Goal: Task Accomplishment & Management: Use online tool/utility

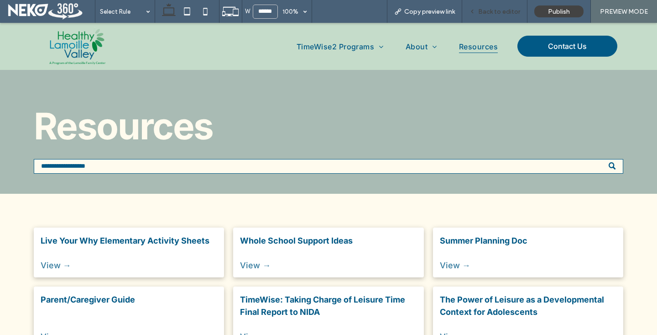
click at [488, 10] on span "Back to editor" at bounding box center [499, 12] width 42 height 8
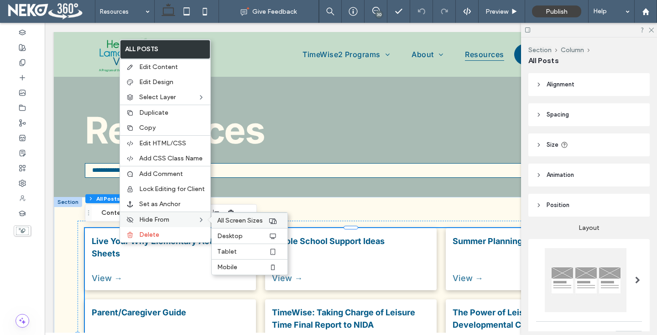
click at [237, 221] on span "All Screen Sizes" at bounding box center [240, 220] width 46 height 8
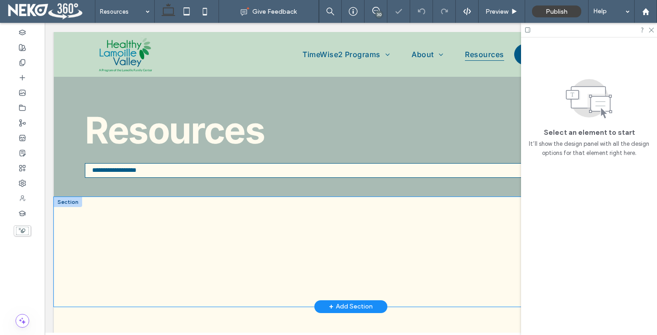
click at [304, 214] on div "Live Your Why Elementary Activity Sheets August 5, 2025 Live Your Why Elementar…" at bounding box center [351, 252] width 594 height 110
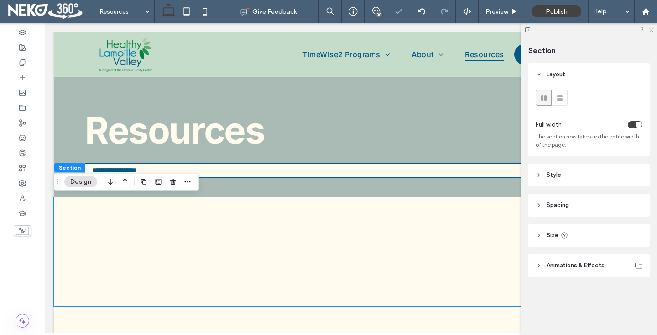
click at [652, 30] on use at bounding box center [651, 30] width 5 height 5
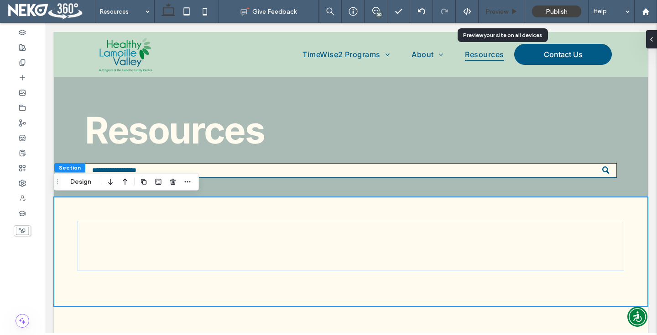
click at [501, 10] on span "Preview" at bounding box center [497, 12] width 23 height 8
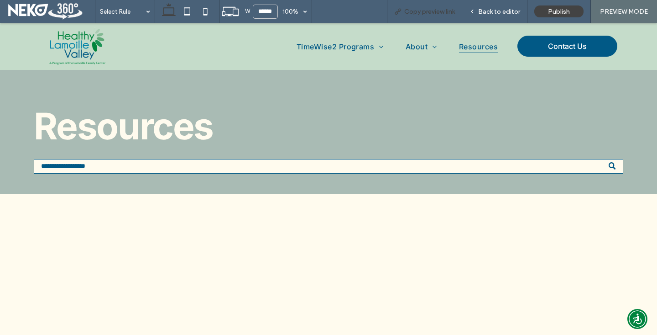
click at [429, 10] on span "Copy preview link" at bounding box center [429, 12] width 51 height 8
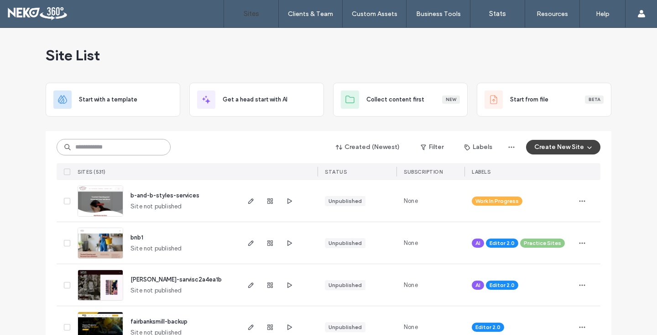
click at [70, 149] on input at bounding box center [114, 147] width 114 height 16
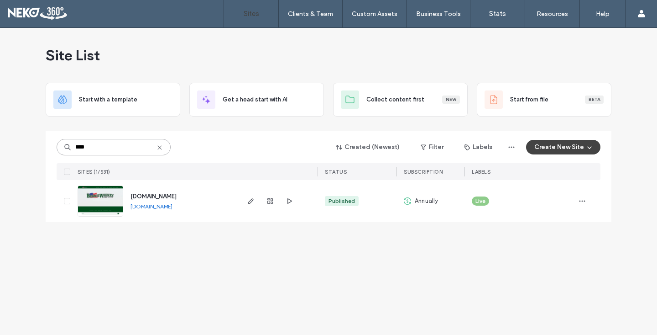
type input "****"
click at [104, 201] on img at bounding box center [100, 217] width 45 height 62
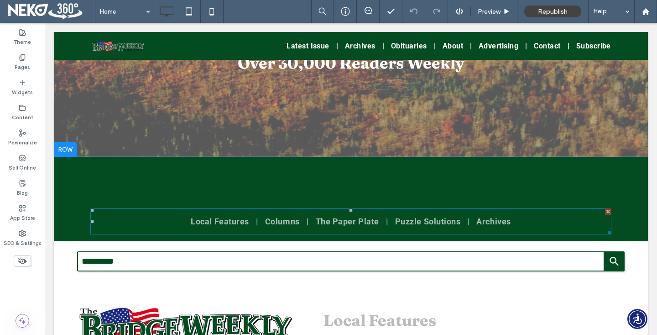
scroll to position [200, 0]
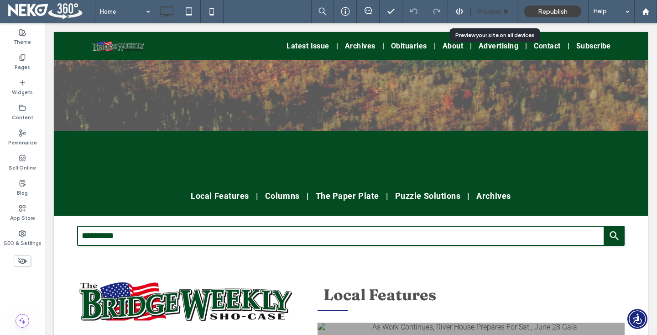
click at [496, 10] on span "Preview" at bounding box center [489, 12] width 23 height 8
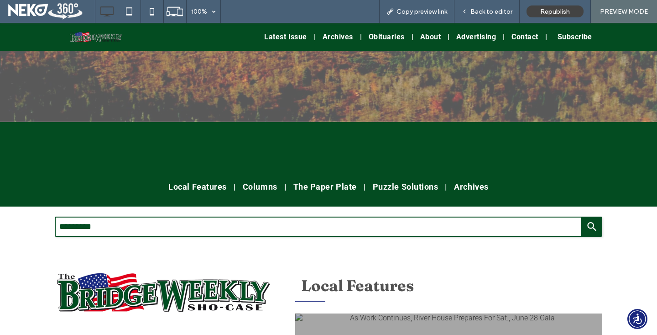
click at [581, 38] on span "Subscribe" at bounding box center [575, 36] width 35 height 9
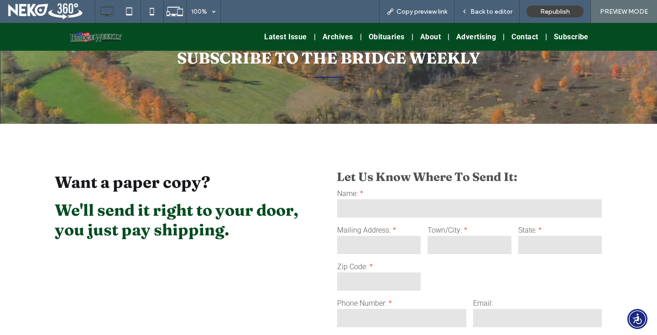
scroll to position [68, 0]
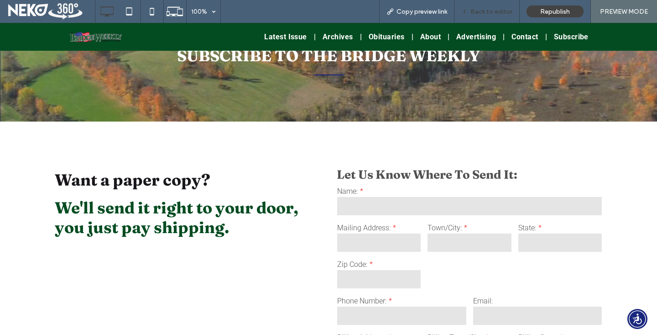
click at [475, 17] on div "Back to editor" at bounding box center [487, 11] width 65 height 23
click at [398, 16] on div "Copy preview link" at bounding box center [416, 11] width 75 height 23
click at [433, 8] on span "Copy preview link" at bounding box center [422, 12] width 51 height 8
click at [481, 12] on span "Back to editor" at bounding box center [492, 12] width 42 height 8
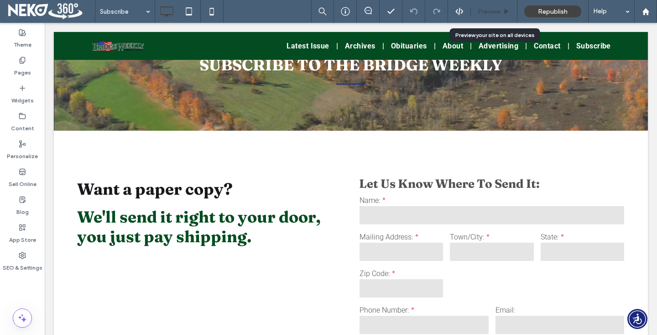
click at [483, 12] on span "Preview" at bounding box center [489, 12] width 23 height 8
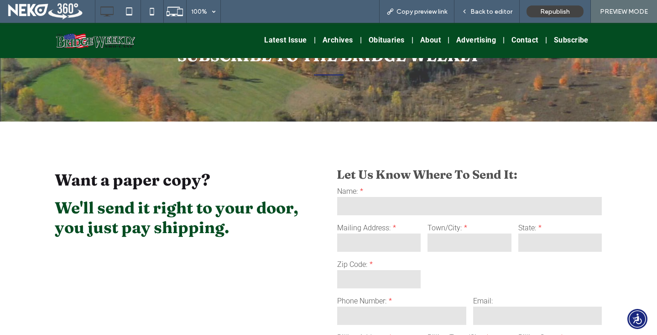
click at [82, 39] on img at bounding box center [96, 40] width 82 height 22
click at [485, 10] on span "Back to editor" at bounding box center [492, 12] width 42 height 8
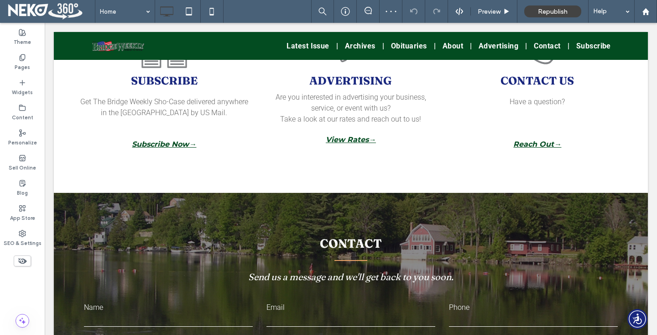
scroll to position [1921, 0]
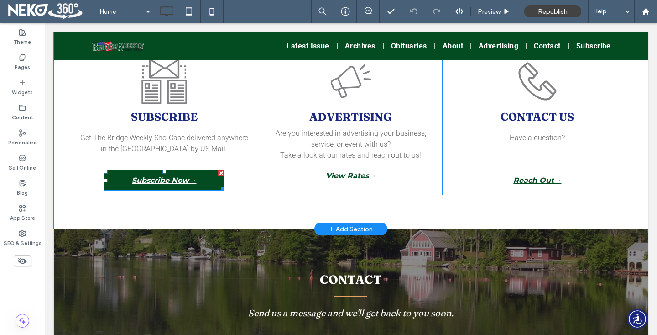
click at [166, 181] on span "Subscribe Now→" at bounding box center [164, 180] width 64 height 9
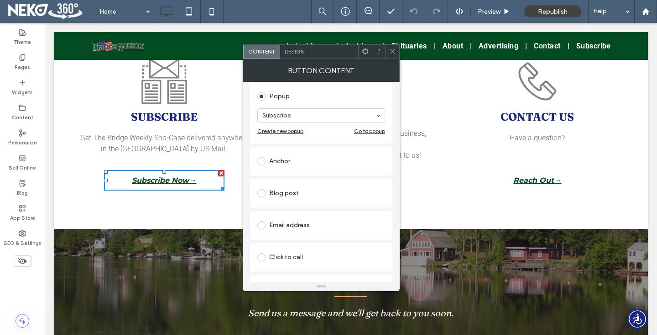
scroll to position [214, 0]
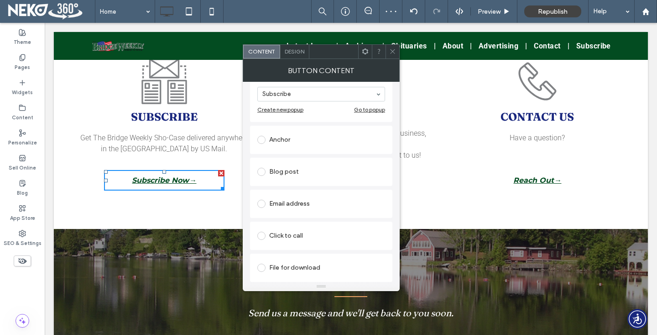
click at [393, 49] on icon at bounding box center [392, 51] width 7 height 7
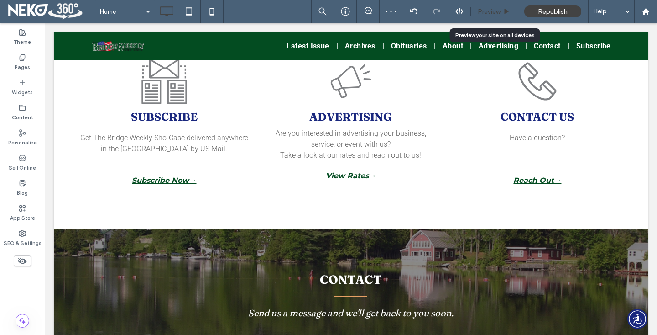
click at [490, 8] on span "Preview" at bounding box center [489, 12] width 23 height 8
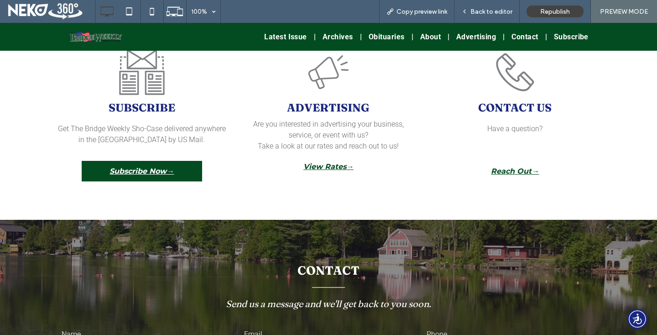
click at [149, 173] on span "Subscribe Now→" at bounding box center [142, 171] width 64 height 9
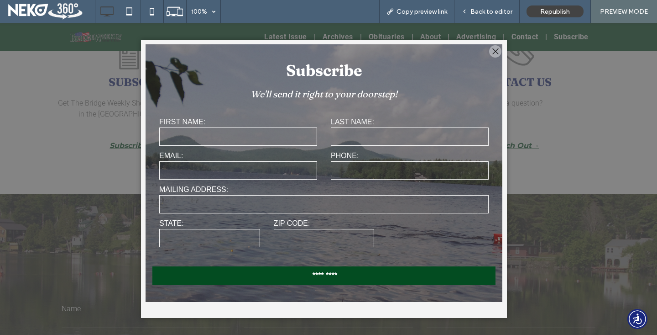
scroll to position [1920, 0]
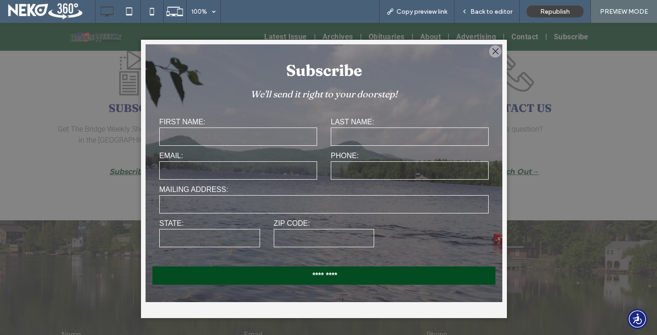
click at [494, 49] on div at bounding box center [495, 51] width 12 height 12
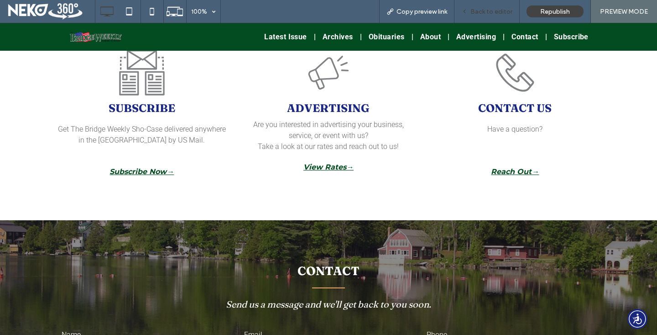
click at [475, 13] on span "Back to editor" at bounding box center [492, 12] width 42 height 8
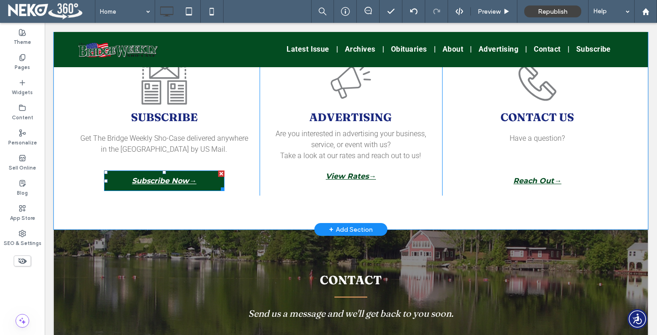
click at [145, 183] on span "Subscribe Now→" at bounding box center [164, 180] width 64 height 9
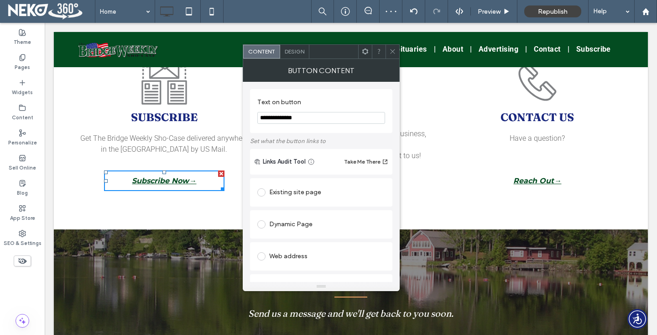
click at [260, 192] on span at bounding box center [261, 192] width 8 height 8
type input "***"
click at [390, 55] on span at bounding box center [392, 52] width 7 height 14
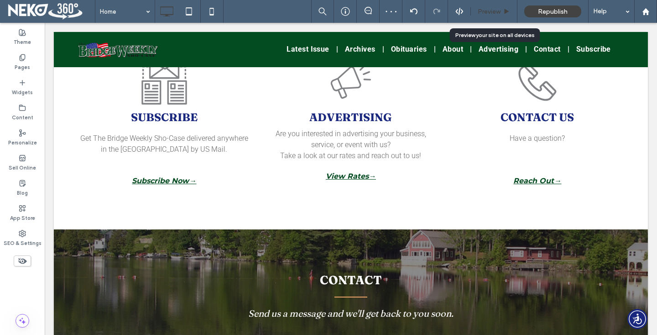
drag, startPoint x: 487, startPoint y: 10, endPoint x: 149, endPoint y: 96, distance: 349.0
click at [487, 10] on span "Preview" at bounding box center [489, 12] width 23 height 8
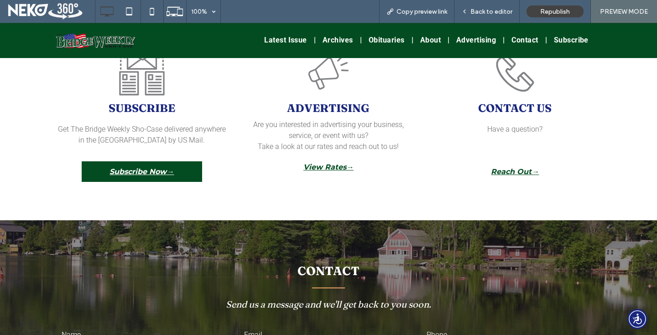
click at [133, 167] on link "Subscribe Now→" at bounding box center [142, 171] width 120 height 21
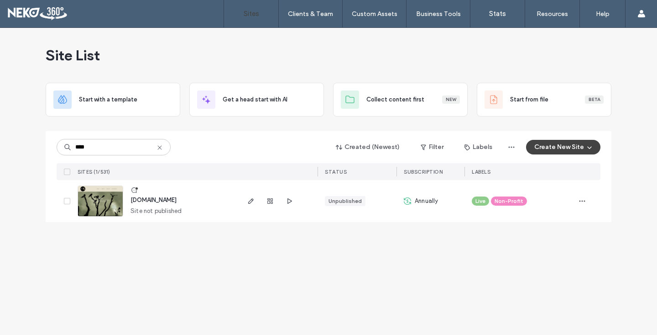
type input "****"
click at [101, 196] on img at bounding box center [100, 217] width 45 height 62
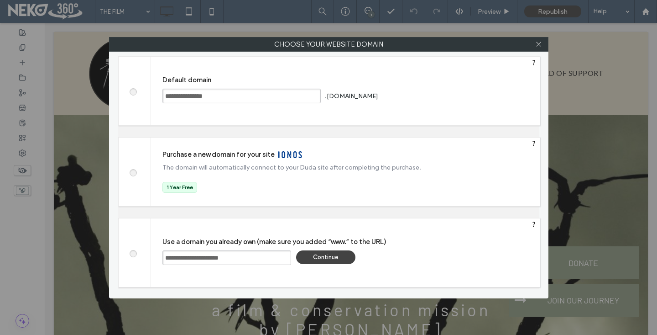
click at [321, 257] on div "Continue" at bounding box center [325, 257] width 59 height 14
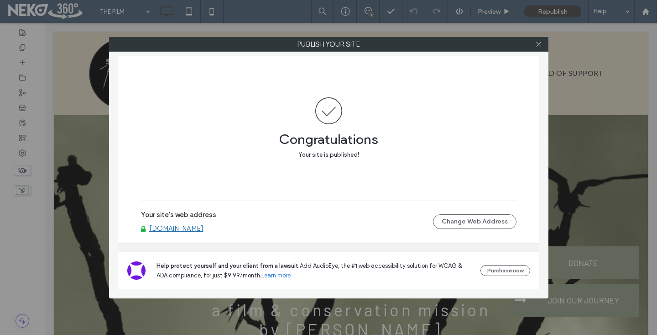
click at [204, 228] on link "[DOMAIN_NAME]" at bounding box center [176, 228] width 54 height 8
click at [537, 44] on icon at bounding box center [538, 44] width 7 height 7
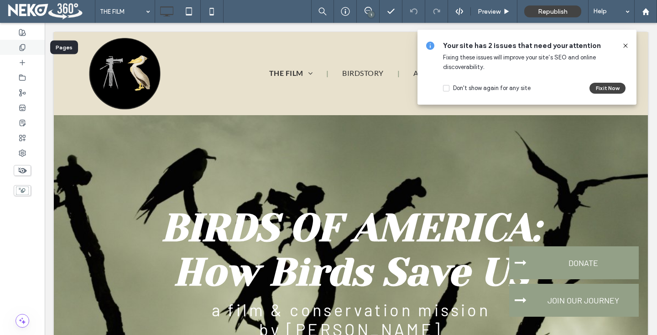
click at [19, 46] on icon at bounding box center [22, 47] width 7 height 7
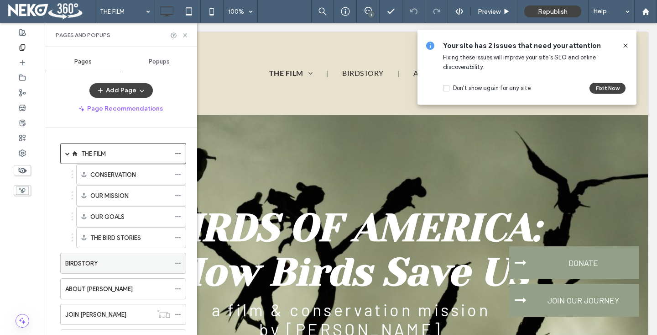
click at [84, 263] on label "BIRDSTORY" at bounding box center [81, 263] width 32 height 16
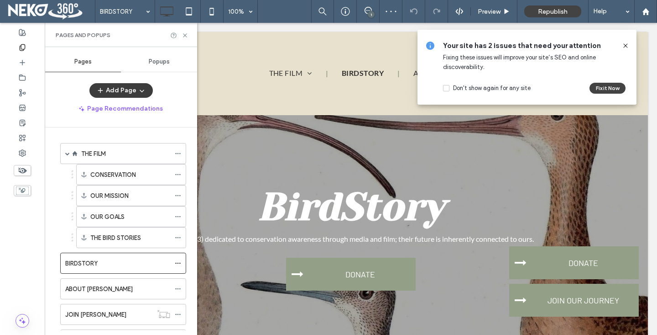
click at [111, 90] on button "Add Page" at bounding box center [120, 90] width 63 height 15
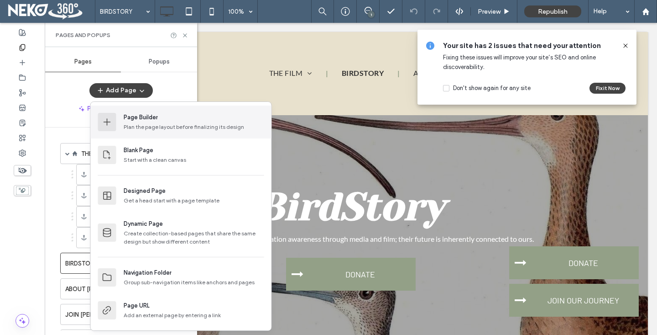
click at [140, 121] on div "Page Builder" at bounding box center [141, 117] width 34 height 9
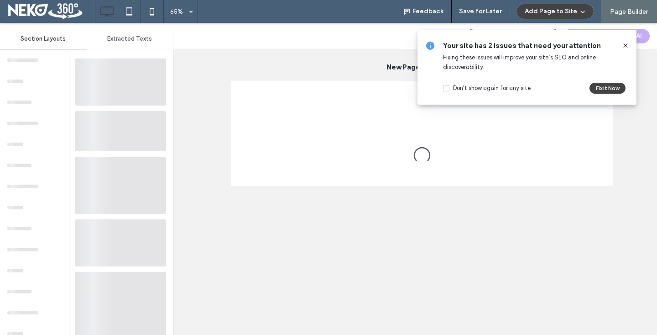
click at [624, 48] on icon at bounding box center [625, 45] width 7 height 7
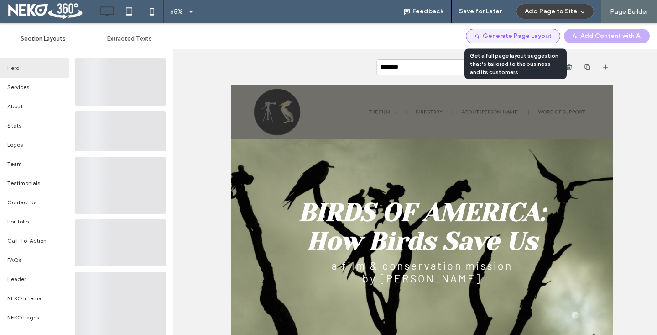
click at [531, 39] on button "Generate Page Layout" at bounding box center [513, 36] width 94 height 15
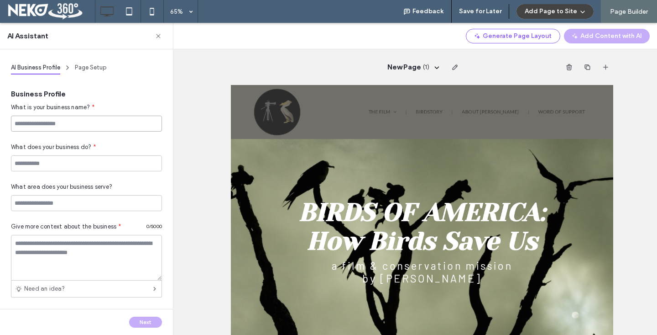
click at [34, 126] on input at bounding box center [86, 123] width 151 height 16
type input "**********"
click at [28, 159] on input at bounding box center [86, 163] width 151 height 16
type input "**********"
click at [23, 200] on input at bounding box center [86, 203] width 151 height 16
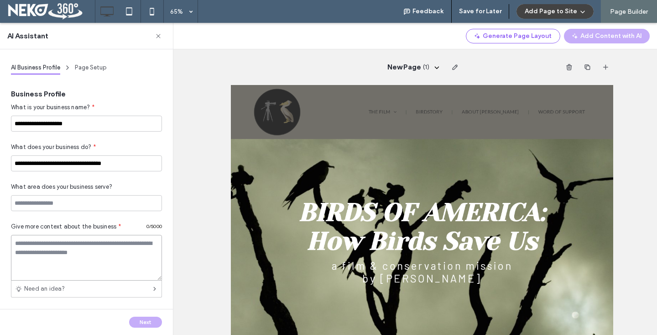
click at [40, 245] on textarea at bounding box center [86, 258] width 151 height 46
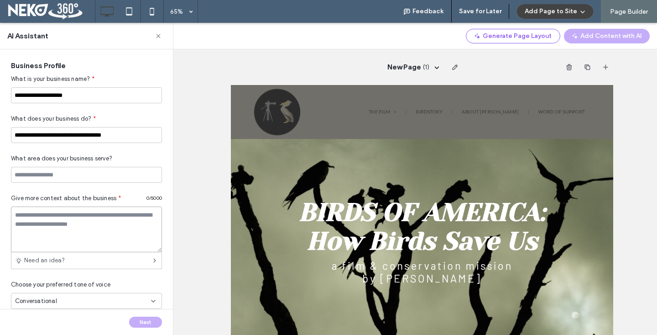
scroll to position [27, 0]
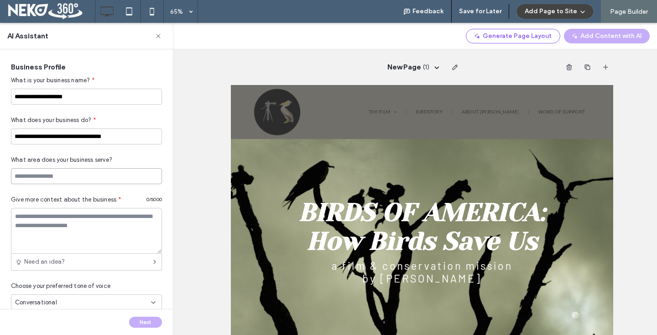
click at [48, 173] on input at bounding box center [86, 176] width 151 height 16
click at [38, 222] on textarea at bounding box center [86, 231] width 151 height 46
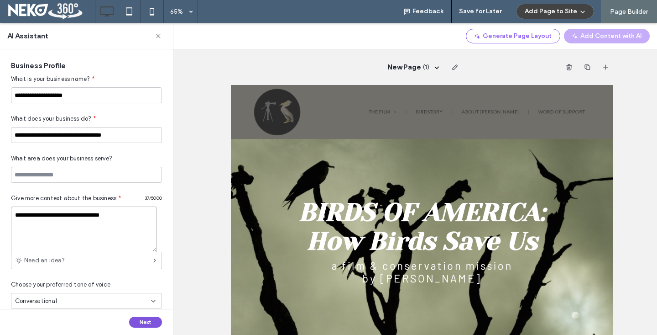
type textarea "**********"
click at [136, 319] on button "Next" at bounding box center [145, 321] width 33 height 11
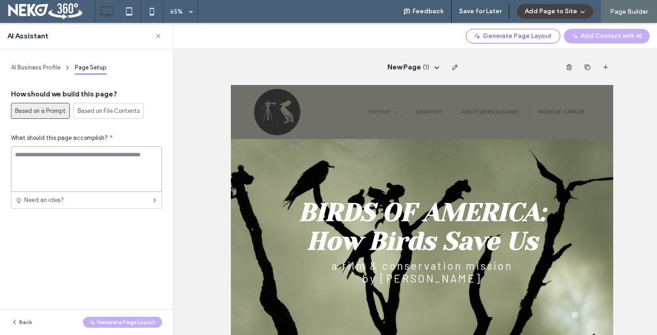
click at [79, 169] on textarea at bounding box center [86, 169] width 151 height 46
paste textarea "**********"
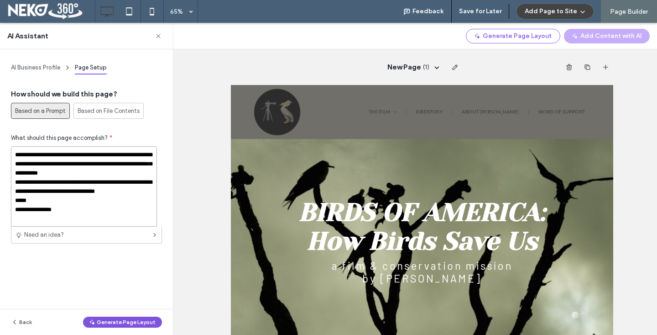
type textarea "**********"
click at [129, 319] on button "Generate Page Layout" at bounding box center [122, 321] width 79 height 11
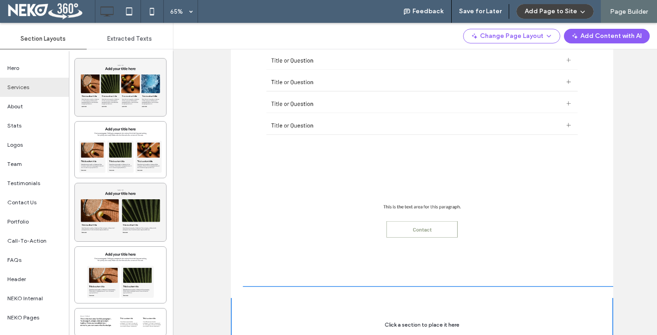
scroll to position [1022, 0]
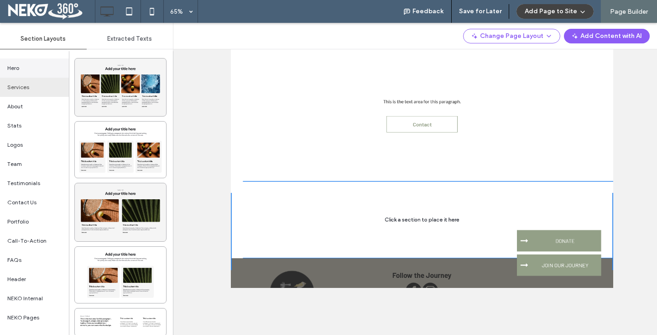
click at [21, 65] on div "Hero" at bounding box center [34, 67] width 69 height 19
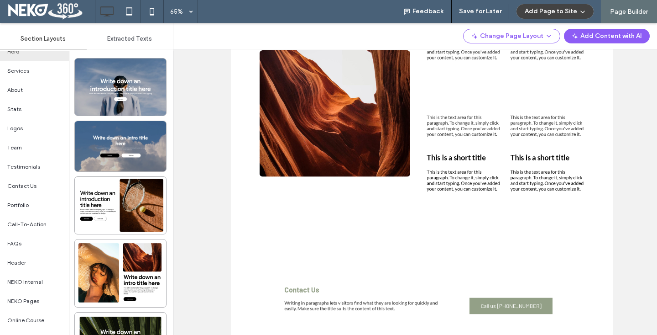
scroll to position [0, 0]
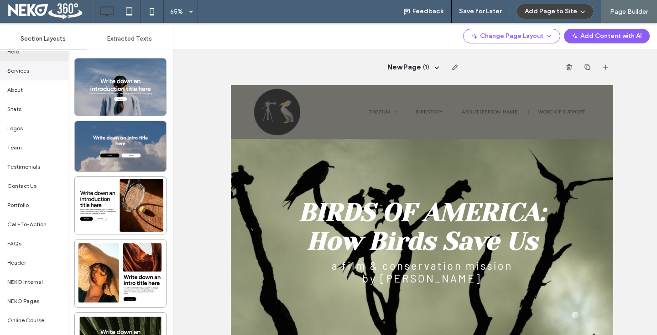
click at [25, 65] on div "Services" at bounding box center [34, 70] width 69 height 19
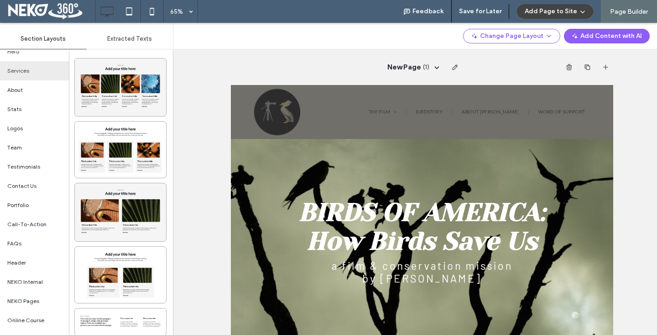
click at [134, 40] on span "Extracted Texts" at bounding box center [129, 38] width 45 height 7
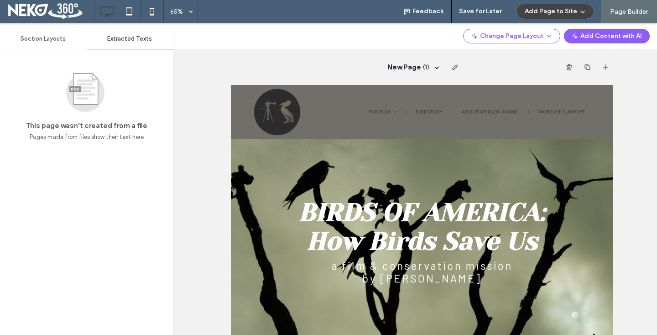
click at [63, 31] on div "Section Layouts" at bounding box center [43, 39] width 87 height 20
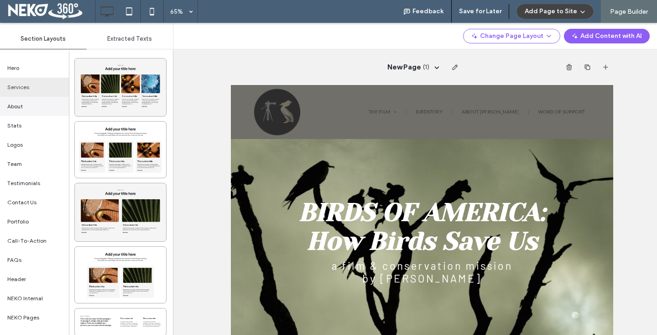
click at [21, 110] on span "About" at bounding box center [15, 106] width 16 height 8
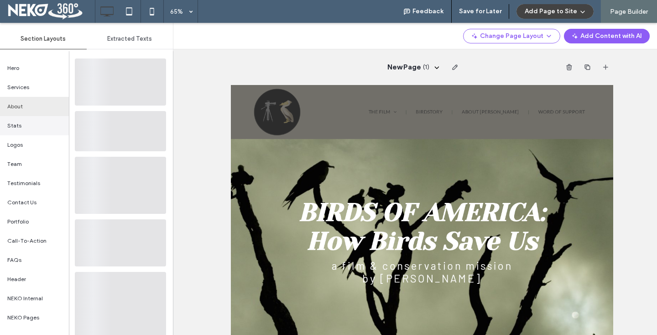
click at [21, 130] on div "Stats" at bounding box center [34, 125] width 69 height 19
click at [19, 147] on span "Logos" at bounding box center [15, 145] width 16 height 8
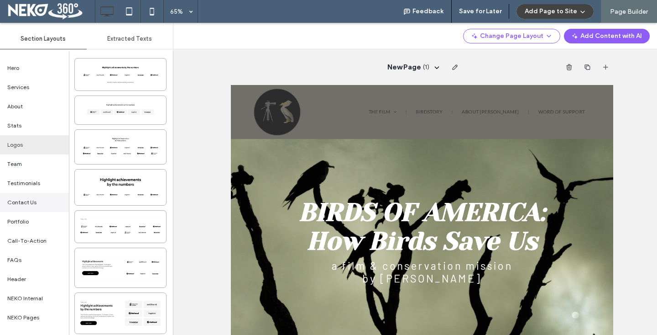
click at [16, 203] on span "Contact Us" at bounding box center [21, 202] width 29 height 8
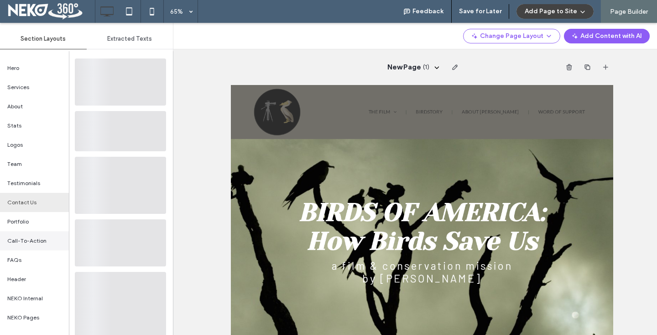
click at [21, 237] on span "Call-To-Action" at bounding box center [26, 240] width 39 height 8
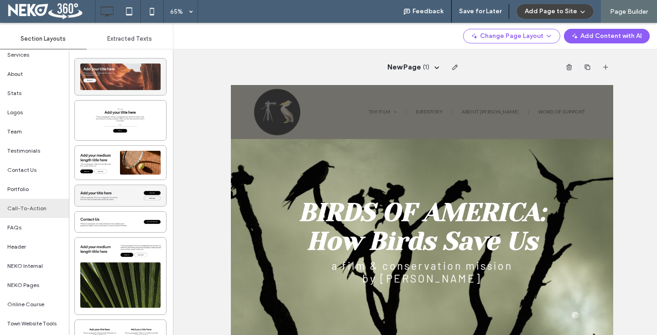
click at [104, 66] on div at bounding box center [120, 76] width 91 height 37
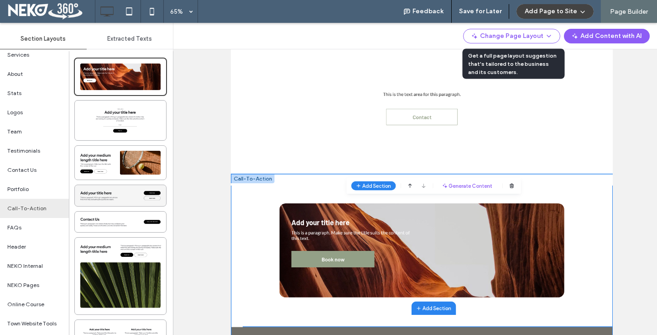
scroll to position [57, 0]
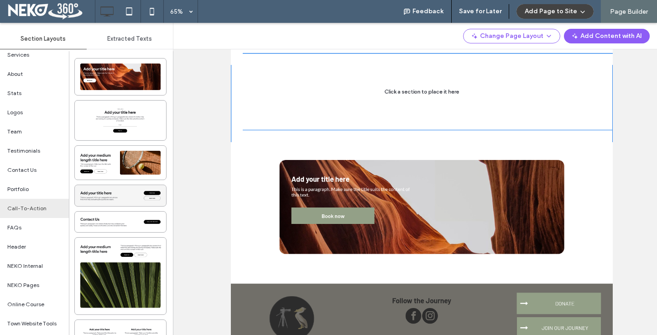
scroll to position [1157, 0]
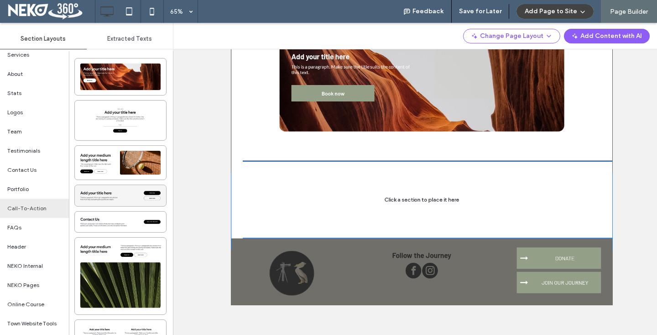
scroll to position [1051, 0]
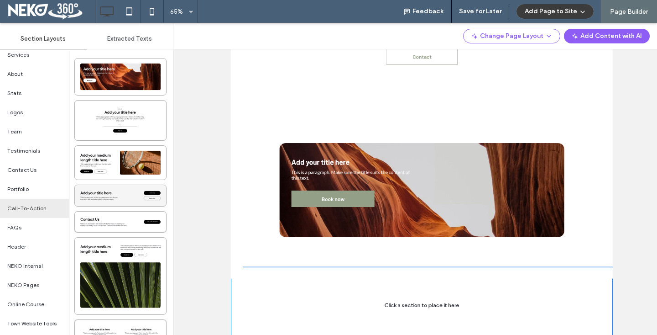
click at [568, 5] on button "Add Page to Site" at bounding box center [555, 11] width 77 height 15
click at [547, 55] on span "Add & Go to Editor" at bounding box center [547, 52] width 52 height 9
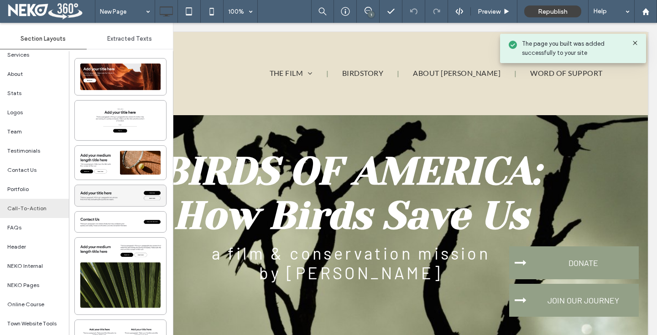
scroll to position [0, 0]
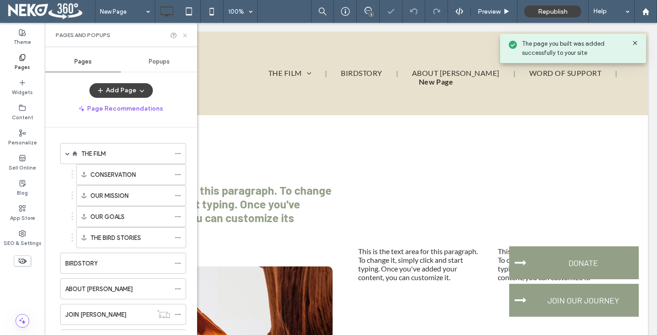
click at [187, 36] on icon at bounding box center [185, 35] width 7 height 7
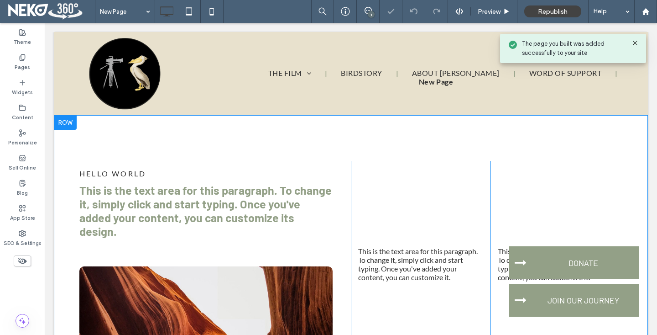
click at [59, 118] on div at bounding box center [65, 122] width 23 height 15
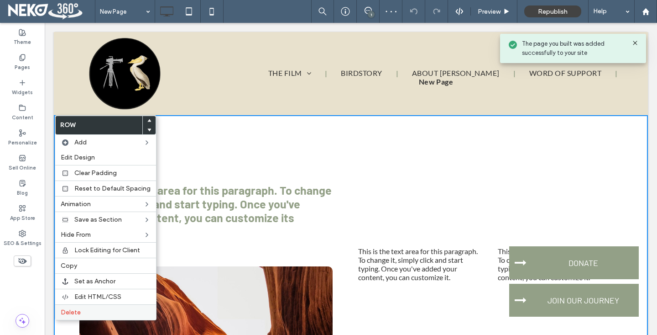
click at [84, 314] on label "Delete" at bounding box center [106, 312] width 90 height 8
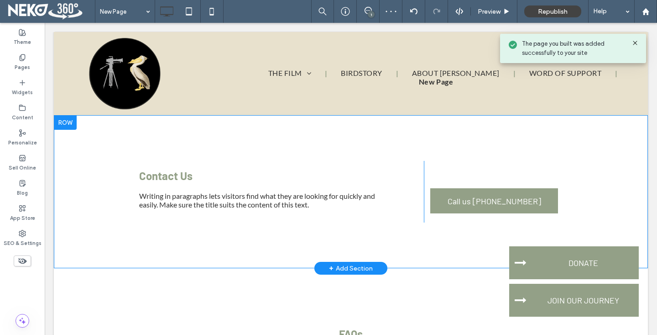
click at [68, 124] on div at bounding box center [65, 122] width 23 height 15
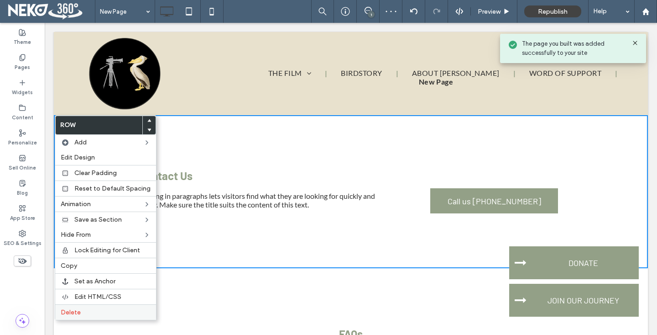
click at [64, 312] on span "Delete" at bounding box center [71, 312] width 20 height 8
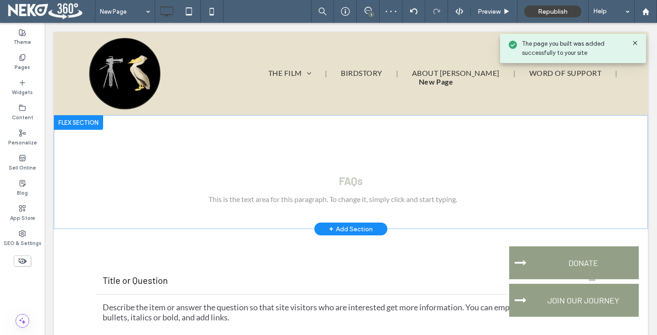
click at [62, 125] on div at bounding box center [78, 122] width 49 height 15
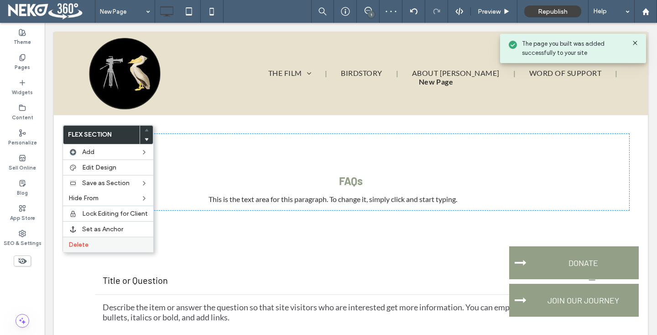
click at [79, 238] on div "Delete" at bounding box center [108, 244] width 90 height 16
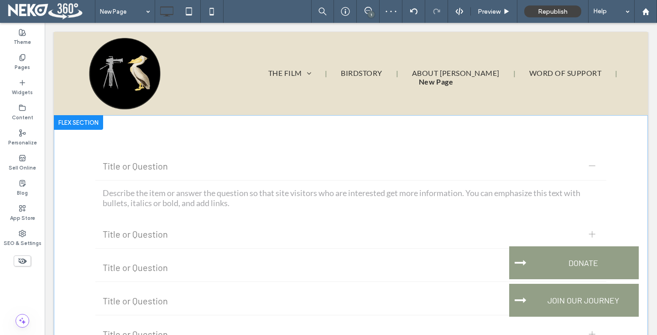
click at [67, 118] on div at bounding box center [78, 122] width 49 height 15
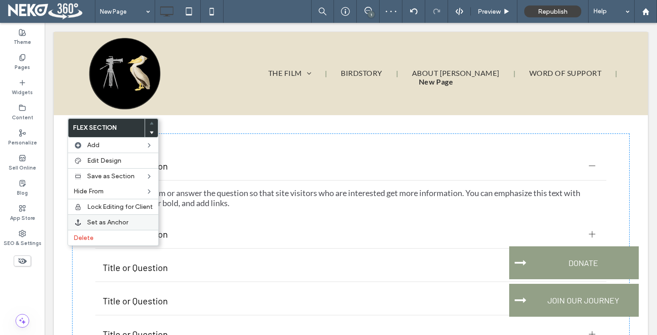
click at [82, 229] on div "Set as Anchor" at bounding box center [113, 222] width 90 height 16
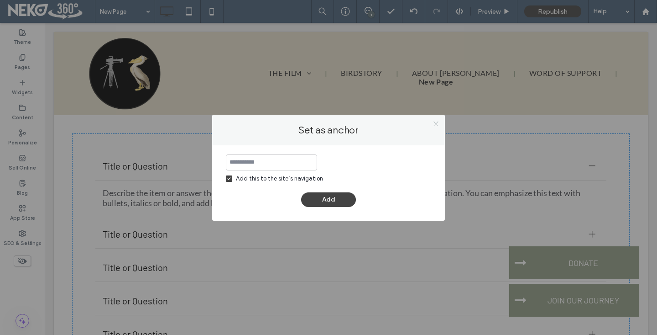
click at [436, 121] on icon at bounding box center [436, 123] width 7 height 7
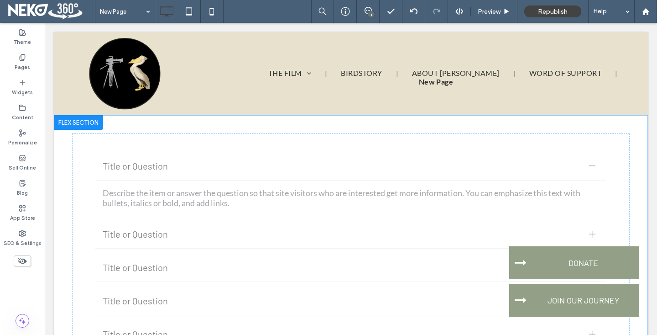
click at [68, 120] on div at bounding box center [78, 122] width 49 height 15
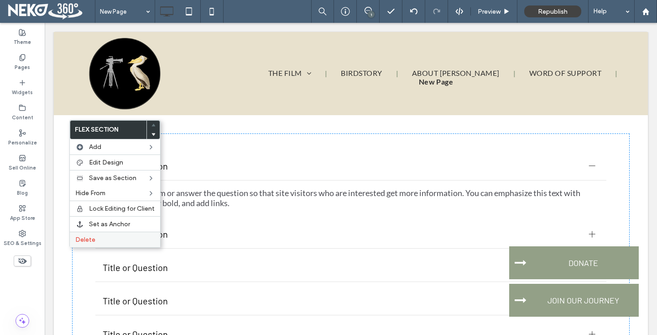
click at [84, 236] on span "Delete" at bounding box center [85, 240] width 20 height 8
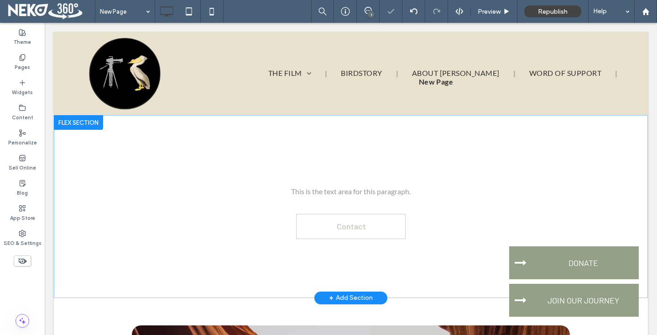
click at [68, 119] on div at bounding box center [78, 122] width 49 height 15
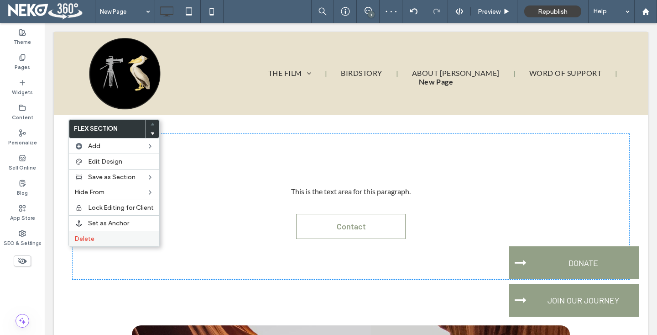
click at [84, 235] on span "Delete" at bounding box center [84, 239] width 20 height 8
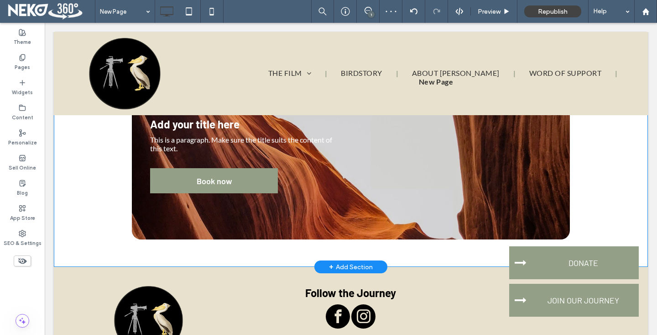
scroll to position [3, 0]
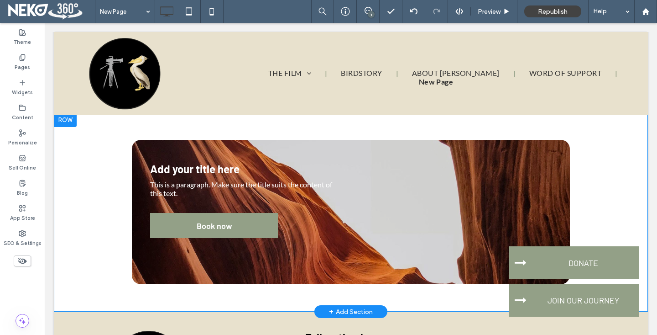
click at [62, 117] on div at bounding box center [65, 119] width 23 height 15
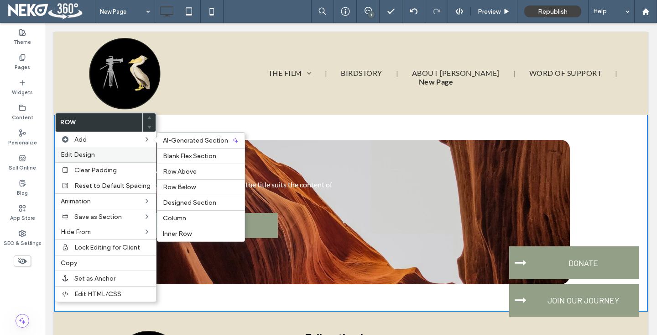
click at [79, 153] on span "Edit Design" at bounding box center [78, 155] width 34 height 8
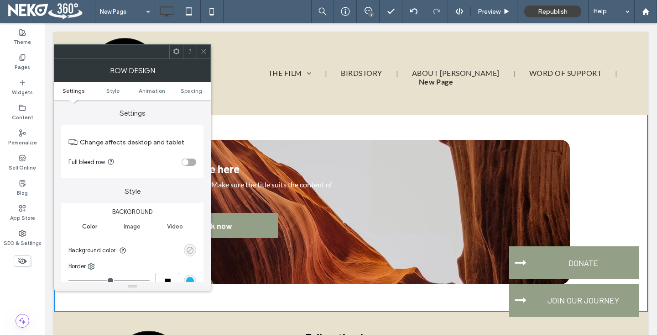
click at [191, 246] on icon "rgba(0, 0, 0, 0)" at bounding box center [190, 250] width 8 height 8
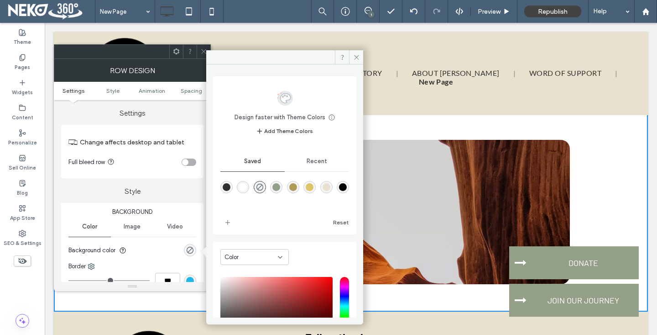
click at [330, 186] on div "rgba(232,225,205,1)" at bounding box center [327, 187] width 8 height 8
type input "*******"
type input "***"
type input "****"
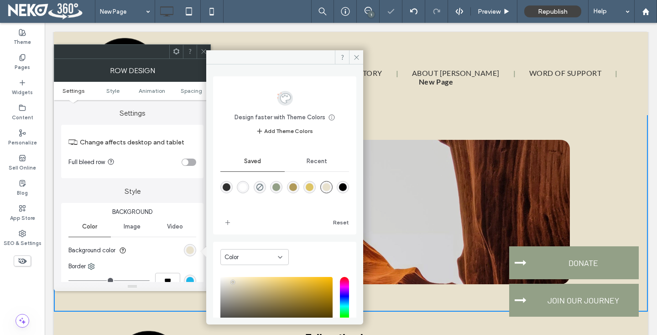
click at [199, 52] on div at bounding box center [204, 52] width 14 height 14
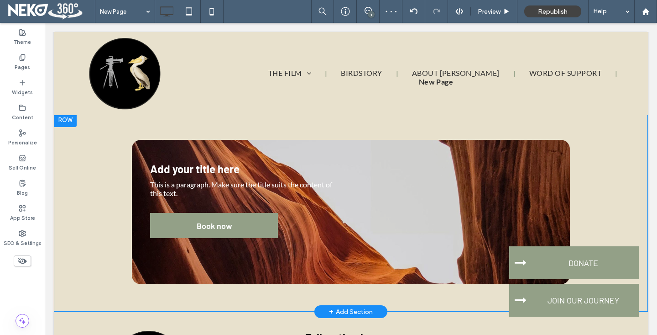
click at [145, 147] on div "Add your title here This is a paragraph. Make sure the title suits the content …" at bounding box center [351, 212] width 438 height 144
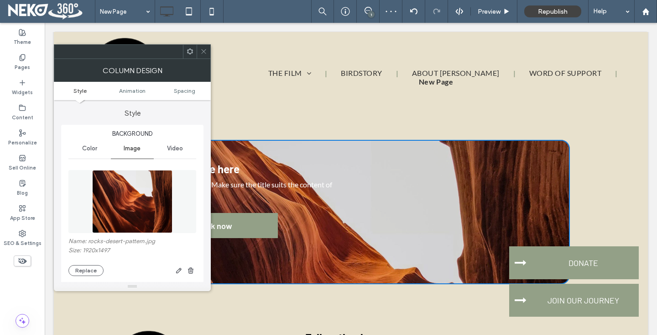
scroll to position [78, 0]
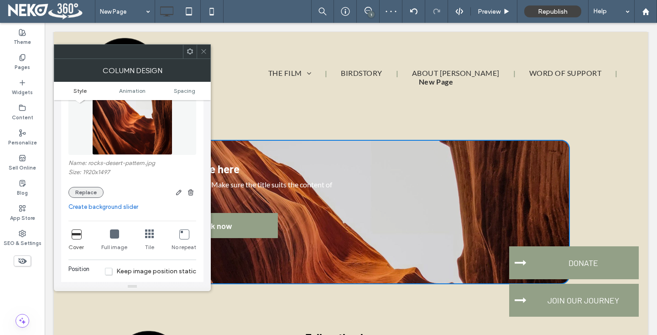
click at [82, 198] on button "Replace" at bounding box center [85, 192] width 35 height 11
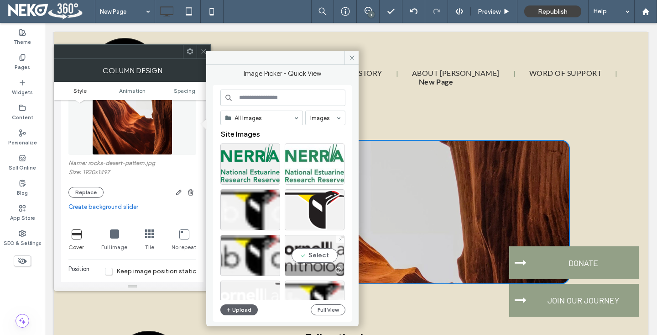
scroll to position [3, 0]
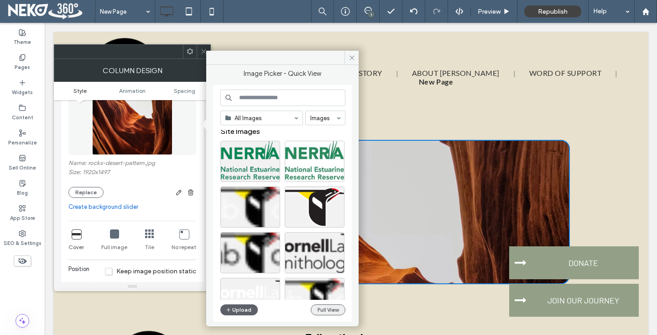
click at [323, 309] on button "Full View" at bounding box center [328, 309] width 35 height 11
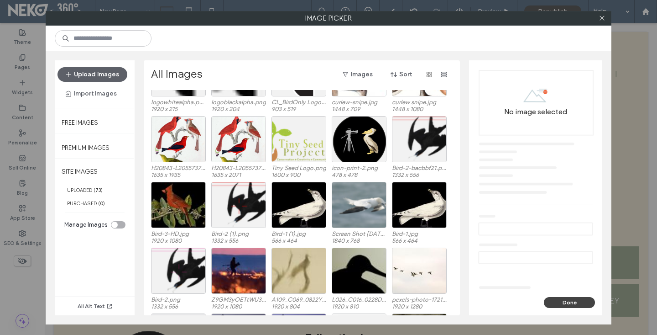
scroll to position [191, 0]
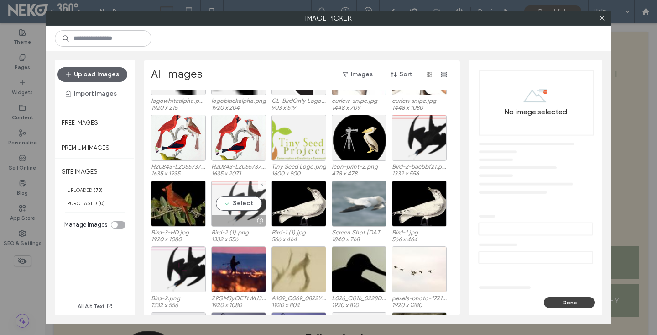
click at [241, 202] on div "Select" at bounding box center [238, 203] width 55 height 46
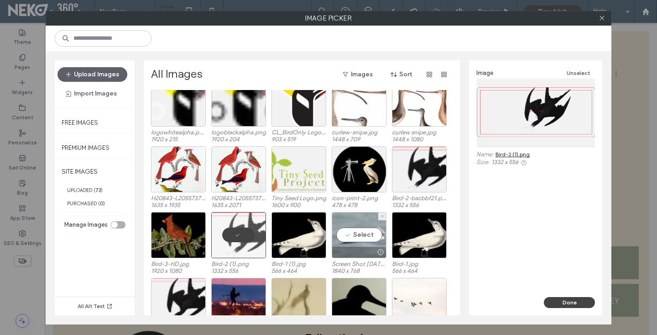
scroll to position [111, 0]
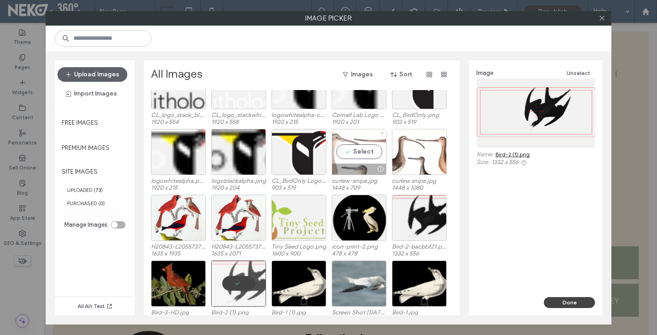
click at [347, 143] on div "Select" at bounding box center [359, 152] width 55 height 46
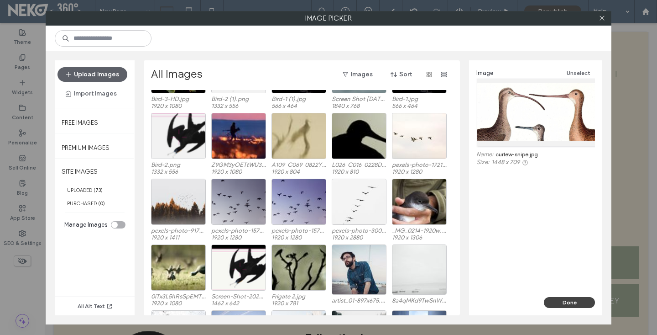
scroll to position [333, 0]
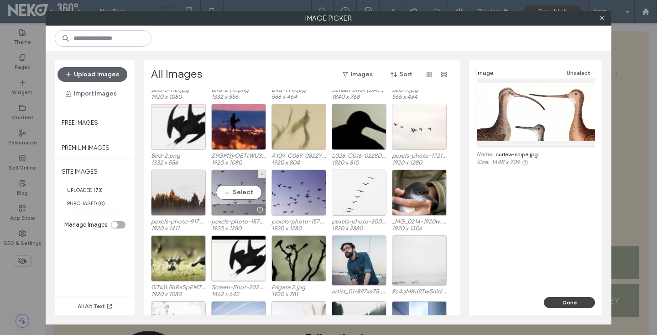
click at [253, 201] on div "Select" at bounding box center [238, 192] width 55 height 46
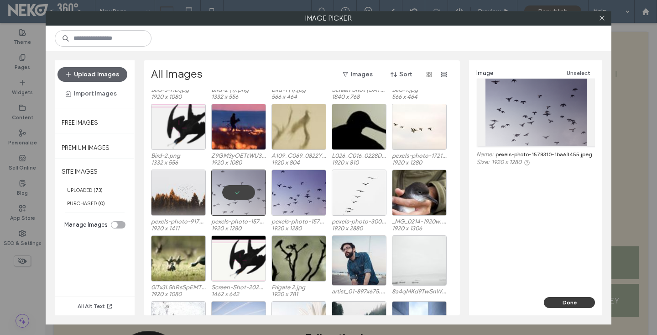
click at [561, 301] on button "Done" at bounding box center [569, 302] width 51 height 11
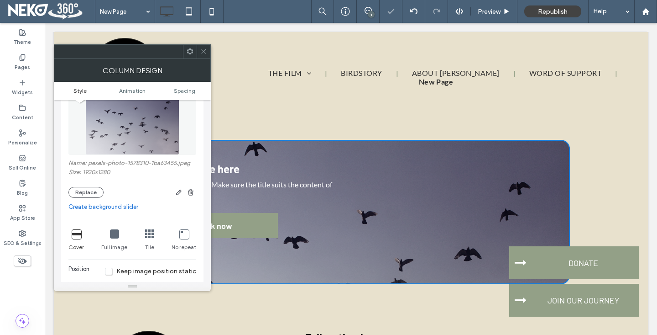
click at [204, 50] on icon at bounding box center [203, 51] width 7 height 7
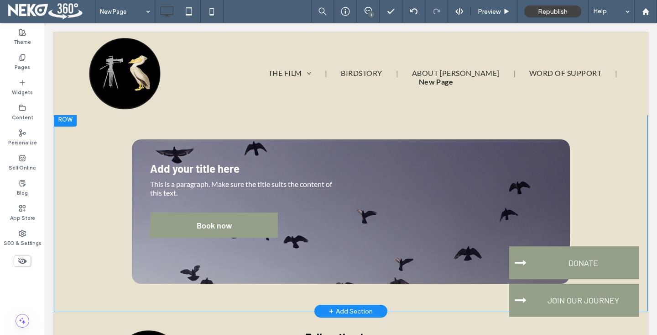
scroll to position [0, 0]
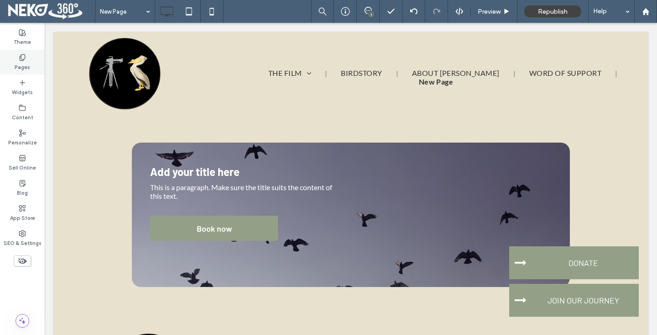
click at [22, 58] on icon at bounding box center [22, 57] width 7 height 7
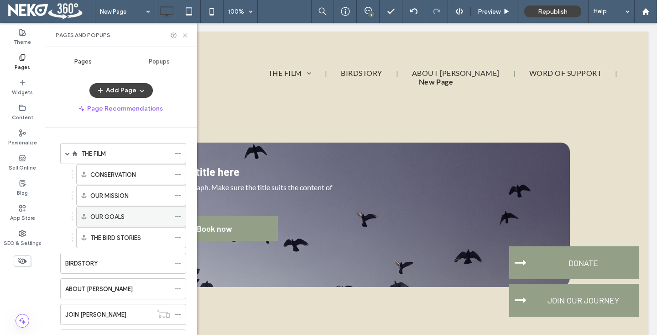
scroll to position [68, 0]
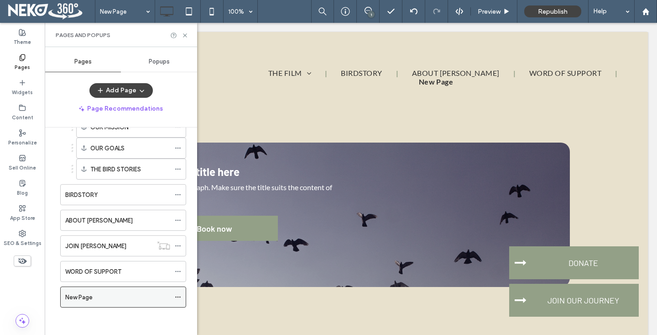
click at [179, 297] on icon at bounding box center [178, 296] width 6 height 6
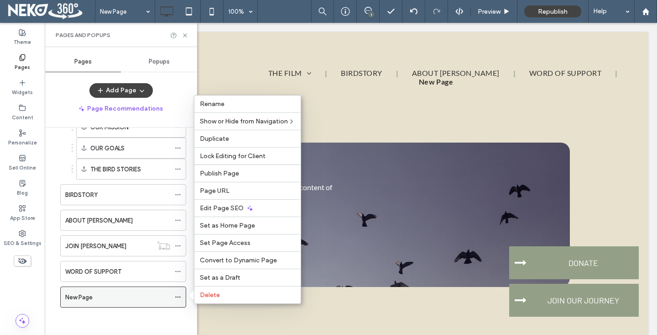
click at [179, 297] on icon at bounding box center [178, 296] width 6 height 6
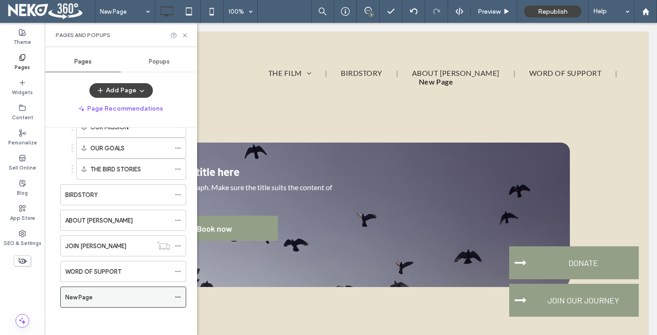
click at [177, 297] on icon at bounding box center [178, 296] width 6 height 6
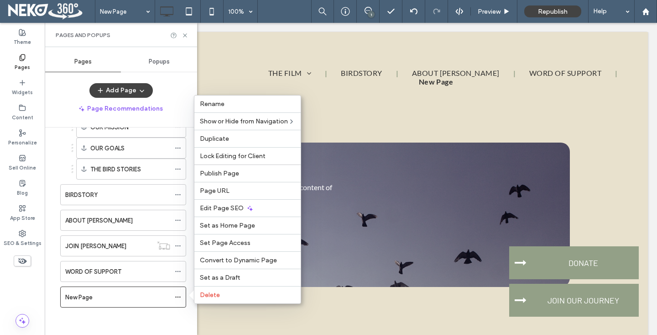
click at [60, 154] on div "CONSERVATION OUR MISSION OUR GOALS THE BIRD STORIES" at bounding box center [121, 137] width 131 height 84
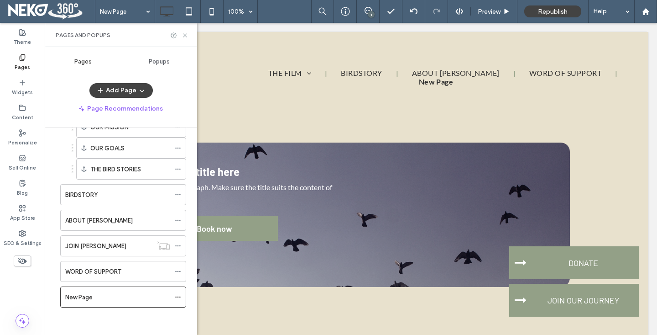
scroll to position [0, 0]
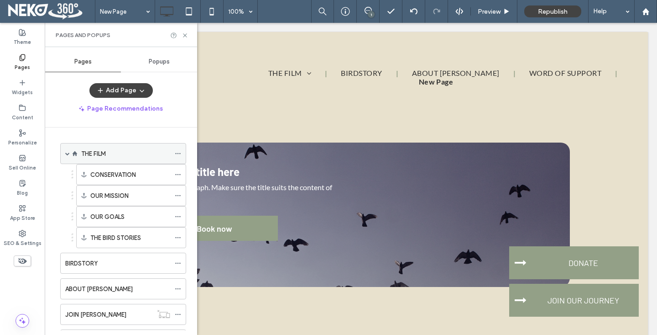
click at [178, 153] on use at bounding box center [177, 153] width 5 height 1
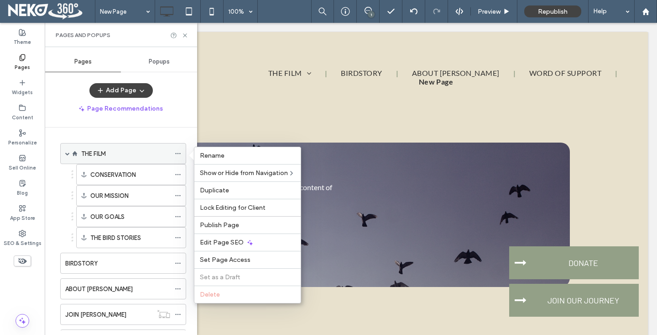
click at [74, 153] on use at bounding box center [75, 153] width 5 height 5
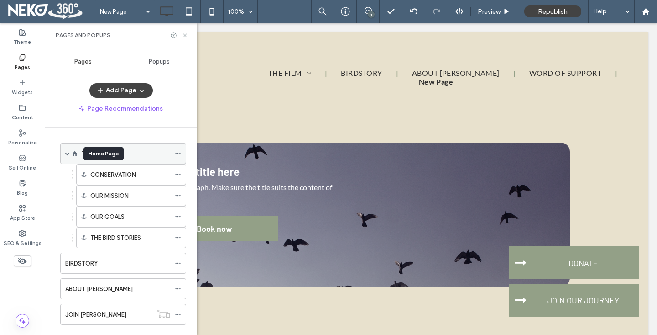
click at [74, 153] on use at bounding box center [75, 153] width 5 height 5
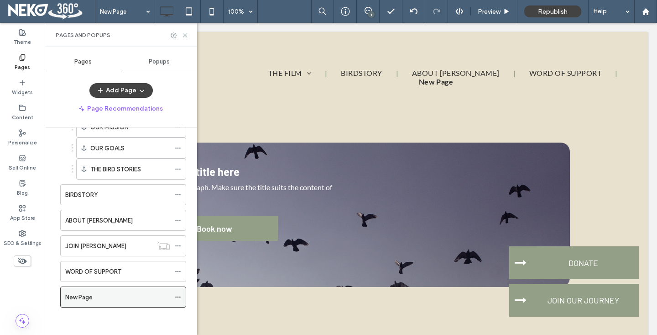
click at [179, 298] on icon at bounding box center [178, 296] width 6 height 6
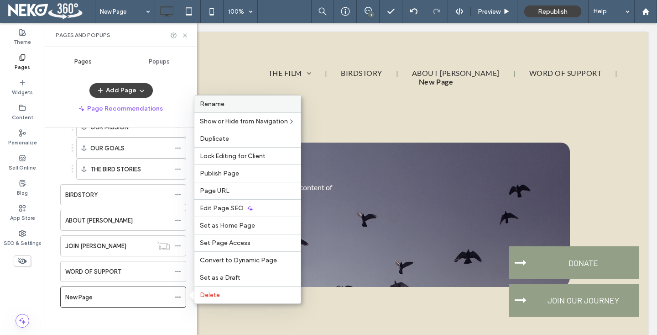
click at [230, 104] on label "Rename" at bounding box center [247, 104] width 95 height 8
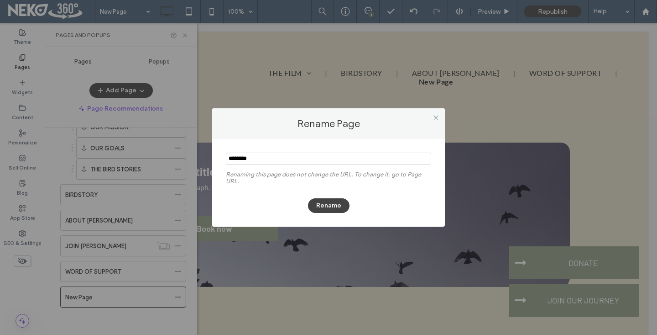
click at [257, 154] on input "notEmpty" at bounding box center [328, 158] width 205 height 12
type input "*"
type input "**********"
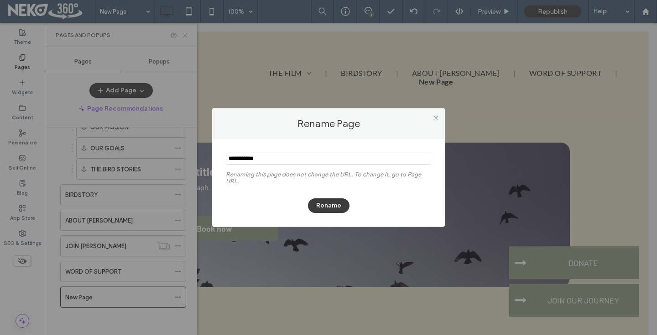
click at [325, 204] on button "Rename" at bounding box center [329, 205] width 42 height 15
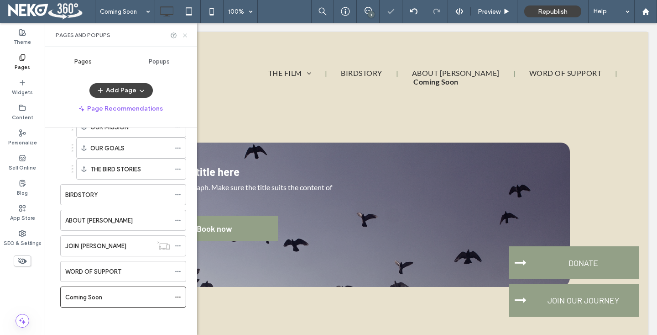
click at [183, 35] on icon at bounding box center [185, 35] width 7 height 7
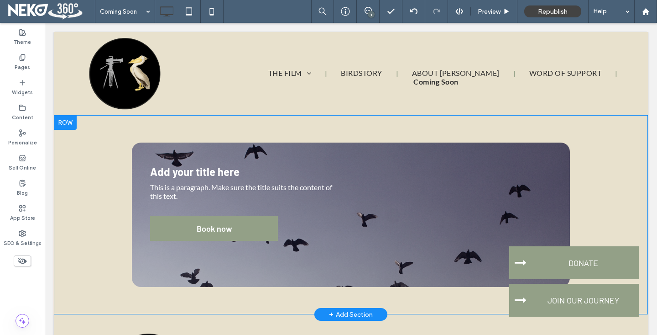
click at [172, 152] on div "Add your title here This is a paragraph. Make sure the title suits the content …" at bounding box center [351, 214] width 438 height 144
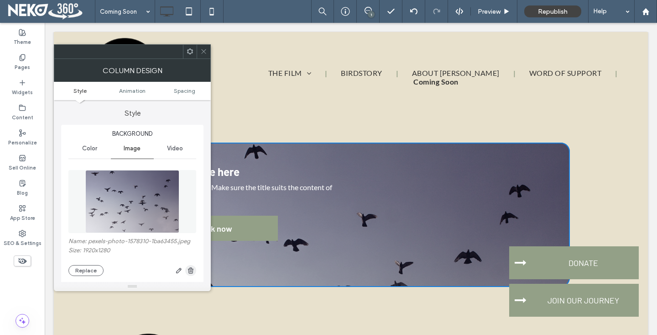
click at [191, 269] on use "button" at bounding box center [190, 270] width 5 height 6
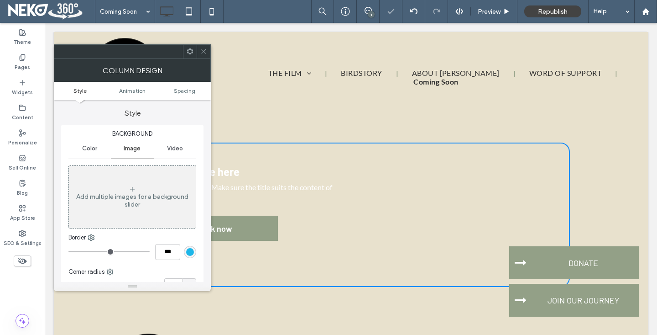
click at [199, 52] on div at bounding box center [204, 52] width 14 height 14
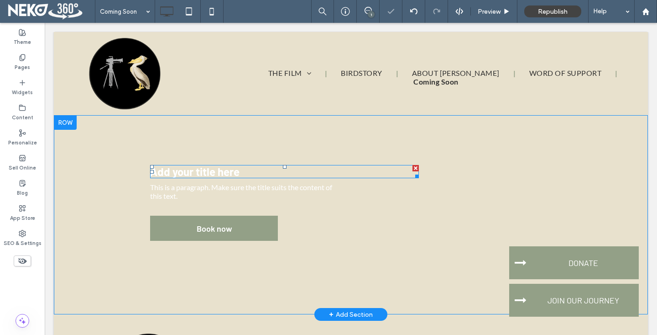
click at [213, 166] on span "Add your title here" at bounding box center [194, 171] width 89 height 13
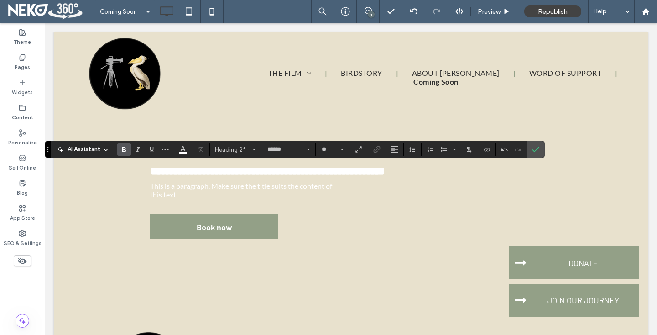
click at [216, 171] on span "**********" at bounding box center [267, 170] width 235 height 11
click at [538, 146] on icon "Confirm" at bounding box center [535, 149] width 7 height 7
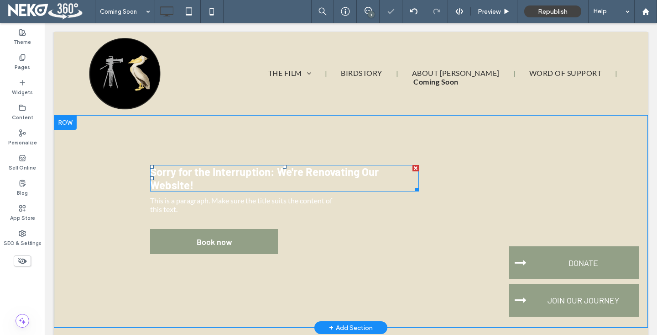
click at [247, 179] on h2 "Sorry for the Interruption: We're Renovating Our Website!" at bounding box center [284, 178] width 269 height 26
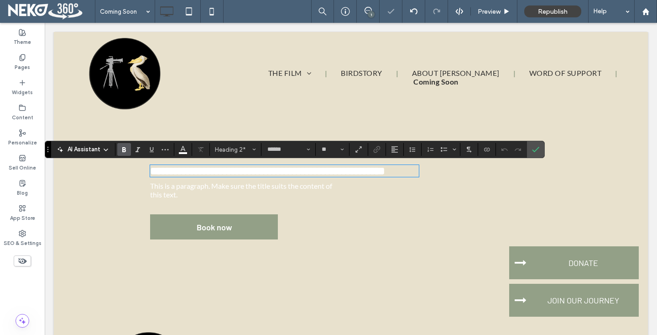
click at [247, 177] on h2 "**********" at bounding box center [284, 171] width 269 height 12
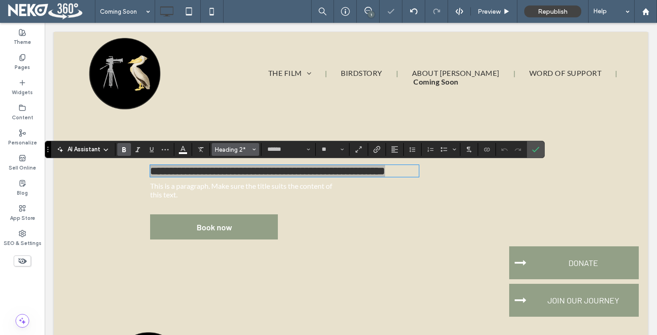
click at [233, 148] on span "Heading 2*" at bounding box center [233, 149] width 36 height 7
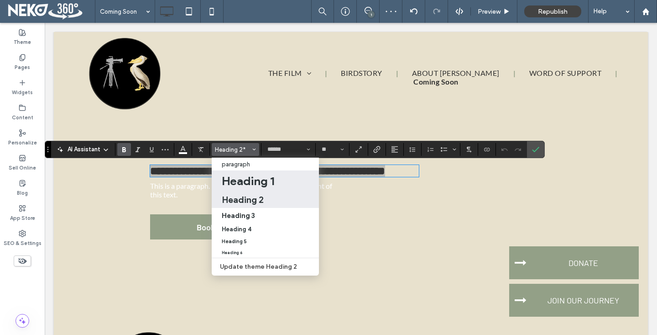
click at [234, 183] on h1 "Heading 1" at bounding box center [248, 180] width 52 height 15
type input "**********"
type input "**"
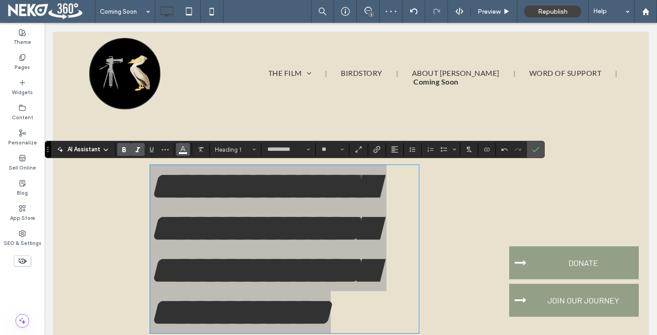
click at [182, 149] on use "Color" at bounding box center [183, 148] width 5 height 5
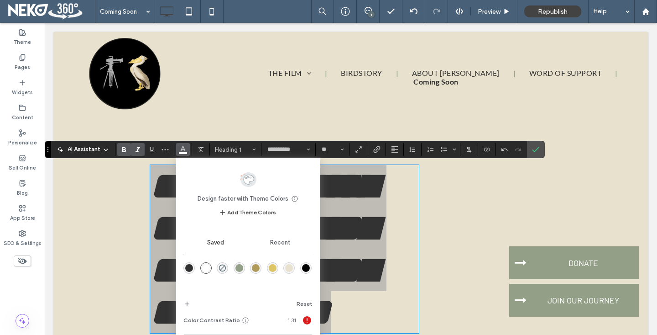
click at [307, 268] on div "rgba(0,0,0,1)" at bounding box center [306, 268] width 8 height 8
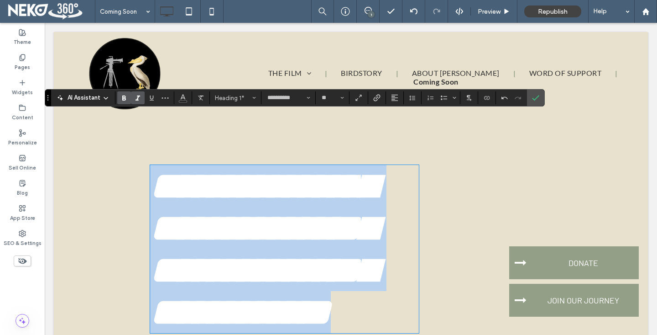
scroll to position [52, 0]
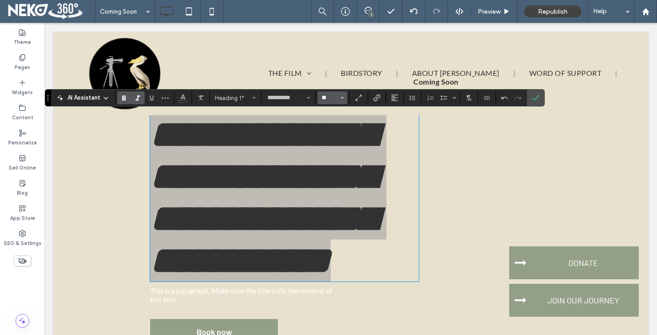
click at [332, 99] on input "**" at bounding box center [330, 97] width 18 height 7
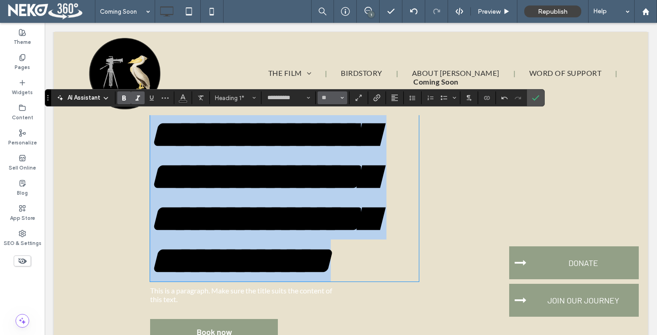
type input "**"
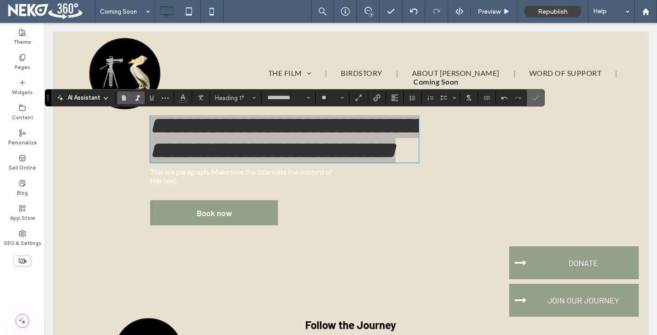
click at [535, 97] on icon "Confirm" at bounding box center [535, 97] width 7 height 7
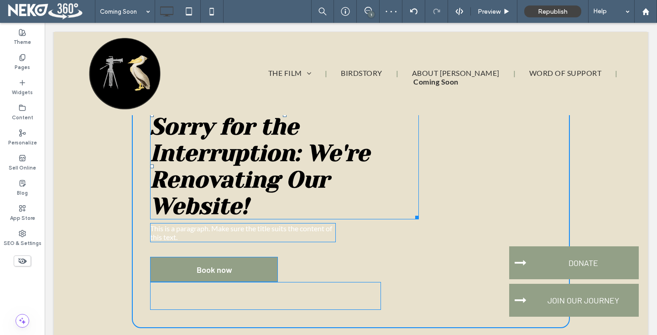
drag, startPoint x: 418, startPoint y: 215, endPoint x: 514, endPoint y: 202, distance: 97.7
click at [514, 202] on div "Sorry for the Interruption: We're Renovating Our Website! W:800 H:115 This is a…" at bounding box center [351, 209] width 438 height 237
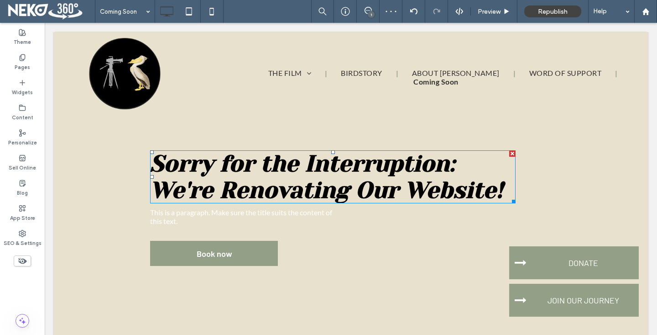
scroll to position [0, 0]
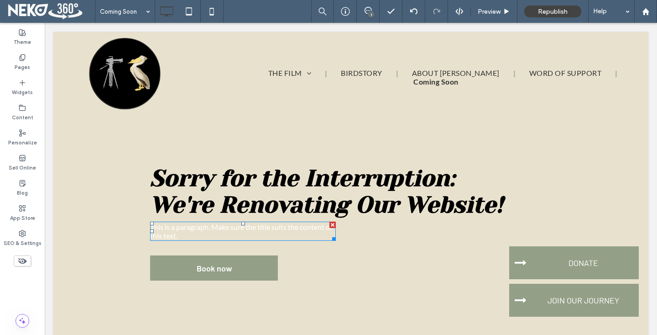
click at [207, 230] on span "This is a paragraph. Make sure the title suits the content of this text." at bounding box center [241, 230] width 182 height 17
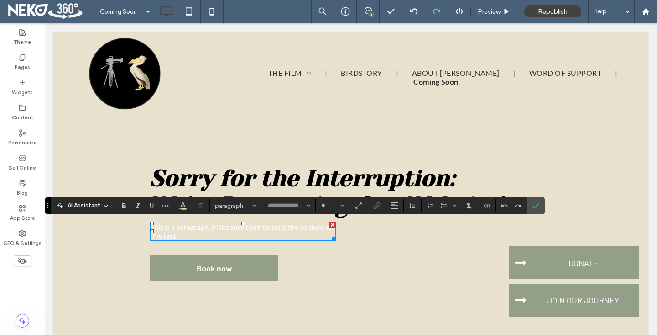
type input "****"
type input "**"
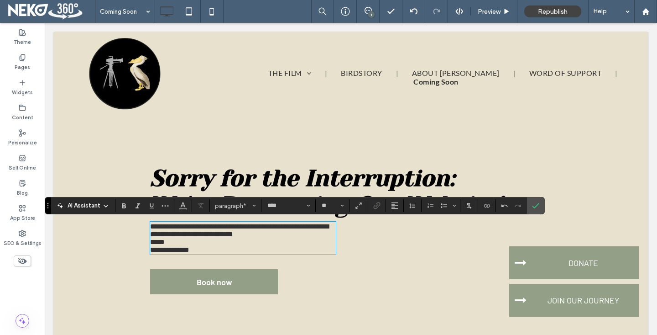
click at [153, 245] on span "*****" at bounding box center [157, 241] width 15 height 7
click at [538, 205] on icon "Confirm" at bounding box center [535, 205] width 7 height 7
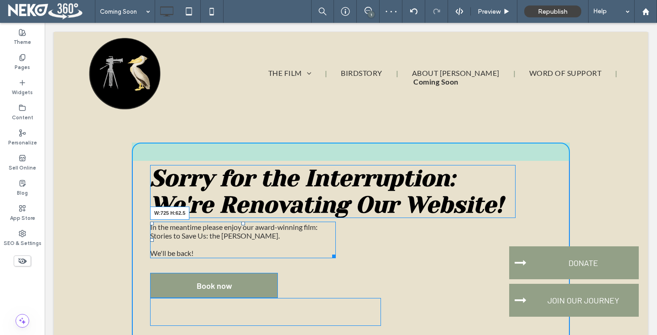
drag, startPoint x: 333, startPoint y: 254, endPoint x: 478, endPoint y: 250, distance: 145.2
click at [478, 250] on div "Sorry for the Interruption: We're Renovating Our Website! In the meantime pleas…" at bounding box center [351, 242] width 438 height 201
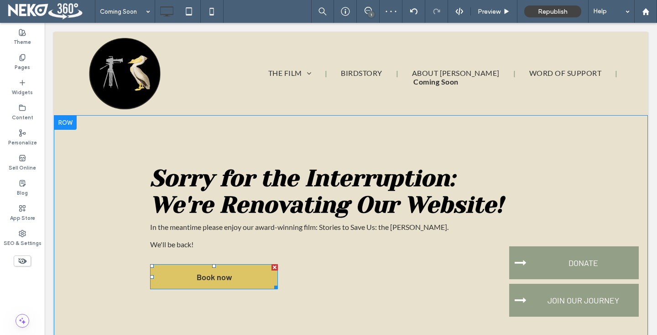
click at [194, 272] on span "Book now" at bounding box center [215, 276] width 42 height 19
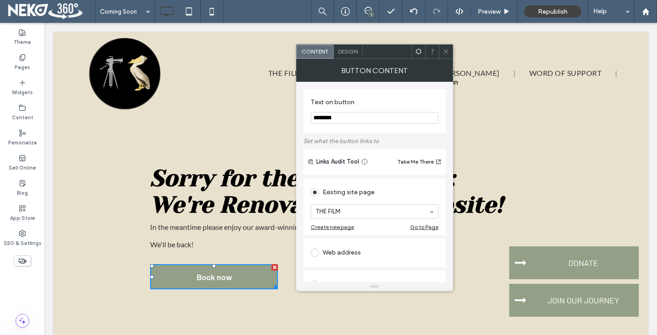
click at [445, 49] on icon at bounding box center [446, 51] width 7 height 7
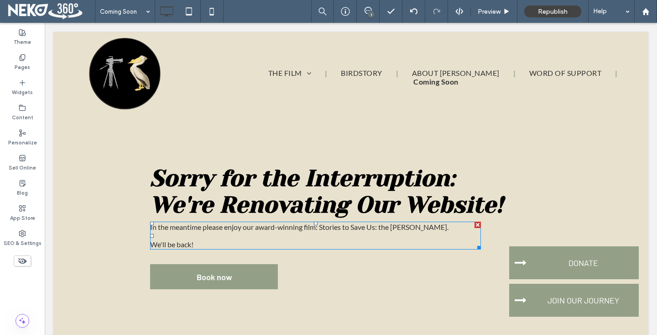
click at [170, 241] on span "We'll be back!" at bounding box center [171, 244] width 43 height 9
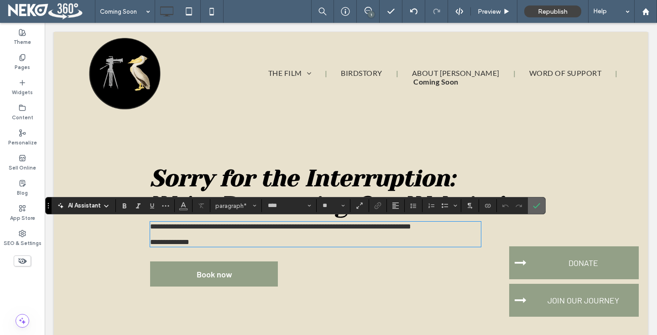
click at [534, 213] on span "Confirm" at bounding box center [535, 205] width 4 height 16
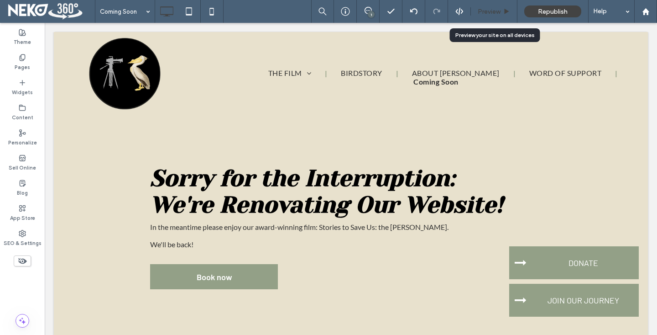
click at [490, 8] on span "Preview" at bounding box center [489, 12] width 23 height 8
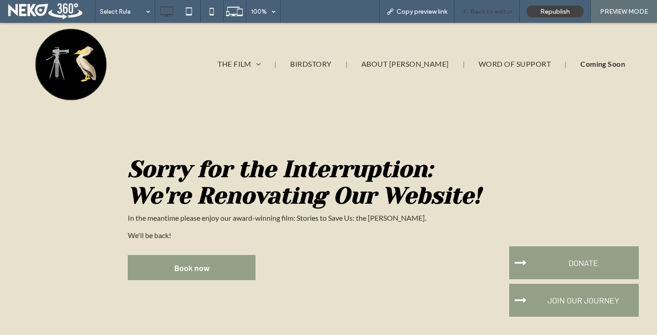
click at [493, 12] on span "Back to editor" at bounding box center [492, 12] width 42 height 8
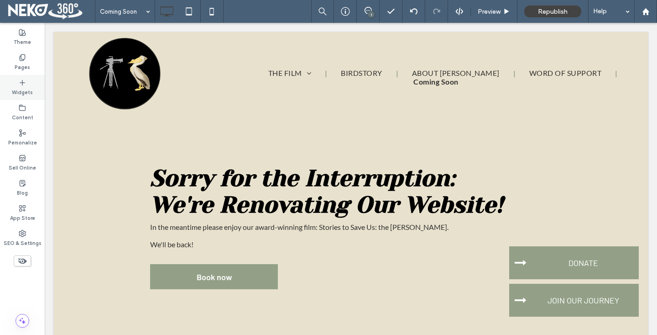
click at [17, 83] on div "Widgets" at bounding box center [22, 87] width 45 height 25
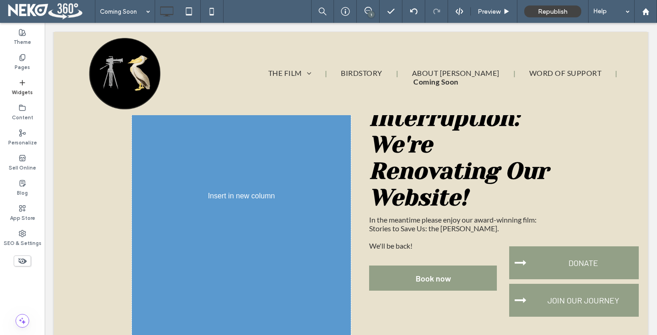
scroll to position [98, 0]
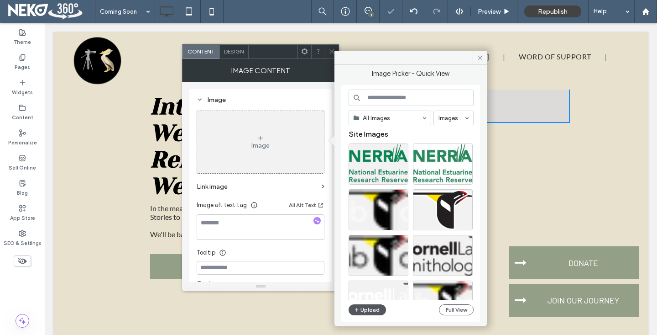
click at [361, 306] on button "Upload" at bounding box center [367, 309] width 37 height 11
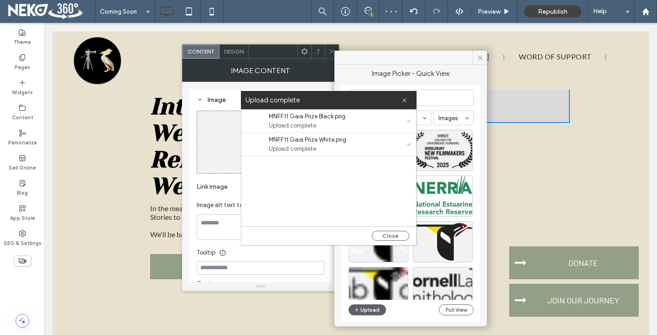
click at [408, 101] on div "Upload complete" at bounding box center [329, 100] width 176 height 18
click at [404, 99] on use at bounding box center [405, 100] width 4 height 4
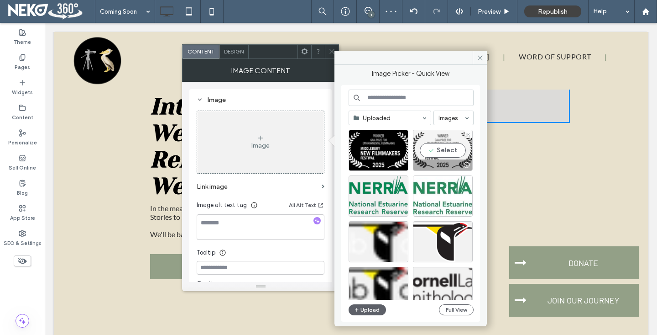
click at [439, 149] on div "Select" at bounding box center [443, 150] width 60 height 41
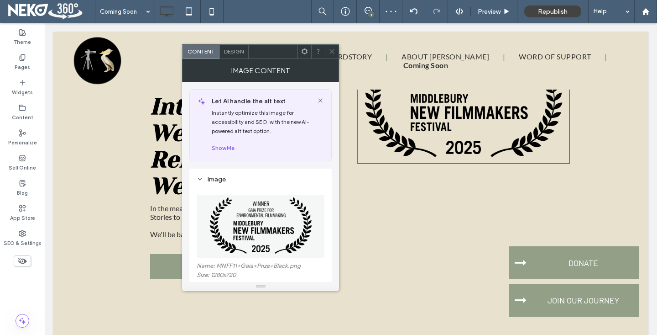
click at [333, 52] on icon at bounding box center [332, 51] width 7 height 7
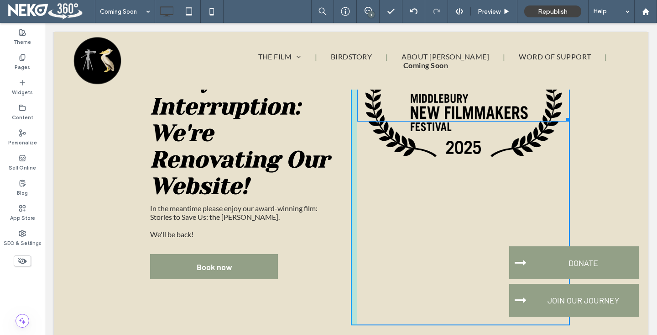
drag, startPoint x: 565, startPoint y: 160, endPoint x: 527, endPoint y: 141, distance: 42.9
click at [527, 141] on div "Click To Paste Click To Paste W:301.602 H:169" at bounding box center [460, 184] width 219 height 281
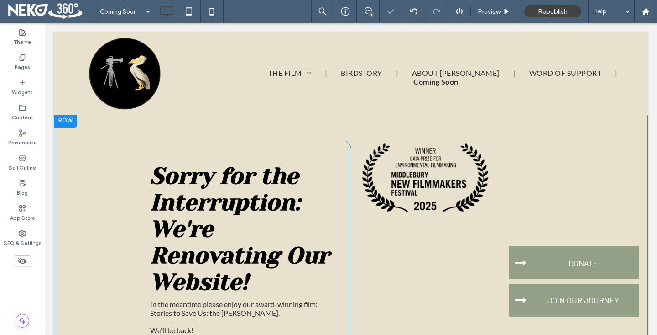
scroll to position [0, 0]
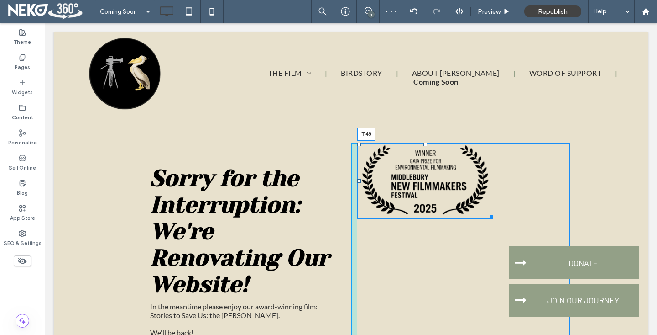
drag, startPoint x: 425, startPoint y: 144, endPoint x: 424, endPoint y: 167, distance: 22.8
click at [424, 146] on div at bounding box center [426, 144] width 4 height 4
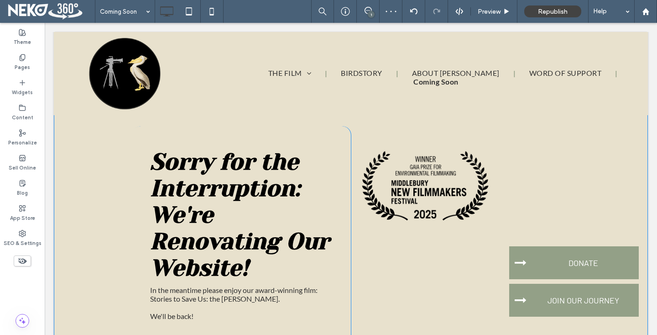
scroll to position [29, 0]
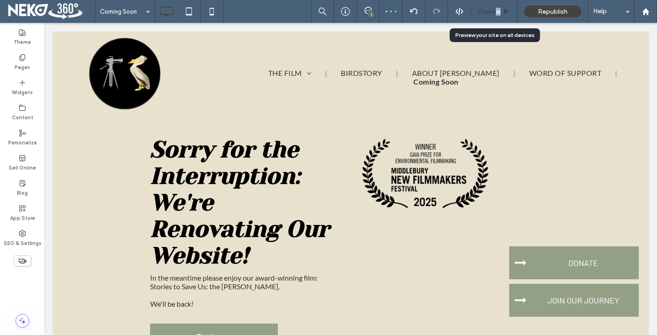
click at [498, 10] on span "Preview" at bounding box center [489, 12] width 23 height 8
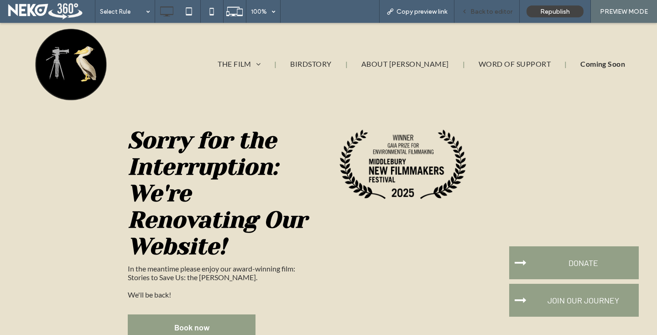
click at [477, 14] on span "Back to editor" at bounding box center [492, 12] width 42 height 8
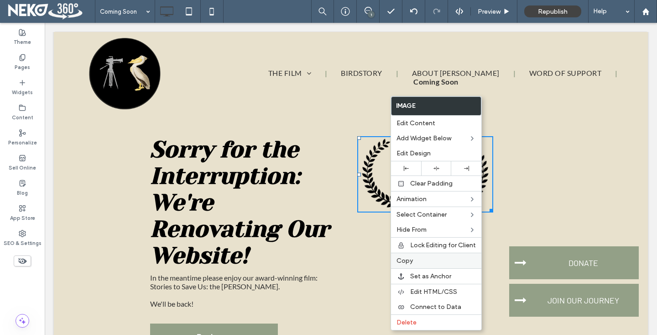
click at [402, 258] on span "Copy" at bounding box center [405, 261] width 16 height 8
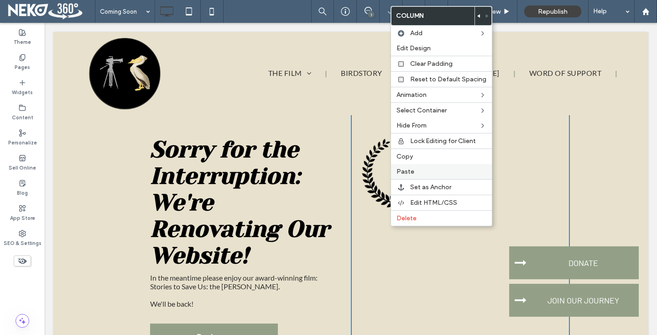
click at [408, 169] on span "Paste" at bounding box center [406, 172] width 18 height 8
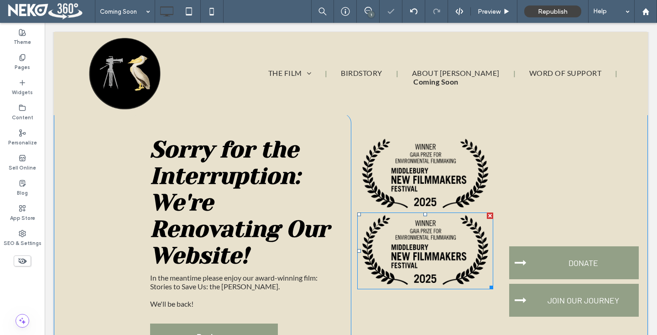
click at [411, 251] on img at bounding box center [425, 250] width 136 height 76
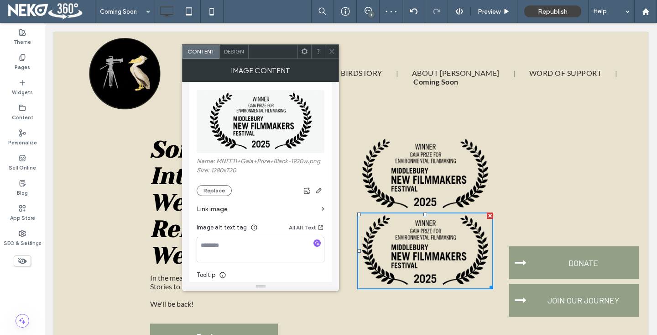
scroll to position [112, 0]
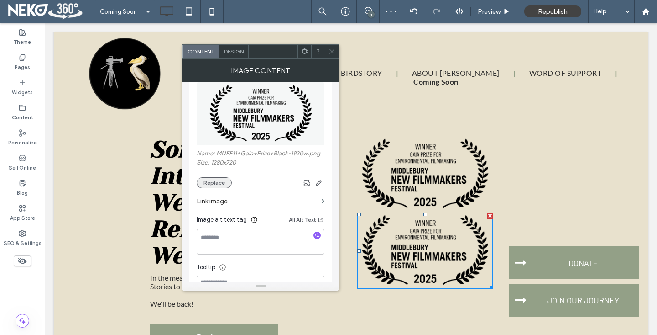
click at [209, 186] on button "Replace" at bounding box center [214, 182] width 35 height 11
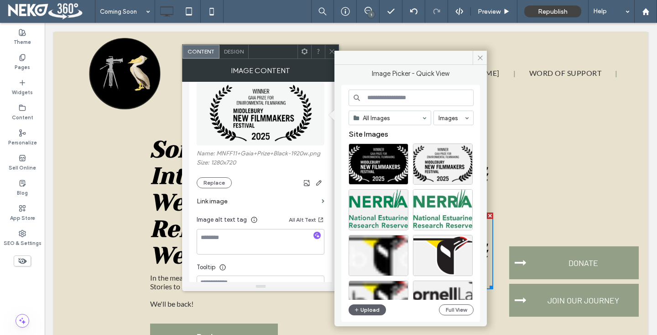
click at [346, 153] on div "All Images Images Site Images Upload Full View" at bounding box center [410, 203] width 139 height 236
click at [372, 159] on div "Select" at bounding box center [379, 163] width 60 height 41
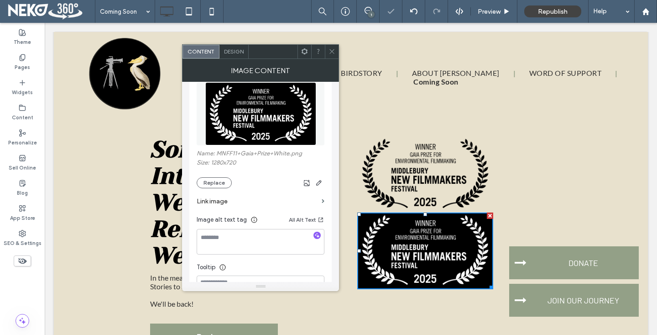
click at [331, 52] on use at bounding box center [332, 51] width 5 height 5
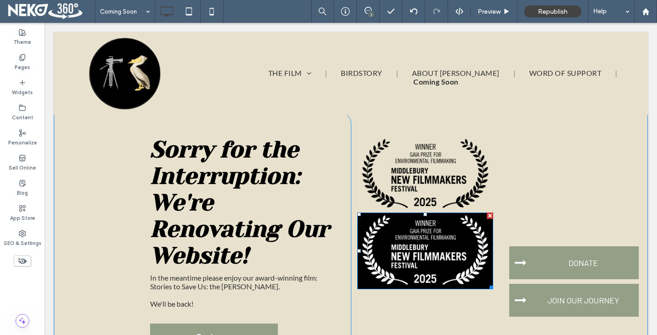
click at [489, 216] on div at bounding box center [490, 215] width 6 height 6
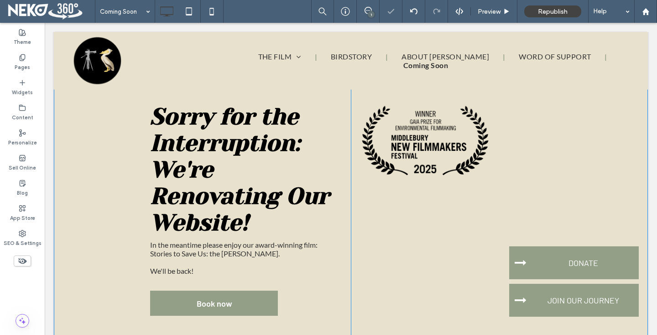
scroll to position [44, 0]
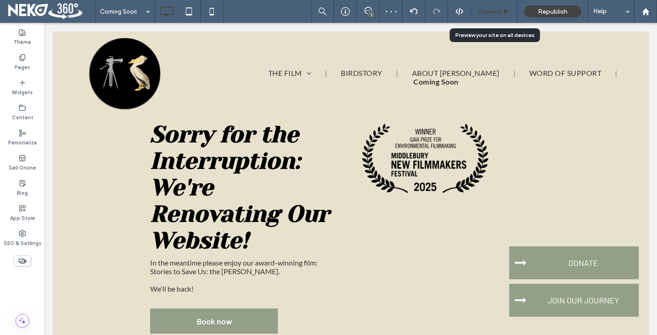
click at [486, 12] on span "Preview" at bounding box center [489, 12] width 23 height 8
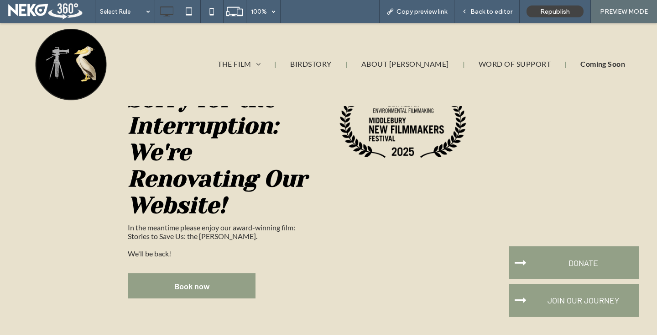
scroll to position [68, 0]
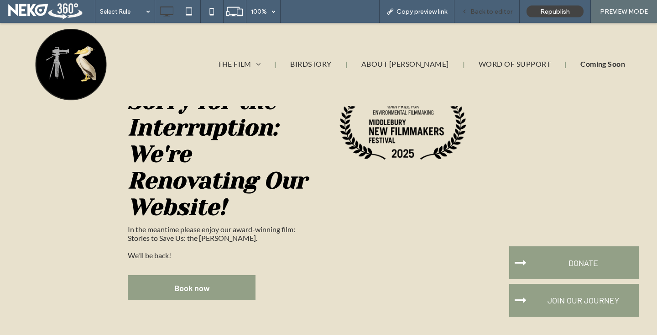
click at [492, 11] on span "Back to editor" at bounding box center [492, 12] width 42 height 8
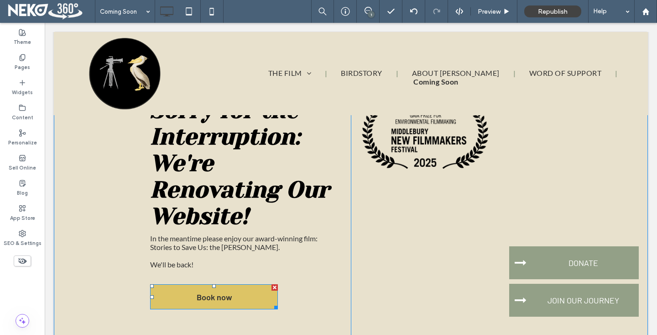
click at [217, 292] on span "Book now" at bounding box center [215, 296] width 42 height 19
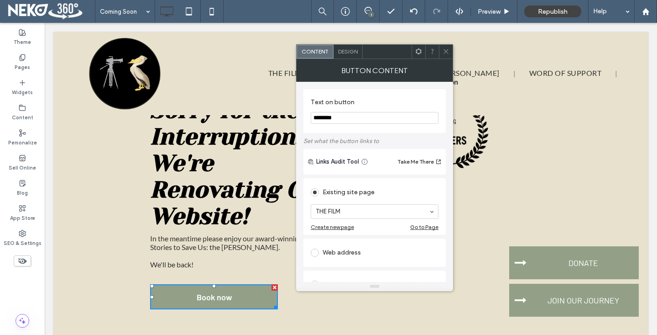
click at [327, 124] on input "********" at bounding box center [375, 118] width 128 height 12
type input "**********"
click at [314, 130] on div "**********" at bounding box center [375, 111] width 142 height 44
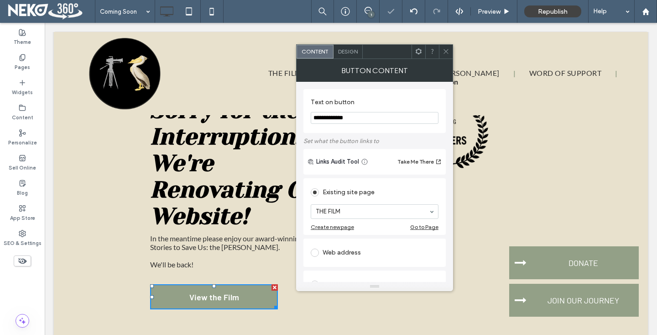
click at [442, 52] on div at bounding box center [446, 52] width 14 height 14
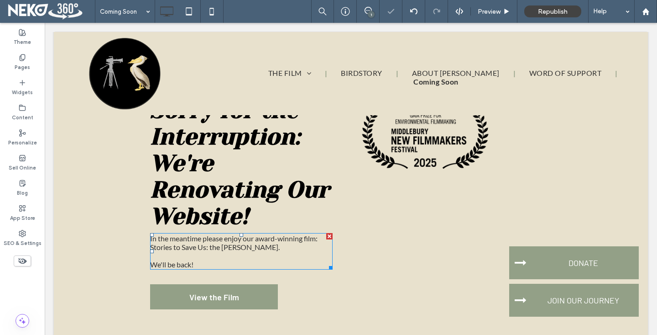
click at [201, 253] on p "﻿" at bounding box center [241, 255] width 183 height 9
type input "****"
type input "**"
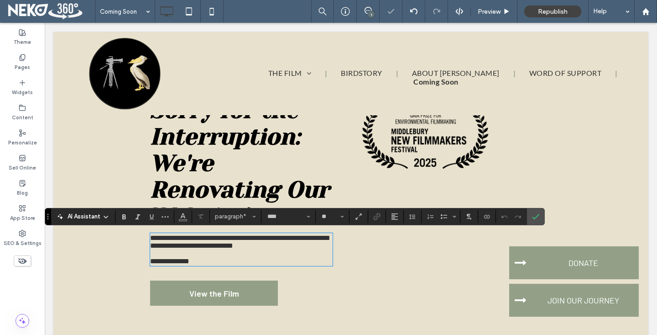
click at [176, 246] on span "**********" at bounding box center [239, 241] width 178 height 15
click at [155, 246] on span "**********" at bounding box center [239, 241] width 178 height 15
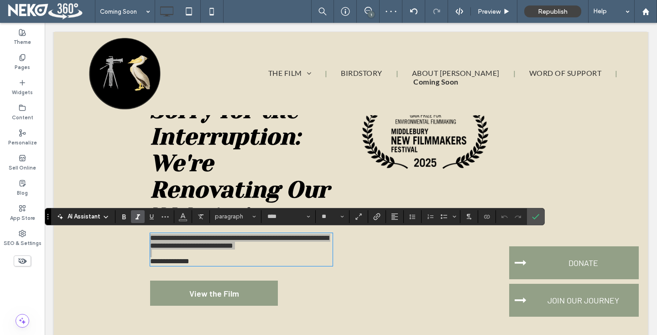
click at [138, 217] on icon "Italic" at bounding box center [137, 216] width 7 height 7
click at [126, 218] on icon "Bold" at bounding box center [123, 216] width 7 height 7
click at [255, 235] on strong "**********" at bounding box center [239, 241] width 178 height 15
click at [288, 246] on p "**********" at bounding box center [241, 242] width 183 height 16
click at [285, 238] on strong "**********" at bounding box center [239, 241] width 178 height 15
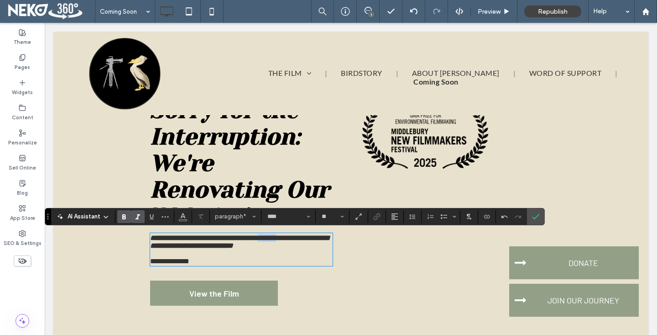
click at [285, 238] on strong "**********" at bounding box center [239, 241] width 178 height 15
click at [308, 236] on strong "**********" at bounding box center [239, 241] width 178 height 15
drag, startPoint x: 329, startPoint y: 236, endPoint x: 131, endPoint y: 227, distance: 198.7
click at [131, 227] on div "**********" at bounding box center [351, 213] width 594 height 332
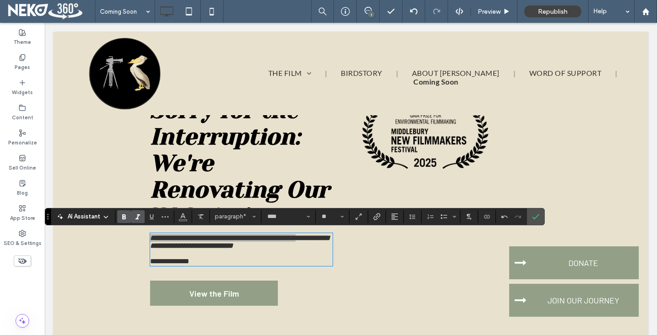
click at [123, 215] on icon "Bold" at bounding box center [123, 216] width 7 height 7
click at [142, 216] on label "Italic" at bounding box center [138, 216] width 14 height 13
click at [533, 215] on icon "Confirm" at bounding box center [535, 216] width 7 height 7
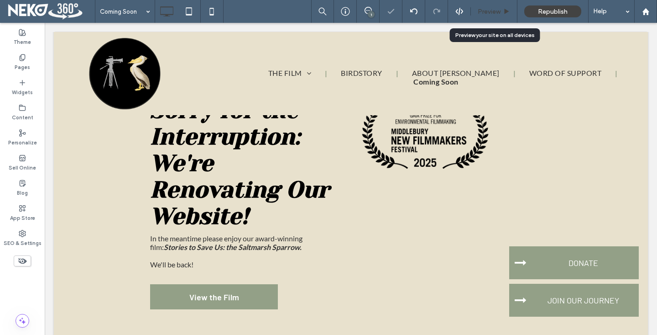
click at [492, 11] on span "Preview" at bounding box center [489, 12] width 23 height 8
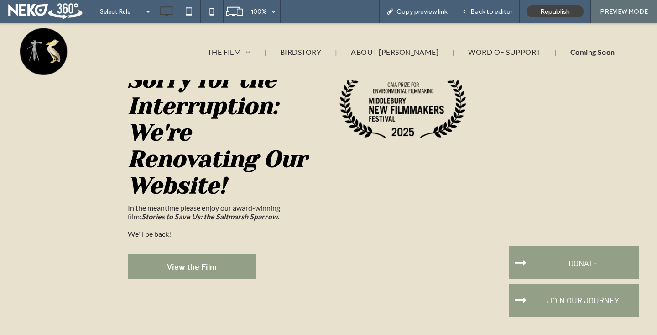
scroll to position [106, 0]
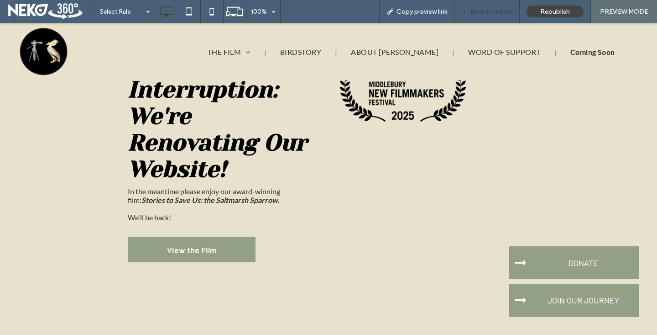
click at [485, 8] on span "Back to editor" at bounding box center [492, 12] width 42 height 8
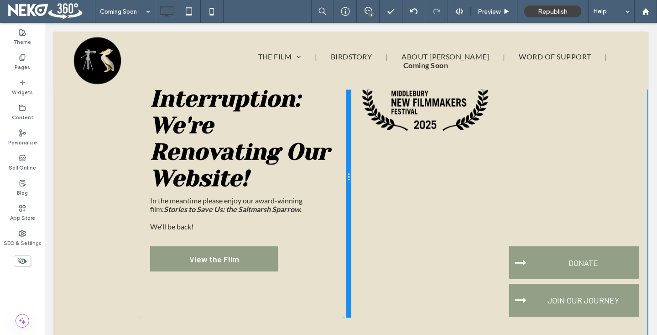
click at [350, 152] on div at bounding box center [348, 177] width 5 height 281
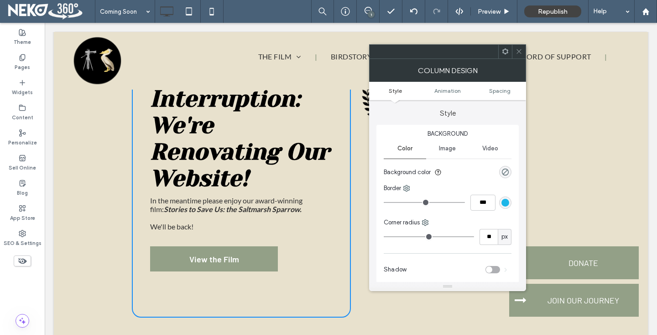
click at [515, 58] on div at bounding box center [519, 52] width 14 height 14
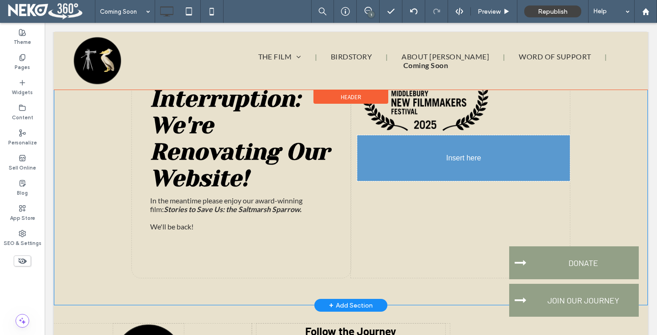
drag, startPoint x: 229, startPoint y: 250, endPoint x: 450, endPoint y: 195, distance: 227.0
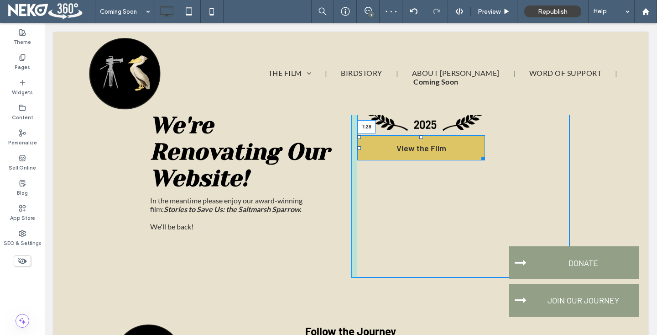
drag, startPoint x: 421, startPoint y: 136, endPoint x: 423, endPoint y: 150, distance: 13.3
click at [423, 139] on div at bounding box center [421, 137] width 4 height 4
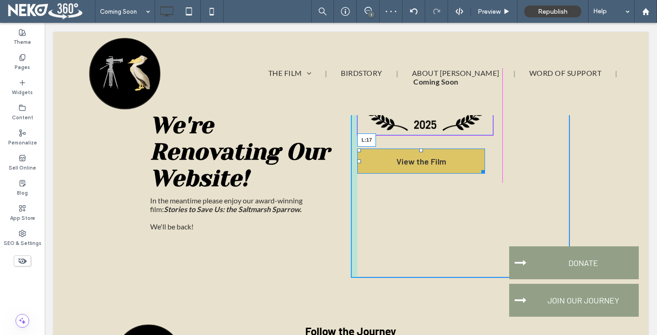
drag, startPoint x: 359, startPoint y: 160, endPoint x: 368, endPoint y: 160, distance: 9.1
click at [361, 160] on div at bounding box center [359, 161] width 4 height 4
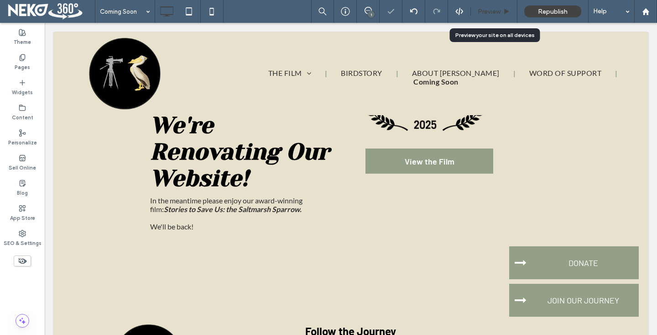
click at [494, 8] on span "Preview" at bounding box center [489, 12] width 23 height 8
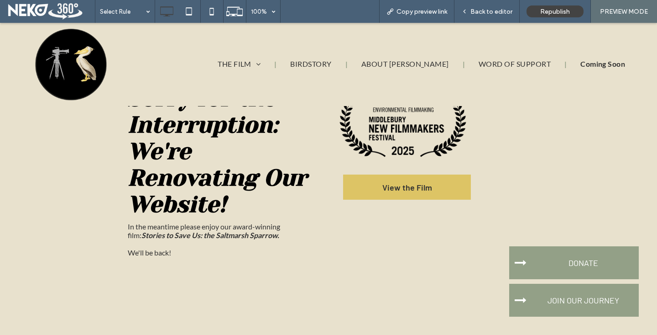
scroll to position [20, 0]
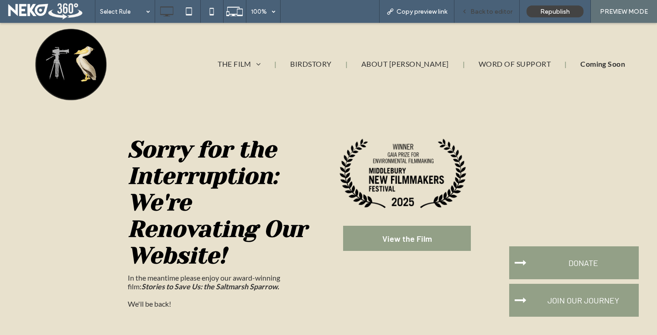
click at [481, 13] on span "Back to editor" at bounding box center [492, 12] width 42 height 8
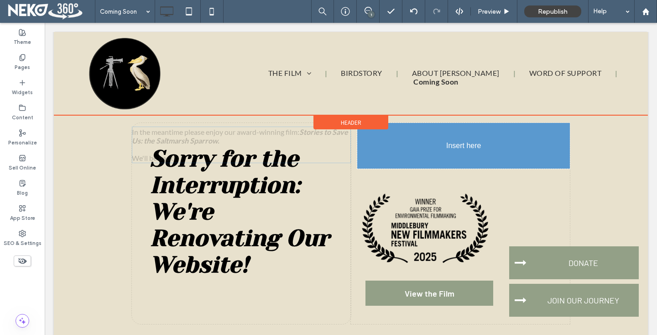
drag, startPoint x: 178, startPoint y: 284, endPoint x: 413, endPoint y: 167, distance: 262.3
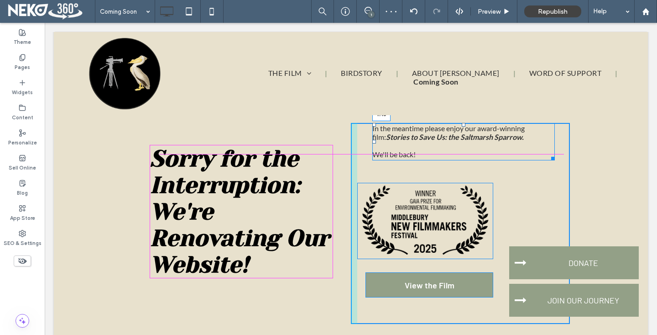
drag, startPoint x: 464, startPoint y: 124, endPoint x: 464, endPoint y: 148, distance: 24.2
click at [464, 126] on div at bounding box center [464, 125] width 4 height 4
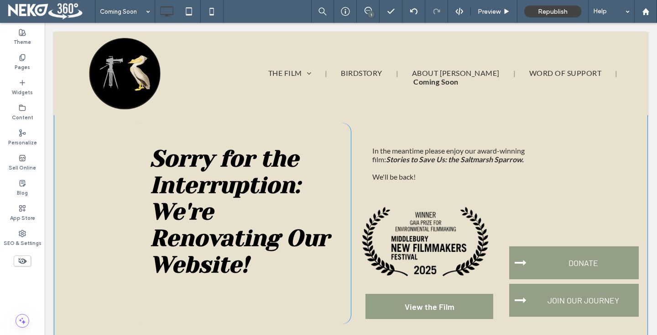
click at [361, 156] on div "Click To Paste Click To Paste In the meantime please enjoy our award-winning fi…" at bounding box center [460, 223] width 219 height 201
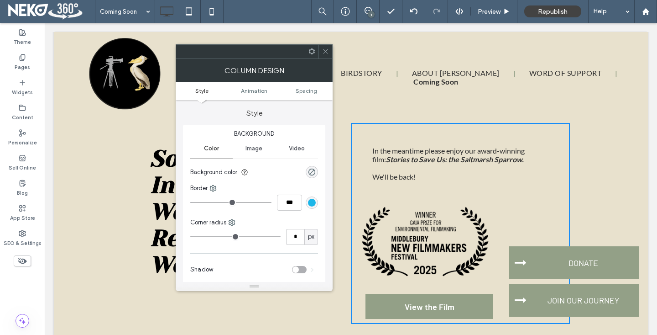
click at [326, 47] on span at bounding box center [325, 52] width 7 height 14
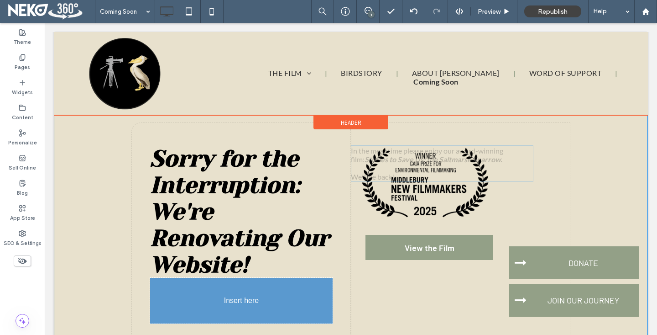
drag, startPoint x: 386, startPoint y: 160, endPoint x: 169, endPoint y: 284, distance: 249.8
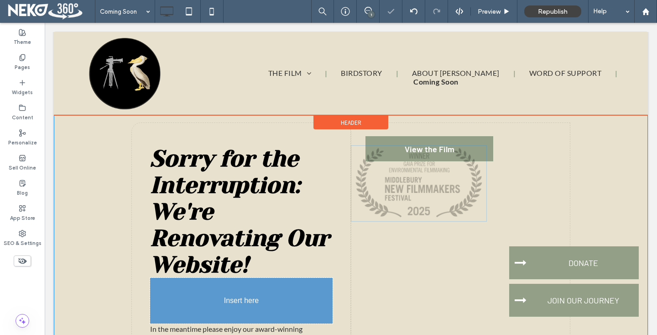
drag, startPoint x: 430, startPoint y: 195, endPoint x: 224, endPoint y: 308, distance: 235.3
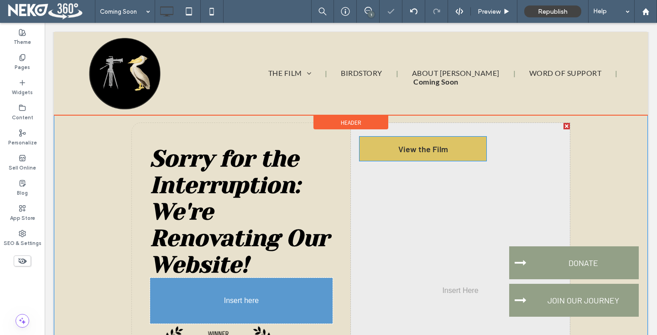
drag, startPoint x: 397, startPoint y: 149, endPoint x: 221, endPoint y: 300, distance: 231.7
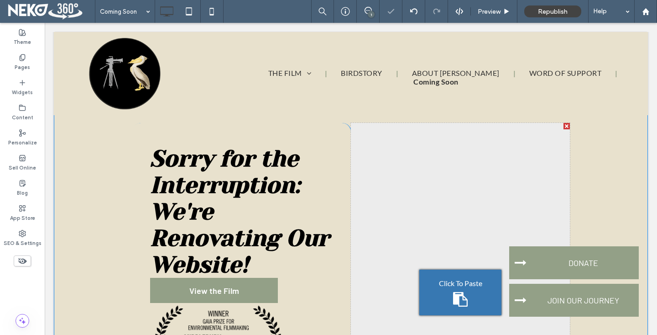
click at [566, 123] on div at bounding box center [567, 126] width 6 height 6
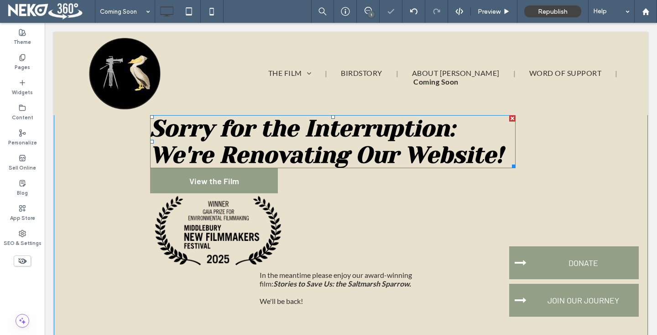
scroll to position [59, 0]
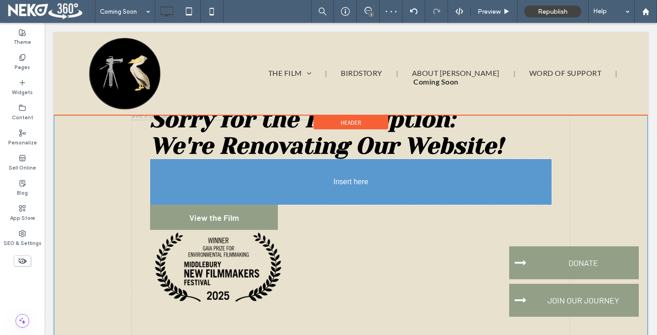
drag, startPoint x: 299, startPoint y: 276, endPoint x: 227, endPoint y: 173, distance: 125.2
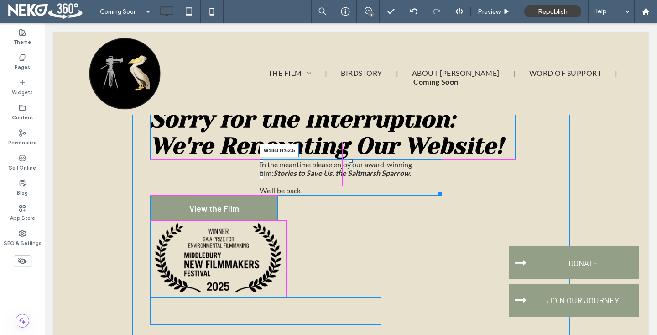
drag, startPoint x: 440, startPoint y: 193, endPoint x: 550, endPoint y: 173, distance: 112.3
click at [442, 173] on div "In the meantime please enjoy our award-winning film: Stories to Save Us: the Sa…" at bounding box center [351, 177] width 183 height 37
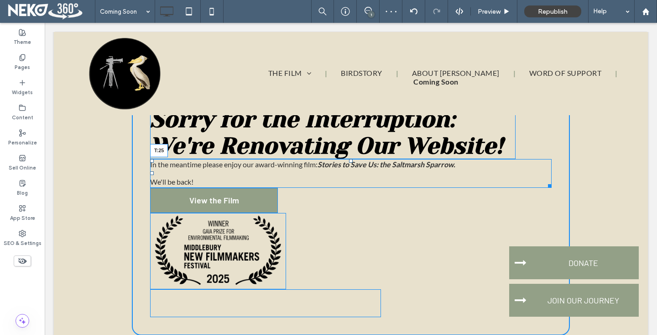
drag, startPoint x: 351, startPoint y: 160, endPoint x: 352, endPoint y: 172, distance: 11.4
click at [352, 162] on div at bounding box center [351, 161] width 4 height 4
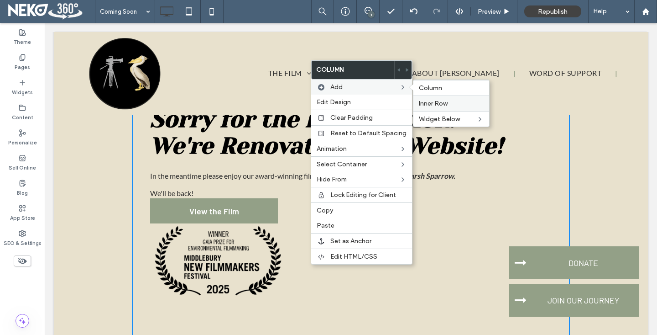
click at [444, 100] on span "Inner Row" at bounding box center [433, 103] width 29 height 8
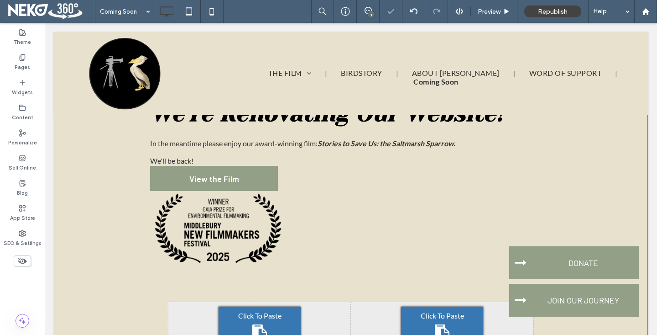
scroll to position [139, 0]
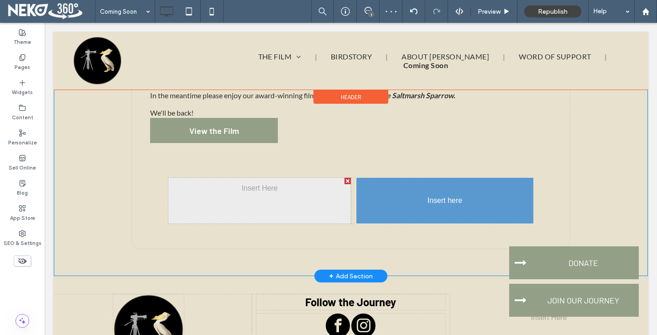
drag, startPoint x: 218, startPoint y: 181, endPoint x: 412, endPoint y: 219, distance: 197.3
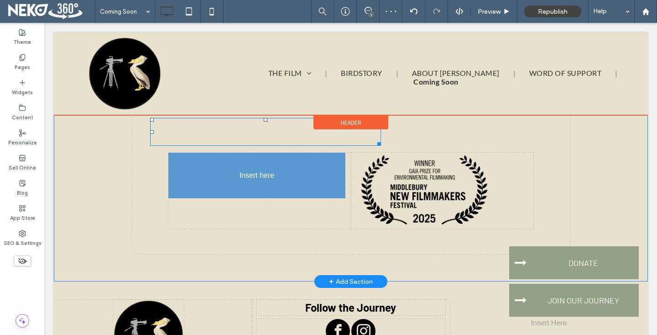
drag, startPoint x: 213, startPoint y: 135, endPoint x: 243, endPoint y: 186, distance: 59.3
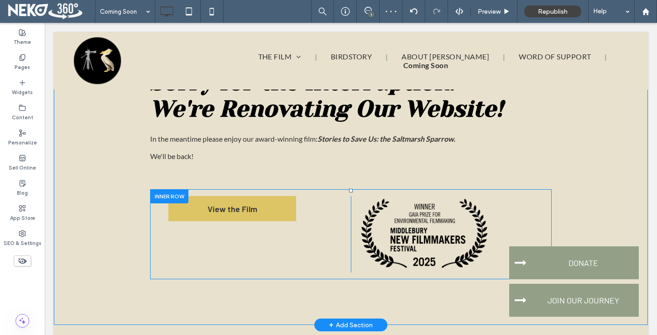
scroll to position [70, 0]
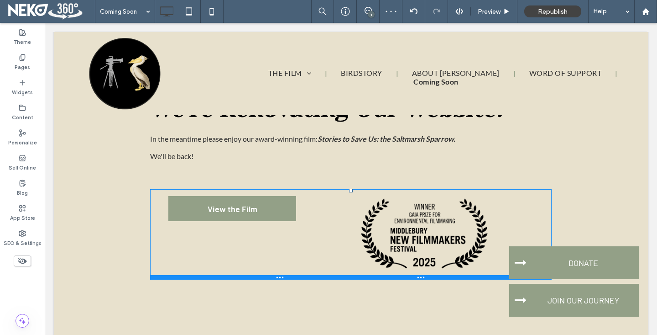
drag, startPoint x: 351, startPoint y: 190, endPoint x: 350, endPoint y: 163, distance: 26.9
click at [350, 163] on div "Sorry for the Interruption: We're Renovating Our Website! In the meantime pleas…" at bounding box center [351, 172] width 438 height 251
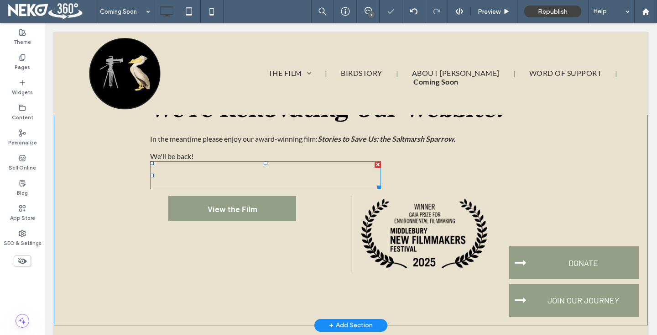
scroll to position [96, 0]
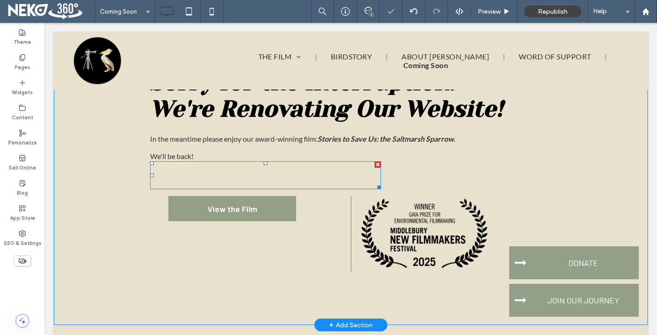
click at [377, 164] on div at bounding box center [378, 164] width 6 height 6
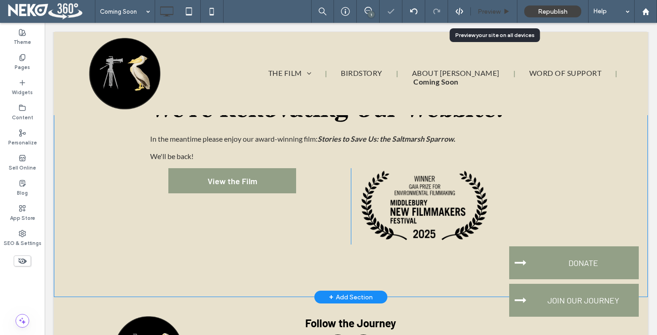
click at [494, 13] on span "Preview" at bounding box center [489, 12] width 23 height 8
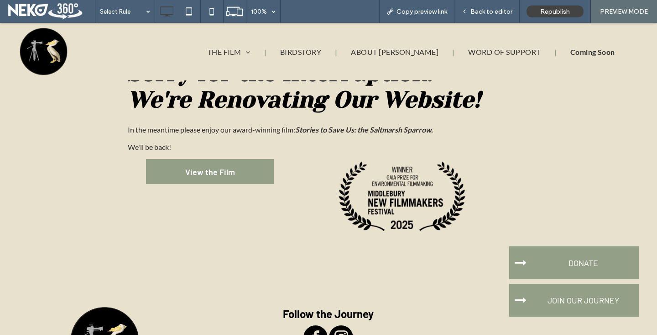
scroll to position [14, 0]
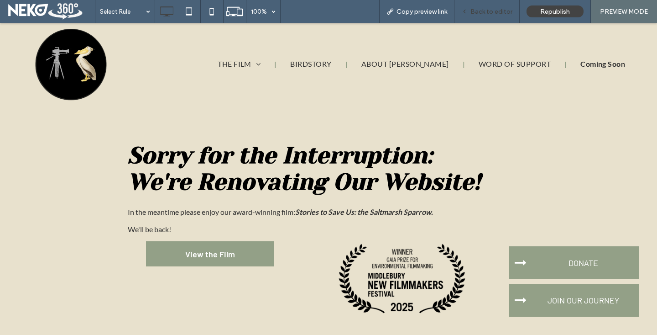
click at [490, 12] on span "Back to editor" at bounding box center [492, 12] width 42 height 8
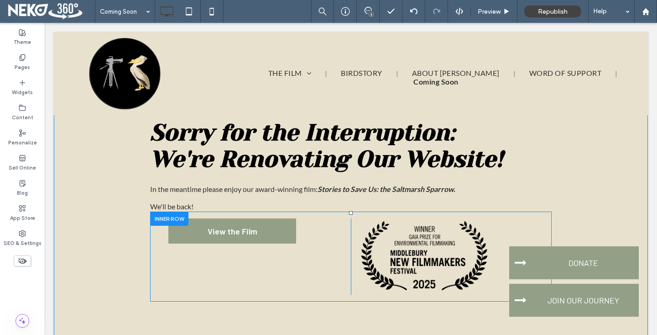
scroll to position [51, 0]
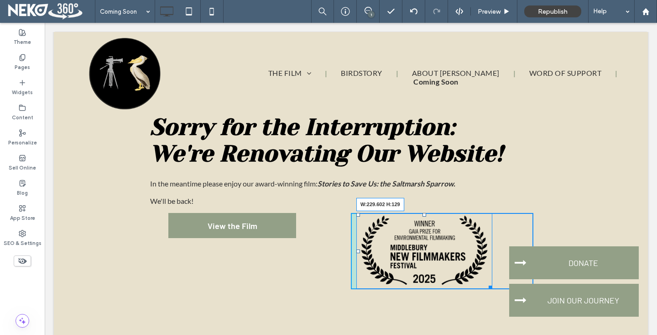
drag, startPoint x: 486, startPoint y: 285, endPoint x: 469, endPoint y: 256, distance: 34.1
click at [469, 256] on div "Click To Paste Click To Paste W:229.602 H:129" at bounding box center [442, 251] width 183 height 76
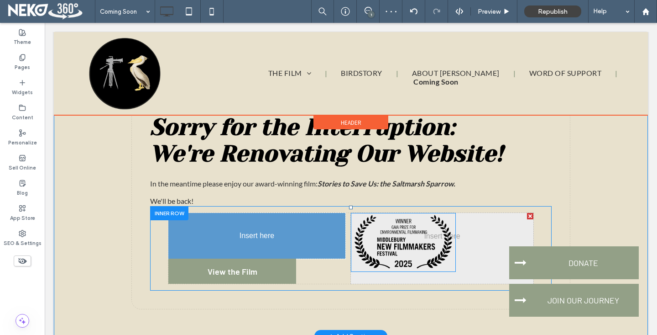
drag, startPoint x: 396, startPoint y: 221, endPoint x: 228, endPoint y: 255, distance: 170.8
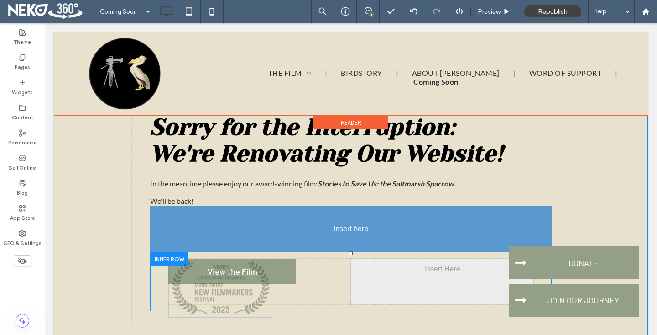
drag, startPoint x: 221, startPoint y: 243, endPoint x: 179, endPoint y: 231, distance: 43.5
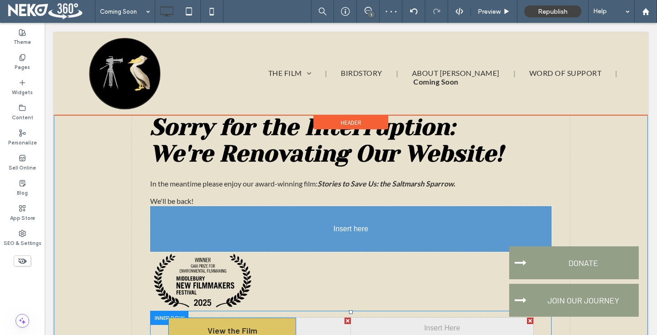
drag, startPoint x: 223, startPoint y: 288, endPoint x: 206, endPoint y: 228, distance: 61.7
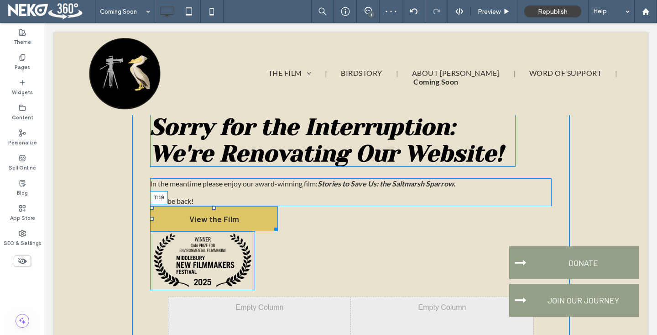
drag, startPoint x: 213, startPoint y: 206, endPoint x: 213, endPoint y: 215, distance: 8.7
click at [213, 209] on div at bounding box center [214, 208] width 4 height 4
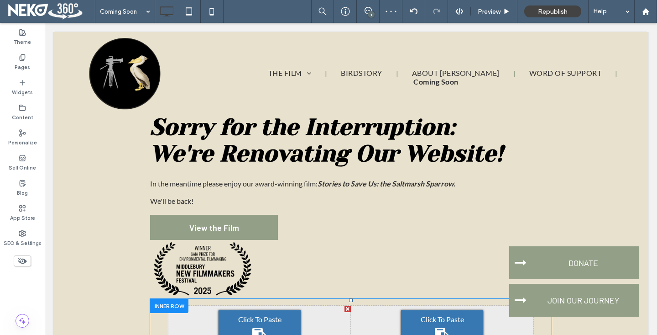
click at [157, 310] on div at bounding box center [169, 305] width 38 height 14
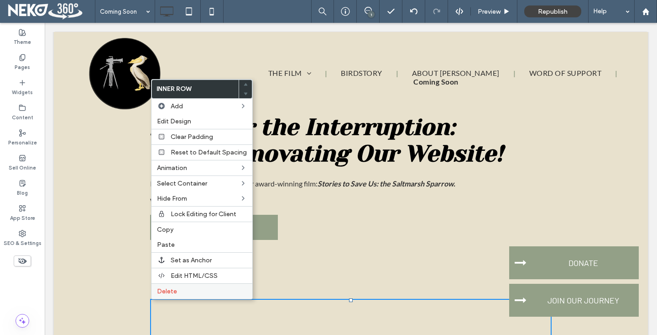
click at [184, 288] on label "Delete" at bounding box center [202, 291] width 90 height 8
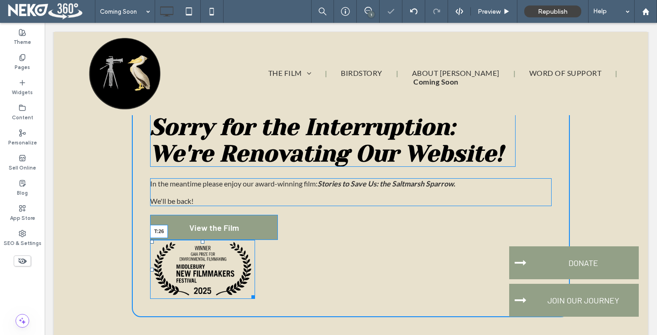
drag, startPoint x: 202, startPoint y: 242, endPoint x: 202, endPoint y: 255, distance: 12.3
click at [202, 243] on div at bounding box center [203, 242] width 4 height 4
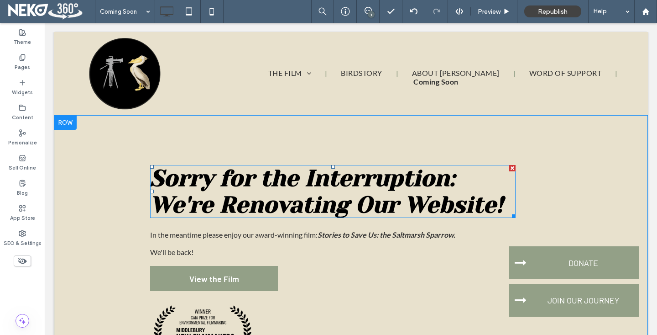
scroll to position [52, 0]
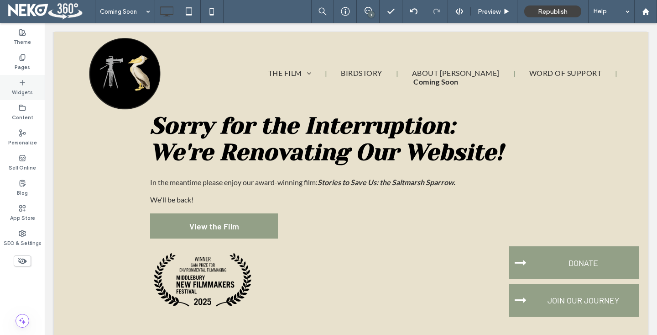
click at [30, 88] on label "Widgets" at bounding box center [22, 91] width 21 height 10
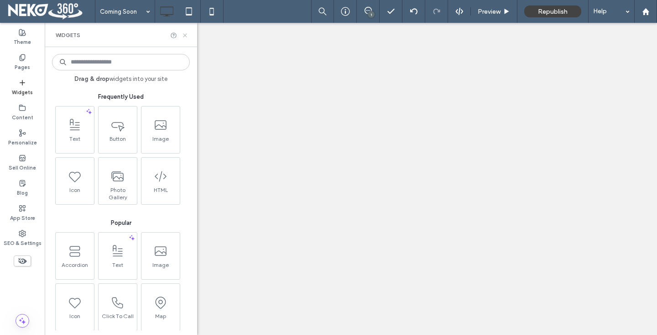
click at [185, 35] on use at bounding box center [185, 35] width 4 height 4
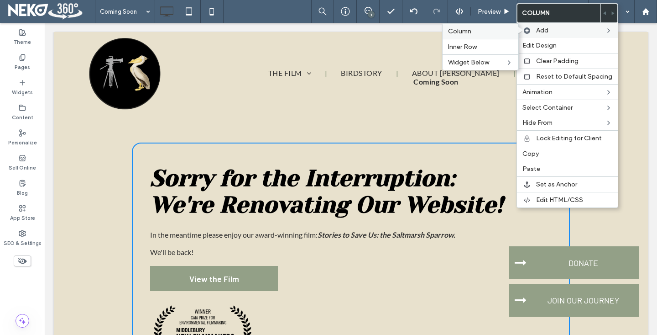
click at [453, 32] on span "Column" at bounding box center [459, 31] width 23 height 8
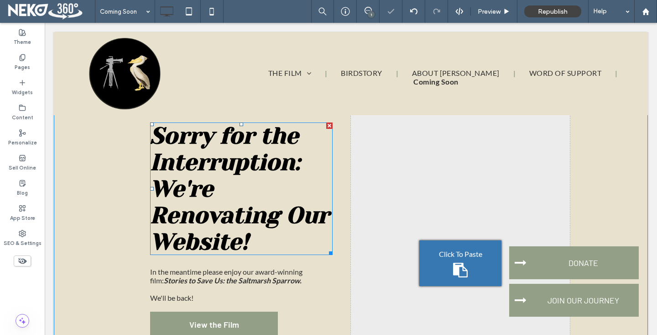
scroll to position [110, 0]
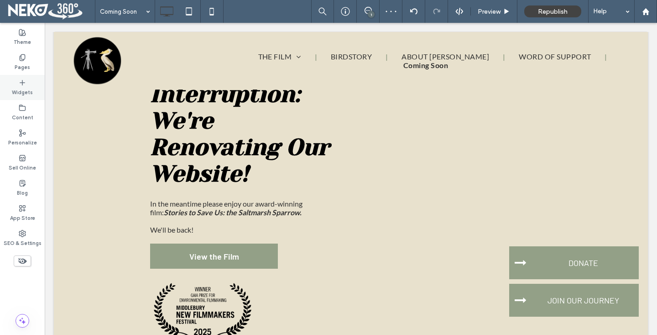
click at [28, 87] on label "Widgets" at bounding box center [22, 91] width 21 height 10
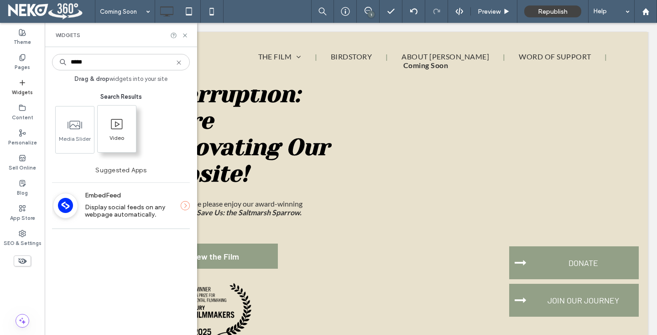
type input "*****"
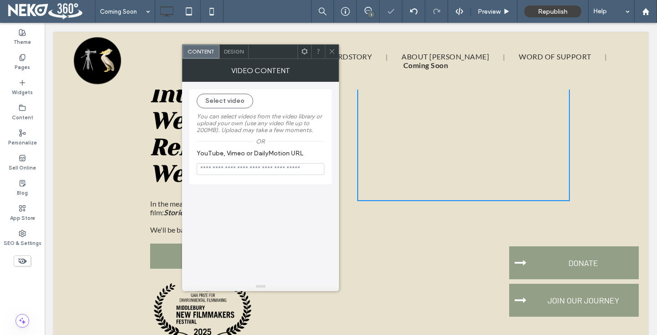
click at [217, 170] on input "YouTube, Vimeo or DailyMotion URL" at bounding box center [261, 169] width 128 height 12
paste input "**********"
type input "**********"
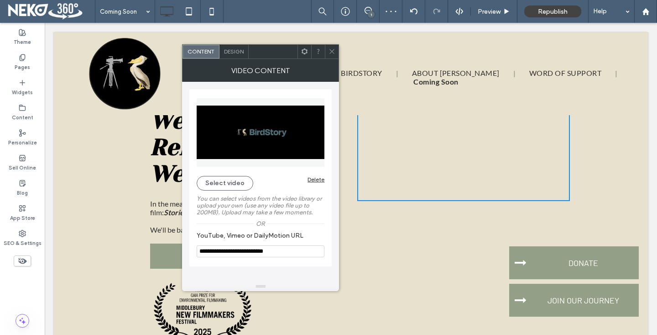
click at [333, 49] on icon at bounding box center [332, 51] width 7 height 7
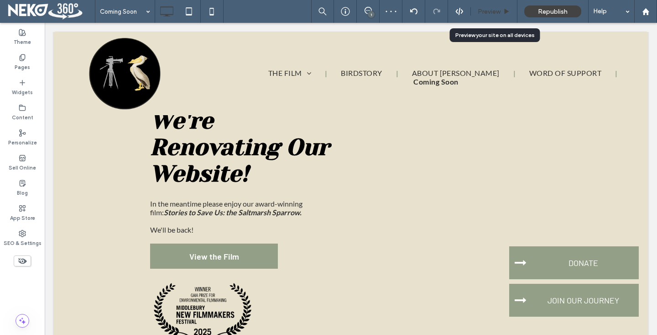
click at [496, 11] on span "Preview" at bounding box center [489, 12] width 23 height 8
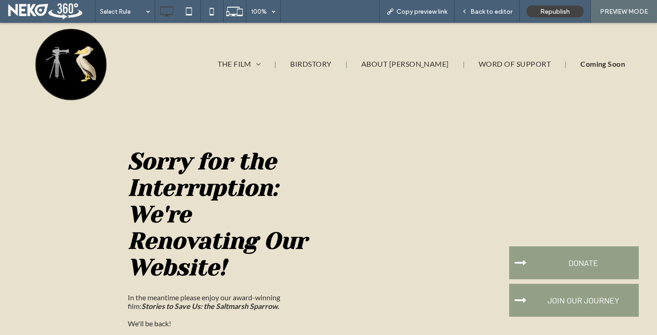
scroll to position [4, 0]
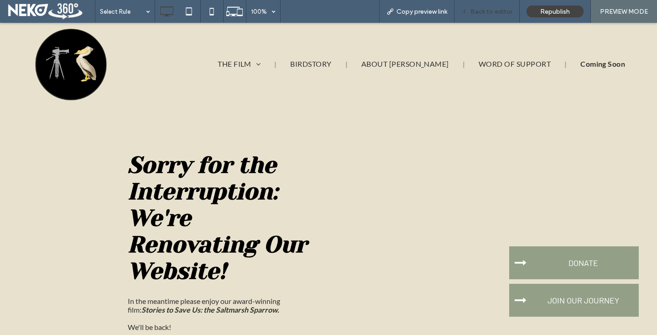
click at [481, 11] on span "Back to editor" at bounding box center [492, 12] width 42 height 8
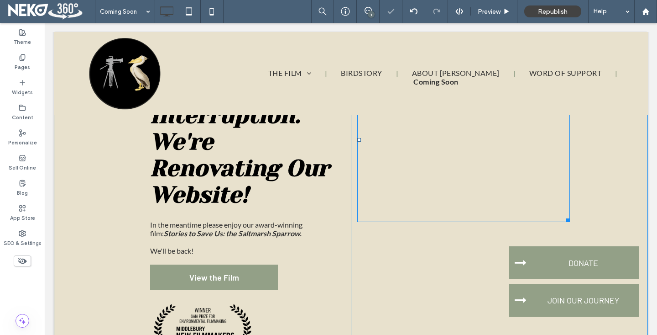
scroll to position [41, 0]
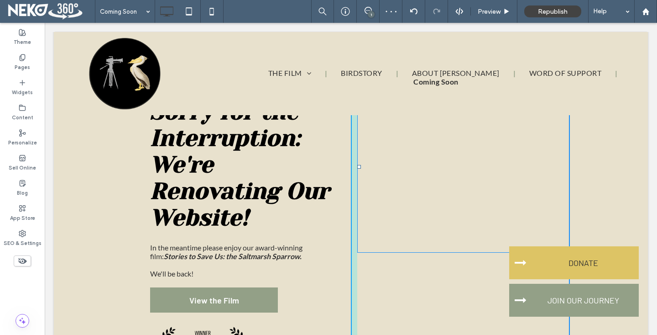
drag, startPoint x: 565, startPoint y: 241, endPoint x: 576, endPoint y: 249, distance: 12.7
click at [576, 249] on div "New Page Sorry for the Interruption: We're Renovating Our Website! In the meant…" at bounding box center [351, 301] width 594 height 506
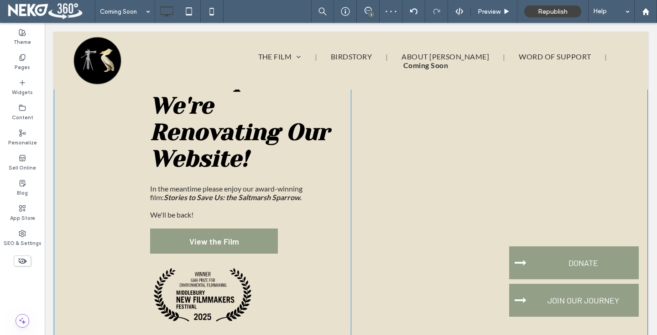
scroll to position [121, 0]
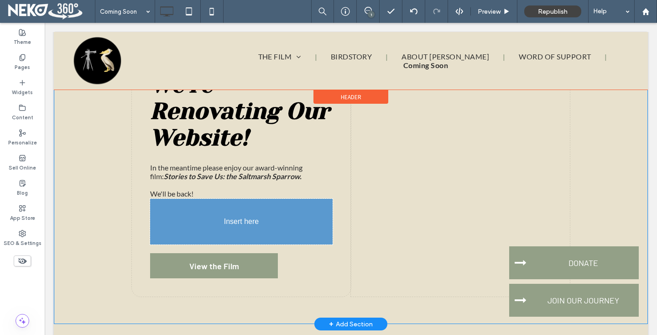
drag, startPoint x: 187, startPoint y: 277, endPoint x: 178, endPoint y: 230, distance: 47.5
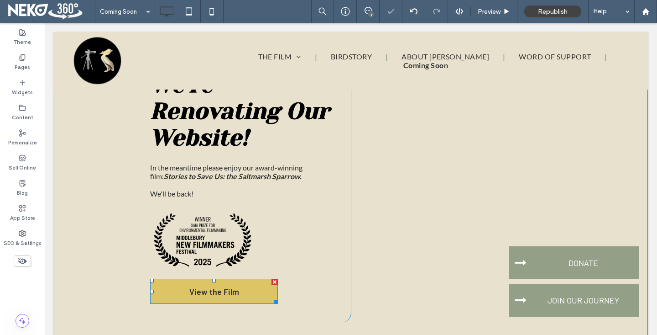
click at [274, 282] on div at bounding box center [275, 281] width 6 height 6
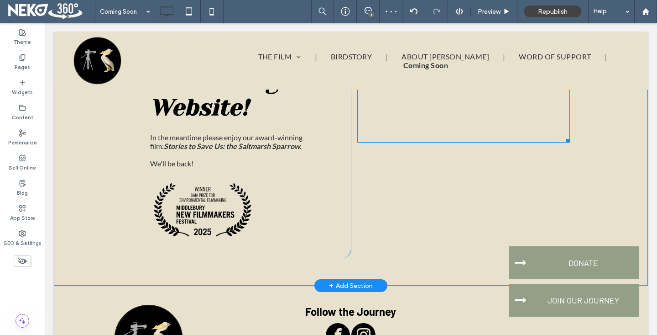
scroll to position [143, 0]
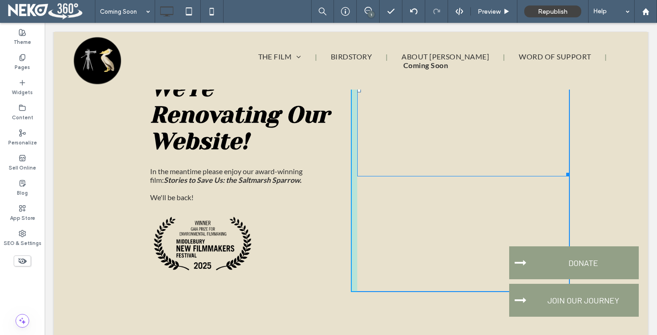
drag, startPoint x: 567, startPoint y: 173, endPoint x: 604, endPoint y: 92, distance: 89.0
click at [604, 92] on div "Sorry for the Interruption: We're Renovating Our Website! In the meantime pleas…" at bounding box center [351, 145] width 594 height 347
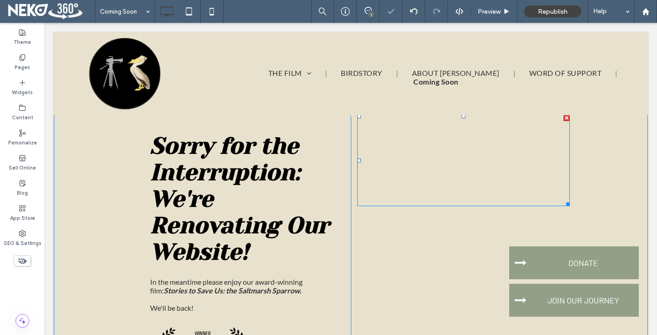
scroll to position [17, 0]
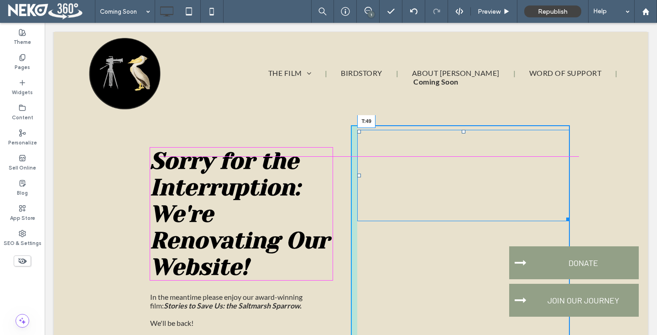
drag, startPoint x: 462, startPoint y: 131, endPoint x: 463, endPoint y: 149, distance: 18.3
click at [463, 133] on div at bounding box center [464, 132] width 4 height 4
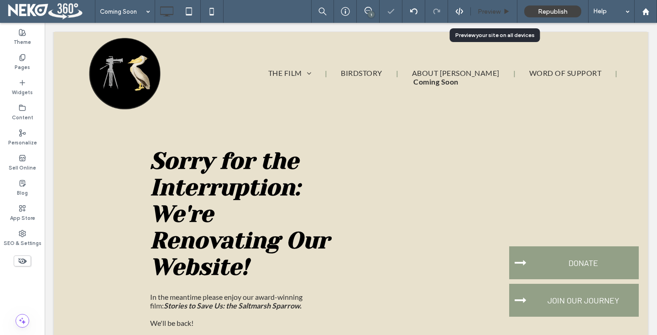
click at [497, 10] on span "Preview" at bounding box center [489, 12] width 23 height 8
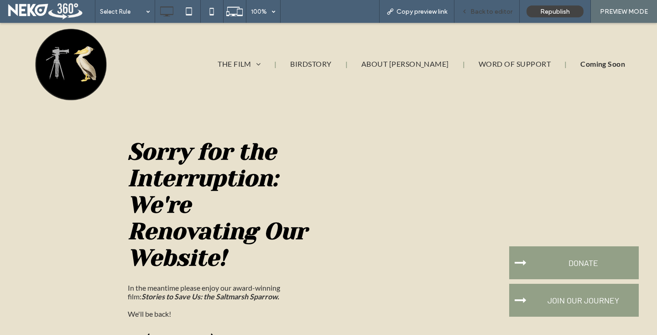
click at [484, 11] on span "Back to editor" at bounding box center [492, 12] width 42 height 8
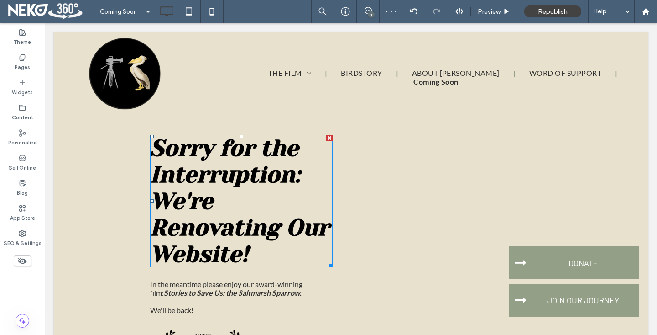
scroll to position [68, 0]
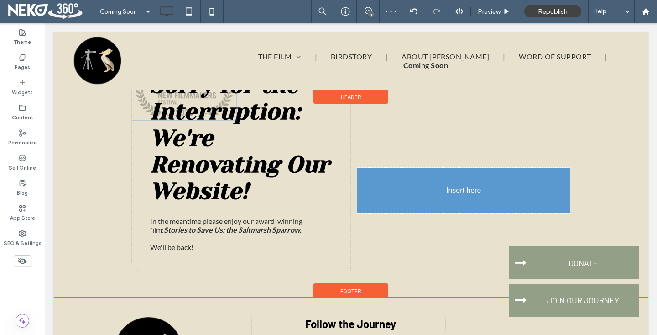
drag, startPoint x: 199, startPoint y: 309, endPoint x: 449, endPoint y: 235, distance: 260.5
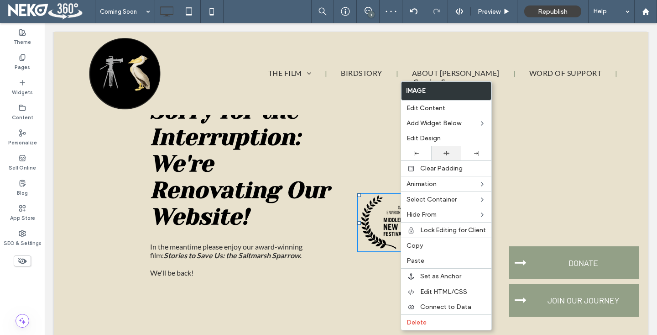
click at [442, 154] on div at bounding box center [446, 153] width 21 height 6
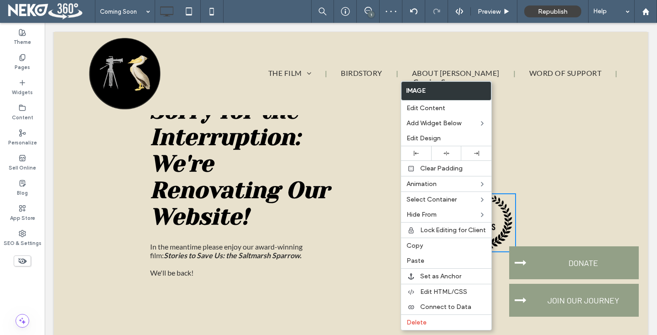
click at [343, 257] on div "Sorry for the Interruption: We're Renovating Our Website! In the meantime pleas…" at bounding box center [241, 185] width 219 height 221
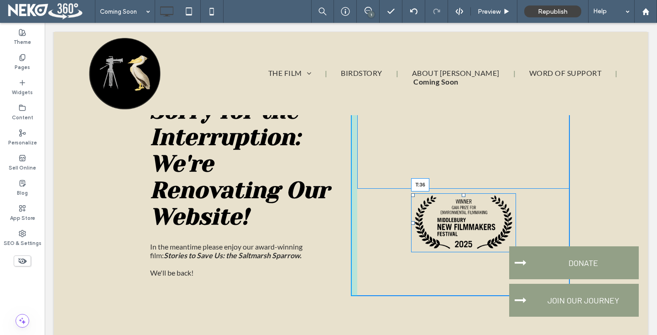
drag, startPoint x: 465, startPoint y: 195, endPoint x: 466, endPoint y: 211, distance: 16.0
click at [466, 211] on div "T:36" at bounding box center [463, 222] width 105 height 59
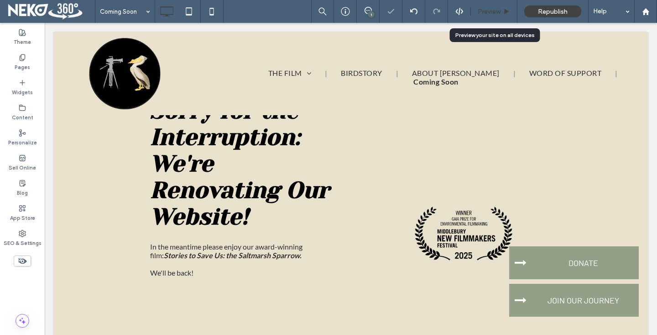
click at [488, 11] on span "Preview" at bounding box center [489, 12] width 23 height 8
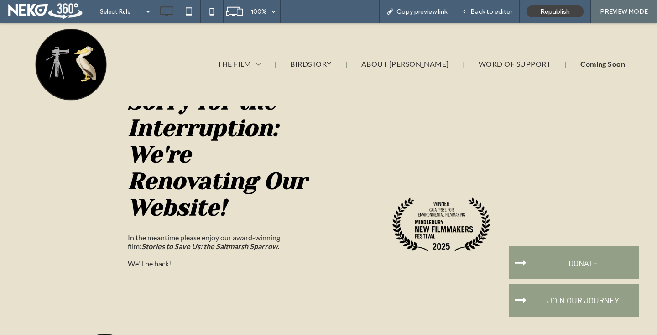
scroll to position [13, 0]
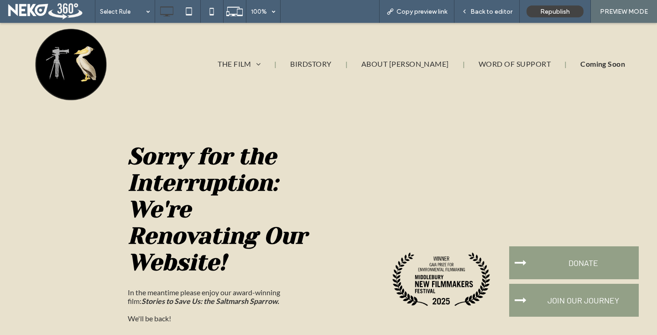
click at [575, 116] on div "Sorry for the Interruption: We're Renovating Our Website! In the meantime pleas…" at bounding box center [328, 231] width 657 height 276
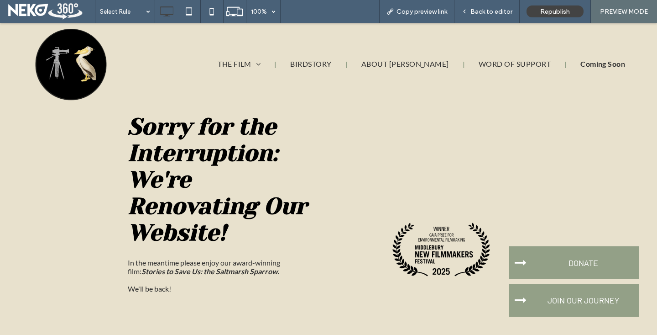
scroll to position [41, 0]
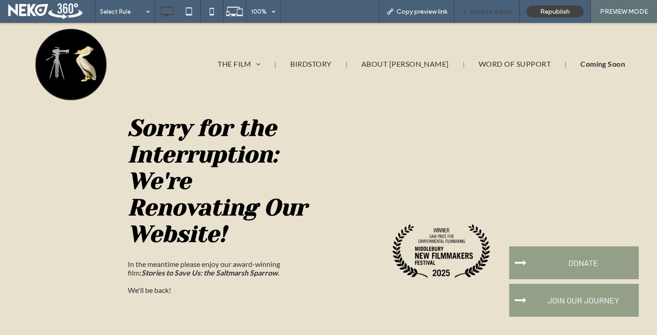
click at [488, 11] on span "Back to editor" at bounding box center [492, 12] width 42 height 8
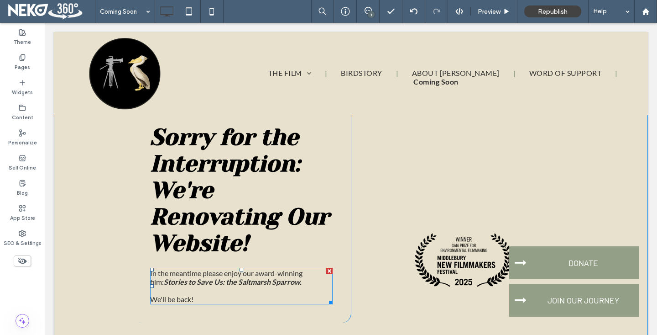
click at [173, 298] on span "We'll be back!" at bounding box center [171, 298] width 43 height 9
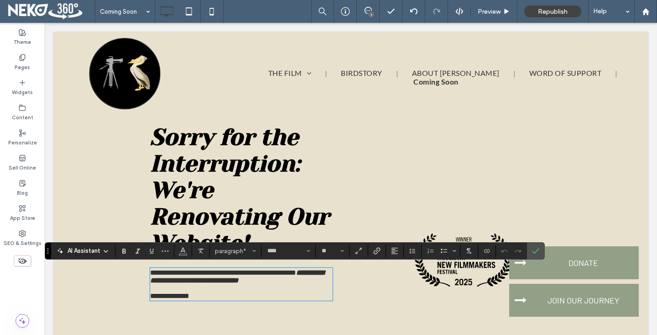
click at [172, 298] on span "**********" at bounding box center [169, 295] width 39 height 7
click at [231, 249] on span "paragraph" at bounding box center [233, 250] width 36 height 7
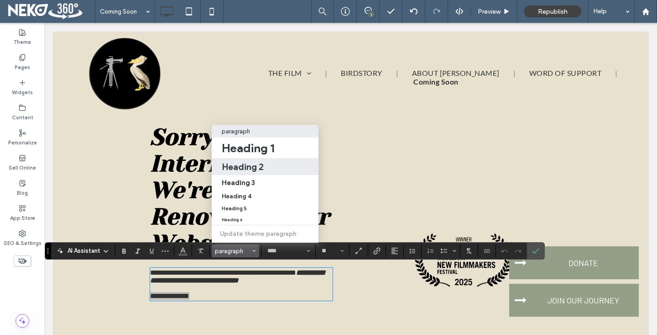
click at [231, 163] on h2 "Heading 2" at bounding box center [243, 166] width 42 height 11
type input "******"
type input "**"
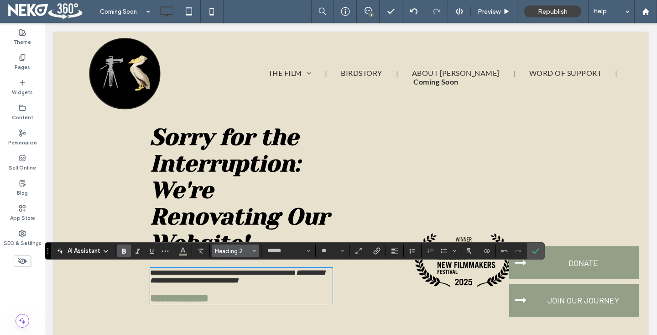
click at [236, 246] on button "Heading 2" at bounding box center [235, 250] width 47 height 13
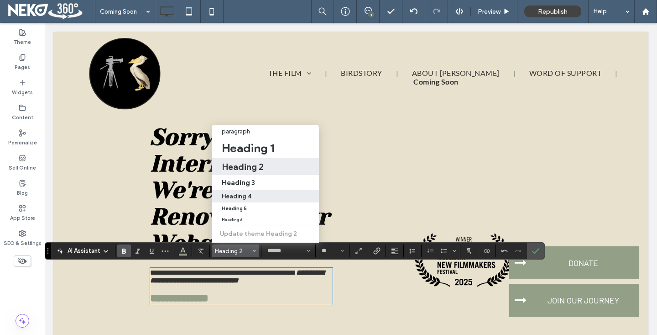
click at [234, 198] on h4 "Heading 4" at bounding box center [237, 196] width 30 height 7
type input "**********"
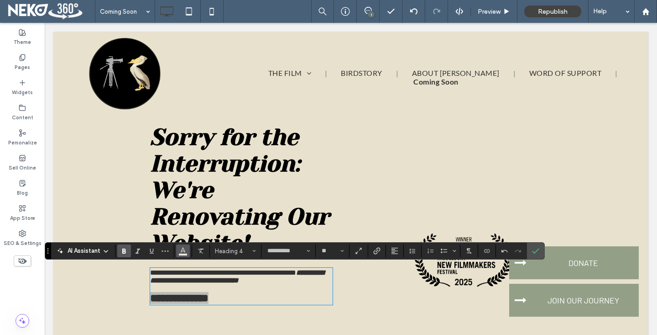
click at [182, 254] on span "Color" at bounding box center [182, 250] width 7 height 12
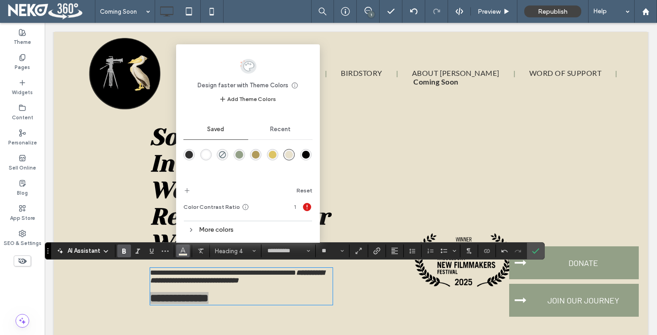
click at [308, 155] on div "rgba(0,0,0,1)" at bounding box center [306, 155] width 8 height 8
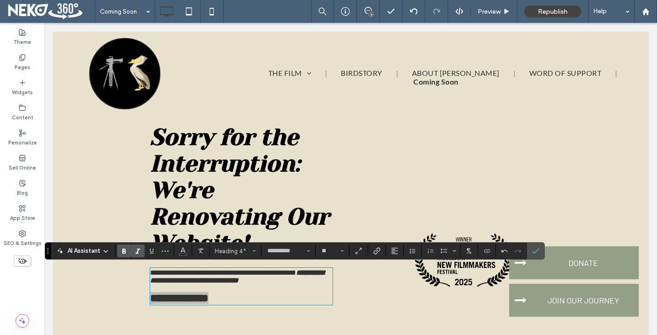
click at [142, 247] on label "Italic" at bounding box center [138, 250] width 14 height 13
click at [538, 248] on icon "Confirm" at bounding box center [535, 250] width 7 height 7
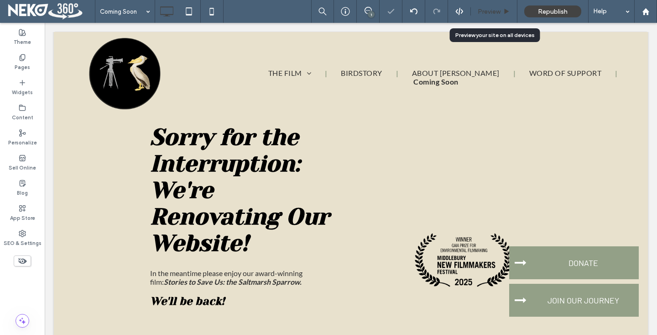
click at [486, 12] on span "Preview" at bounding box center [489, 12] width 23 height 8
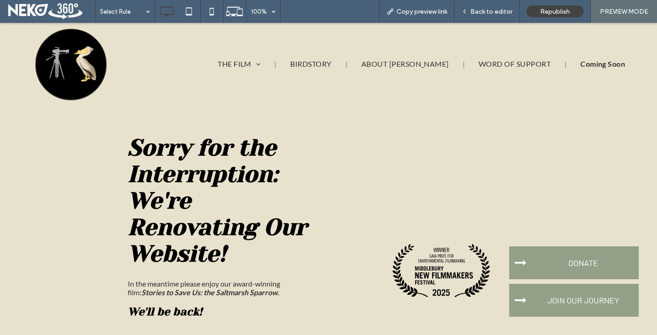
scroll to position [19, 0]
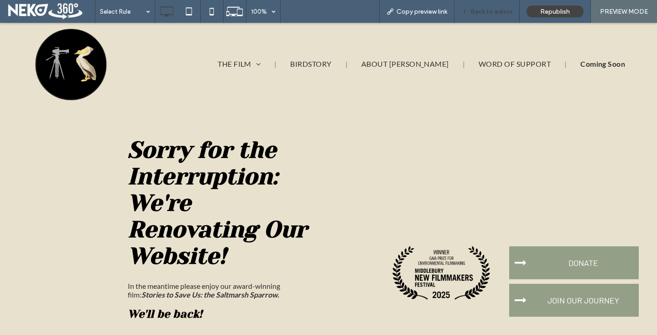
click at [483, 15] on span "Back to editor" at bounding box center [492, 12] width 42 height 8
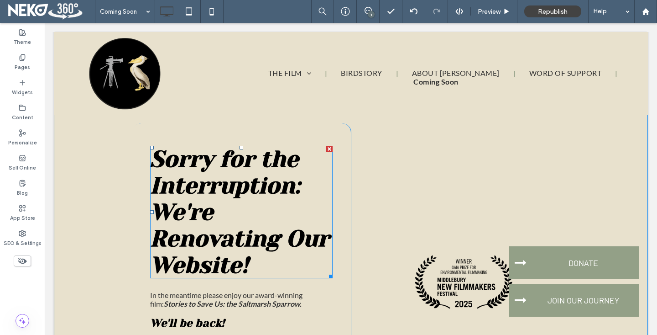
click at [162, 222] on span "Sorry for the Interruption: We're Renovating Our Website!" at bounding box center [239, 212] width 179 height 132
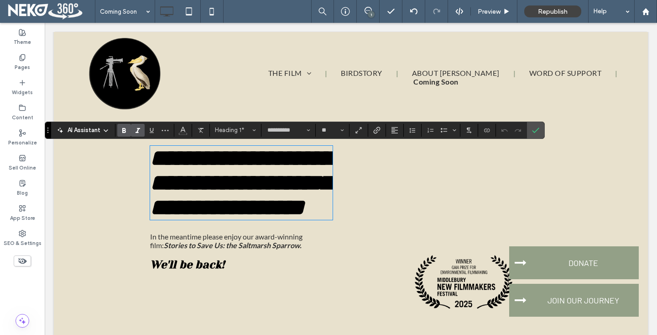
click at [162, 218] on span "**********" at bounding box center [241, 183] width 182 height 72
click at [314, 43] on div "THE FILM CONSERVATION OUR MISSION OUR GOALS THE BIRD STORIES BIRDSTORY ABOUT MA…" at bounding box center [433, 71] width 415 height 79
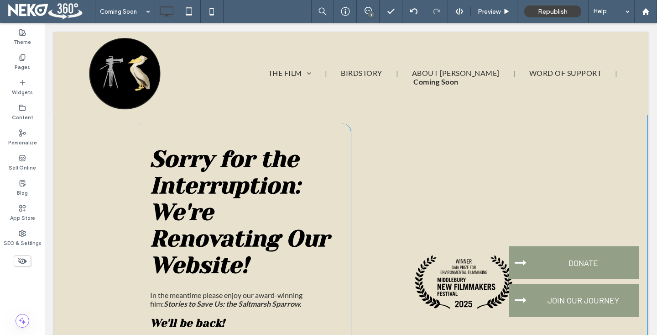
click at [108, 205] on div "Sorry for the Interruption: We're Renovating Our Website! In the meantime pleas…" at bounding box center [351, 236] width 594 height 280
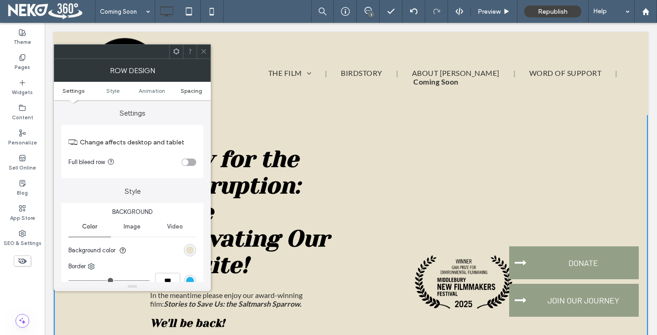
click at [195, 89] on span "Spacing" at bounding box center [191, 90] width 21 height 7
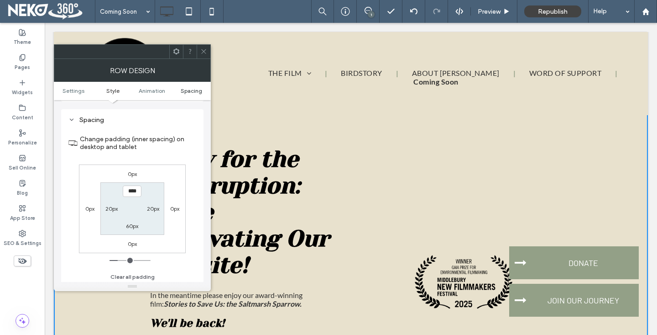
scroll to position [258, 0]
click at [110, 206] on label "20px" at bounding box center [111, 206] width 12 height 7
type input "**"
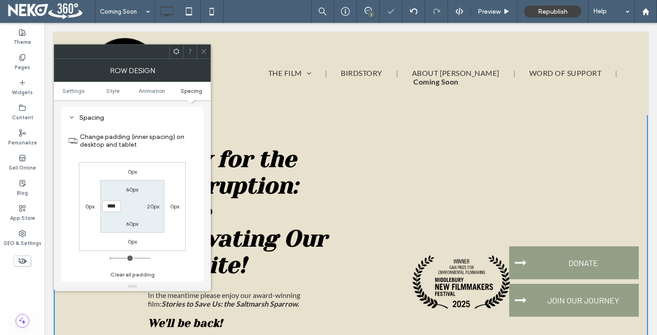
click at [110, 206] on input "****" at bounding box center [111, 205] width 19 height 11
type input "**"
type input "****"
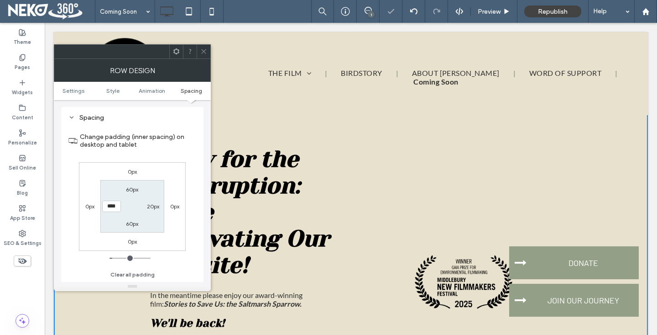
click at [204, 52] on icon at bounding box center [203, 51] width 7 height 7
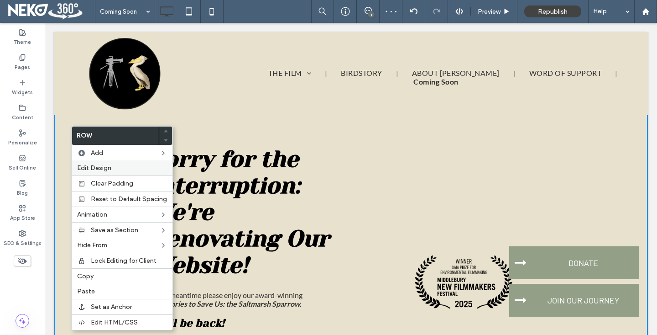
click at [106, 171] on span "Edit Design" at bounding box center [94, 168] width 34 height 8
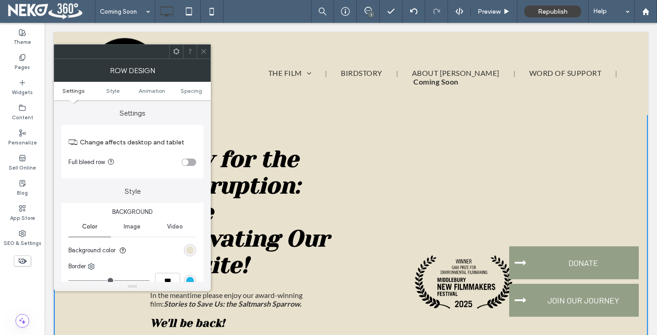
click at [184, 160] on div "toggle" at bounding box center [185, 162] width 6 height 6
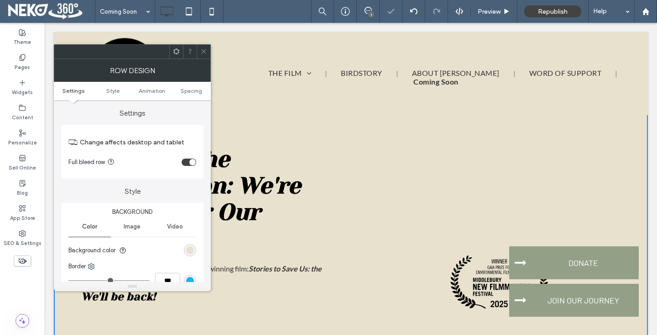
click at [205, 54] on icon at bounding box center [203, 51] width 7 height 7
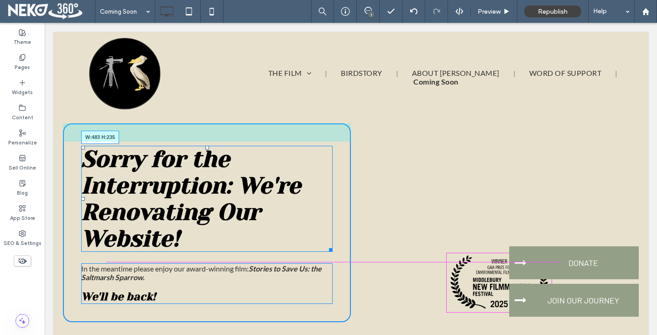
drag, startPoint x: 330, startPoint y: 246, endPoint x: 314, endPoint y: 246, distance: 15.5
click at [326, 246] on div at bounding box center [329, 248] width 7 height 7
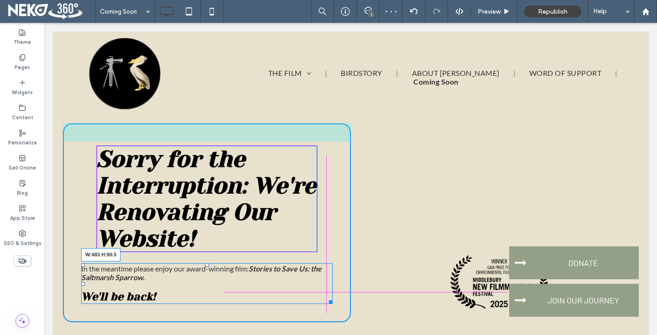
drag, startPoint x: 330, startPoint y: 301, endPoint x: 315, endPoint y: 301, distance: 15.5
click at [326, 301] on div at bounding box center [329, 300] width 7 height 7
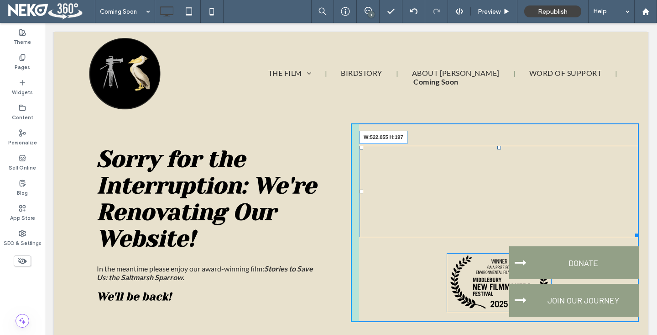
drag, startPoint x: 638, startPoint y: 234, endPoint x: 597, endPoint y: 232, distance: 40.6
click at [632, 232] on div at bounding box center [635, 233] width 7 height 7
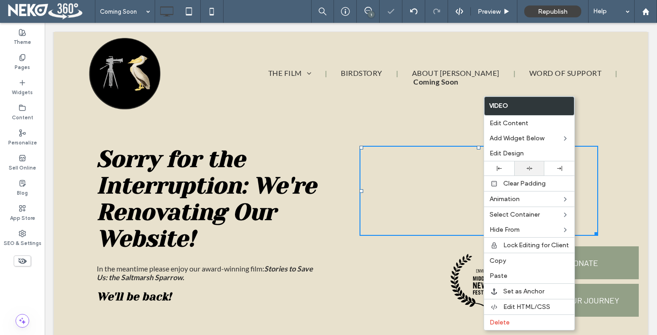
click at [534, 162] on div at bounding box center [529, 168] width 30 height 14
click at [344, 142] on div "Sorry for the Interruption: We're Renovating Our Website! In the meantime pleas…" at bounding box center [207, 222] width 288 height 199
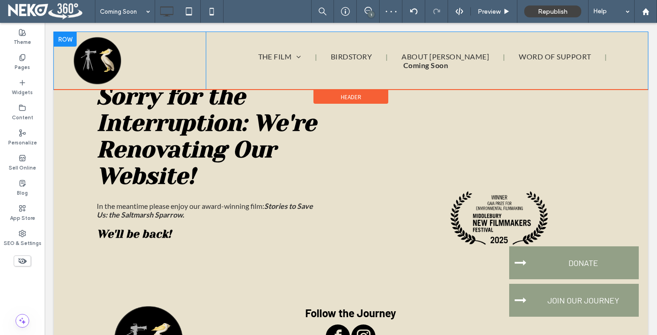
scroll to position [84, 0]
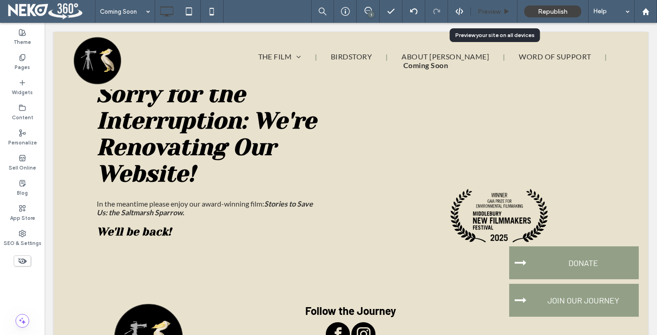
click at [484, 5] on div "Preview" at bounding box center [494, 11] width 47 height 23
click at [488, 11] on span "Preview" at bounding box center [489, 12] width 23 height 8
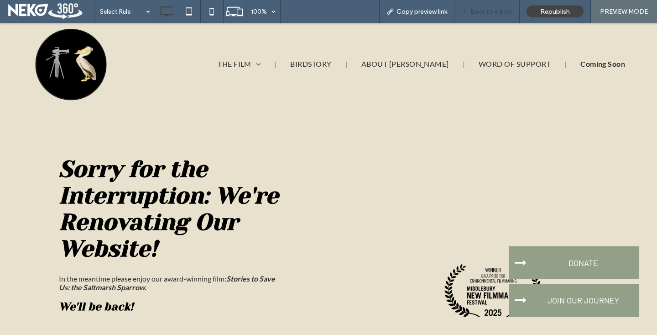
click at [473, 15] on span "Back to editor" at bounding box center [492, 12] width 42 height 8
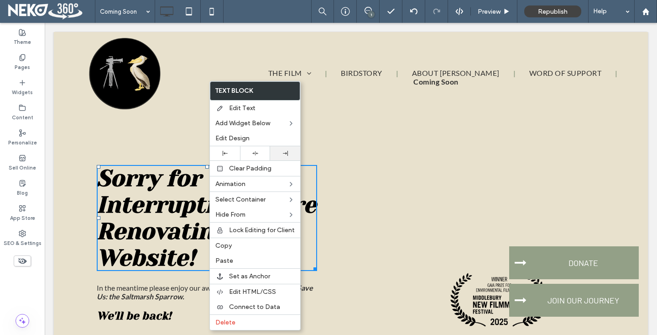
click at [283, 149] on div at bounding box center [285, 153] width 30 height 14
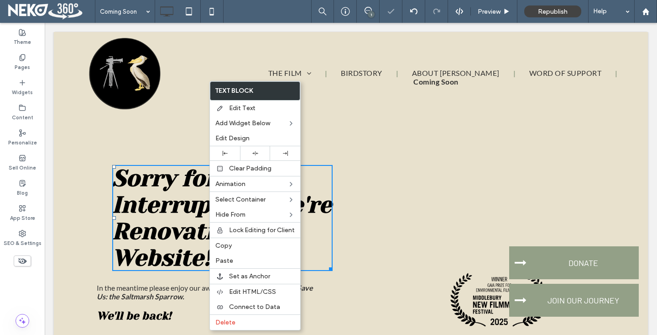
click at [355, 191] on div "Click To Paste Click To Paste" at bounding box center [495, 241] width 288 height 199
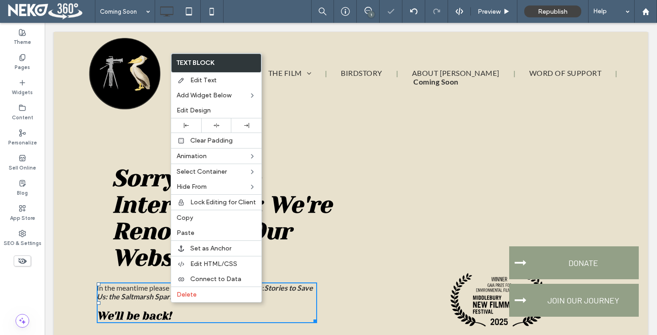
drag, startPoint x: 170, startPoint y: 302, endPoint x: 257, endPoint y: 309, distance: 87.9
click at [240, 123] on div at bounding box center [246, 125] width 21 height 5
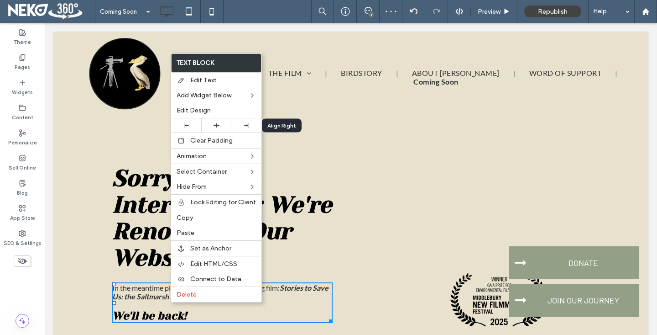
click at [89, 246] on div "Sorry for the Interruption: We're Renovating Our Website! In the meantime pleas…" at bounding box center [207, 241] width 288 height 199
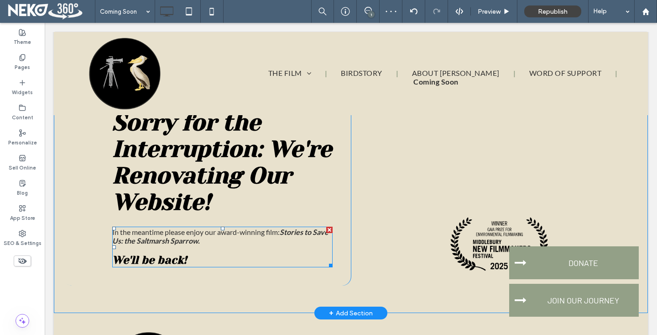
scroll to position [48, 0]
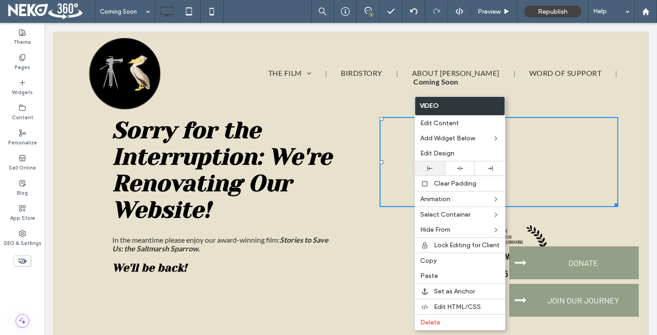
click at [436, 162] on div at bounding box center [430, 168] width 30 height 14
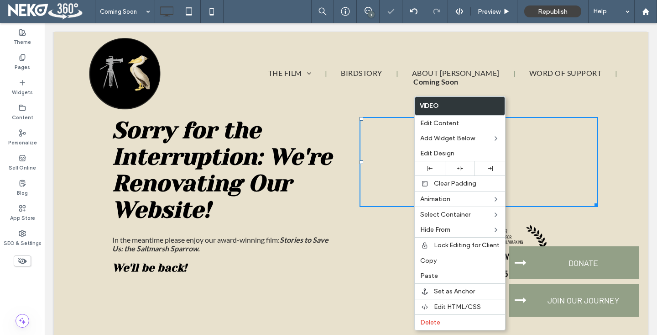
click at [374, 230] on div "Click To Paste Click To Paste" at bounding box center [495, 193] width 288 height 199
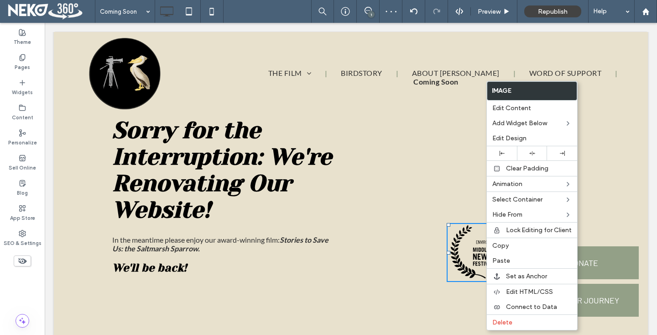
click at [412, 245] on div "Click To Paste Click To Paste" at bounding box center [495, 193] width 288 height 199
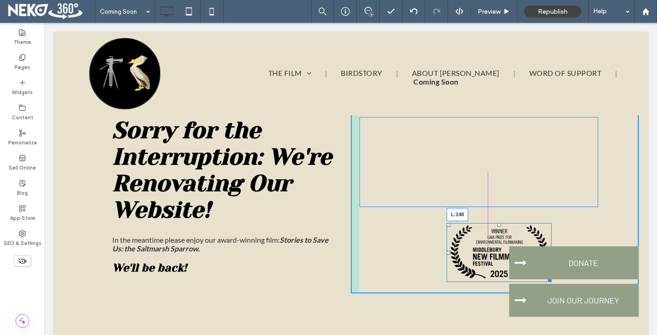
drag, startPoint x: 448, startPoint y: 251, endPoint x: 428, endPoint y: 248, distance: 19.8
click at [447, 248] on div "L:148" at bounding box center [499, 252] width 105 height 59
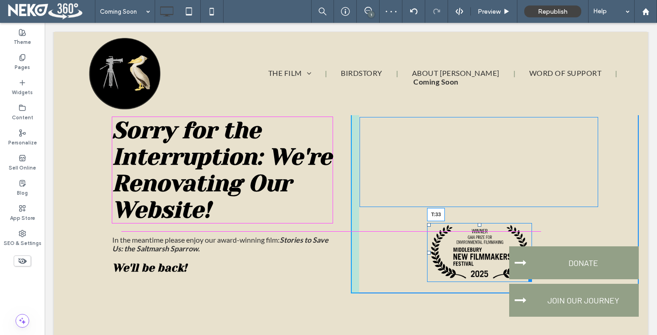
click at [478, 221] on div "Click To Paste Click To Paste T:33" at bounding box center [495, 193] width 288 height 199
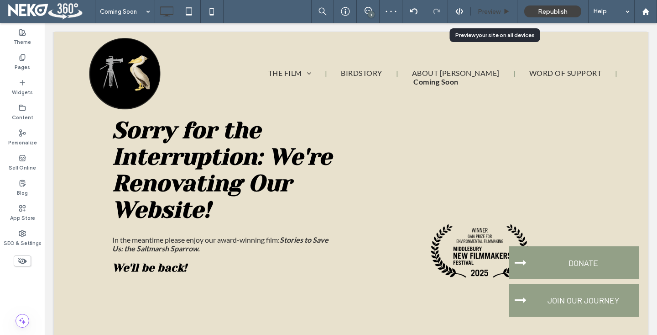
click at [490, 8] on span "Preview" at bounding box center [489, 12] width 23 height 8
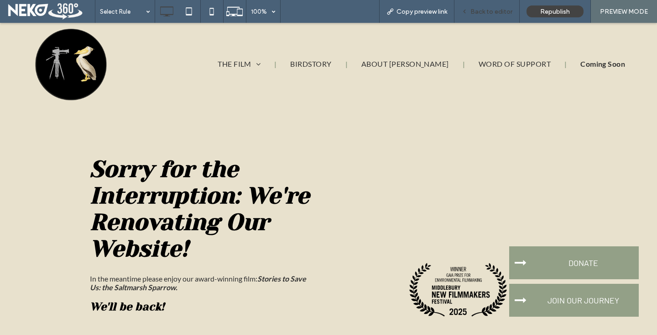
click at [467, 8] on div "Back to editor" at bounding box center [487, 12] width 65 height 8
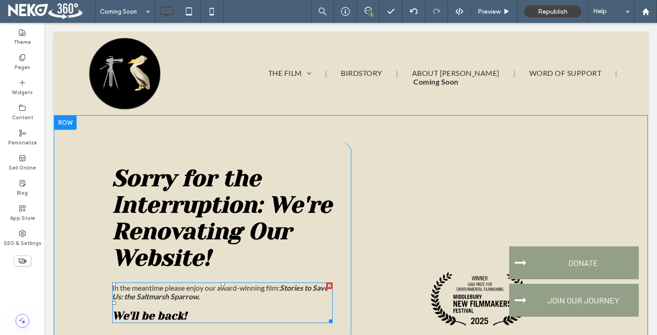
click at [288, 291] on p "In the meantime please enjoy our award-winning film: Stories to Save Us: the Sa…" at bounding box center [222, 291] width 220 height 17
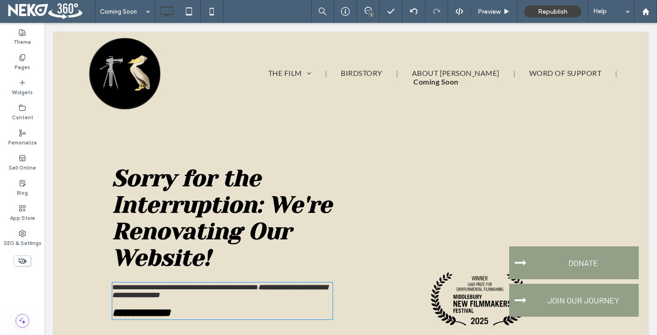
type input "**********"
type input "**"
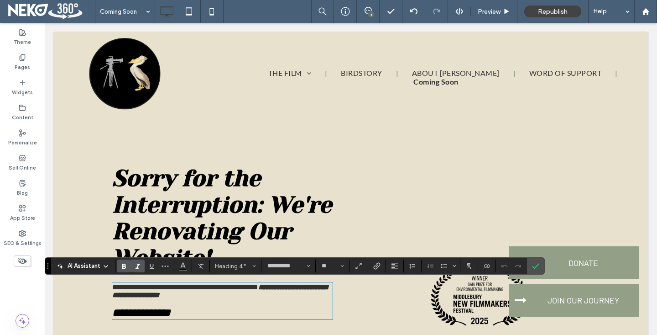
type input "****"
type input "**"
click at [285, 287] on strong "**********" at bounding box center [219, 290] width 215 height 15
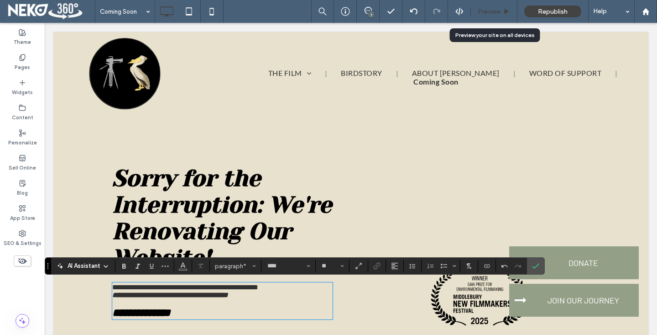
click at [491, 10] on span "Preview" at bounding box center [489, 12] width 23 height 8
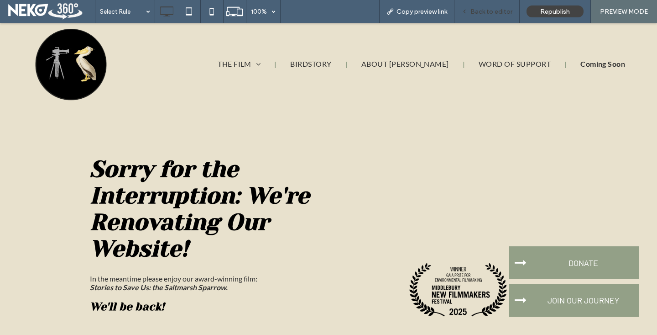
click at [484, 11] on span "Back to editor" at bounding box center [492, 12] width 42 height 8
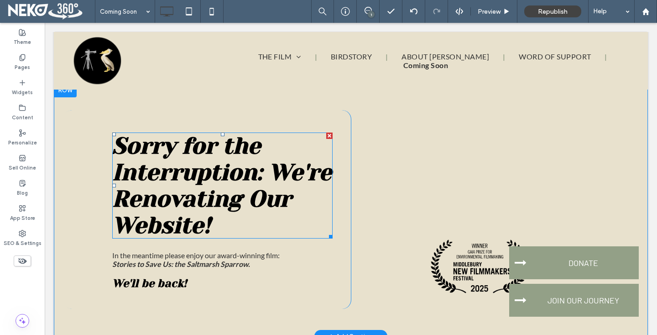
scroll to position [78, 0]
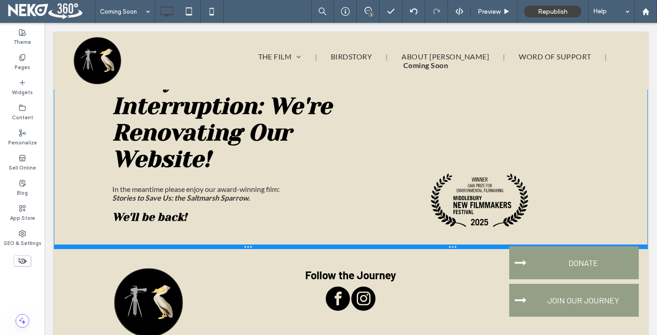
drag, startPoint x: 213, startPoint y: 289, endPoint x: 212, endPoint y: 247, distance: 41.5
click at [212, 247] on div at bounding box center [351, 246] width 594 height 5
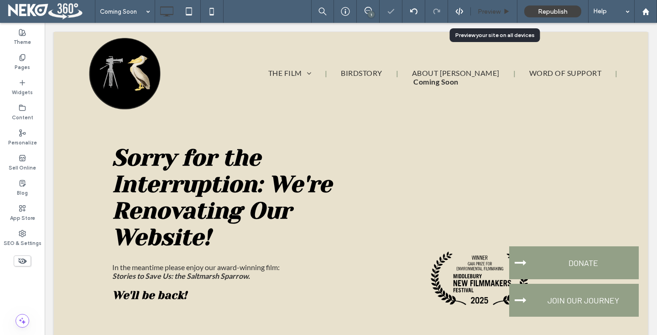
click at [494, 10] on span "Preview" at bounding box center [489, 12] width 23 height 8
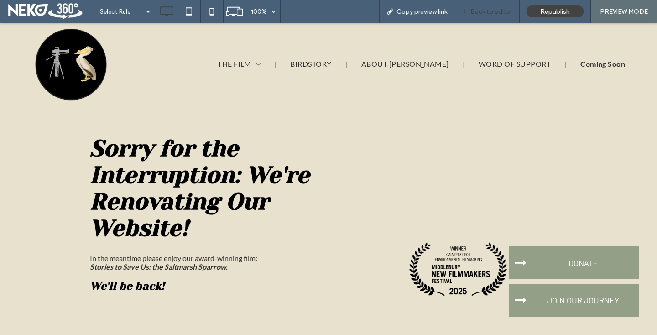
click at [487, 11] on span "Back to editor" at bounding box center [492, 12] width 42 height 8
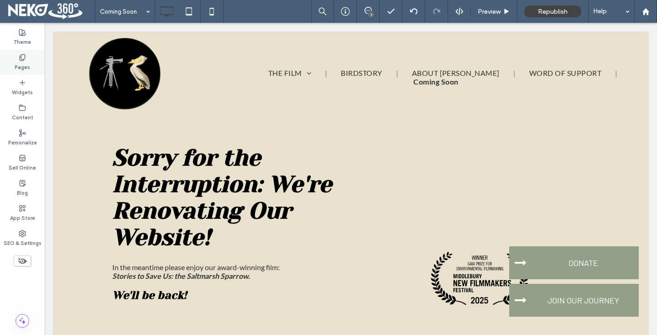
click at [28, 57] on div "Pages" at bounding box center [22, 62] width 45 height 25
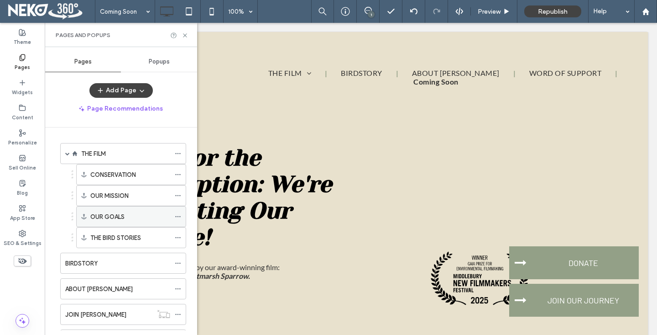
scroll to position [68, 0]
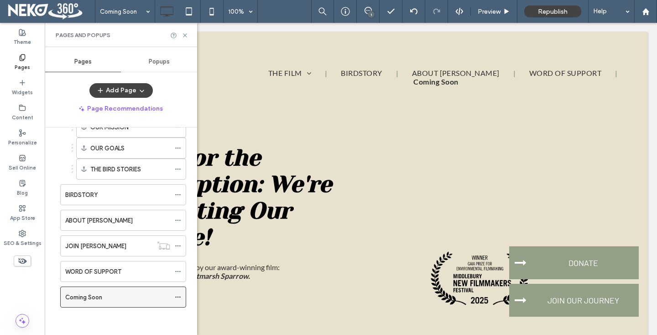
click at [177, 294] on icon at bounding box center [178, 296] width 6 height 6
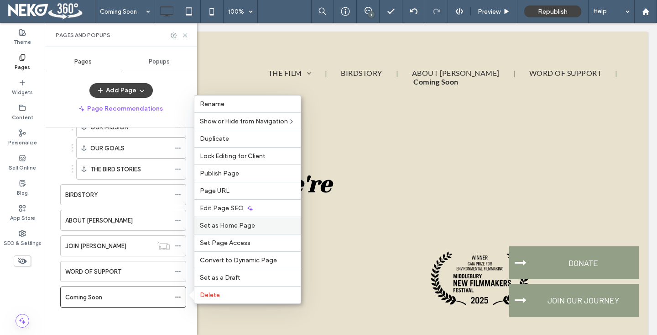
click at [224, 231] on div "Set as Home Page" at bounding box center [247, 224] width 106 height 17
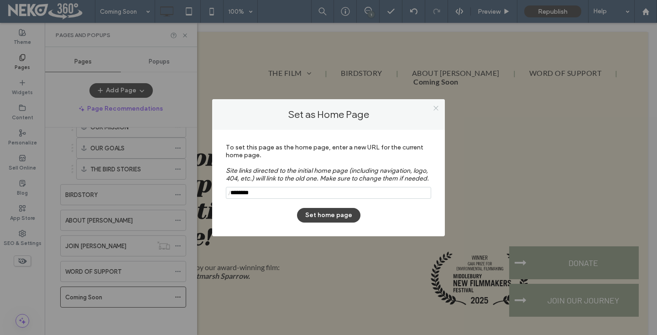
click at [433, 110] on icon at bounding box center [436, 108] width 7 height 7
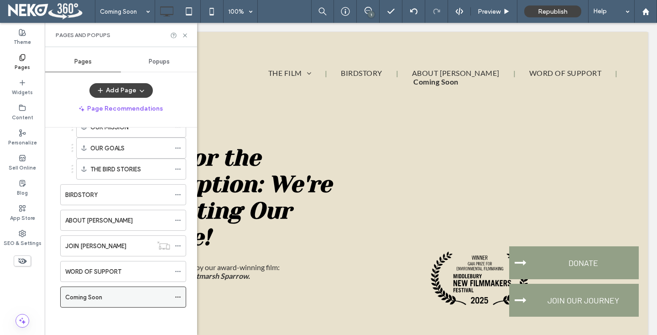
click at [178, 294] on icon at bounding box center [178, 296] width 6 height 6
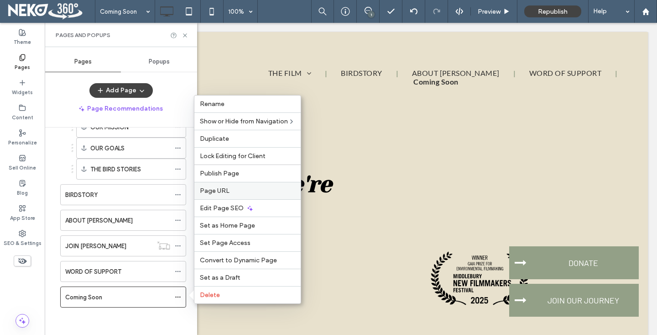
click at [220, 187] on span "Page URL" at bounding box center [215, 191] width 30 height 8
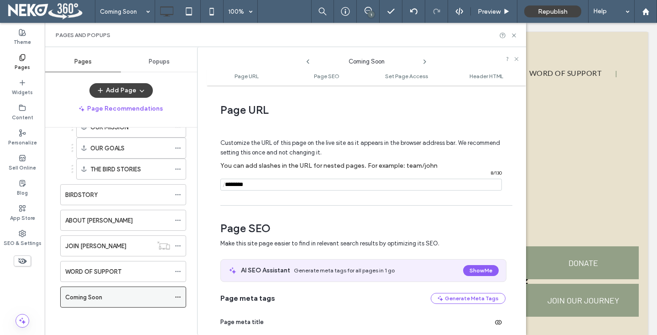
click at [177, 297] on icon at bounding box center [178, 296] width 6 height 6
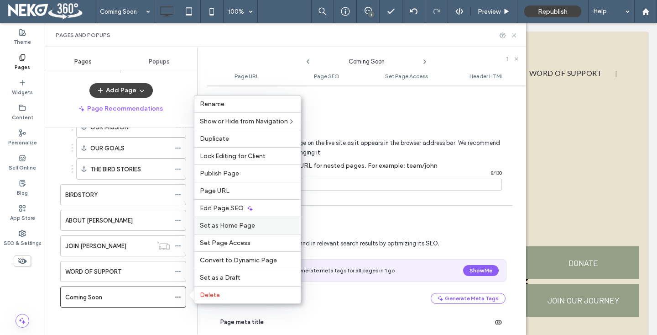
click at [226, 225] on span "Set as Home Page" at bounding box center [227, 225] width 55 height 8
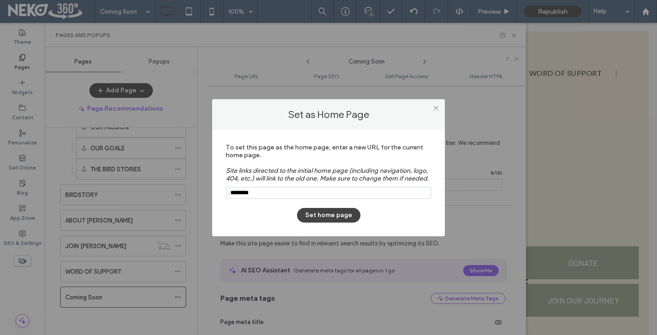
drag, startPoint x: 257, startPoint y: 193, endPoint x: 230, endPoint y: 193, distance: 27.8
click at [230, 193] on div "/" at bounding box center [328, 193] width 205 height 12
type input "*"
type input "**********"
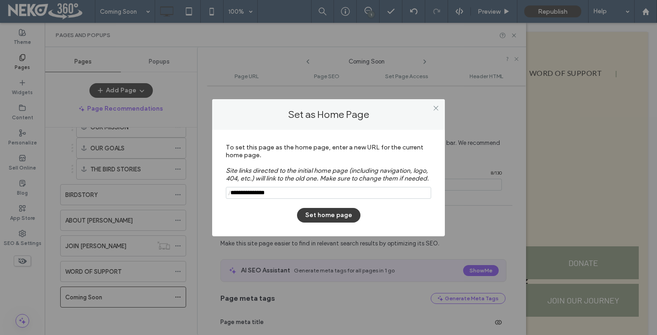
click at [314, 212] on button "Set home page" at bounding box center [328, 215] width 63 height 15
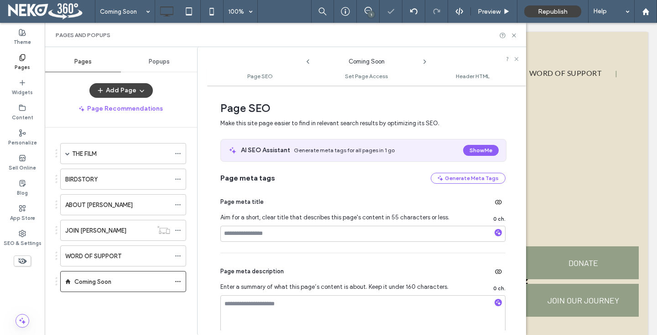
scroll to position [0, 0]
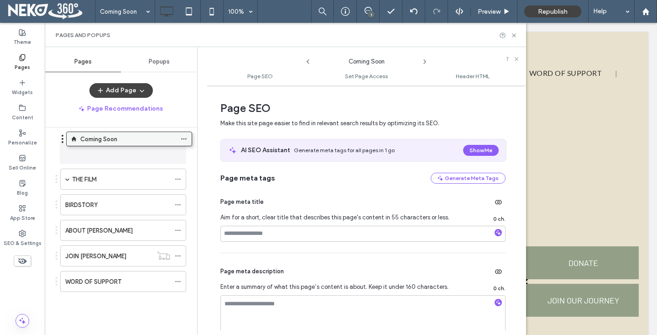
drag, startPoint x: 107, startPoint y: 278, endPoint x: 113, endPoint y: 140, distance: 138.0
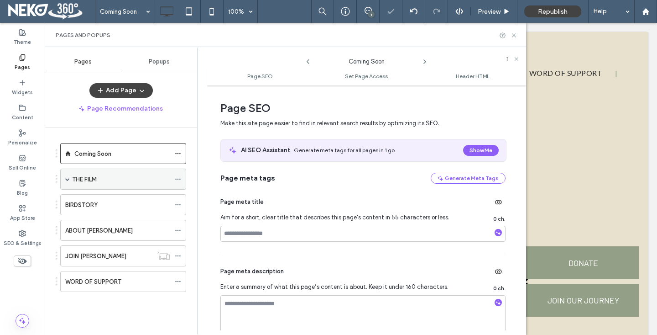
click at [180, 179] on icon at bounding box center [178, 179] width 6 height 6
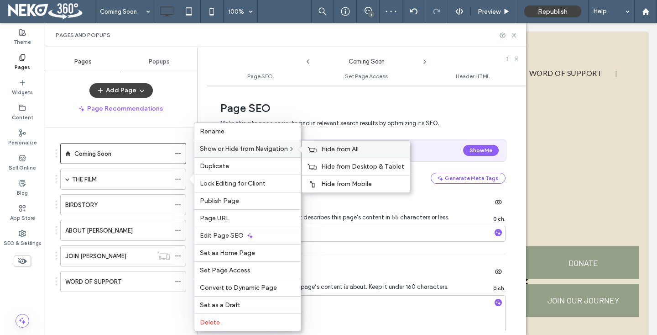
click at [333, 148] on span "Hide from All" at bounding box center [339, 149] width 37 height 8
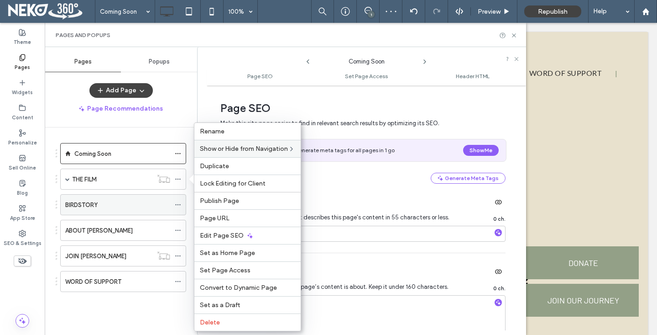
click at [180, 201] on icon at bounding box center [178, 204] width 6 height 6
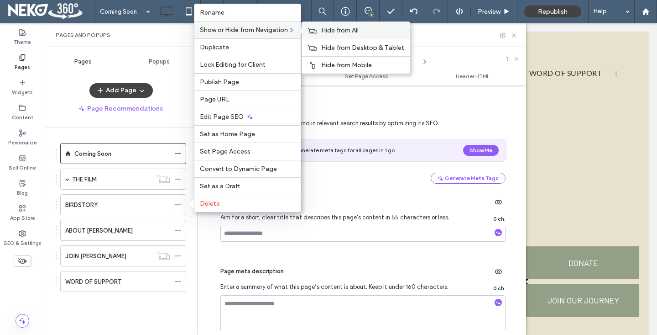
click at [324, 30] on span "Hide from All" at bounding box center [339, 30] width 37 height 8
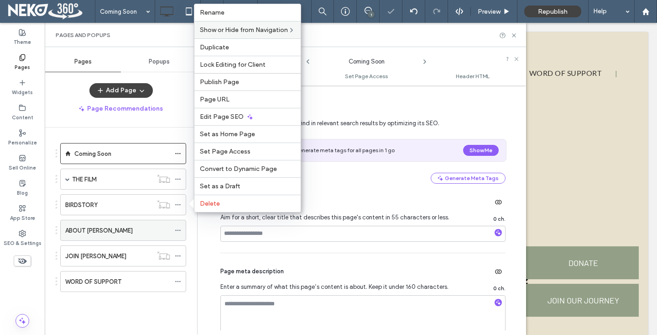
click at [178, 230] on use at bounding box center [177, 230] width 5 height 1
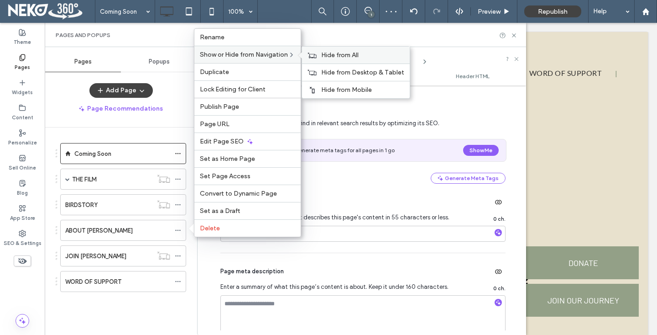
click at [324, 58] on span "Hide from All" at bounding box center [339, 55] width 37 height 8
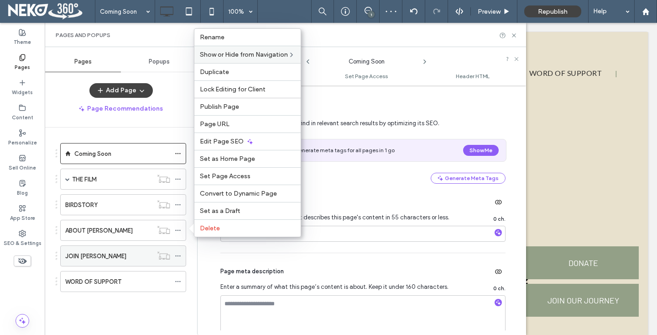
click at [179, 254] on icon at bounding box center [178, 255] width 6 height 6
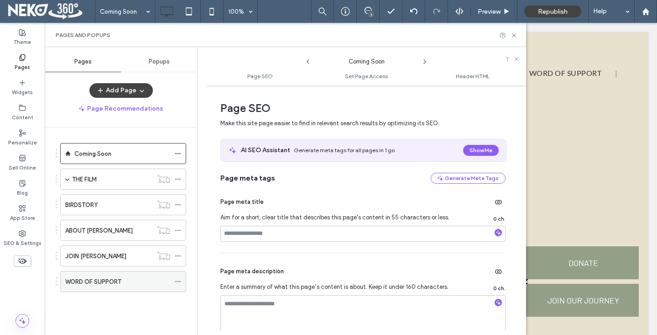
click at [179, 283] on icon at bounding box center [178, 281] width 6 height 6
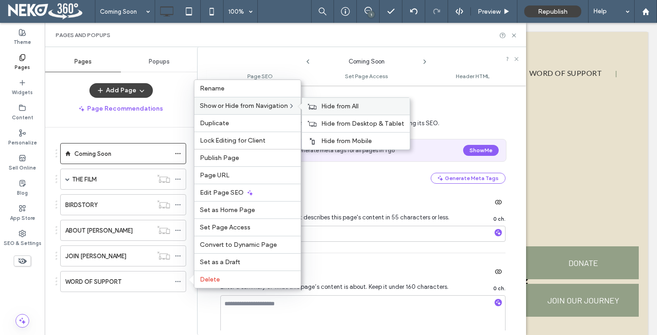
click at [327, 103] on span "Hide from All" at bounding box center [339, 106] width 37 height 8
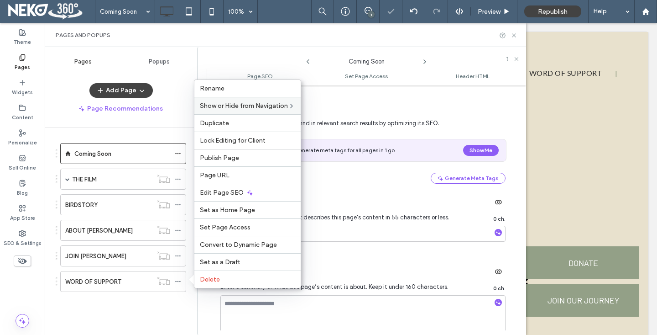
click at [516, 31] on div "Pages and Popups" at bounding box center [286, 35] width 482 height 24
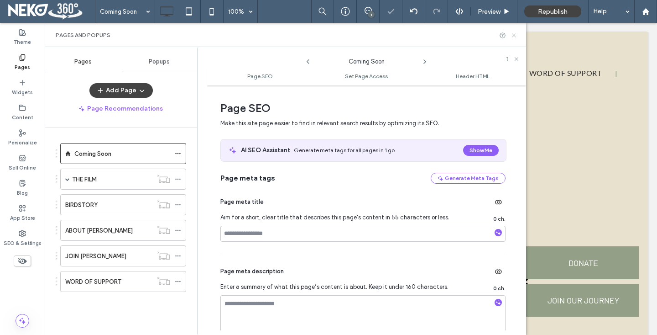
click at [514, 35] on use at bounding box center [514, 35] width 4 height 4
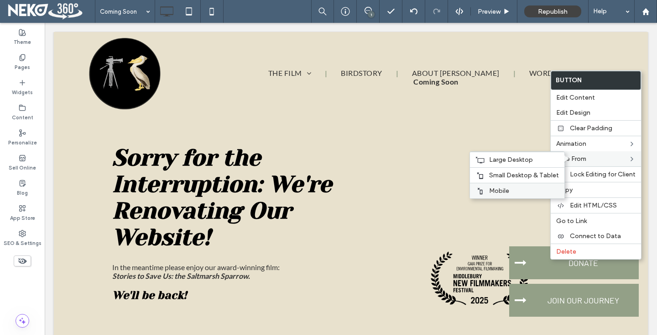
click at [510, 191] on label "Mobile" at bounding box center [524, 191] width 70 height 8
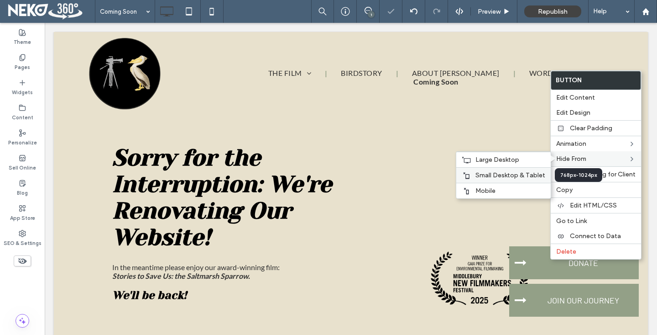
click at [508, 175] on span "Small Desktop & Tablet" at bounding box center [511, 175] width 70 height 8
click at [498, 162] on span "Large Desktop" at bounding box center [498, 160] width 44 height 8
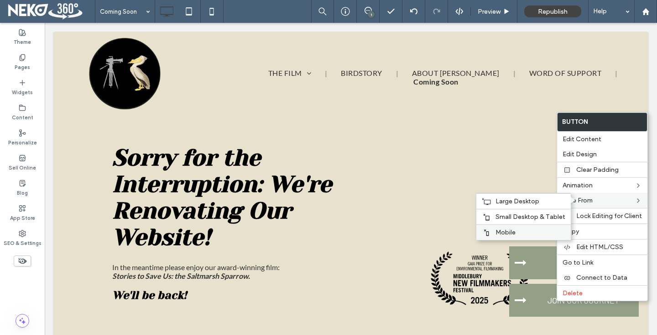
click at [524, 233] on label "Mobile" at bounding box center [531, 232] width 70 height 8
click at [524, 219] on span "Small Desktop & Tablet" at bounding box center [517, 217] width 70 height 8
click at [523, 201] on span "Large Desktop" at bounding box center [504, 201] width 44 height 8
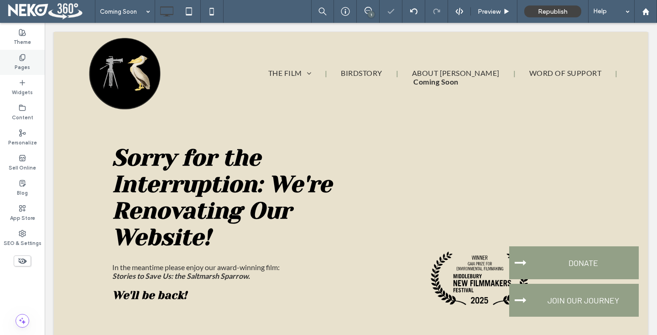
click at [17, 63] on label "Pages" at bounding box center [23, 66] width 16 height 10
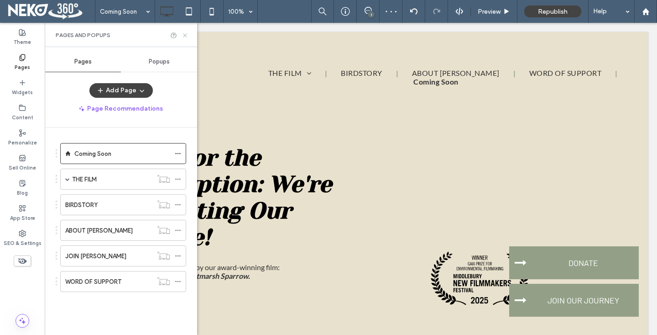
click at [187, 34] on icon at bounding box center [185, 35] width 7 height 7
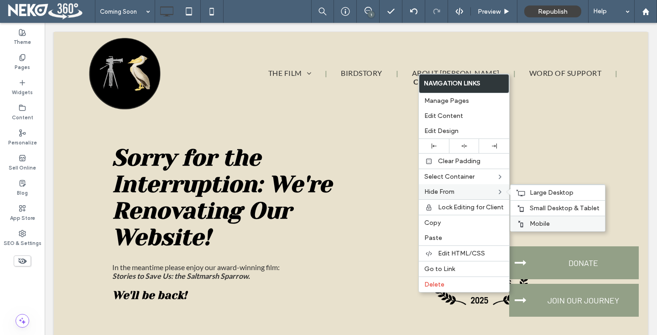
click at [564, 221] on label "Mobile" at bounding box center [565, 224] width 70 height 8
click at [533, 205] on span "Small Desktop & Tablet" at bounding box center [565, 208] width 70 height 8
click at [535, 191] on span "Large Desktop" at bounding box center [552, 192] width 44 height 8
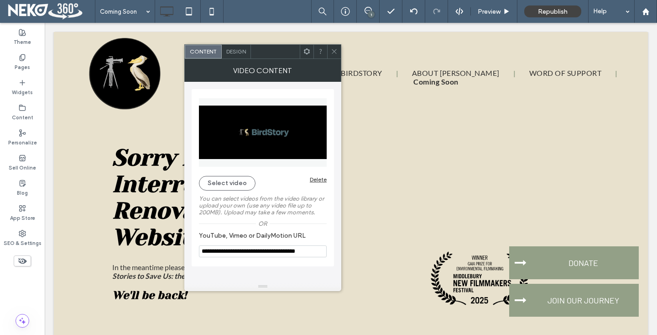
click at [333, 52] on icon at bounding box center [334, 51] width 7 height 7
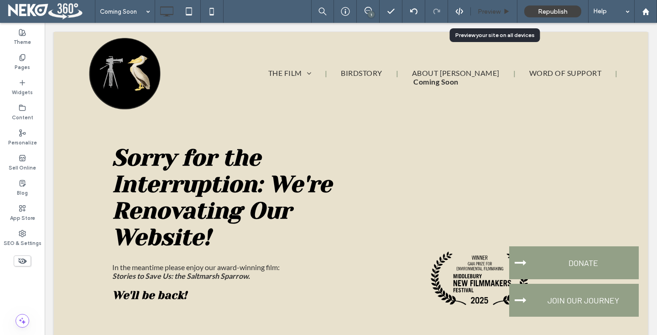
click at [489, 13] on span "Preview" at bounding box center [489, 12] width 23 height 8
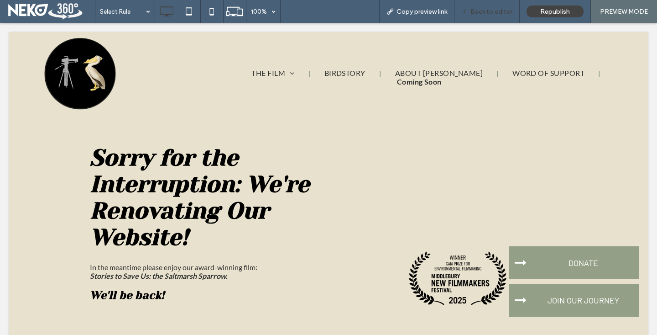
click at [474, 11] on span "Back to editor" at bounding box center [492, 12] width 42 height 8
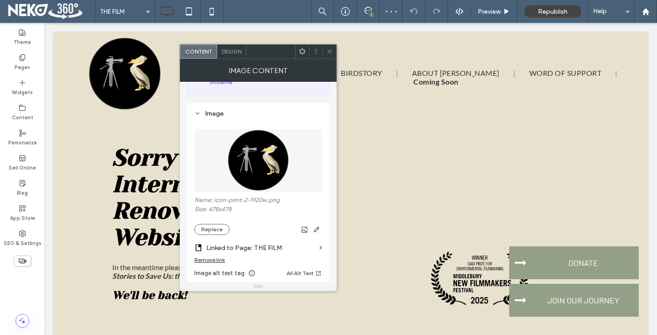
scroll to position [115, 0]
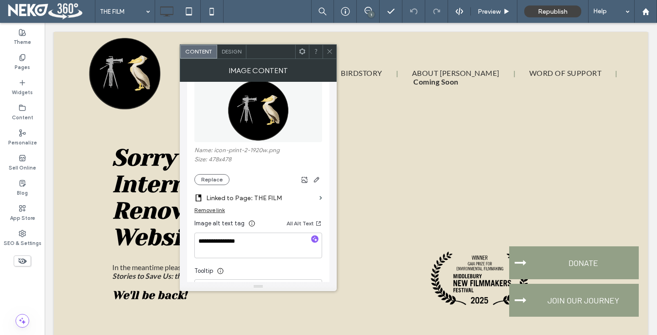
click at [264, 197] on label "Linked to Page: THE FILM" at bounding box center [261, 197] width 110 height 17
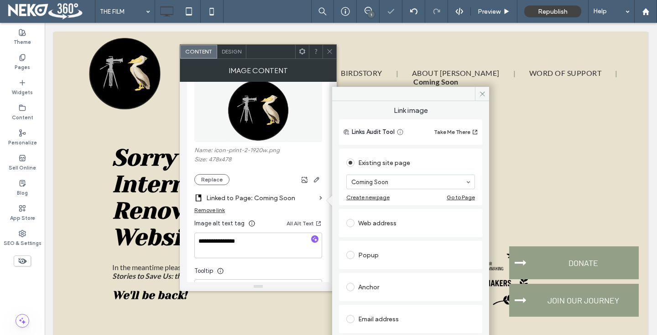
click at [327, 48] on icon at bounding box center [329, 51] width 7 height 7
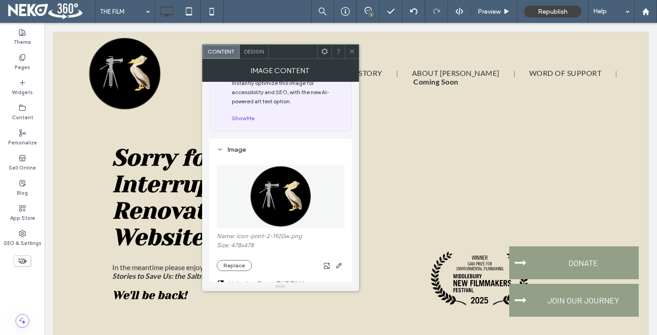
scroll to position [88, 0]
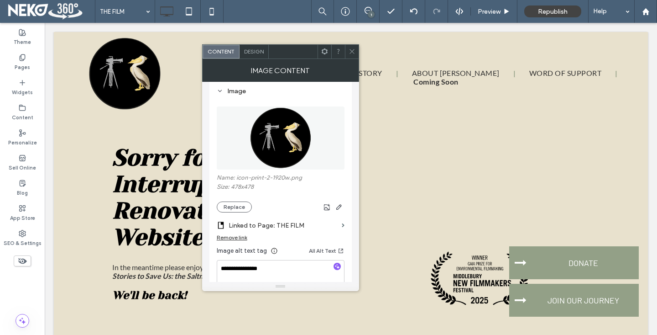
click at [274, 230] on label "Linked to Page: THE FILM" at bounding box center [284, 225] width 110 height 17
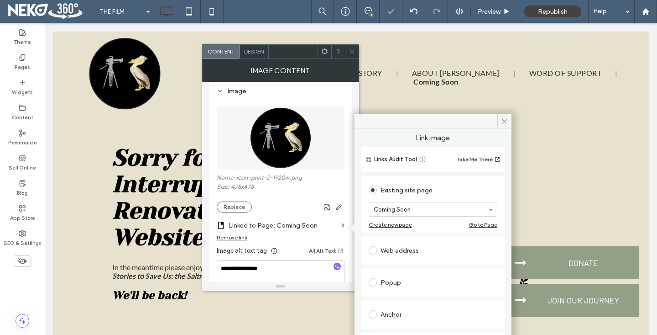
click at [352, 57] on span at bounding box center [352, 52] width 7 height 14
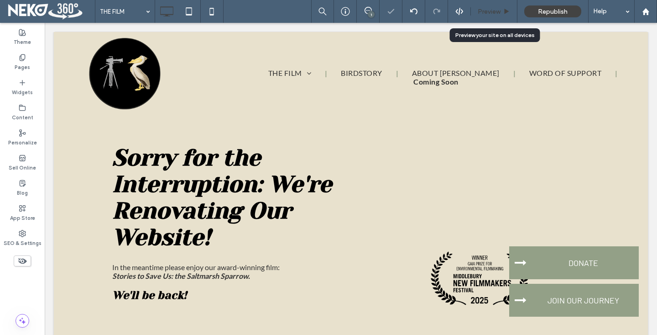
click at [491, 12] on span "Preview" at bounding box center [489, 12] width 23 height 8
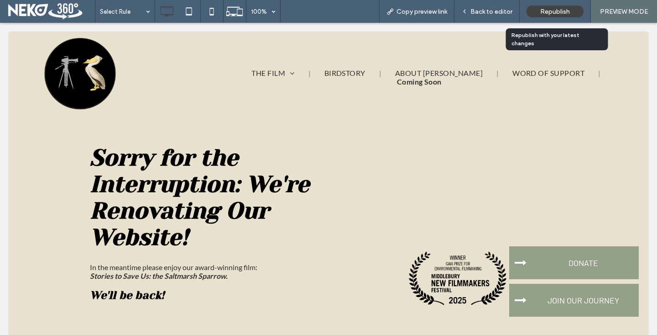
click at [547, 14] on span "Republish" at bounding box center [555, 12] width 30 height 8
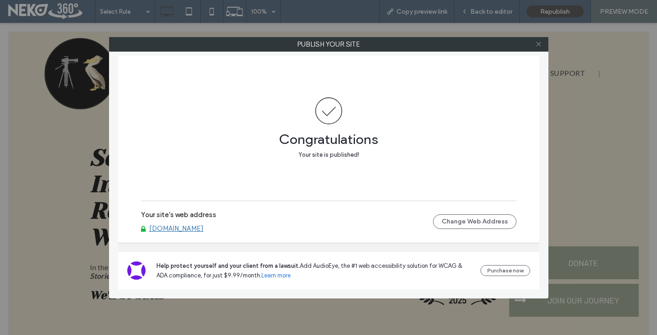
click at [538, 44] on icon at bounding box center [538, 44] width 7 height 7
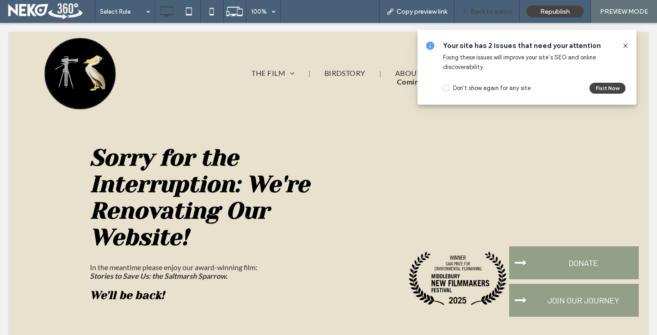
click at [477, 12] on span "Back to editor" at bounding box center [492, 12] width 42 height 8
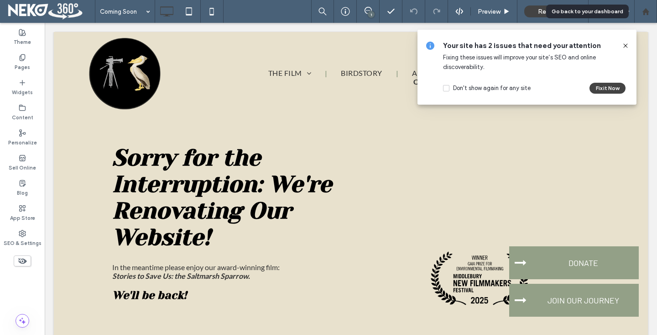
click at [647, 14] on use at bounding box center [645, 11] width 7 height 7
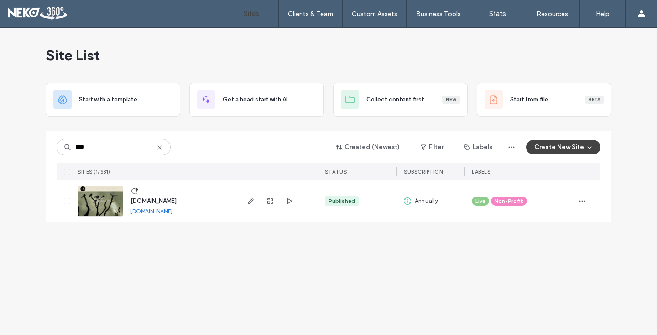
type input "****"
click at [169, 209] on link "www.birdsofamerica.film" at bounding box center [152, 210] width 42 height 7
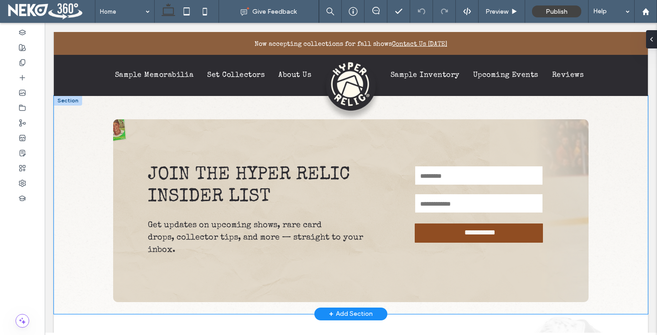
scroll to position [1572, 0]
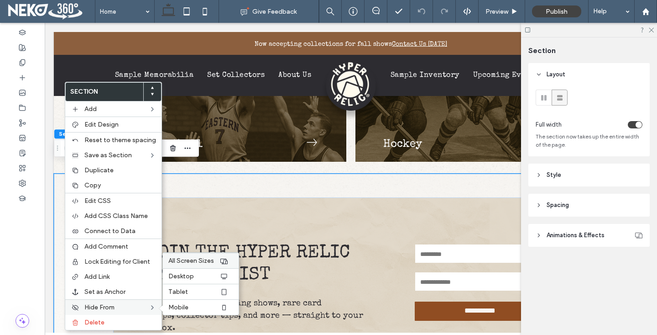
click at [200, 264] on span "All Screen Sizes" at bounding box center [191, 261] width 46 height 8
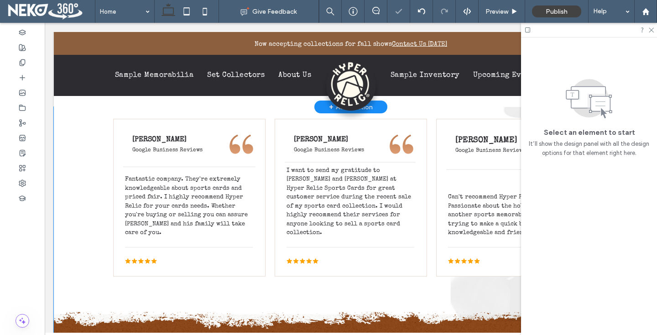
scroll to position [1693, 0]
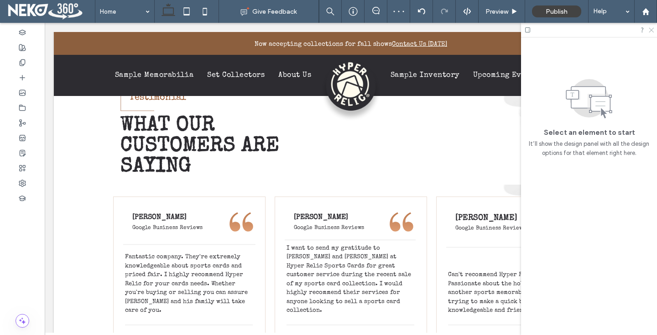
click at [651, 28] on icon at bounding box center [651, 29] width 6 height 6
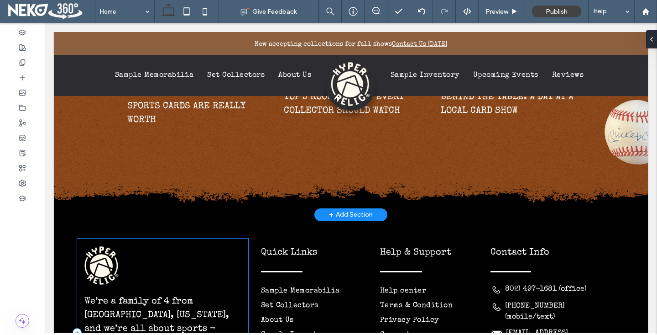
scroll to position [2268, 0]
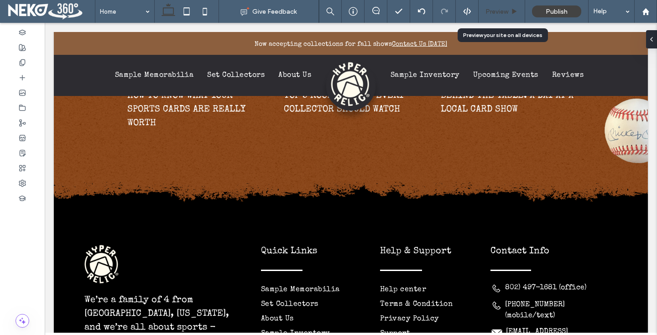
click at [503, 8] on span "Preview" at bounding box center [497, 12] width 23 height 8
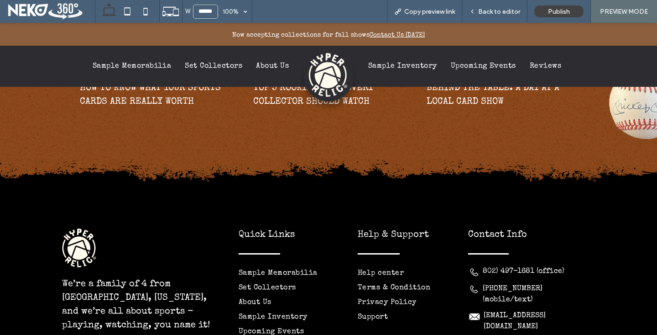
scroll to position [2263, 0]
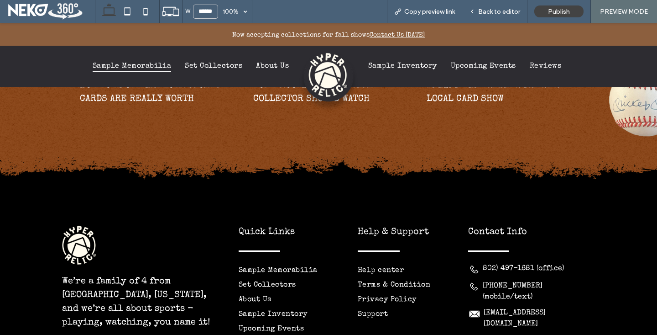
click at [113, 70] on span "Sample Memorabilia" at bounding box center [132, 66] width 79 height 12
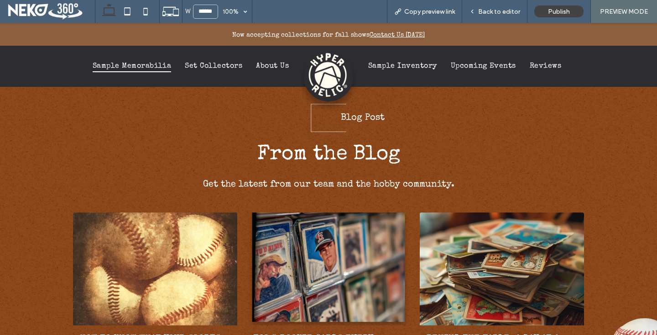
scroll to position [907, 0]
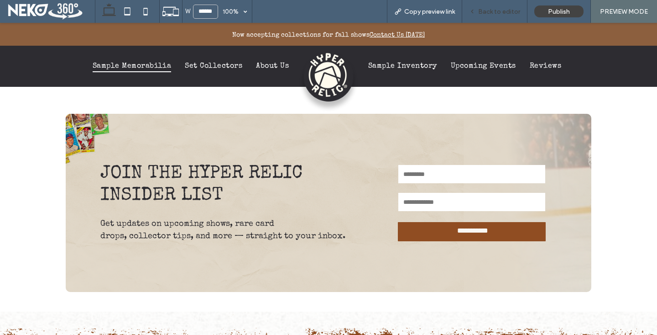
click at [502, 10] on span "Back to editor" at bounding box center [499, 12] width 42 height 8
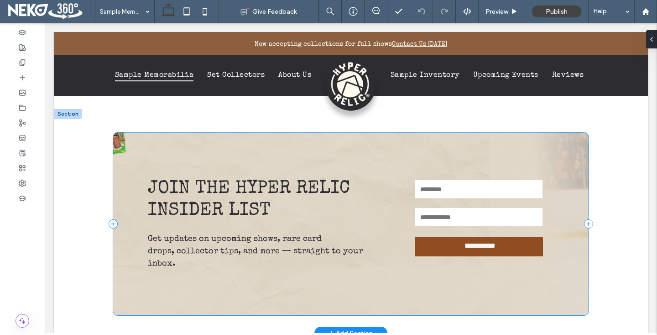
scroll to position [848, 0]
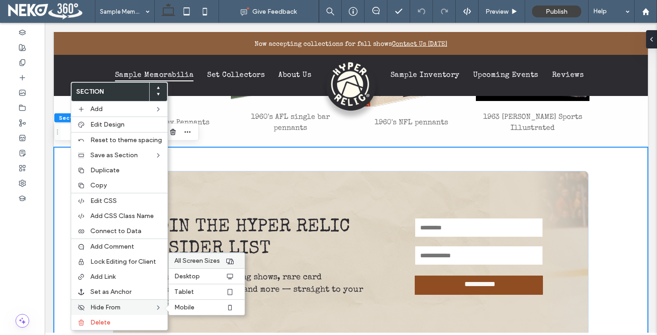
click at [204, 257] on span "All Screen Sizes" at bounding box center [197, 261] width 46 height 8
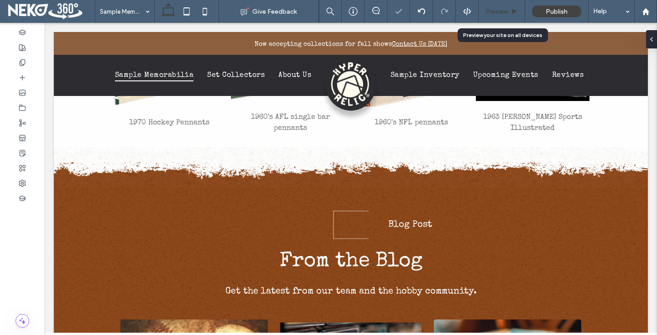
click at [503, 12] on span "Preview" at bounding box center [497, 12] width 23 height 8
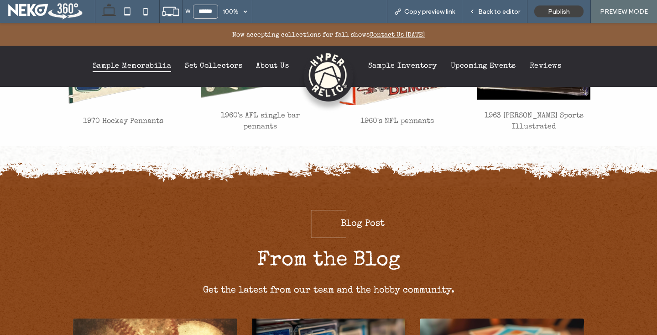
scroll to position [845, 0]
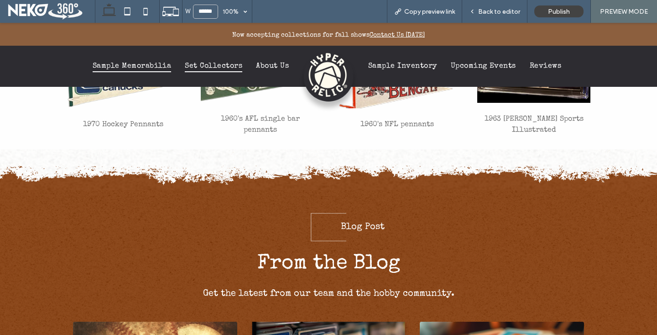
click at [223, 67] on span "Set Collectors" at bounding box center [214, 66] width 58 height 12
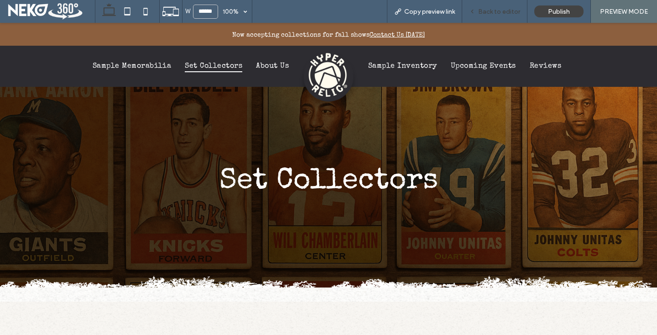
click at [487, 12] on span "Back to editor" at bounding box center [499, 12] width 42 height 8
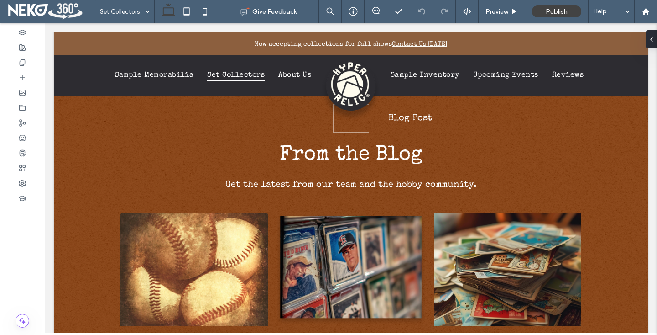
scroll to position [490, 0]
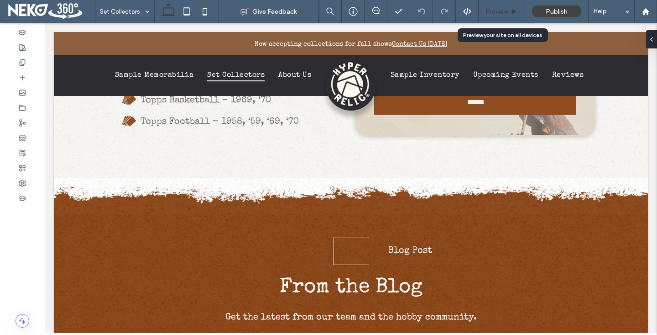
click at [487, 10] on span "Preview" at bounding box center [497, 12] width 23 height 8
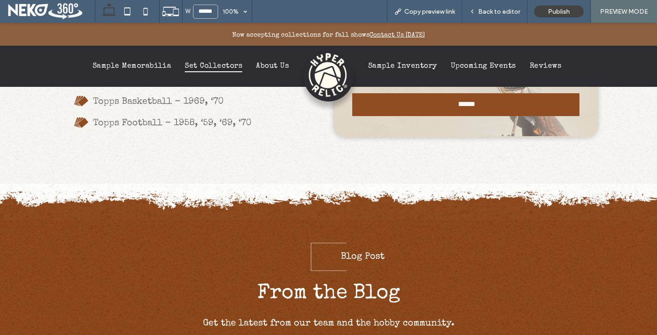
scroll to position [485, 0]
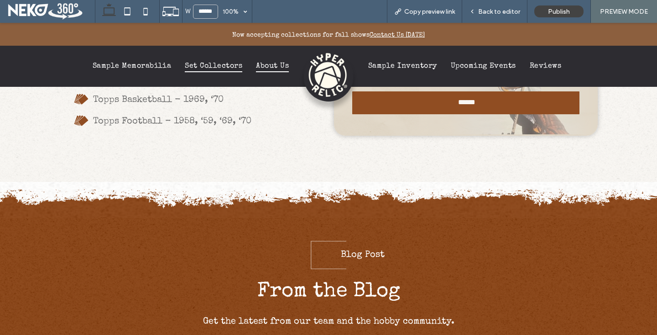
click at [270, 64] on span "About Us" at bounding box center [272, 66] width 33 height 12
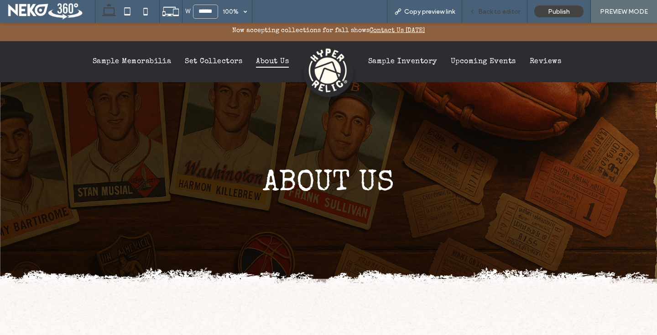
click at [492, 10] on span "Back to editor" at bounding box center [499, 12] width 42 height 8
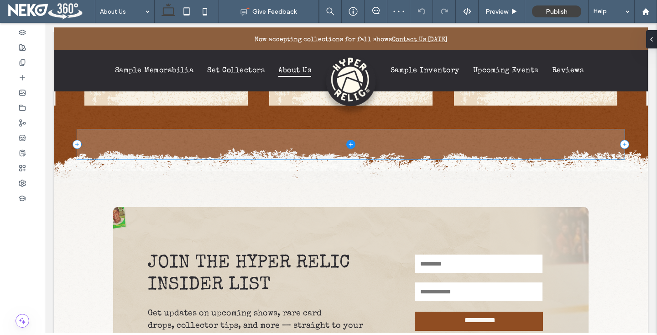
scroll to position [836, 0]
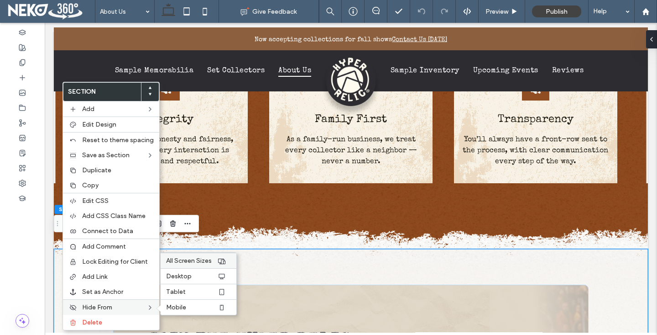
click at [193, 261] on span "All Screen Sizes" at bounding box center [189, 261] width 46 height 8
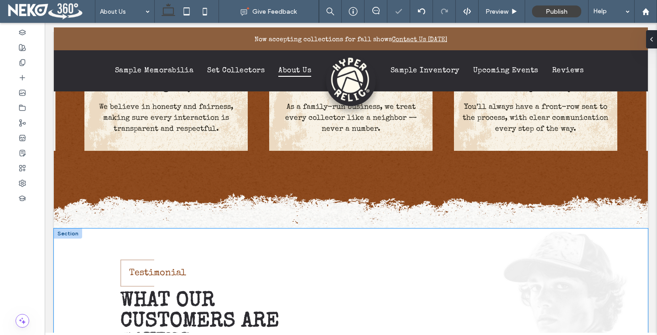
scroll to position [919, 0]
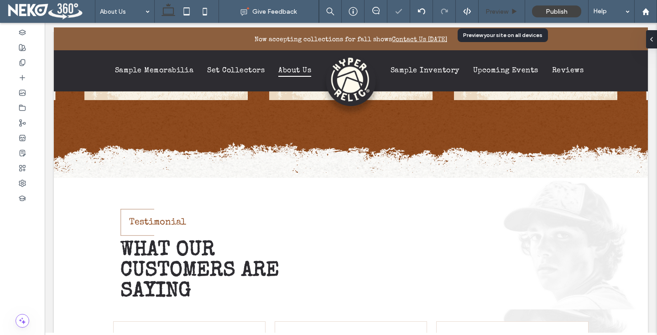
click at [504, 12] on span "Preview" at bounding box center [497, 12] width 23 height 8
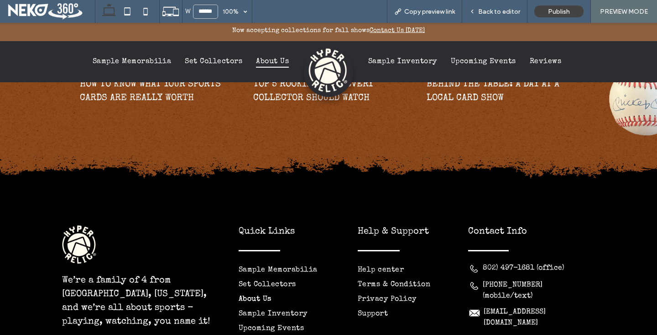
scroll to position [1602, 0]
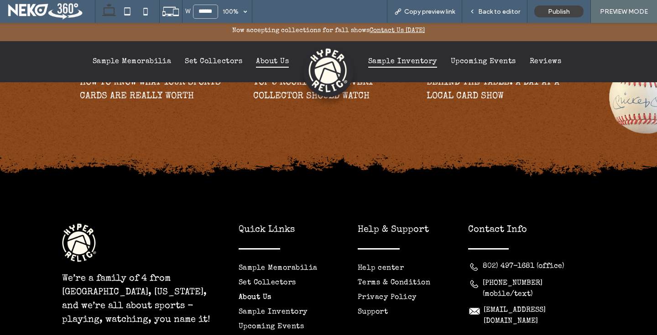
click at [397, 63] on span "Sample Inventory" at bounding box center [402, 62] width 69 height 12
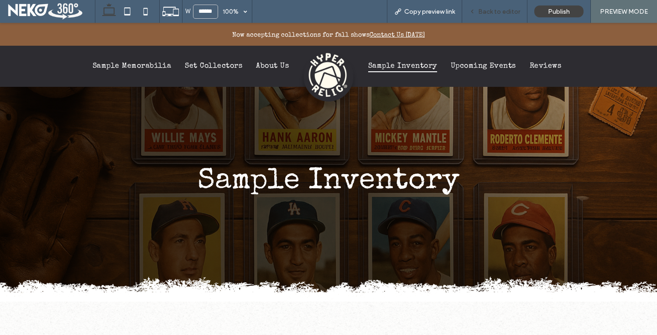
click at [488, 13] on span "Back to editor" at bounding box center [499, 12] width 42 height 8
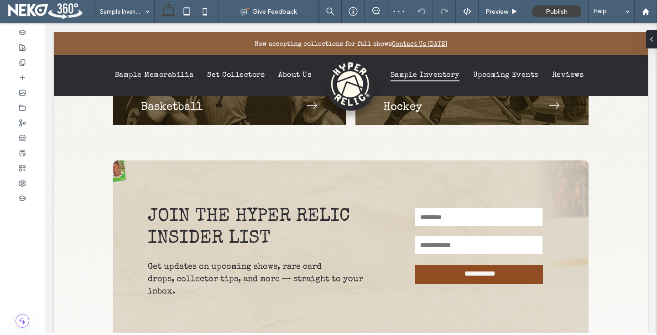
scroll to position [626, 0]
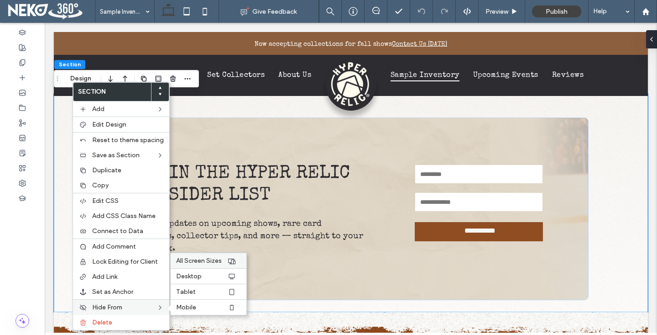
click at [198, 263] on span "All Screen Sizes" at bounding box center [199, 261] width 46 height 8
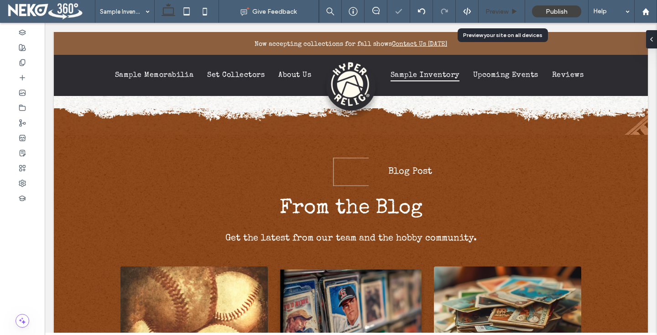
click at [505, 10] on span "Preview" at bounding box center [497, 12] width 23 height 8
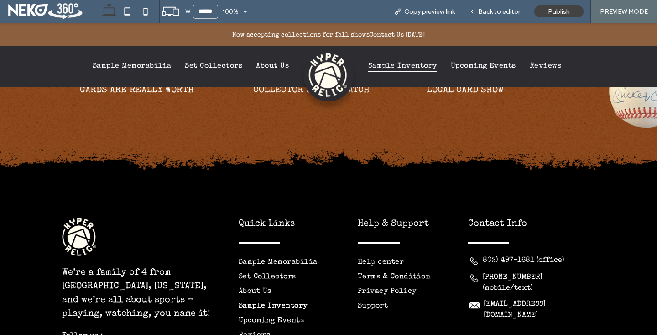
scroll to position [980, 0]
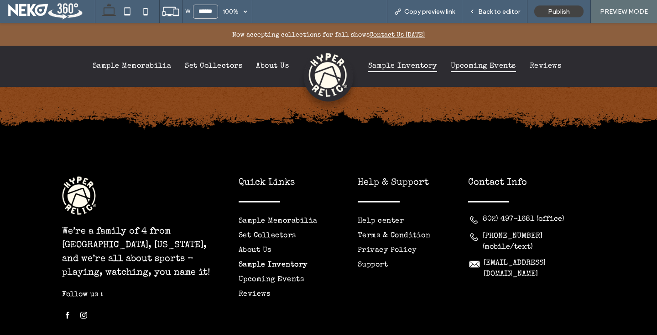
click at [485, 67] on span "Upcoming Events" at bounding box center [483, 66] width 65 height 12
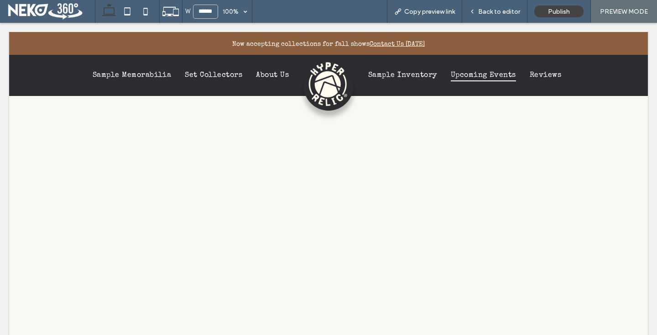
scroll to position [0, 0]
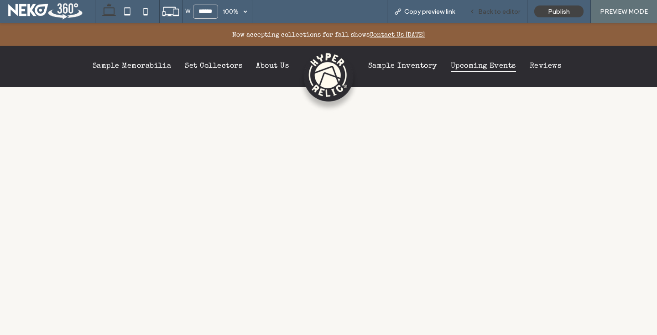
click at [495, 11] on span "Back to editor" at bounding box center [499, 12] width 42 height 8
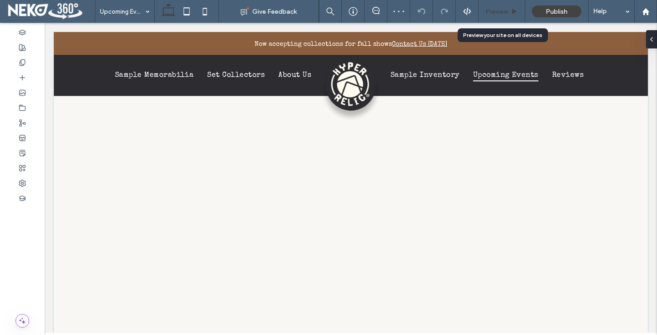
click at [503, 9] on span "Preview" at bounding box center [497, 12] width 23 height 8
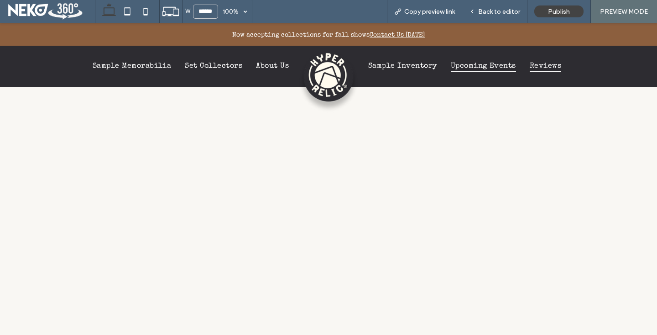
click at [550, 68] on span "Reviews" at bounding box center [545, 66] width 31 height 12
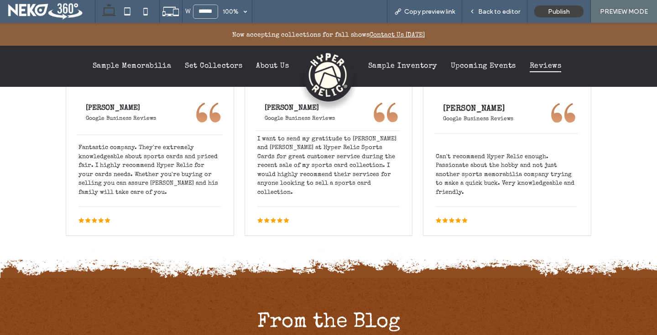
scroll to position [629, 0]
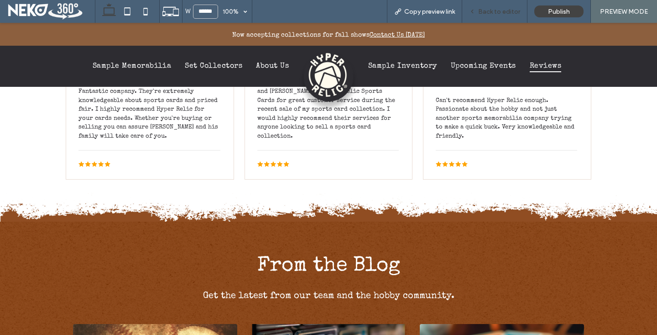
click at [505, 16] on div "Back to editor" at bounding box center [494, 11] width 65 height 23
click at [481, 12] on span "Back to editor" at bounding box center [499, 12] width 42 height 8
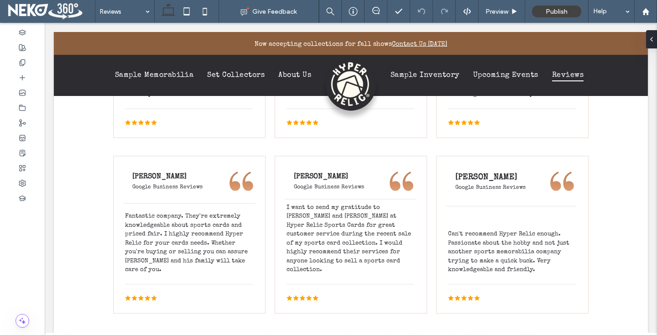
scroll to position [520, 0]
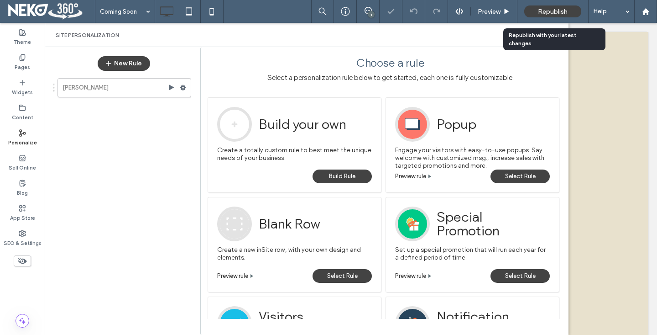
click at [549, 14] on span "Republish" at bounding box center [553, 12] width 30 height 8
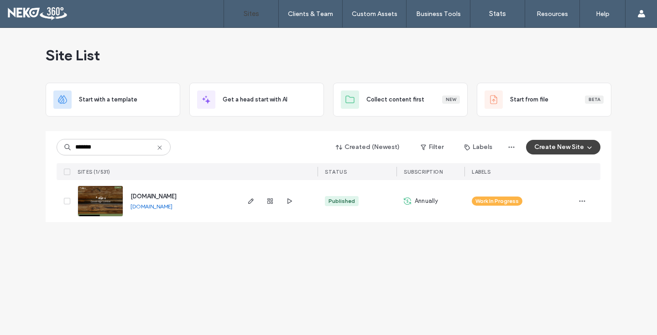
type input "*******"
click at [93, 202] on img at bounding box center [100, 217] width 45 height 62
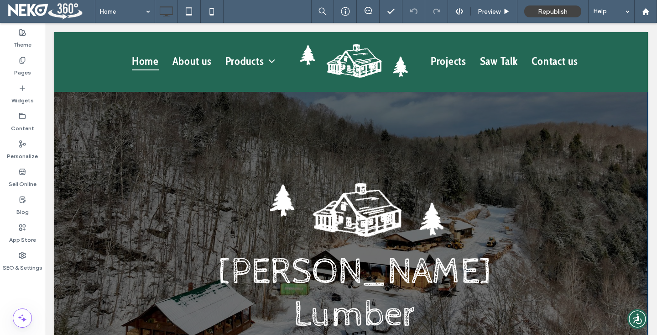
scroll to position [25, 0]
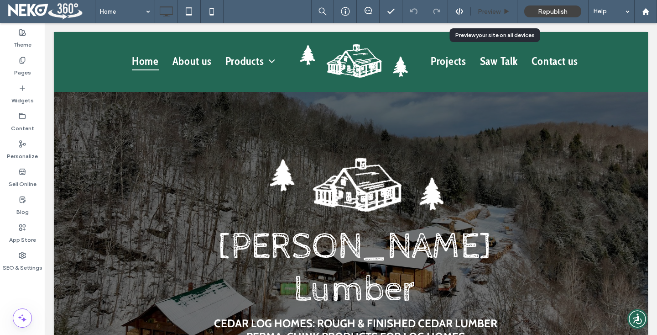
click at [489, 10] on span "Preview" at bounding box center [489, 12] width 23 height 8
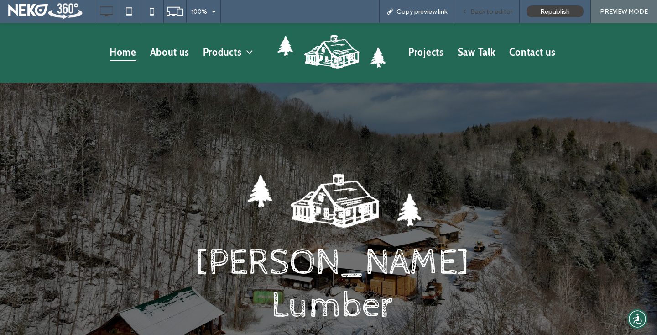
click at [484, 10] on span "Back to editor" at bounding box center [492, 12] width 42 height 8
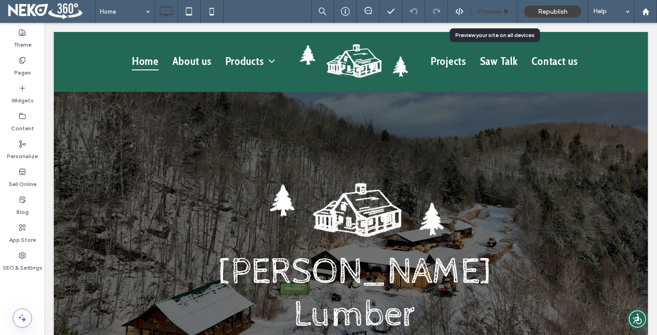
click at [486, 6] on div "Preview" at bounding box center [494, 11] width 47 height 23
click at [492, 8] on span "Preview" at bounding box center [489, 12] width 23 height 8
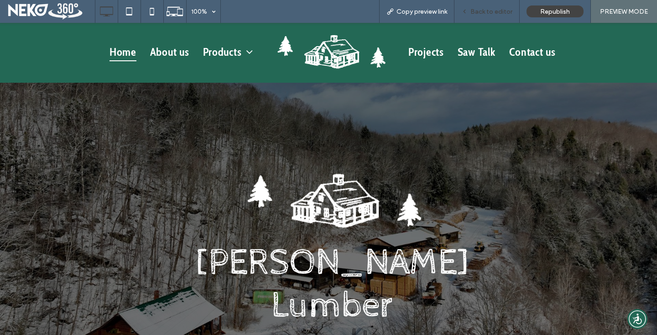
click at [471, 6] on div "Back to editor" at bounding box center [487, 11] width 65 height 23
click at [476, 15] on span "Back to editor" at bounding box center [492, 12] width 42 height 8
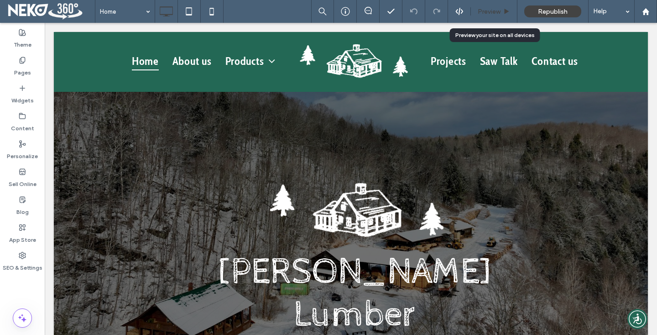
click at [493, 10] on span "Preview" at bounding box center [489, 12] width 23 height 8
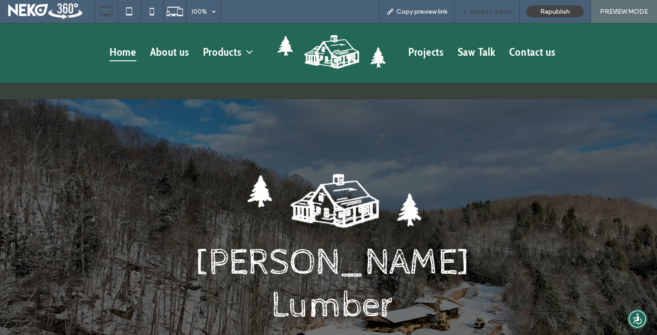
click at [484, 6] on div "Back to editor" at bounding box center [487, 11] width 65 height 23
click at [484, 10] on span "Back to editor" at bounding box center [492, 12] width 42 height 8
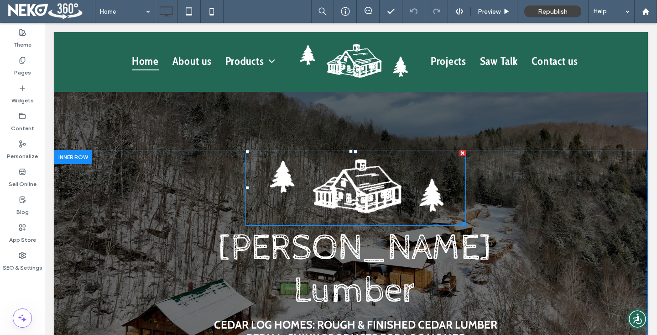
scroll to position [27, 0]
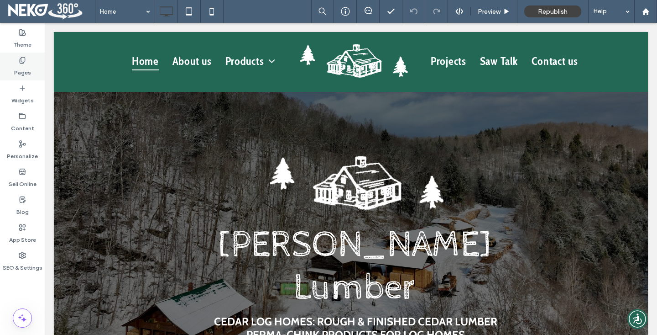
click at [12, 72] on div "Pages" at bounding box center [22, 66] width 45 height 28
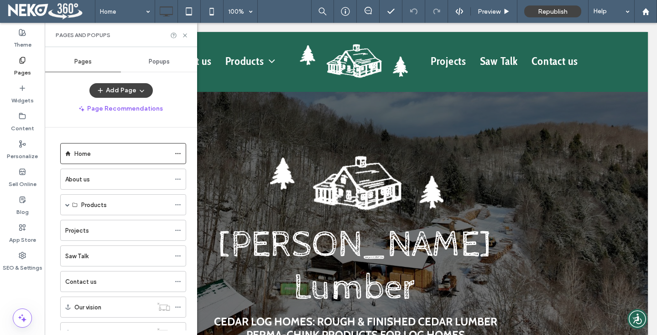
click at [164, 68] on div "Popups" at bounding box center [159, 62] width 76 height 20
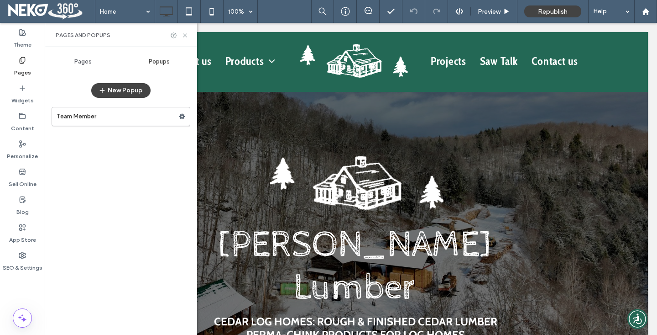
click at [99, 63] on div "Pages" at bounding box center [83, 62] width 76 height 20
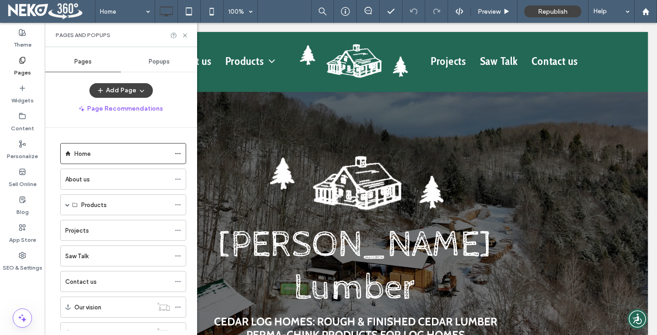
click at [22, 61] on use at bounding box center [22, 60] width 5 height 6
click at [186, 36] on icon at bounding box center [185, 35] width 7 height 7
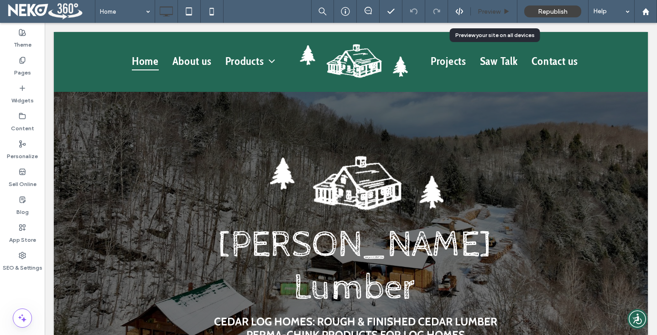
click at [498, 13] on span "Preview" at bounding box center [489, 12] width 23 height 8
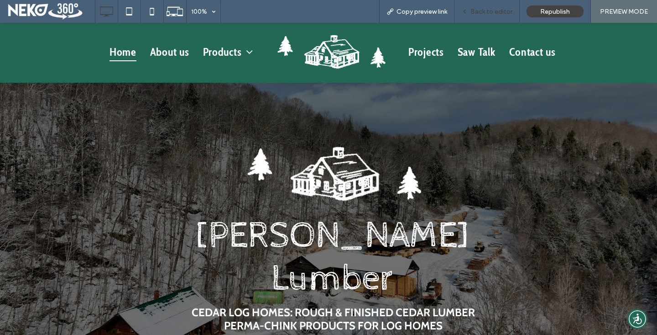
click at [492, 15] on div "Back to editor" at bounding box center [487, 11] width 65 height 23
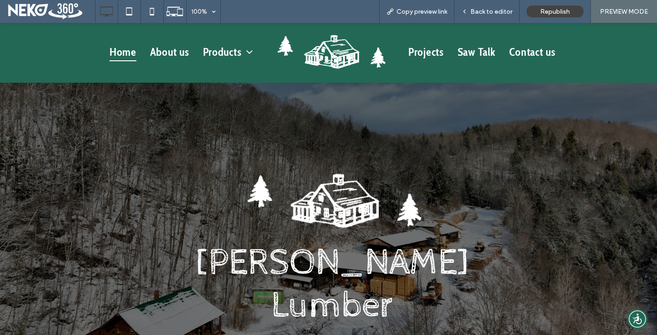
click at [333, 42] on img at bounding box center [330, 52] width 137 height 42
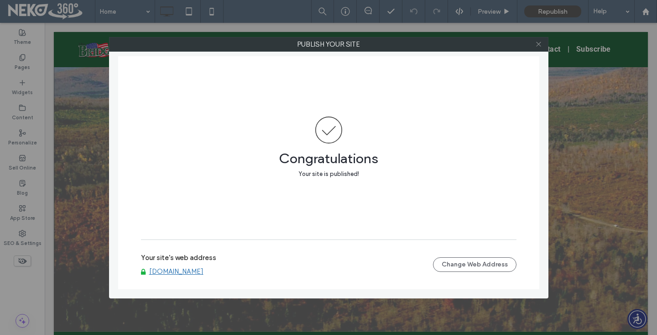
click at [539, 46] on icon at bounding box center [538, 44] width 7 height 7
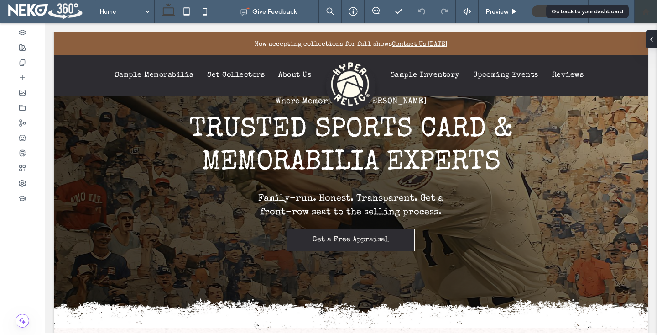
click at [643, 8] on icon at bounding box center [646, 12] width 8 height 8
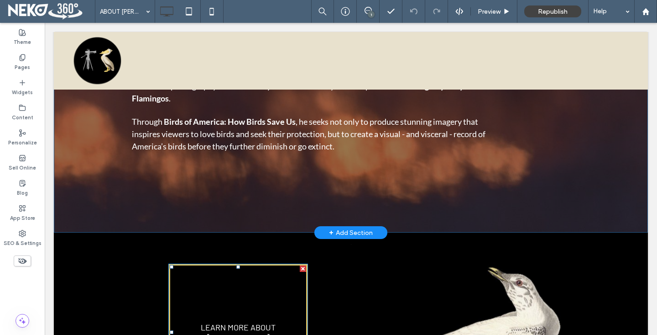
scroll to position [391, 0]
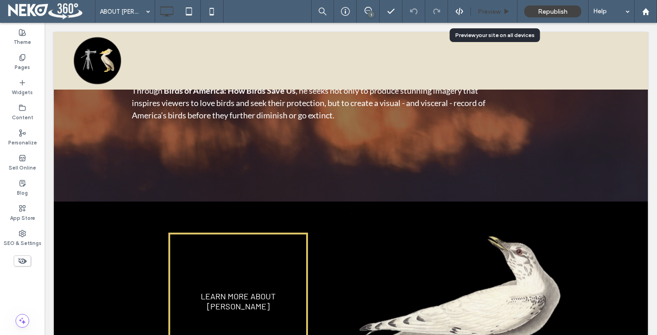
click at [482, 10] on span "Preview" at bounding box center [489, 12] width 23 height 8
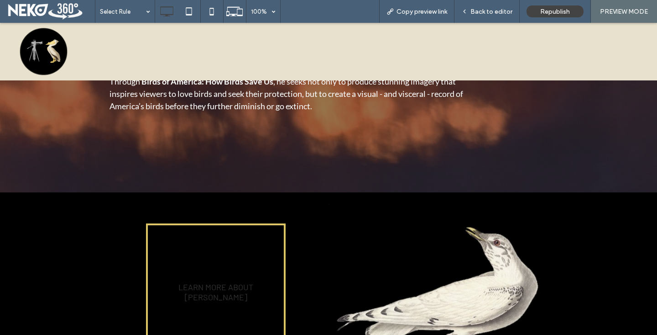
click at [198, 268] on link "LEARN MORE ABOUT [PERSON_NAME]" at bounding box center [216, 291] width 140 height 137
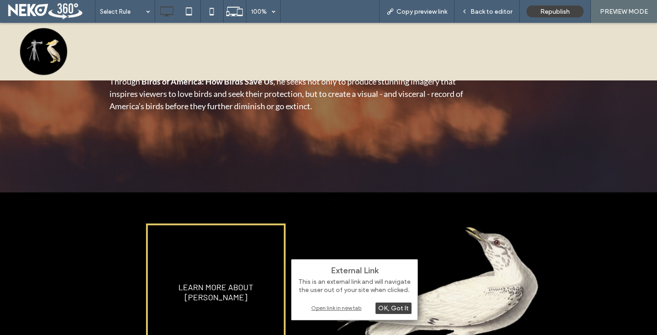
click at [319, 310] on div "Open link in new tab" at bounding box center [355, 308] width 114 height 10
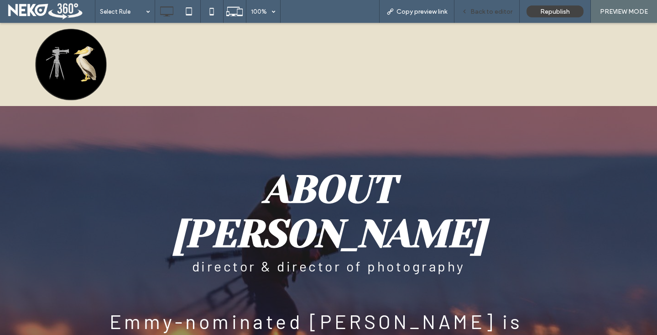
click at [493, 8] on span "Back to editor" at bounding box center [492, 12] width 42 height 8
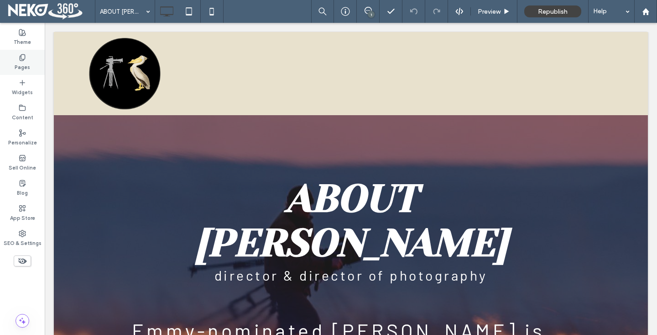
click at [12, 60] on div "Pages" at bounding box center [22, 62] width 45 height 25
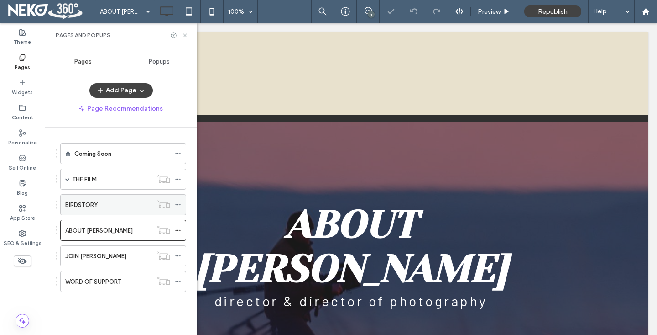
click at [90, 205] on label "BIRDSTORY" at bounding box center [81, 205] width 32 height 16
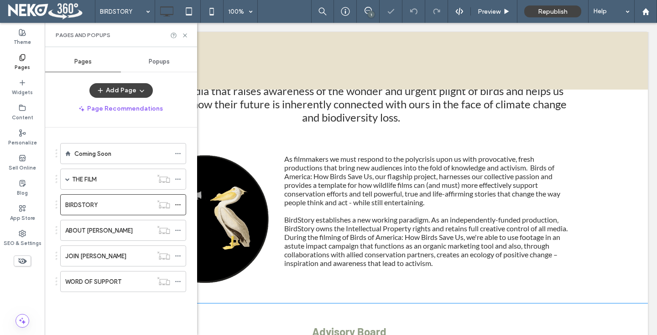
scroll to position [211, 0]
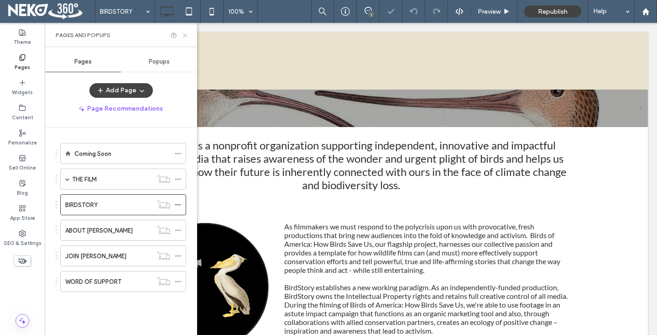
click at [184, 36] on icon at bounding box center [185, 35] width 7 height 7
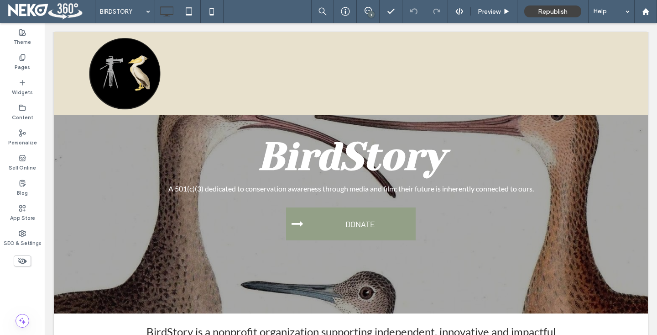
scroll to position [0, 0]
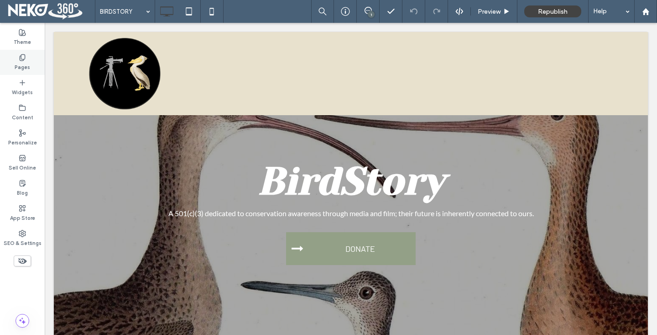
click at [21, 69] on label "Pages" at bounding box center [23, 66] width 16 height 10
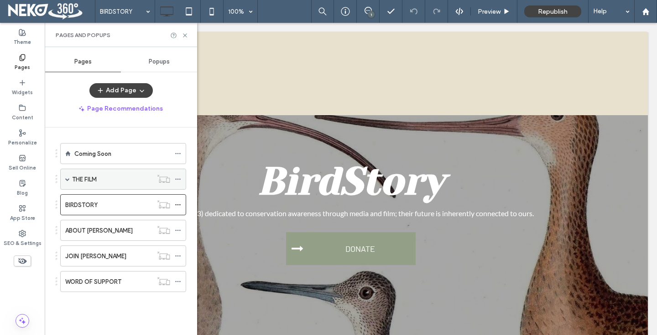
click at [78, 178] on label "THE FILM" at bounding box center [84, 179] width 25 height 16
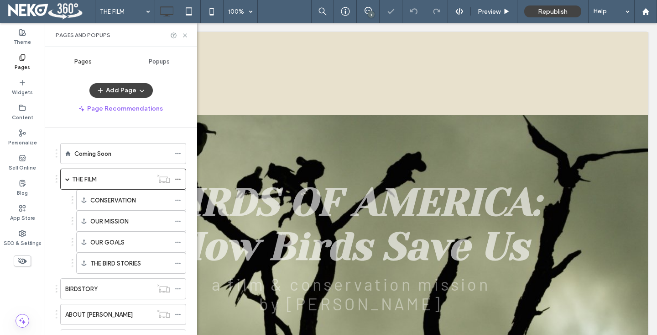
click at [189, 35] on div "Pages and Popups" at bounding box center [121, 35] width 152 height 24
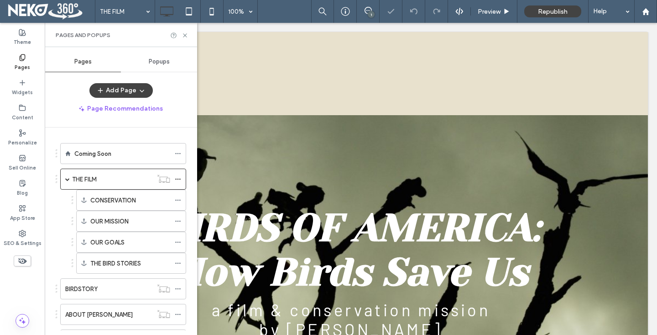
click at [188, 35] on div "Pages and Popups" at bounding box center [121, 35] width 152 height 24
click at [185, 35] on use at bounding box center [185, 35] width 4 height 4
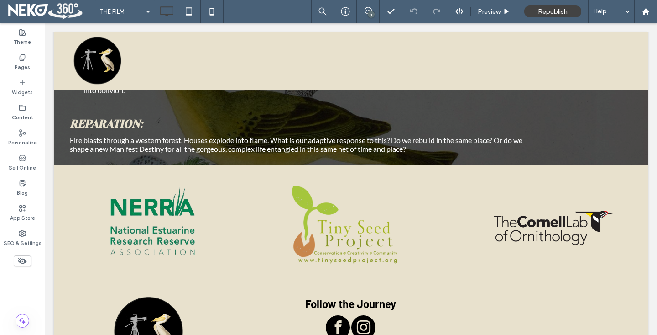
scroll to position [2648, 0]
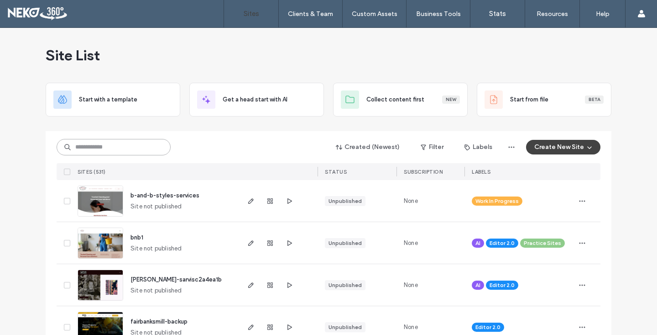
click at [110, 141] on input at bounding box center [114, 147] width 114 height 16
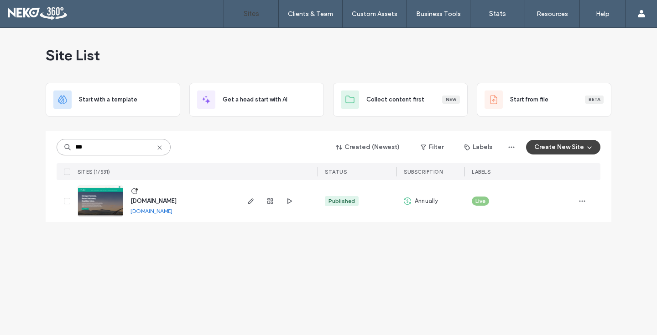
type input "***"
click at [97, 207] on img at bounding box center [100, 217] width 45 height 62
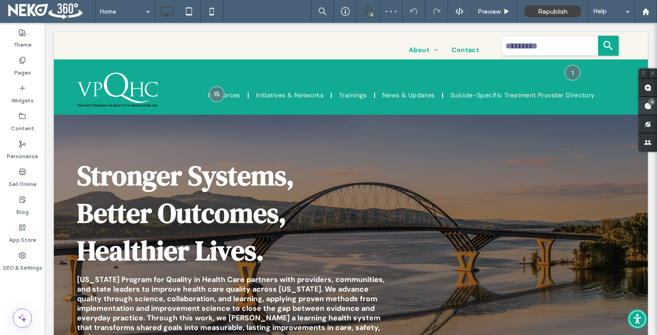
click at [654, 102] on div "4" at bounding box center [648, 106] width 18 height 18
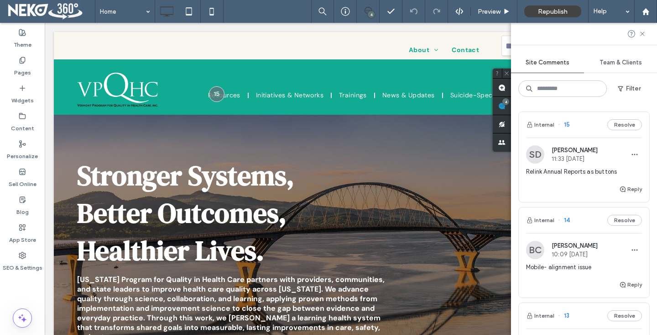
scroll to position [168, 0]
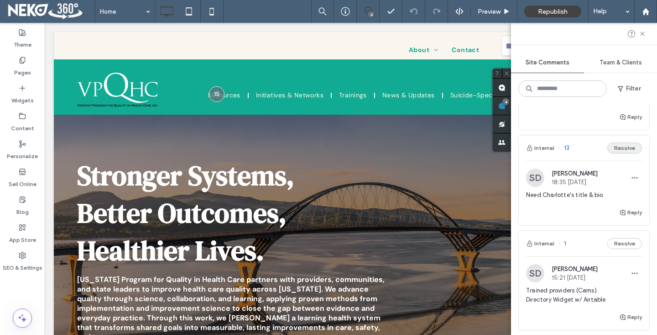
click at [623, 148] on button "Resolve" at bounding box center [624, 147] width 35 height 11
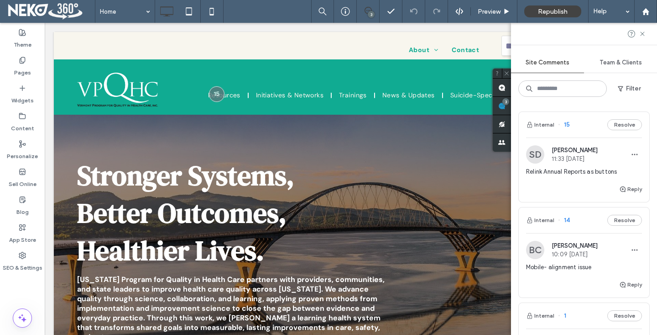
scroll to position [184, 0]
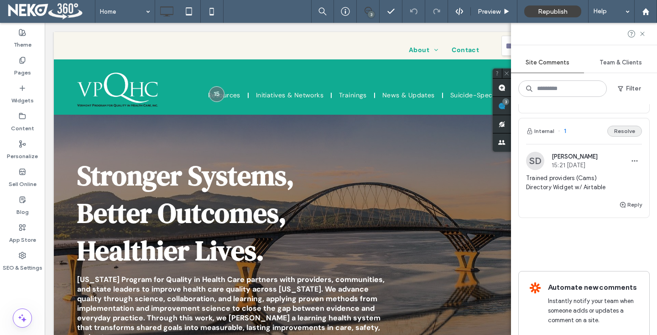
click at [623, 132] on button "Resolve" at bounding box center [624, 131] width 35 height 11
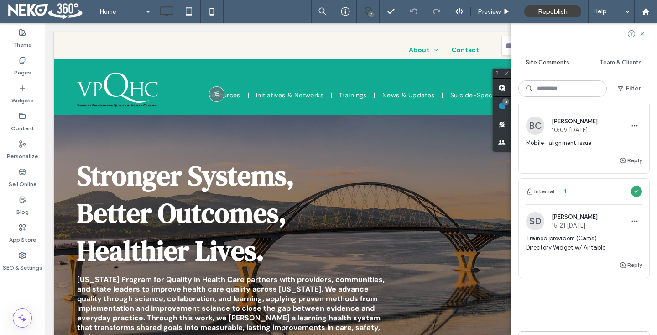
scroll to position [80, 0]
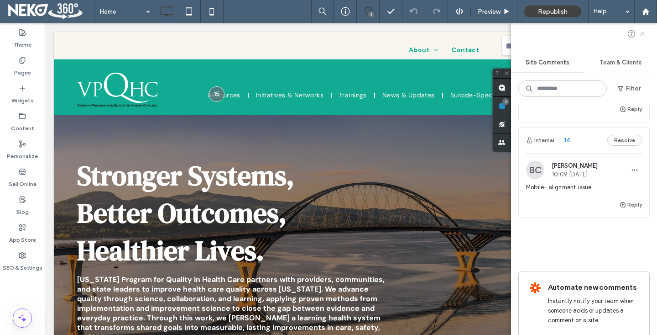
click at [641, 33] on icon at bounding box center [642, 33] width 7 height 7
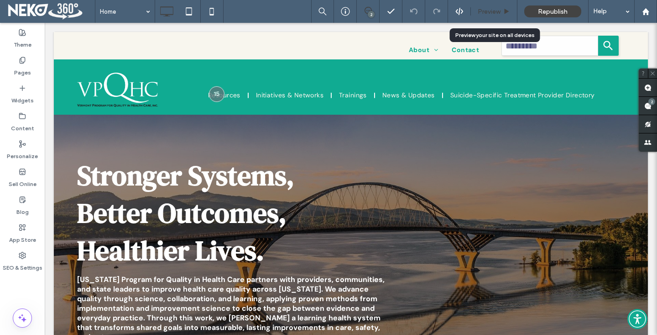
click at [478, 11] on span "Preview" at bounding box center [489, 12] width 23 height 8
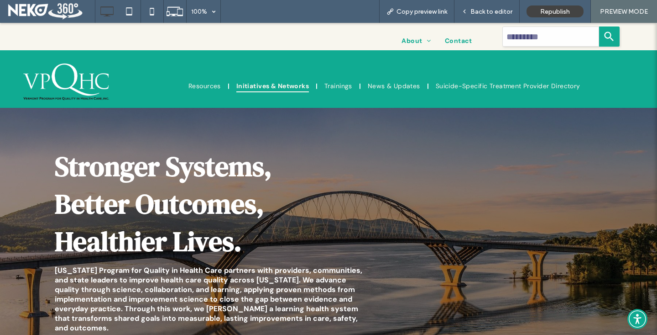
click at [244, 86] on span "Initiatives & Networks" at bounding box center [272, 85] width 73 height 13
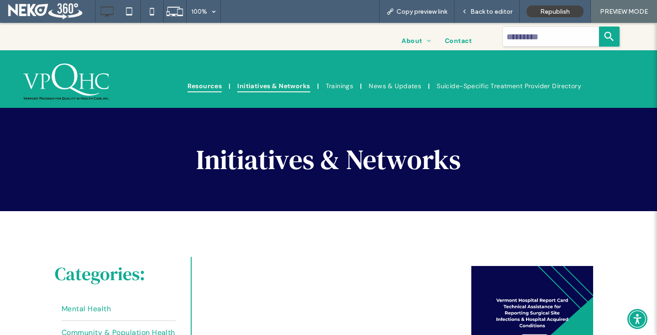
click at [204, 86] on span "Resources" at bounding box center [205, 85] width 35 height 13
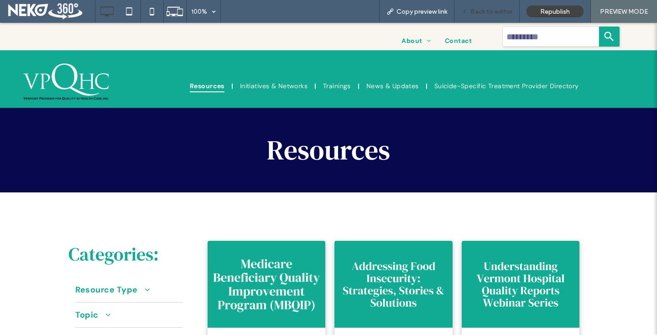
click at [482, 14] on span "Back to editor" at bounding box center [492, 12] width 42 height 8
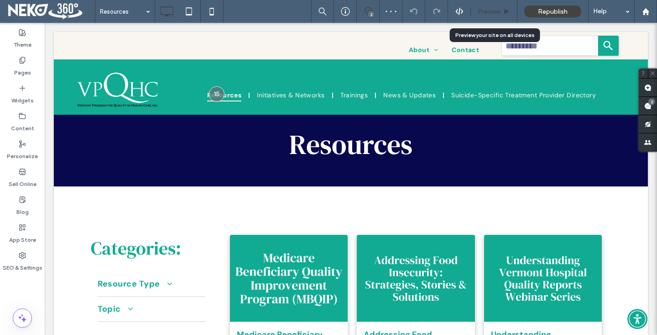
click at [486, 14] on span "Preview" at bounding box center [489, 12] width 23 height 8
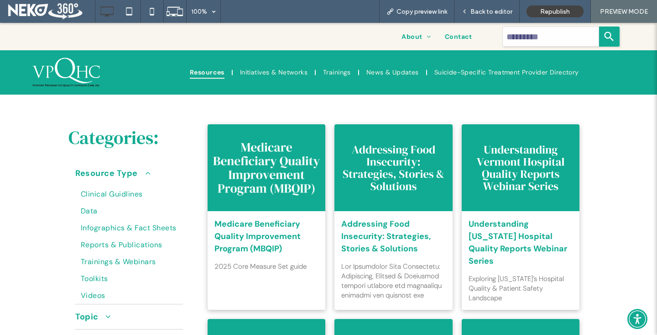
scroll to position [103, 0]
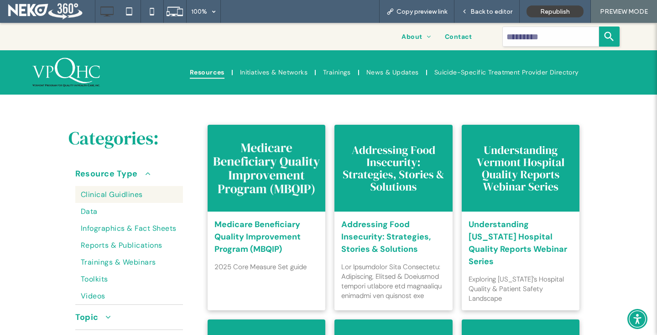
click at [111, 189] on span "Clinical Guidlines" at bounding box center [112, 194] width 62 height 10
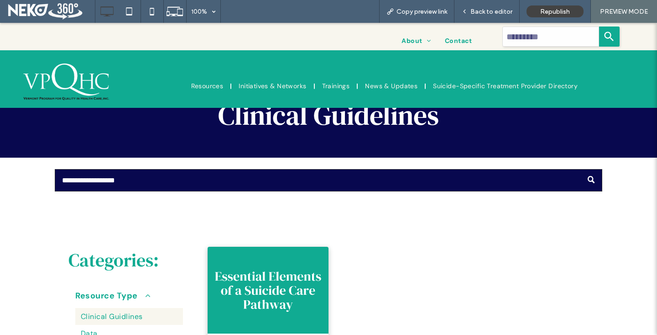
scroll to position [36, 0]
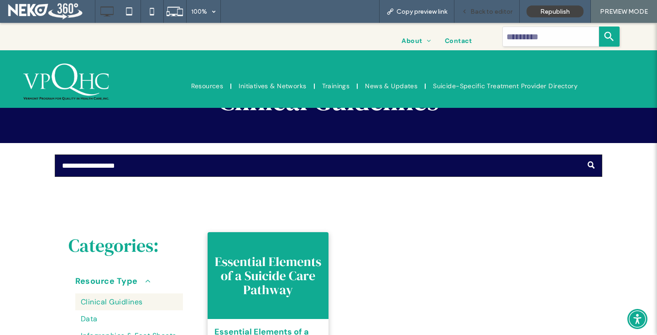
click at [480, 14] on span "Back to editor" at bounding box center [492, 12] width 42 height 8
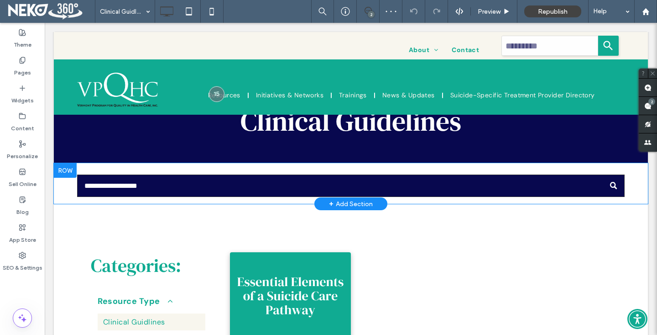
click at [63, 165] on div at bounding box center [65, 170] width 23 height 15
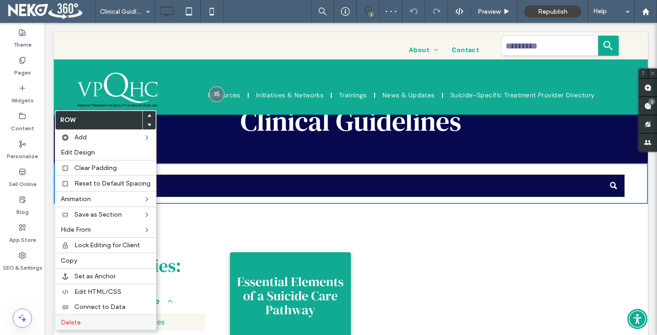
click at [73, 320] on span "Delete" at bounding box center [71, 322] width 20 height 8
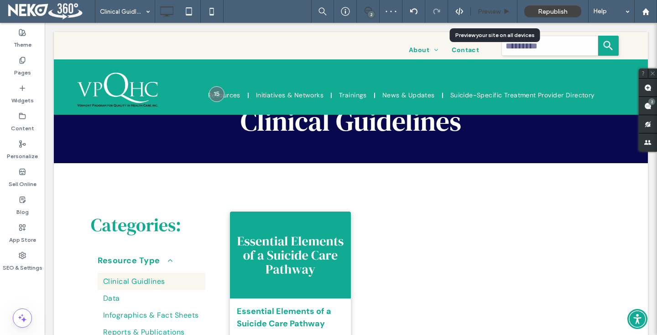
click at [478, 10] on span "Preview" at bounding box center [489, 12] width 23 height 8
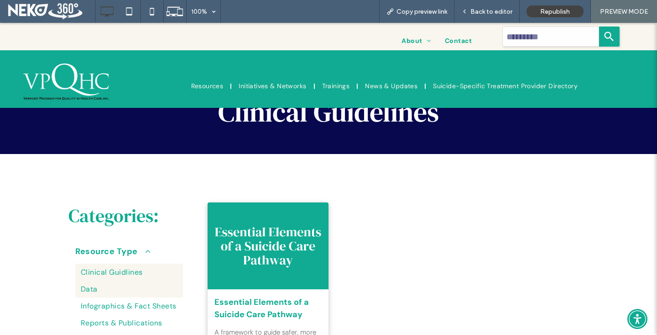
click at [88, 289] on span "Data" at bounding box center [89, 289] width 17 height 10
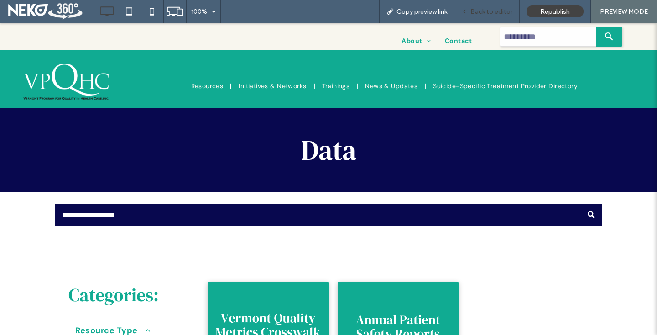
click at [481, 14] on span "Back to editor" at bounding box center [492, 12] width 42 height 8
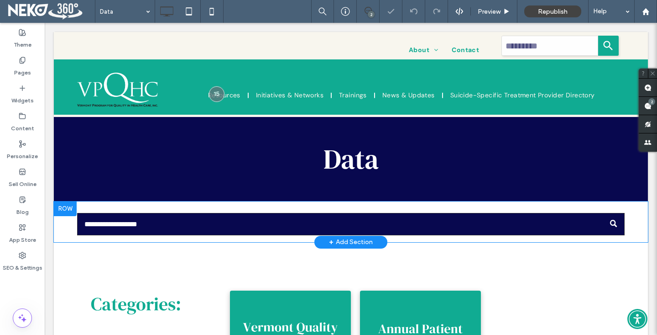
click at [63, 205] on div at bounding box center [65, 208] width 23 height 15
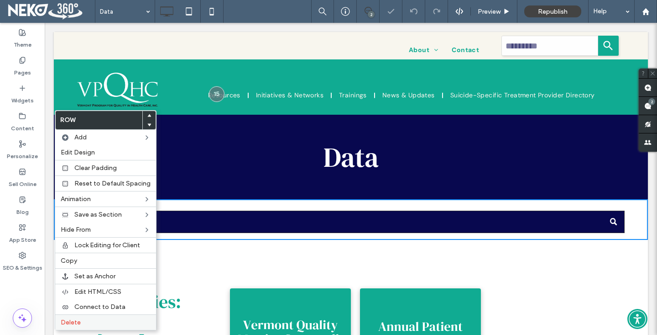
click at [68, 321] on span "Delete" at bounding box center [71, 322] width 20 height 8
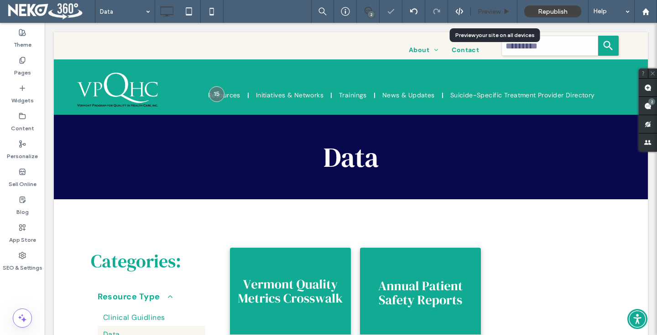
click at [483, 13] on span "Preview" at bounding box center [489, 12] width 23 height 8
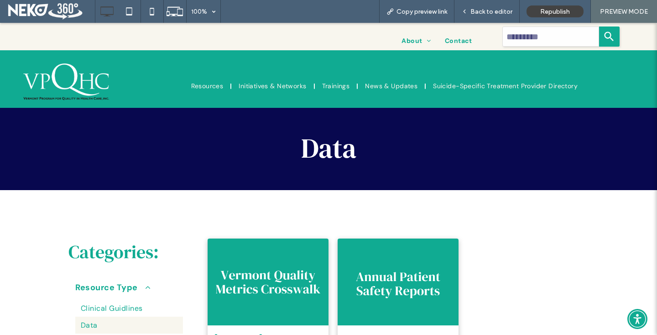
scroll to position [27, 0]
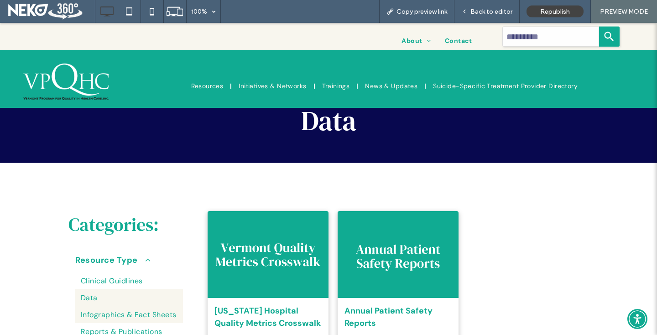
click at [97, 310] on link "Infographics & Fact Sheets" at bounding box center [129, 314] width 108 height 17
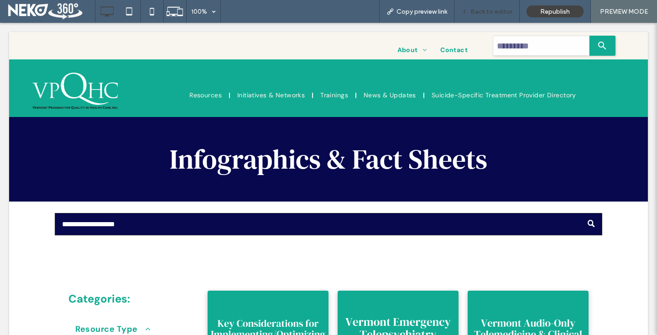
scroll to position [0, 0]
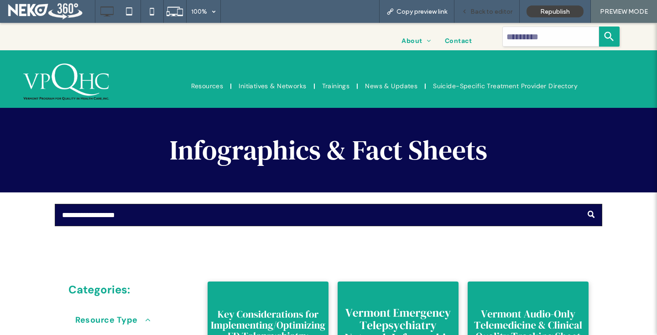
click at [488, 15] on span "Back to editor" at bounding box center [492, 12] width 42 height 8
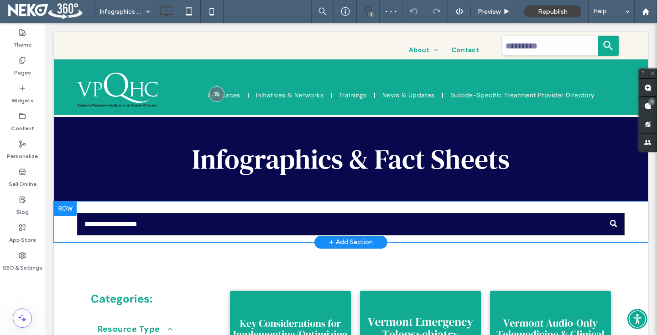
click at [64, 205] on div at bounding box center [65, 208] width 23 height 15
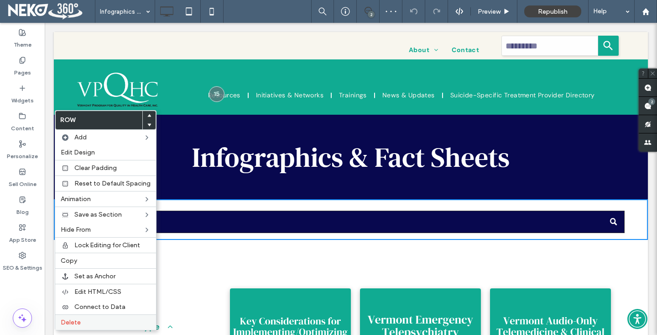
click at [74, 321] on span "Delete" at bounding box center [71, 322] width 20 height 8
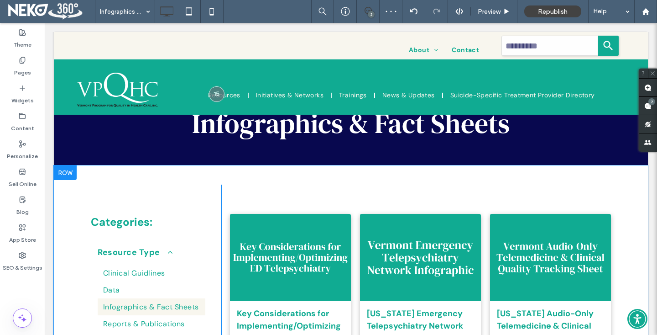
scroll to position [85, 0]
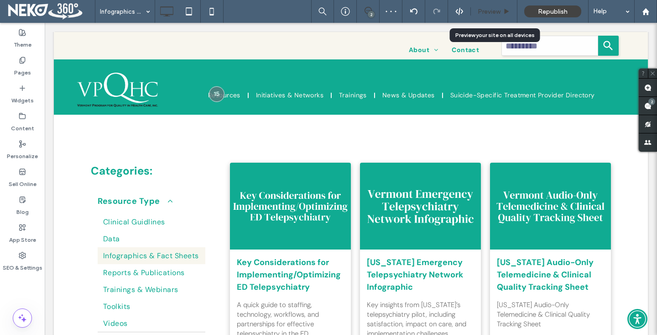
click at [487, 13] on span "Preview" at bounding box center [489, 12] width 23 height 8
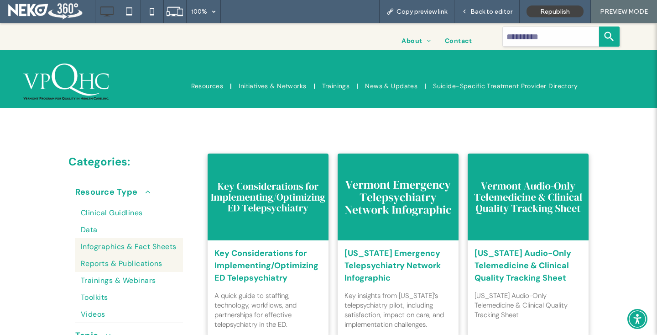
click at [141, 270] on link "Reports & Publications" at bounding box center [129, 263] width 108 height 17
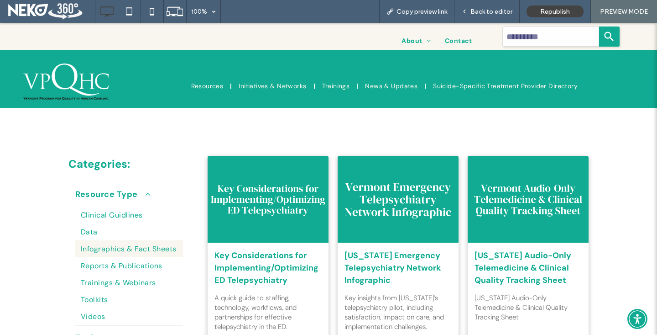
scroll to position [87, 0]
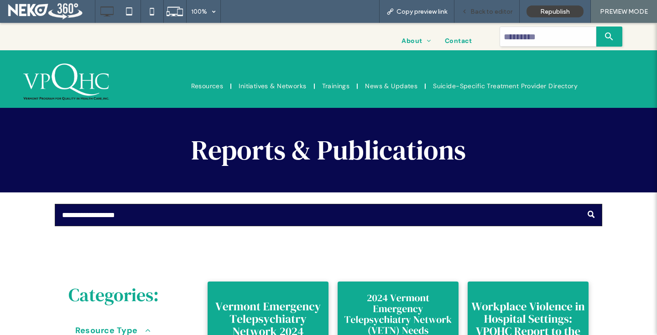
click at [502, 16] on div "Back to editor" at bounding box center [487, 11] width 65 height 23
click at [475, 15] on span "Back to editor" at bounding box center [492, 12] width 42 height 8
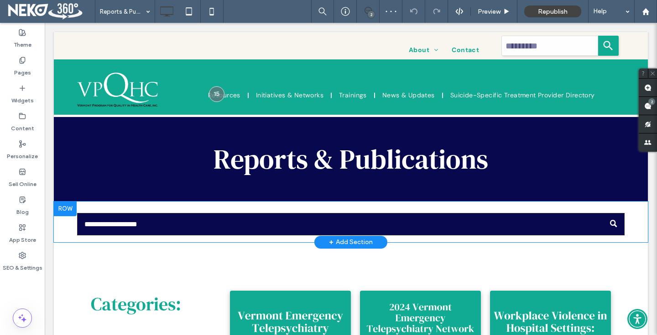
click at [61, 209] on div at bounding box center [65, 208] width 23 height 15
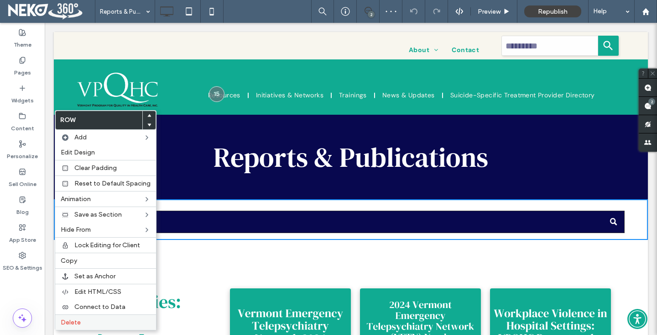
click at [72, 322] on span "Delete" at bounding box center [71, 322] width 20 height 8
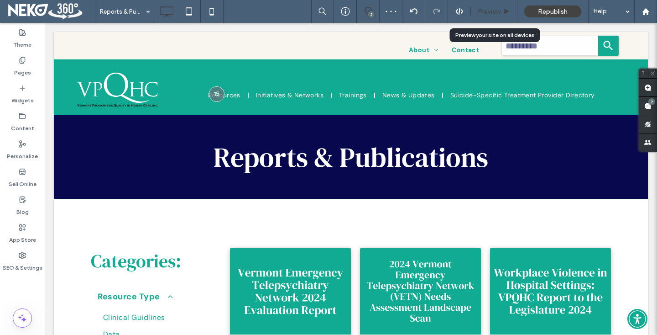
click at [489, 11] on span "Preview" at bounding box center [489, 12] width 23 height 8
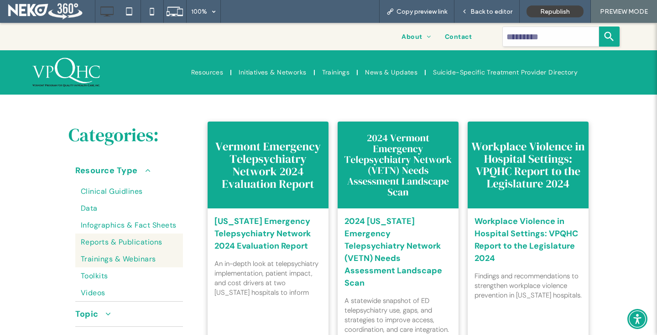
scroll to position [106, 0]
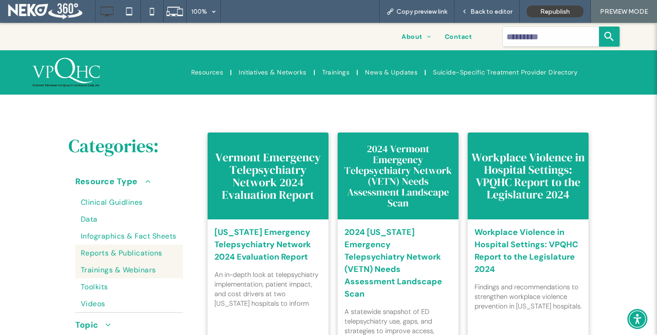
click at [111, 265] on span "Trainings & Webinars" at bounding box center [118, 270] width 75 height 10
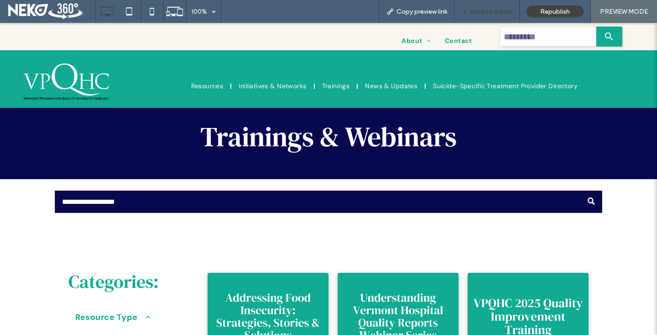
click at [476, 12] on span "Back to editor" at bounding box center [492, 12] width 42 height 8
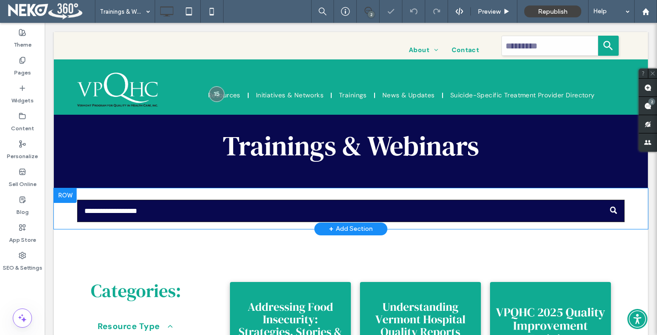
click at [58, 194] on div at bounding box center [65, 195] width 23 height 15
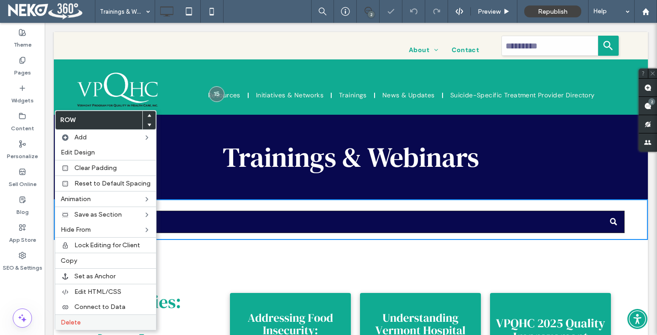
click at [69, 321] on span "Delete" at bounding box center [71, 322] width 20 height 8
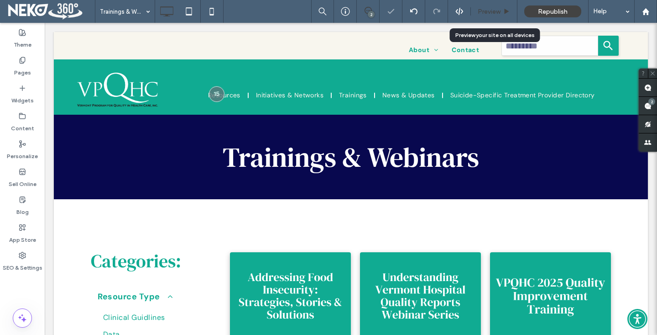
click at [486, 13] on span "Preview" at bounding box center [489, 12] width 23 height 8
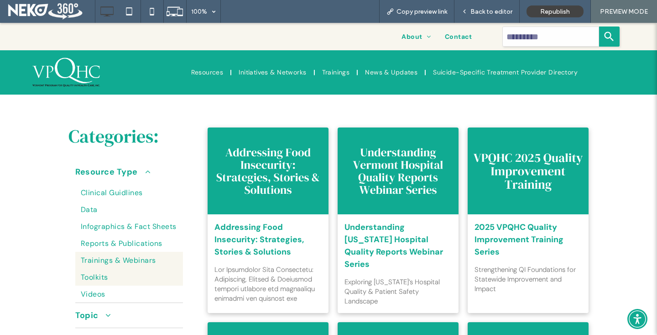
scroll to position [94, 0]
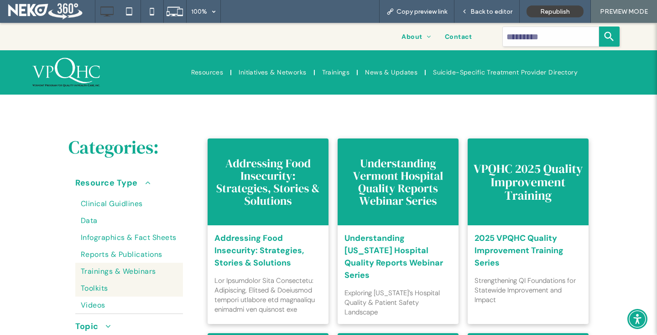
click at [92, 288] on span "Toolkits" at bounding box center [94, 288] width 27 height 10
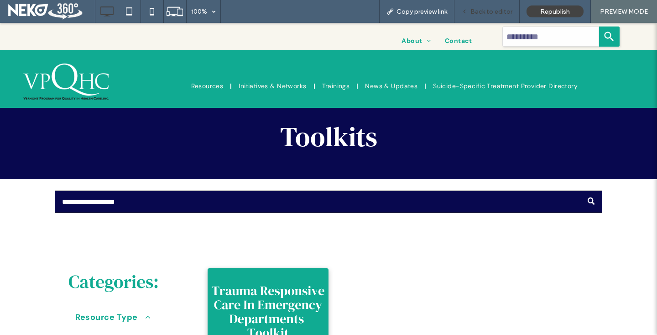
click at [485, 16] on div "Back to editor" at bounding box center [487, 11] width 65 height 23
click at [495, 5] on div "Back to editor" at bounding box center [487, 11] width 65 height 23
click at [477, 13] on span "Back to editor" at bounding box center [492, 12] width 42 height 8
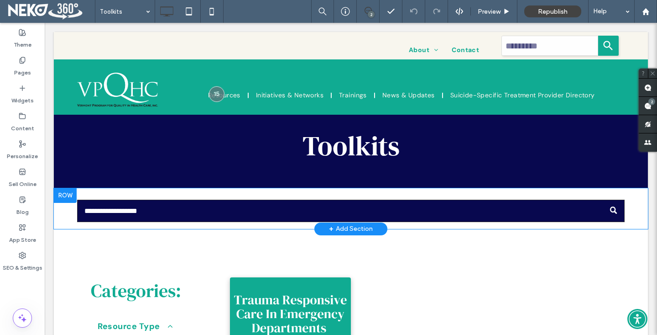
click at [65, 194] on div at bounding box center [65, 195] width 23 height 15
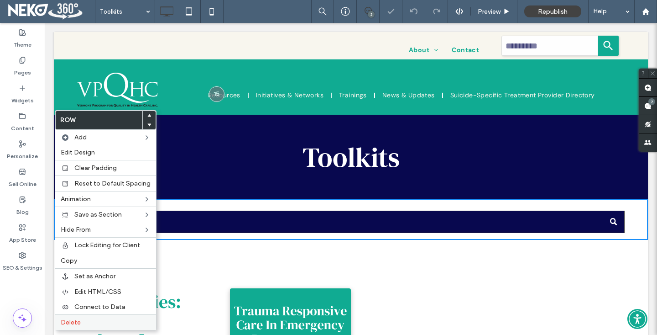
click at [77, 319] on span "Delete" at bounding box center [71, 322] width 20 height 8
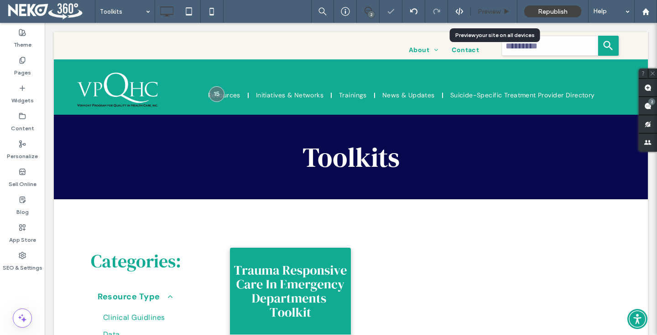
click at [487, 12] on span "Preview" at bounding box center [489, 12] width 23 height 8
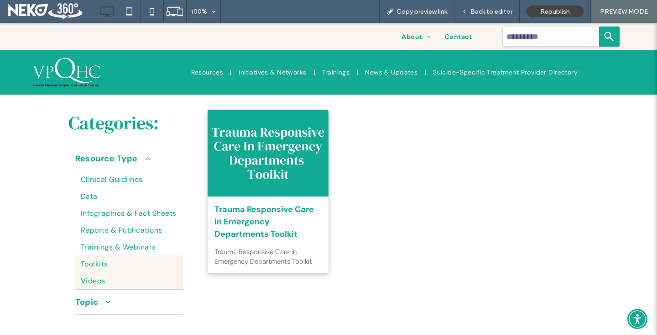
scroll to position [107, 0]
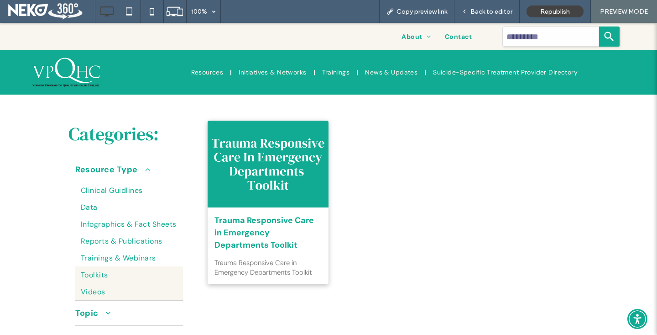
click at [98, 288] on span "Videos" at bounding box center [93, 292] width 25 height 10
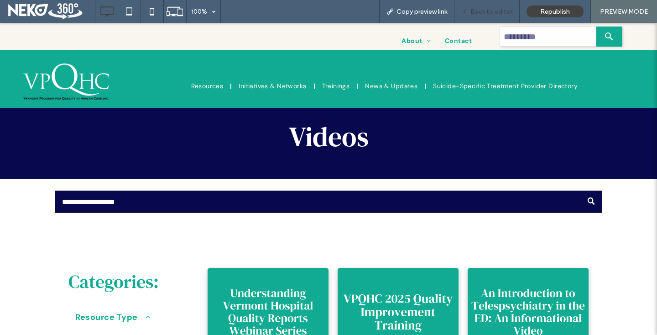
click at [479, 14] on span "Back to editor" at bounding box center [492, 12] width 42 height 8
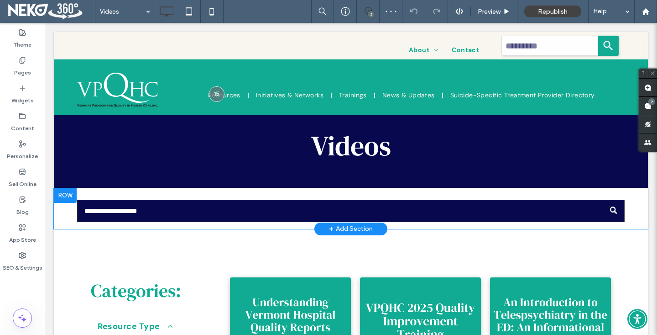
click at [59, 194] on div at bounding box center [65, 195] width 23 height 15
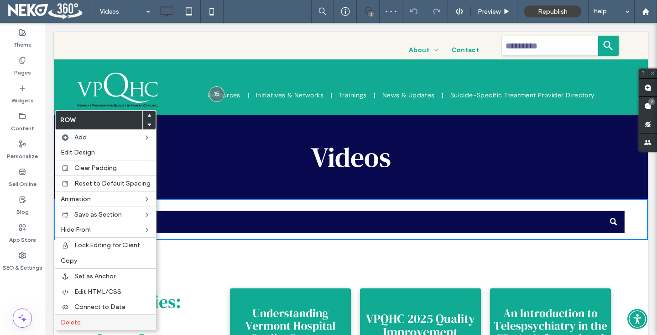
click at [71, 319] on span "Delete" at bounding box center [71, 322] width 20 height 8
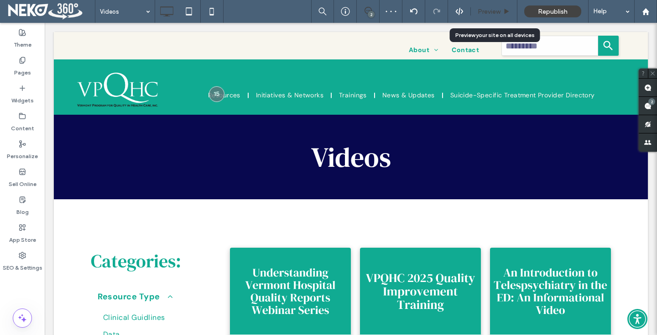
click at [494, 10] on span "Preview" at bounding box center [489, 12] width 23 height 8
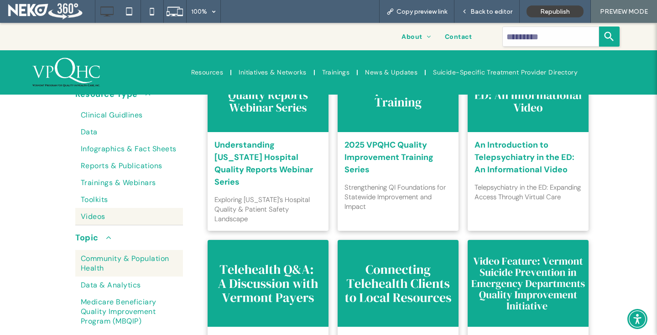
scroll to position [182, 0]
click at [104, 259] on span "Community & Population Health" at bounding box center [129, 262] width 97 height 19
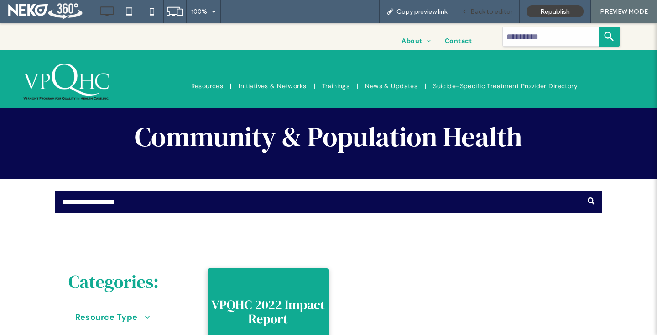
click at [474, 14] on span "Back to editor" at bounding box center [492, 12] width 42 height 8
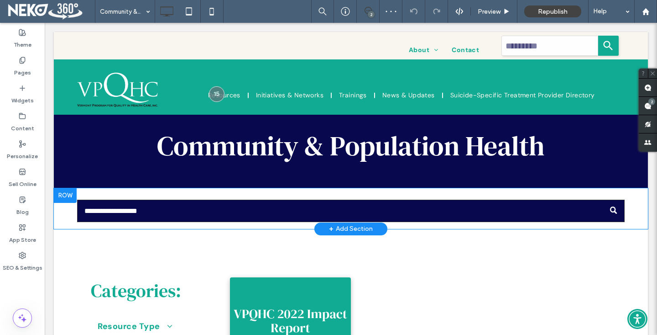
click at [65, 194] on div at bounding box center [65, 195] width 23 height 15
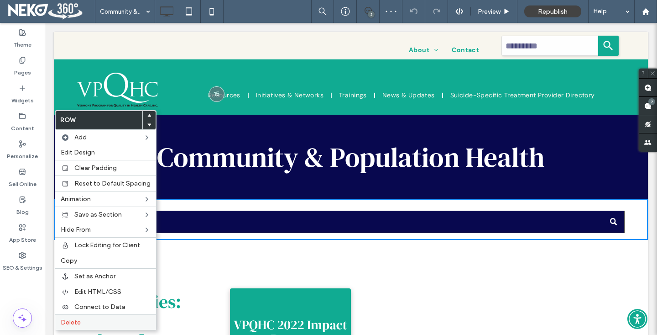
click at [89, 319] on label "Delete" at bounding box center [106, 322] width 90 height 8
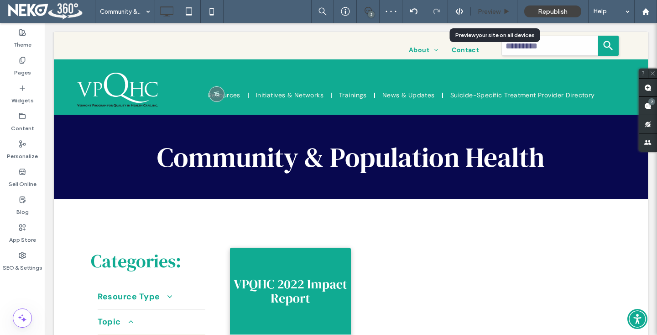
click at [484, 18] on div "Preview" at bounding box center [494, 11] width 47 height 23
click at [486, 12] on span "Preview" at bounding box center [489, 12] width 23 height 8
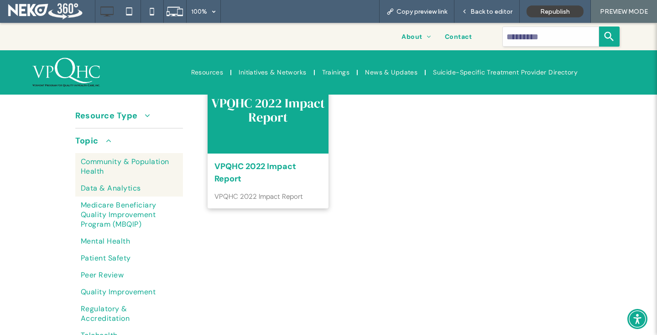
scroll to position [161, 0]
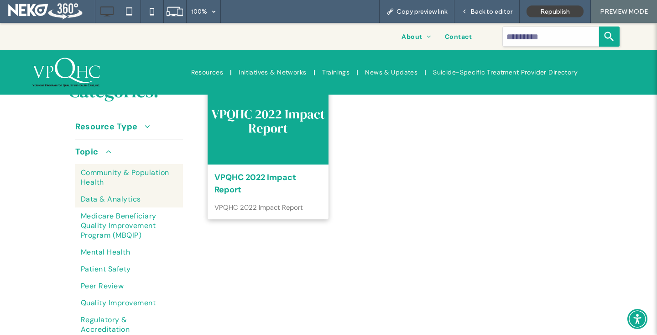
click at [96, 194] on span "Data & Analytics" at bounding box center [111, 199] width 60 height 10
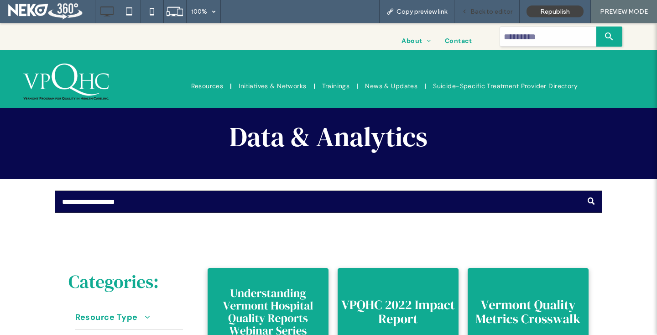
click at [485, 10] on span "Back to editor" at bounding box center [492, 12] width 42 height 8
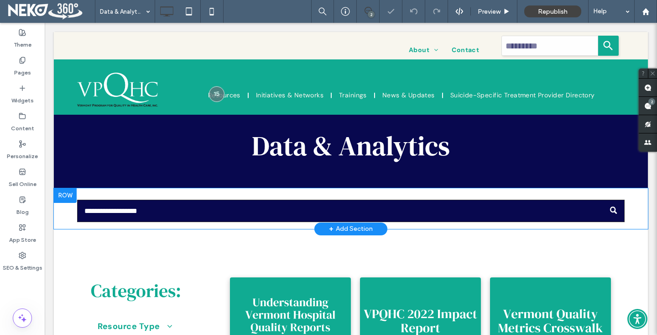
click at [63, 190] on div at bounding box center [65, 195] width 23 height 15
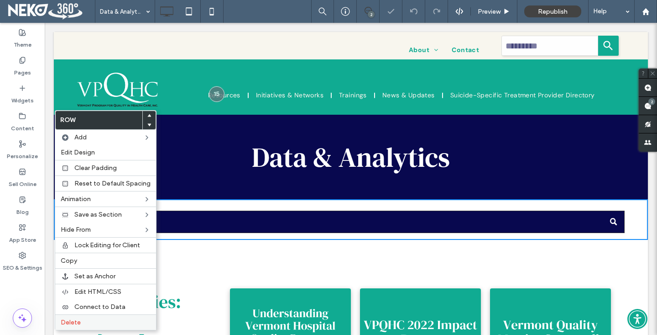
click at [62, 321] on span "Delete" at bounding box center [71, 322] width 20 height 8
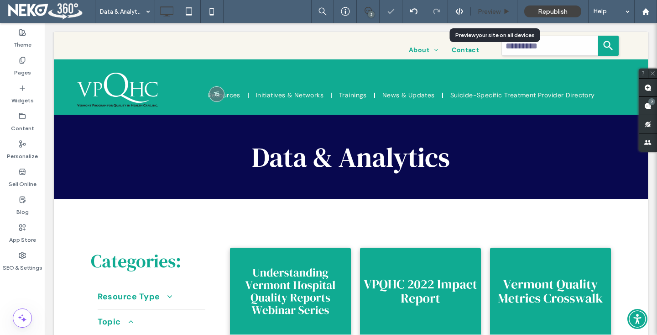
click at [481, 13] on span "Preview" at bounding box center [489, 12] width 23 height 8
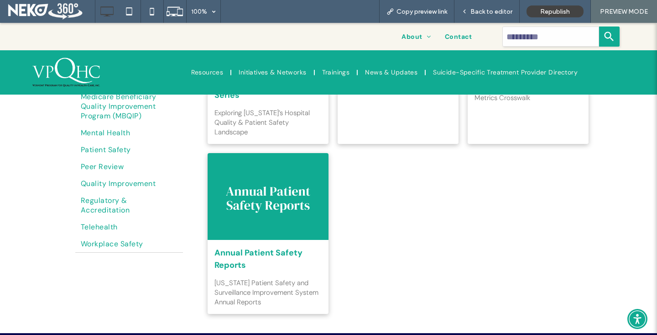
scroll to position [242, 0]
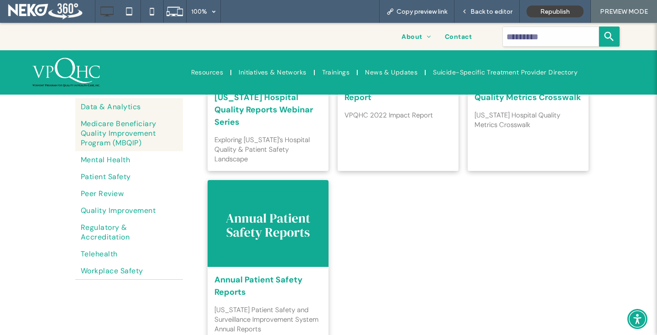
click at [102, 130] on span "Medicare Beneficiary Quality Improvement Program (MBQIP)" at bounding box center [129, 133] width 97 height 29
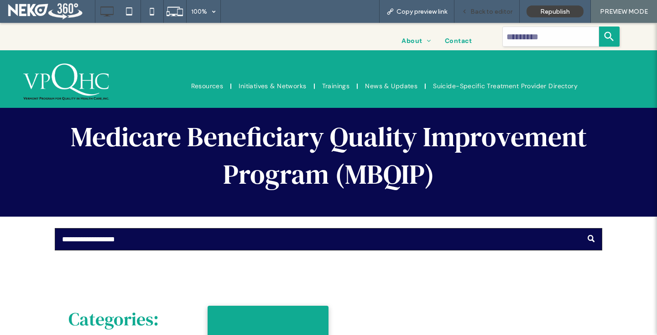
click at [478, 12] on span "Back to editor" at bounding box center [492, 12] width 42 height 8
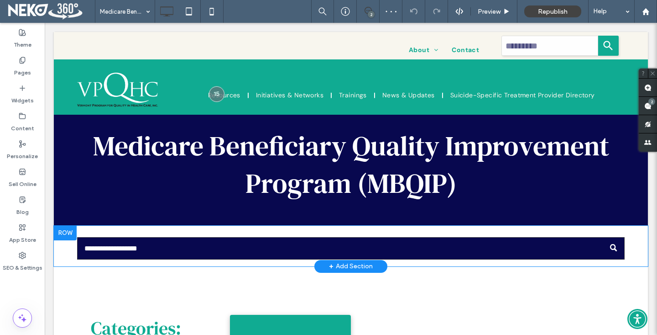
click at [66, 232] on div at bounding box center [65, 232] width 23 height 15
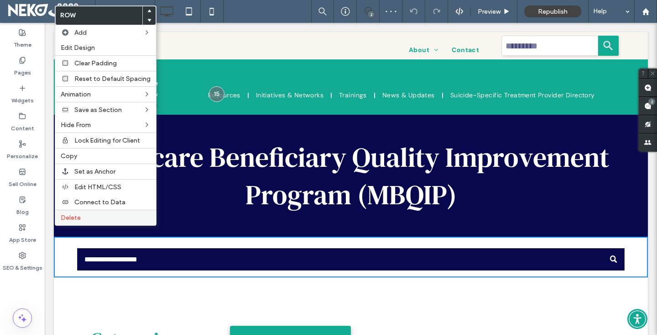
click at [68, 222] on div "Delete" at bounding box center [105, 217] width 101 height 16
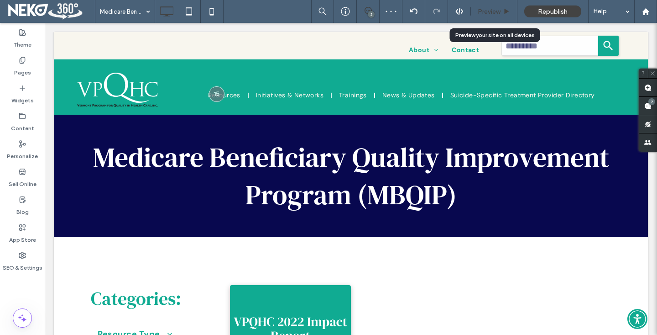
click at [487, 12] on span "Preview" at bounding box center [489, 12] width 23 height 8
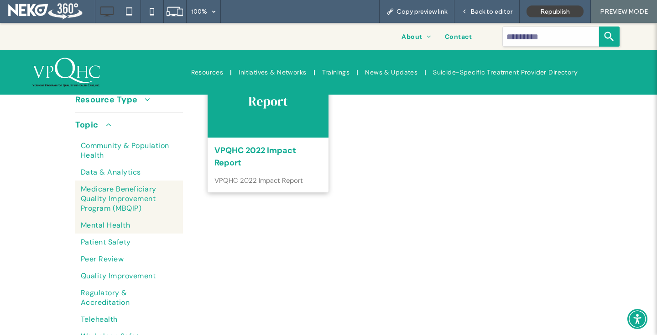
scroll to position [203, 0]
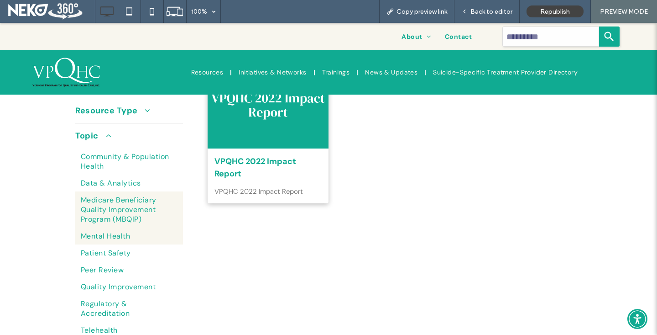
click at [102, 240] on link "Mental Health" at bounding box center [129, 235] width 108 height 17
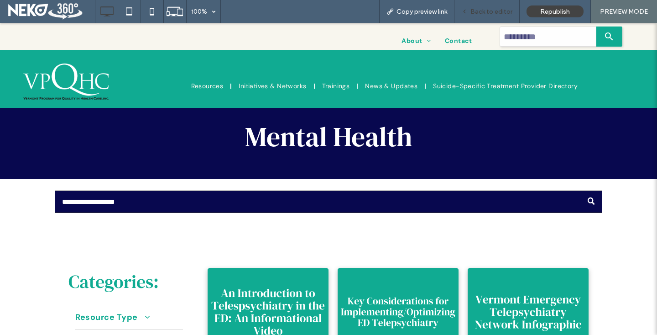
click at [490, 14] on span "Back to editor" at bounding box center [492, 12] width 42 height 8
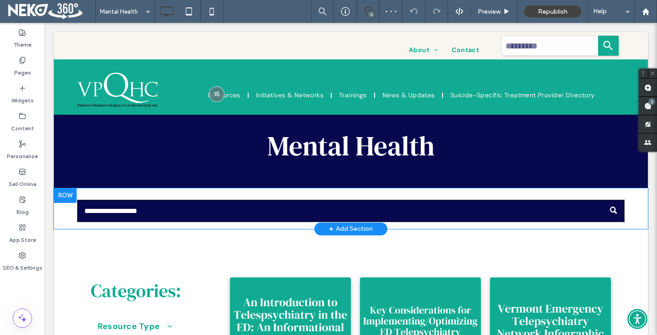
click at [59, 195] on div at bounding box center [65, 195] width 23 height 15
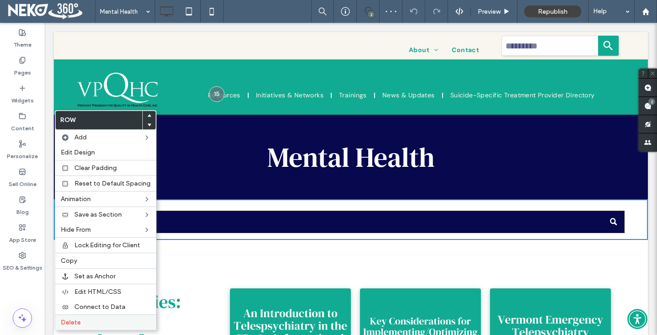
drag, startPoint x: 68, startPoint y: 320, endPoint x: 329, endPoint y: 123, distance: 326.9
click at [68, 320] on span "Delete" at bounding box center [71, 322] width 20 height 8
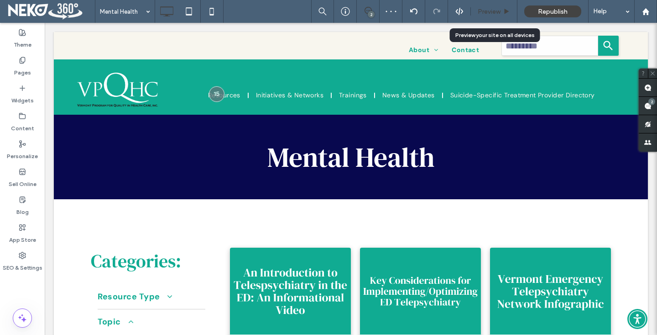
click at [482, 14] on span "Preview" at bounding box center [489, 12] width 23 height 8
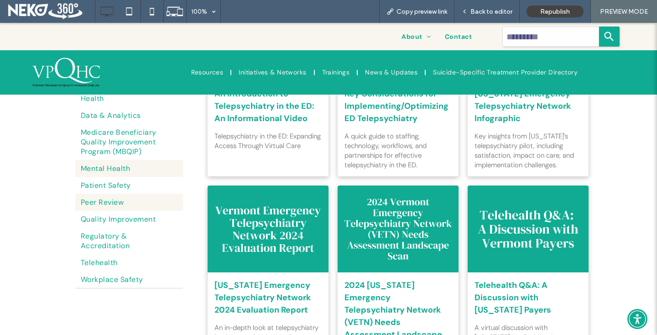
scroll to position [233, 0]
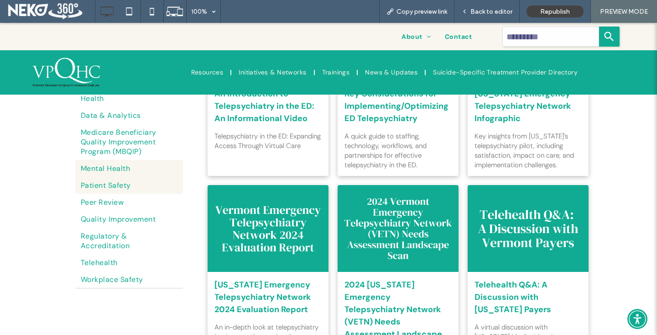
click at [132, 185] on link "Patient Safety" at bounding box center [129, 185] width 108 height 17
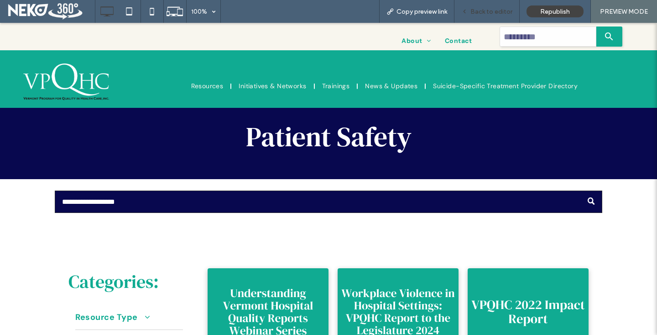
click at [481, 17] on div "Back to editor" at bounding box center [487, 11] width 65 height 23
click at [478, 10] on span "Back to editor" at bounding box center [492, 12] width 42 height 8
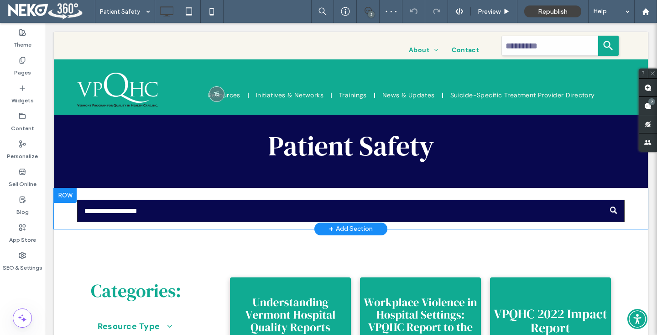
click at [64, 194] on div at bounding box center [65, 195] width 23 height 15
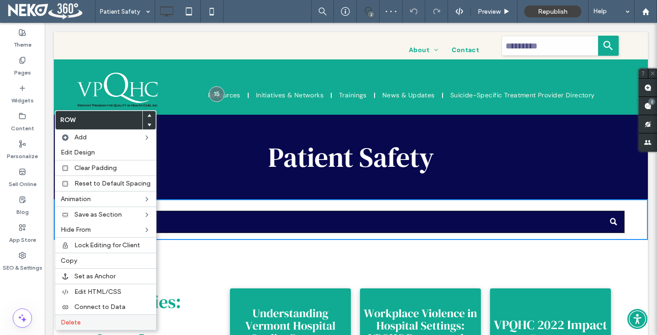
click at [74, 328] on div "Delete" at bounding box center [105, 322] width 101 height 16
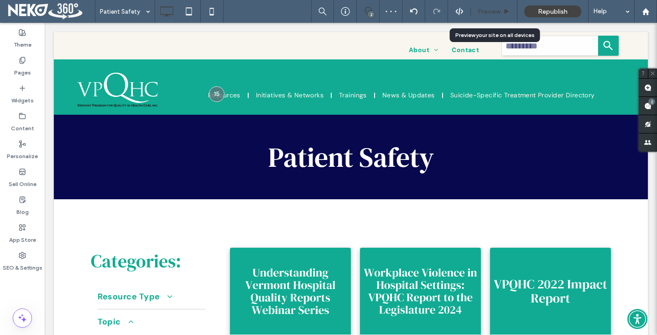
click at [493, 8] on span "Preview" at bounding box center [489, 12] width 23 height 8
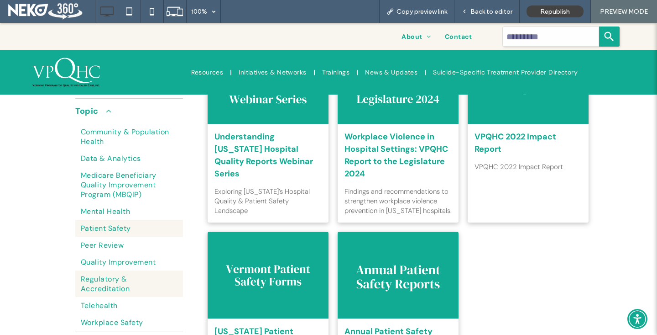
scroll to position [179, 0]
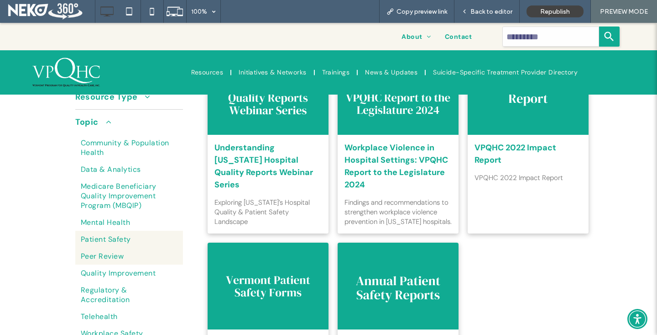
click at [103, 248] on link "Peer Review" at bounding box center [129, 255] width 108 height 17
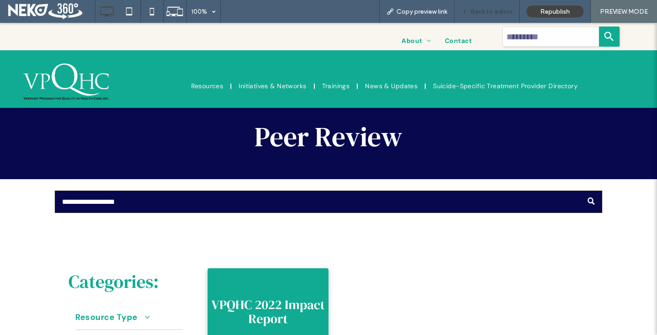
click at [485, 10] on span "Back to editor" at bounding box center [492, 12] width 42 height 8
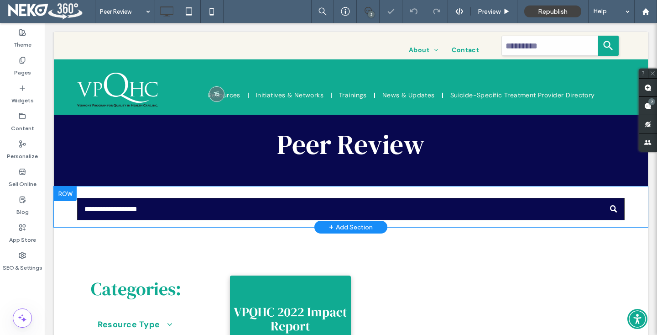
click at [63, 188] on div at bounding box center [65, 193] width 23 height 15
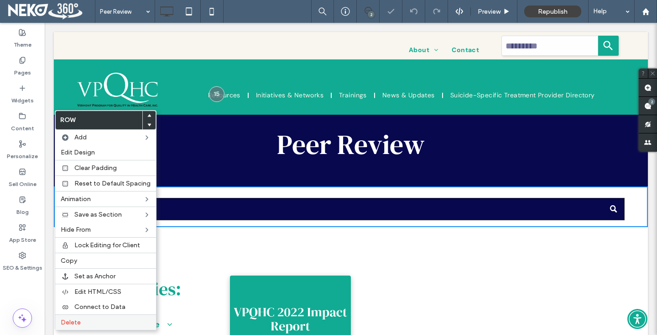
click at [65, 320] on span "Delete" at bounding box center [71, 322] width 20 height 8
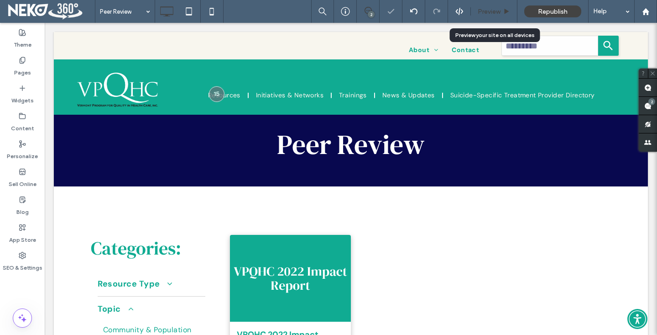
drag, startPoint x: 490, startPoint y: 9, endPoint x: 327, endPoint y: 112, distance: 192.8
click at [490, 9] on span "Preview" at bounding box center [489, 12] width 23 height 8
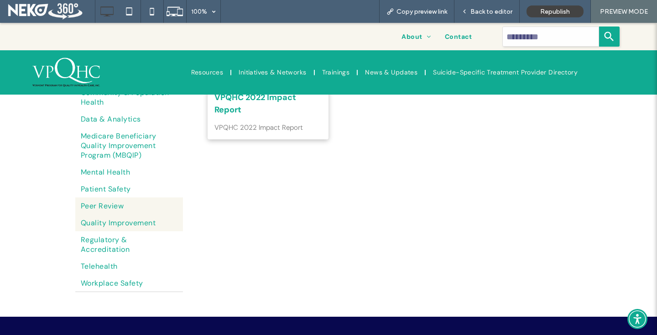
scroll to position [230, 0]
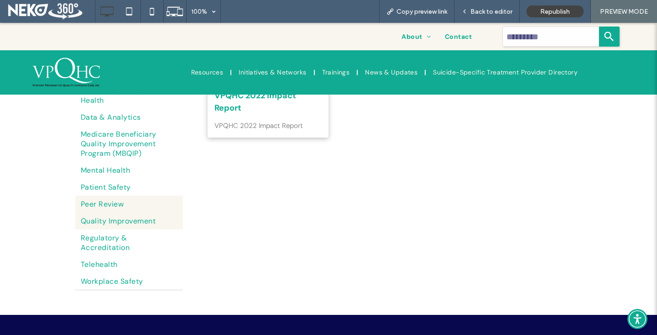
click at [124, 225] on span "Quality Improvement" at bounding box center [118, 221] width 75 height 10
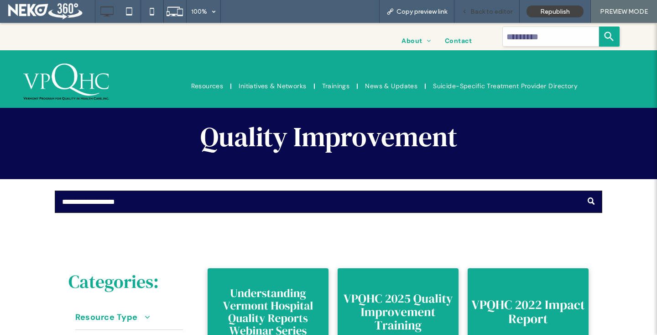
click at [492, 9] on span "Back to editor" at bounding box center [492, 12] width 42 height 8
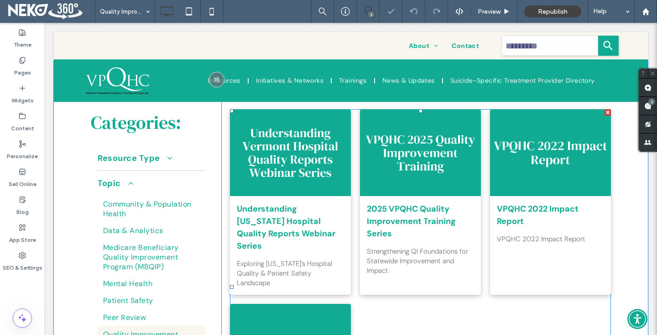
scroll to position [12, 0]
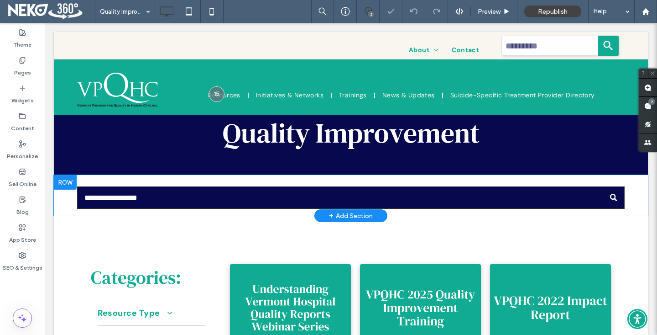
click at [59, 179] on div at bounding box center [65, 182] width 23 height 15
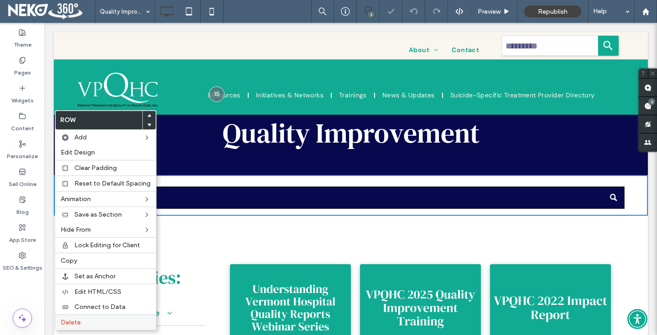
click at [72, 323] on span "Delete" at bounding box center [71, 322] width 20 height 8
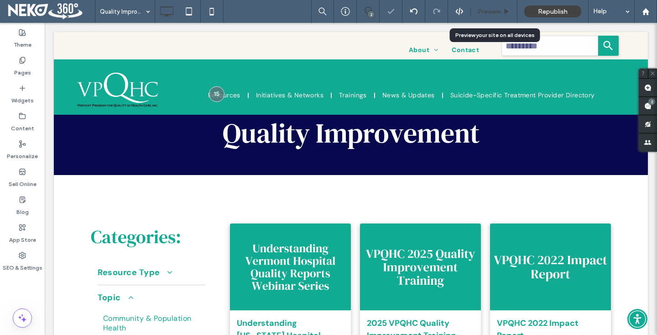
drag, startPoint x: 489, startPoint y: 13, endPoint x: 391, endPoint y: 10, distance: 98.6
click at [489, 13] on span "Preview" at bounding box center [489, 12] width 23 height 8
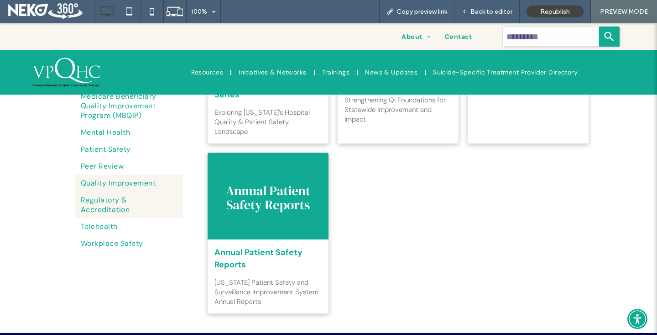
scroll to position [270, 0]
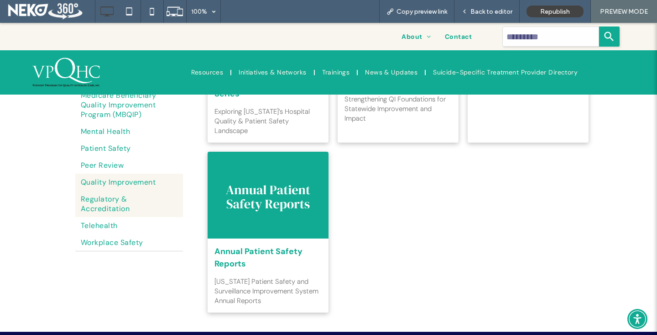
click at [109, 198] on span "Regulatory & Accreditation" at bounding box center [129, 203] width 97 height 19
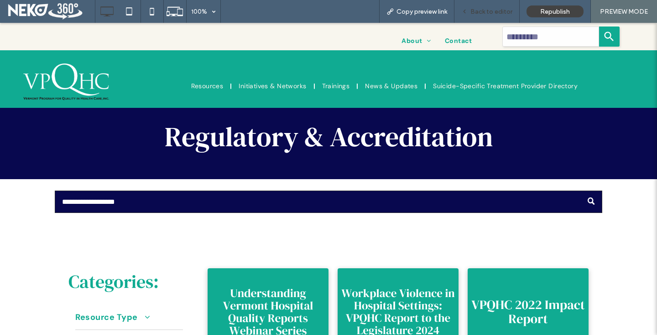
click at [483, 13] on span "Back to editor" at bounding box center [492, 12] width 42 height 8
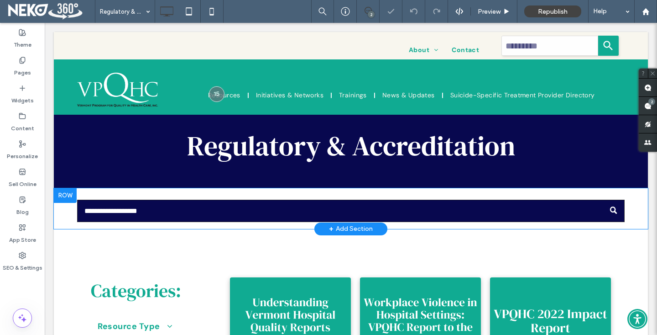
click at [62, 194] on div at bounding box center [65, 195] width 23 height 15
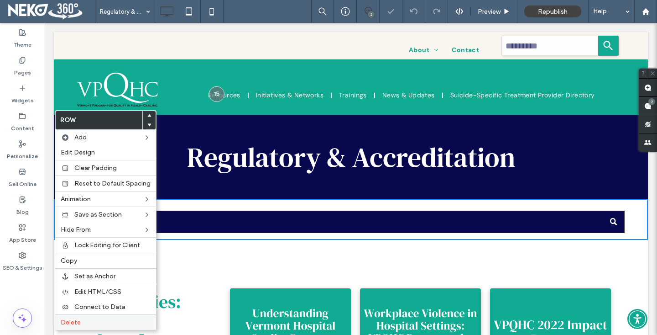
click at [69, 323] on span "Delete" at bounding box center [71, 322] width 20 height 8
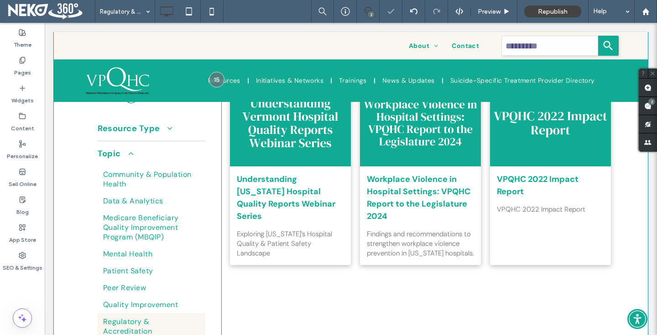
scroll to position [182, 0]
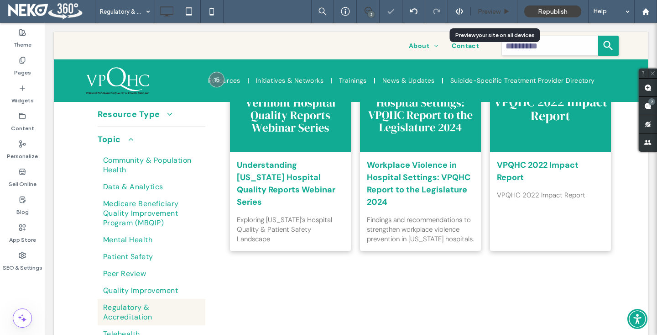
drag, startPoint x: 498, startPoint y: 9, endPoint x: 397, endPoint y: 29, distance: 102.9
click at [498, 9] on span "Preview" at bounding box center [489, 12] width 23 height 8
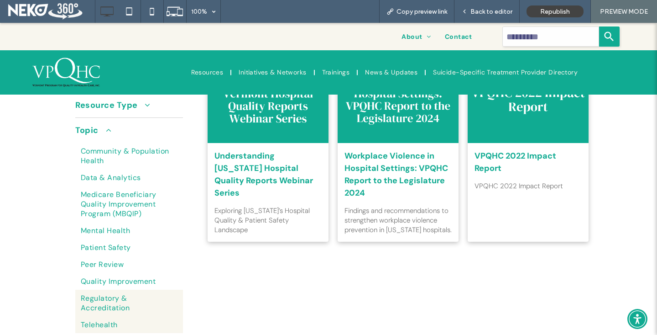
click at [106, 319] on link "Telehealth" at bounding box center [129, 324] width 108 height 17
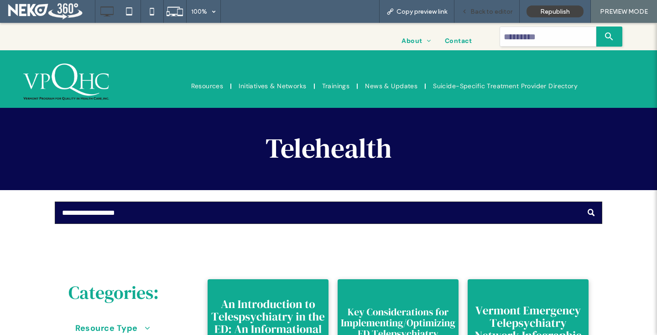
click at [487, 12] on span "Back to editor" at bounding box center [492, 12] width 42 height 8
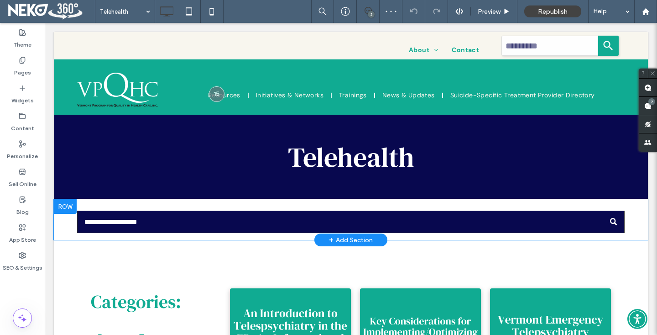
click at [64, 207] on div at bounding box center [65, 206] width 23 height 15
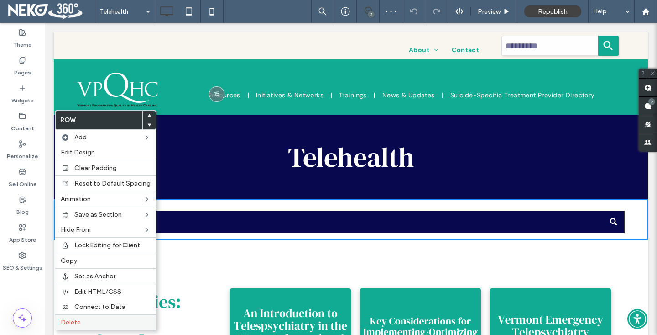
click at [64, 319] on span "Delete" at bounding box center [71, 322] width 20 height 8
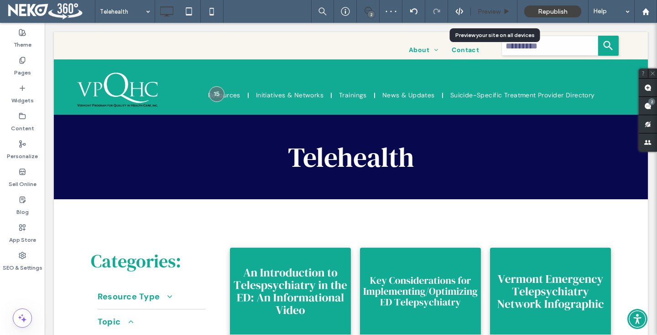
drag, startPoint x: 492, startPoint y: 11, endPoint x: 228, endPoint y: 178, distance: 311.9
click at [492, 11] on span "Preview" at bounding box center [489, 12] width 23 height 8
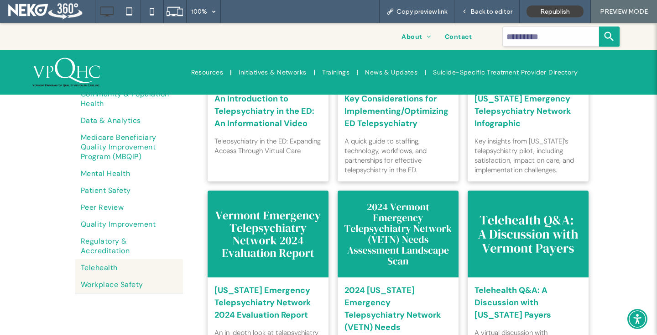
click at [96, 279] on span "Workplace Safety" at bounding box center [112, 284] width 63 height 10
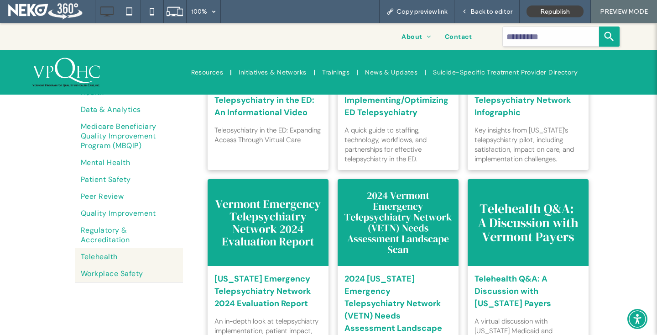
scroll to position [228, 0]
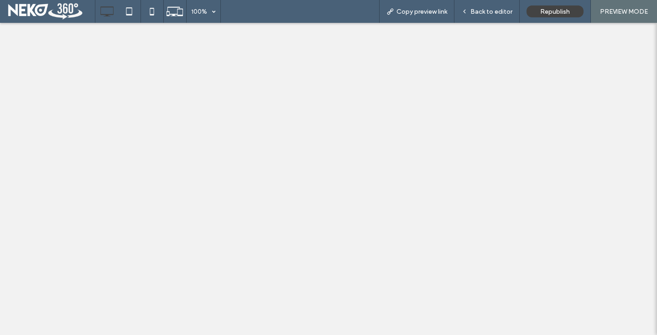
click at [486, 9] on div "100% Copy preview link Back to editor Republish PREVIEW MODE Site Comments Team…" at bounding box center [328, 167] width 657 height 335
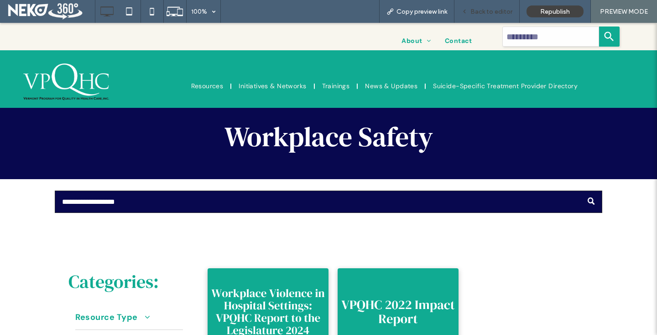
click at [480, 11] on span "Back to editor" at bounding box center [492, 12] width 42 height 8
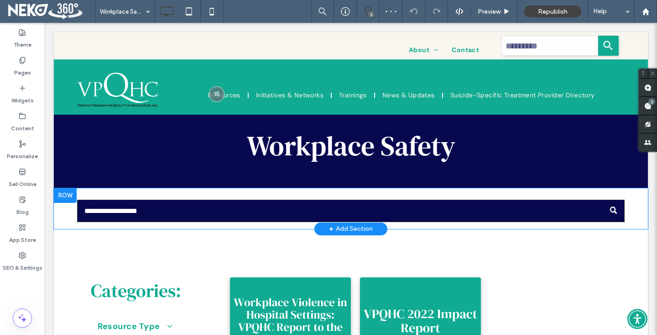
click at [58, 193] on div at bounding box center [65, 195] width 23 height 15
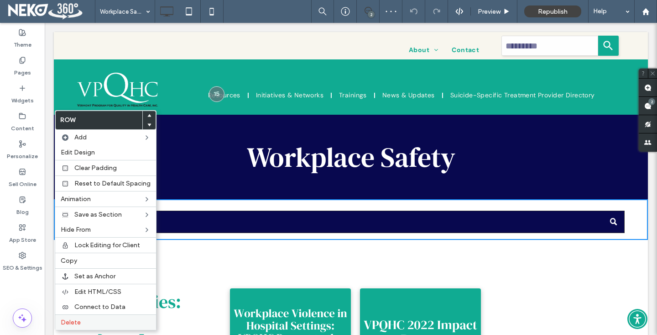
click at [72, 318] on span "Delete" at bounding box center [71, 322] width 20 height 8
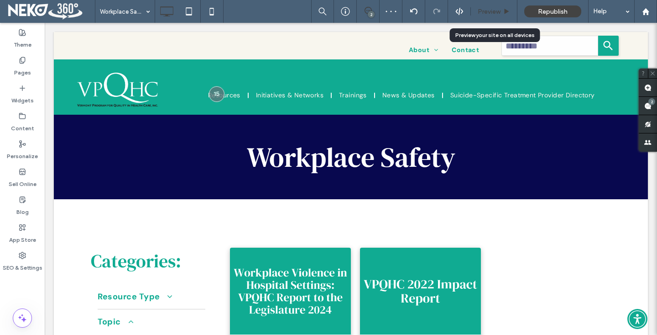
click at [492, 9] on span "Preview" at bounding box center [489, 12] width 23 height 8
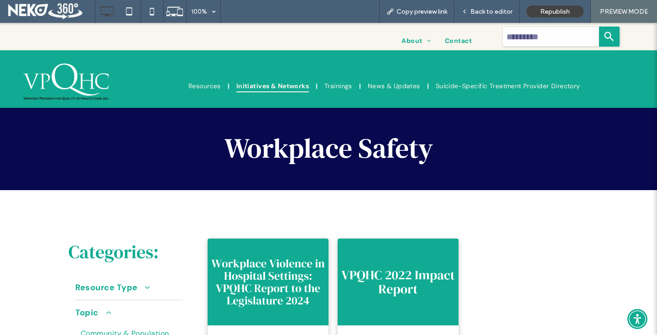
click at [252, 84] on span "Initiatives & Networks" at bounding box center [272, 85] width 73 height 13
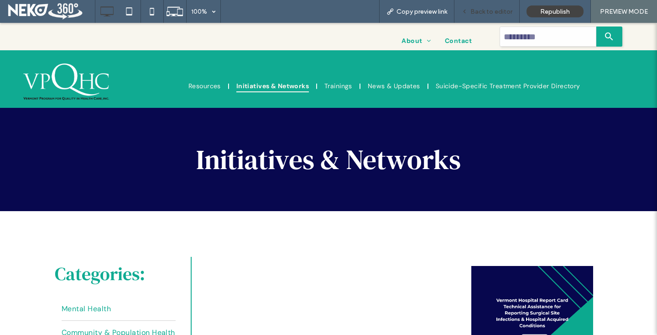
click at [490, 12] on span "Back to editor" at bounding box center [492, 12] width 42 height 8
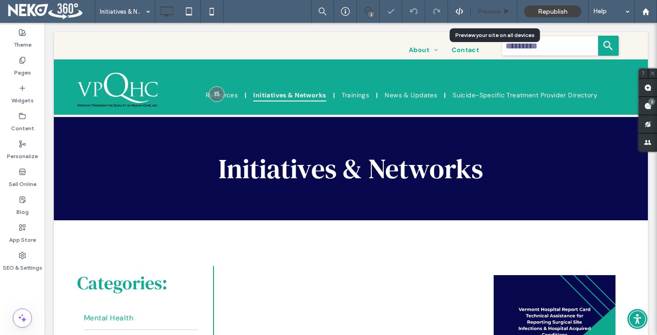
click at [487, 8] on span "Preview" at bounding box center [489, 12] width 23 height 8
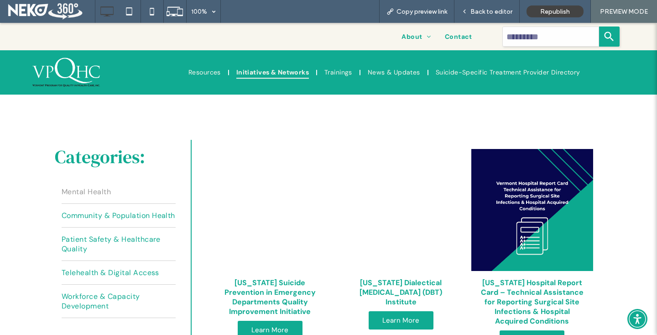
click at [89, 192] on span "Mental Health" at bounding box center [86, 192] width 49 height 10
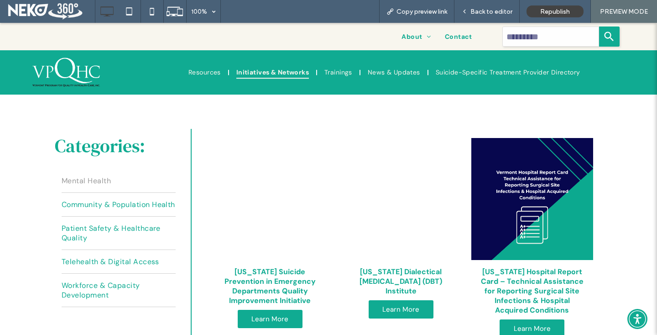
scroll to position [104, 0]
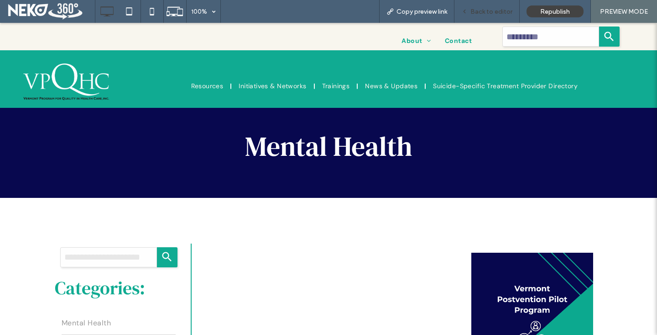
click at [487, 16] on div "Back to editor" at bounding box center [487, 11] width 65 height 23
click at [490, 13] on span "Back to editor" at bounding box center [492, 12] width 42 height 8
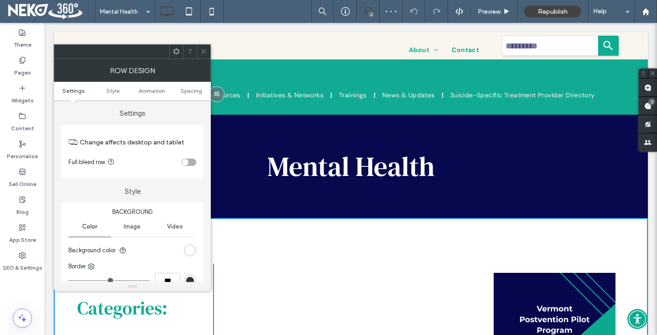
click at [200, 53] on icon at bounding box center [203, 51] width 7 height 7
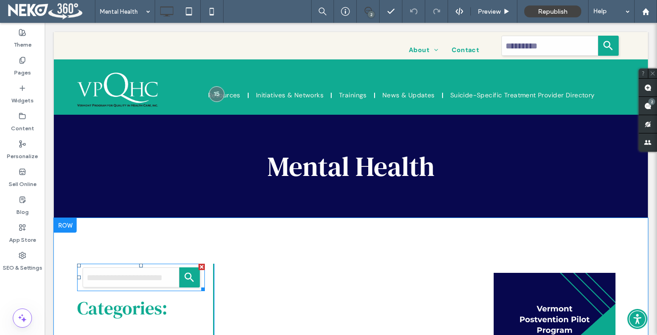
click at [201, 267] on div at bounding box center [202, 266] width 6 height 6
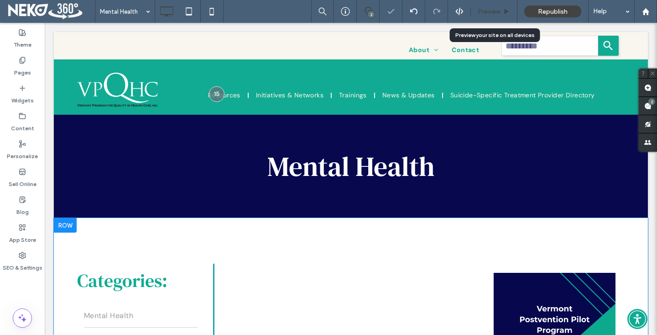
click at [482, 13] on span "Preview" at bounding box center [489, 12] width 23 height 8
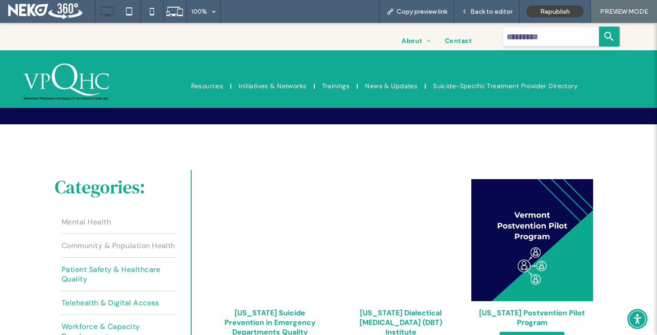
click at [78, 250] on span "Community & Population Health" at bounding box center [119, 246] width 114 height 10
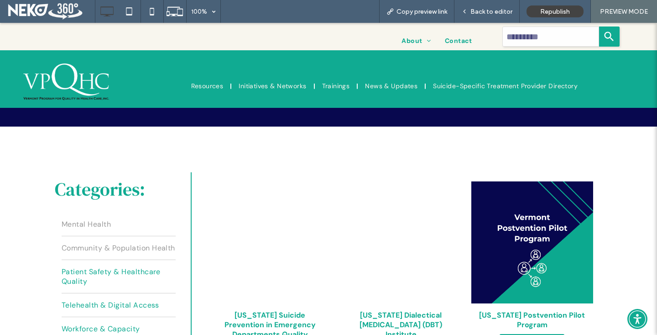
scroll to position [86, 0]
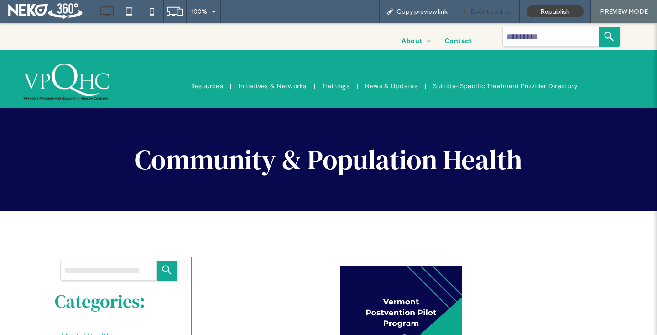
click at [489, 11] on span "Back to editor" at bounding box center [492, 12] width 42 height 8
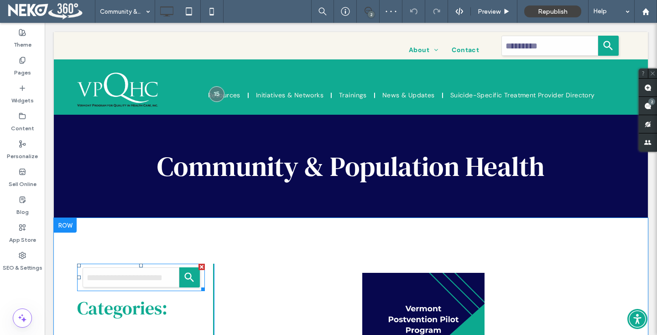
click at [202, 269] on div at bounding box center [202, 266] width 6 height 6
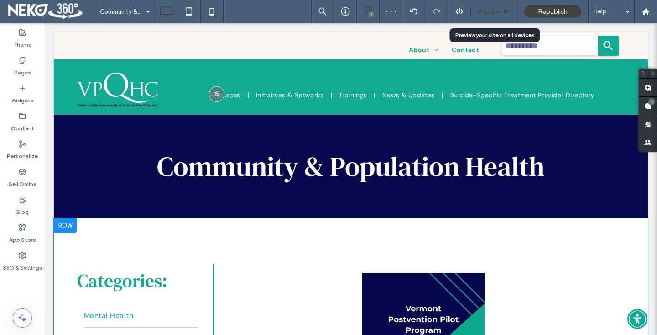
click at [490, 14] on span "Preview" at bounding box center [489, 12] width 23 height 8
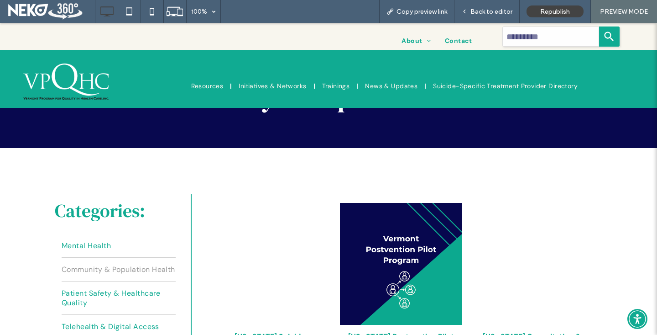
scroll to position [116, 0]
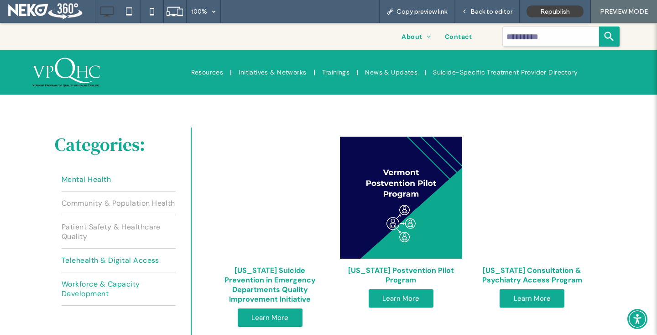
click at [93, 238] on span "Patient Safety & Healthcare Quality" at bounding box center [119, 231] width 114 height 19
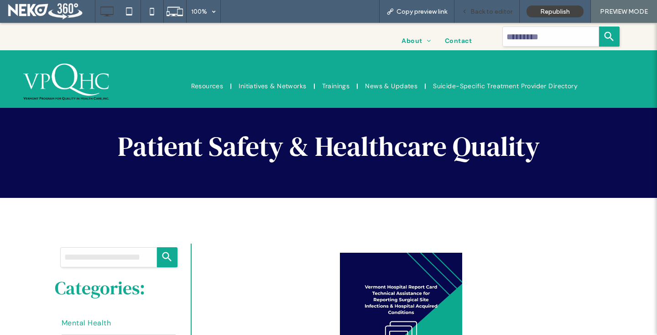
click at [480, 13] on span "Back to editor" at bounding box center [492, 12] width 42 height 8
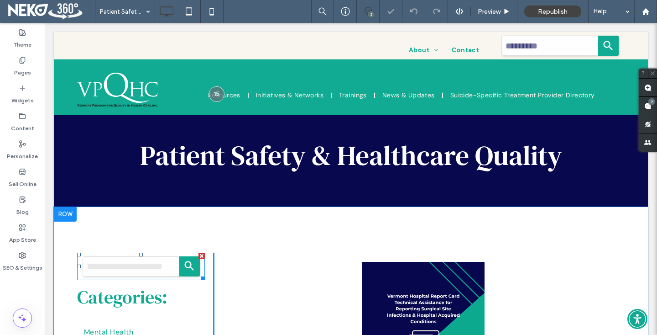
click at [200, 256] on div at bounding box center [202, 255] width 6 height 6
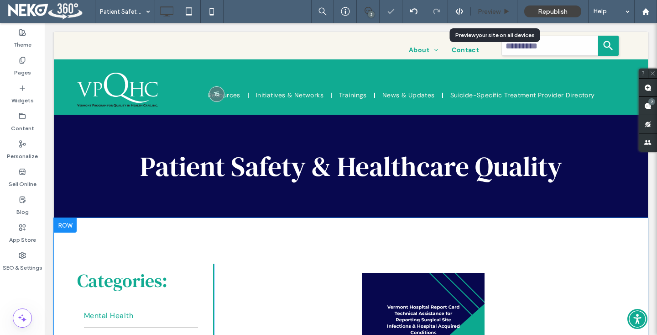
click at [487, 10] on span "Preview" at bounding box center [489, 12] width 23 height 8
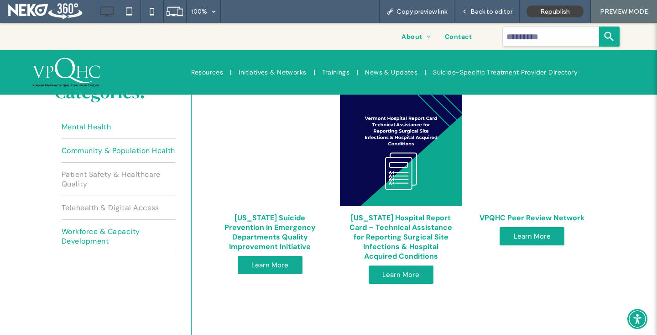
scroll to position [157, 0]
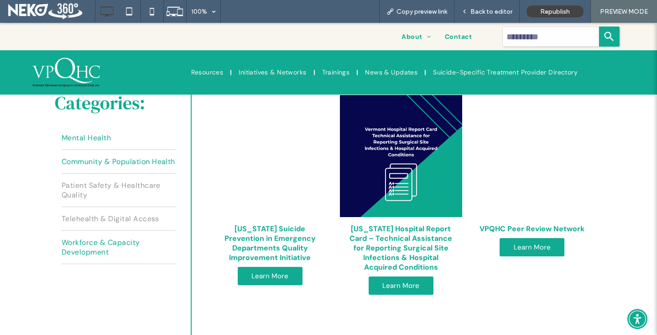
click at [96, 223] on span "Telehealth & Digital Access" at bounding box center [111, 219] width 98 height 10
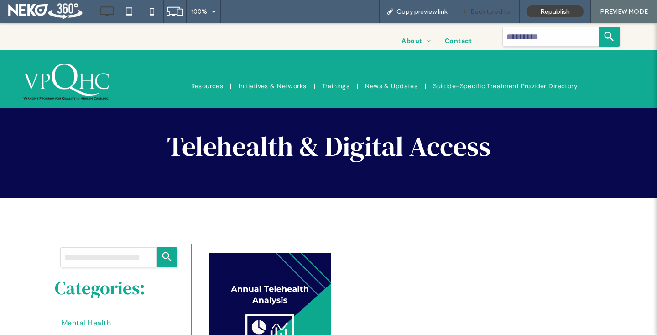
click at [490, 12] on span "Back to editor" at bounding box center [492, 12] width 42 height 8
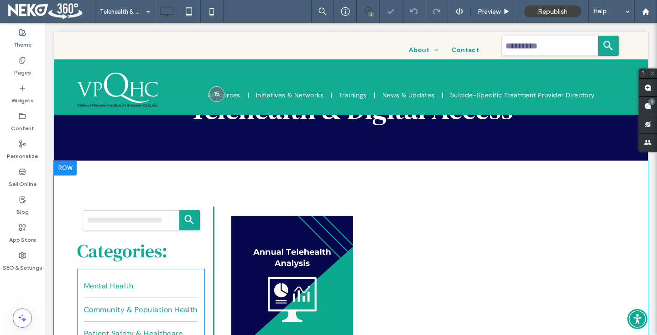
scroll to position [67, 0]
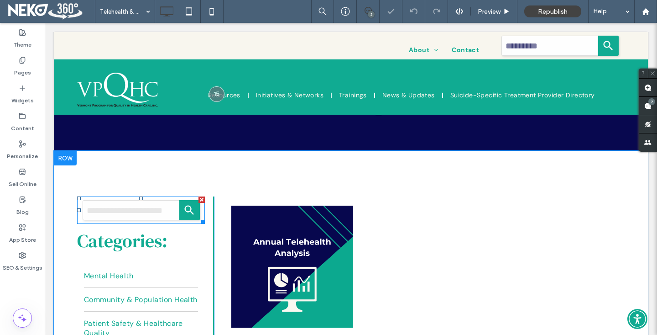
click at [199, 200] on div at bounding box center [202, 199] width 6 height 6
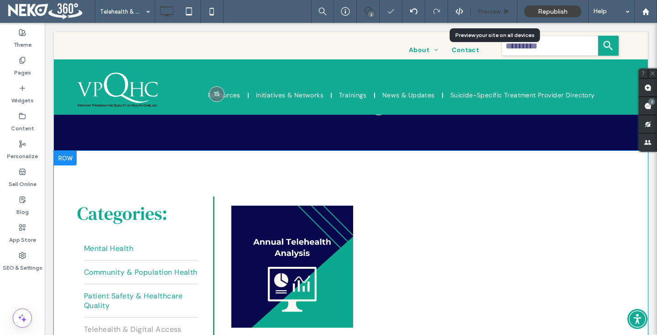
click at [490, 18] on div "Preview" at bounding box center [494, 11] width 47 height 23
click at [495, 10] on span "Preview" at bounding box center [489, 12] width 23 height 8
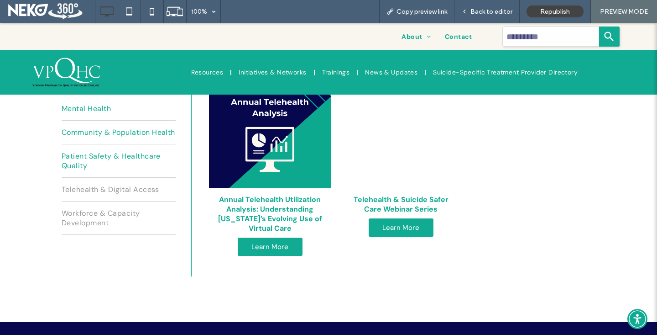
scroll to position [176, 0]
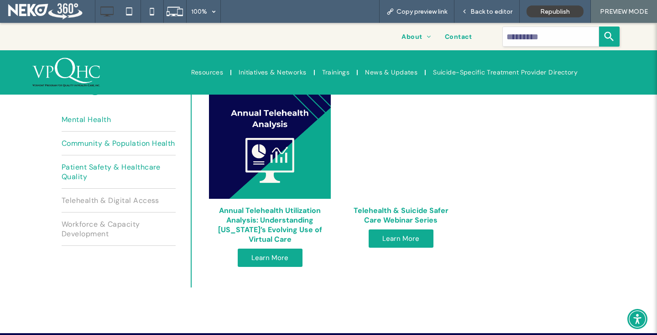
click at [92, 245] on link "Workforce & Capacity Development" at bounding box center [119, 228] width 114 height 33
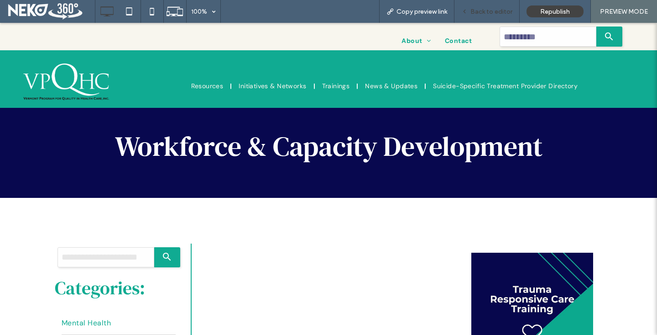
click at [482, 14] on span "Back to editor" at bounding box center [492, 12] width 42 height 8
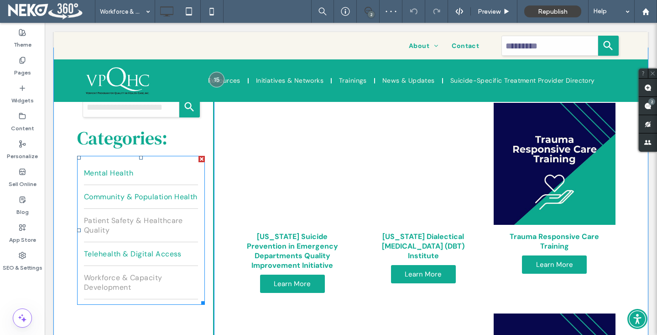
scroll to position [65, 0]
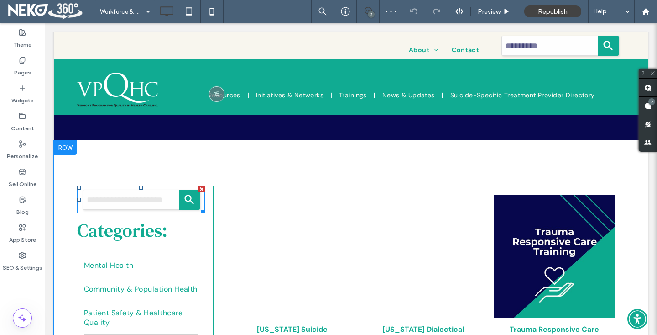
click at [201, 190] on div at bounding box center [202, 189] width 6 height 6
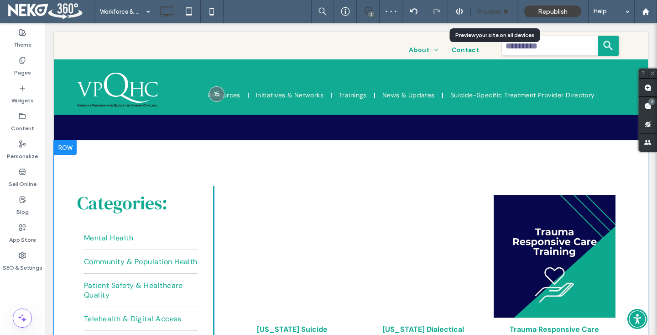
click at [482, 13] on span "Preview" at bounding box center [489, 12] width 23 height 8
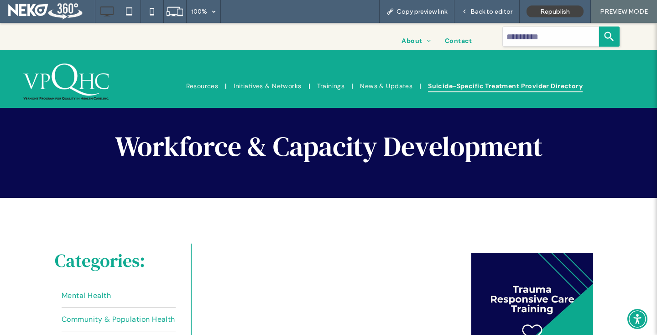
click at [510, 84] on span "Suicide-Specific Treatment Provider Directory" at bounding box center [505, 85] width 155 height 13
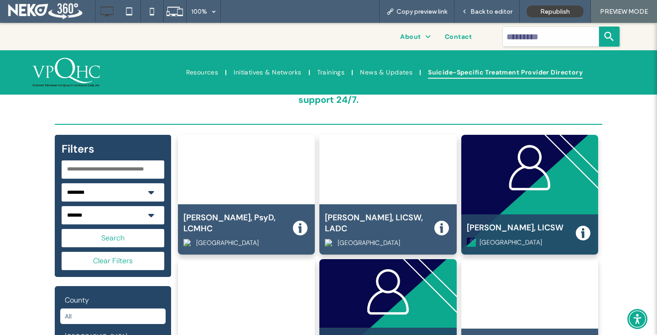
scroll to position [395, 0]
